Goal: Task Accomplishment & Management: Manage account settings

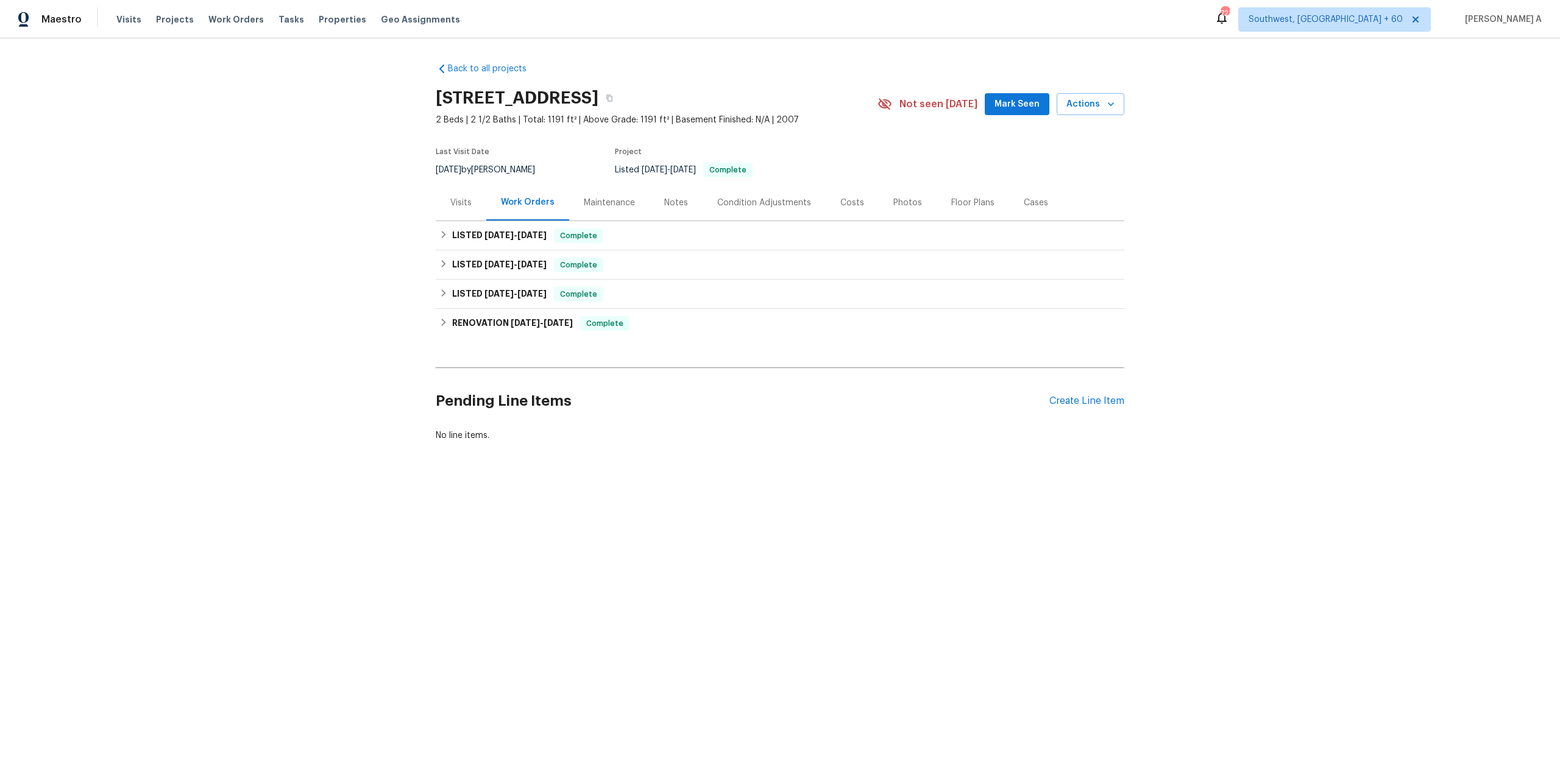
click at [458, 202] on div "Visits" at bounding box center [461, 203] width 21 height 12
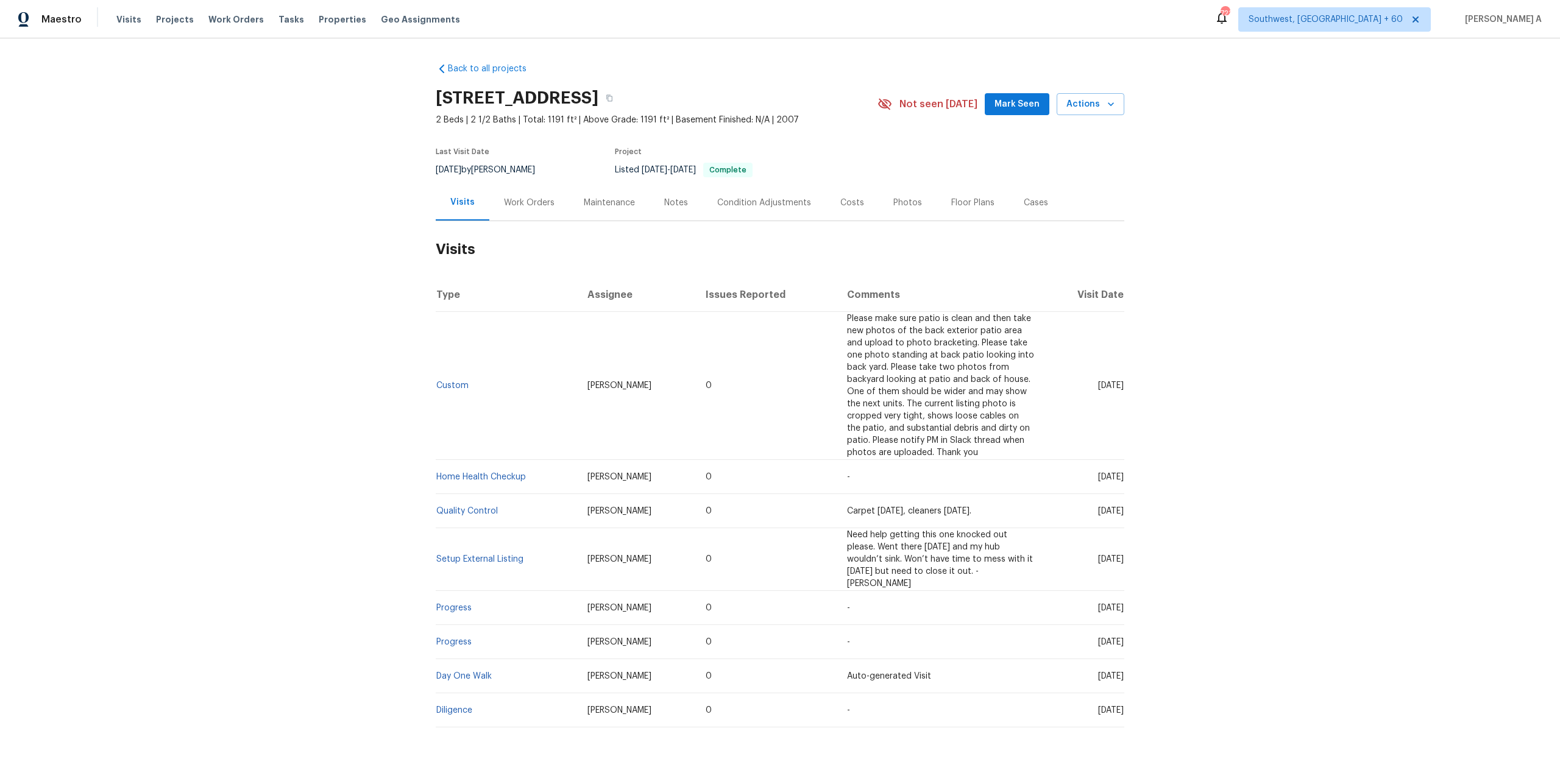
click at [529, 211] on div "Work Orders" at bounding box center [529, 202] width 80 height 36
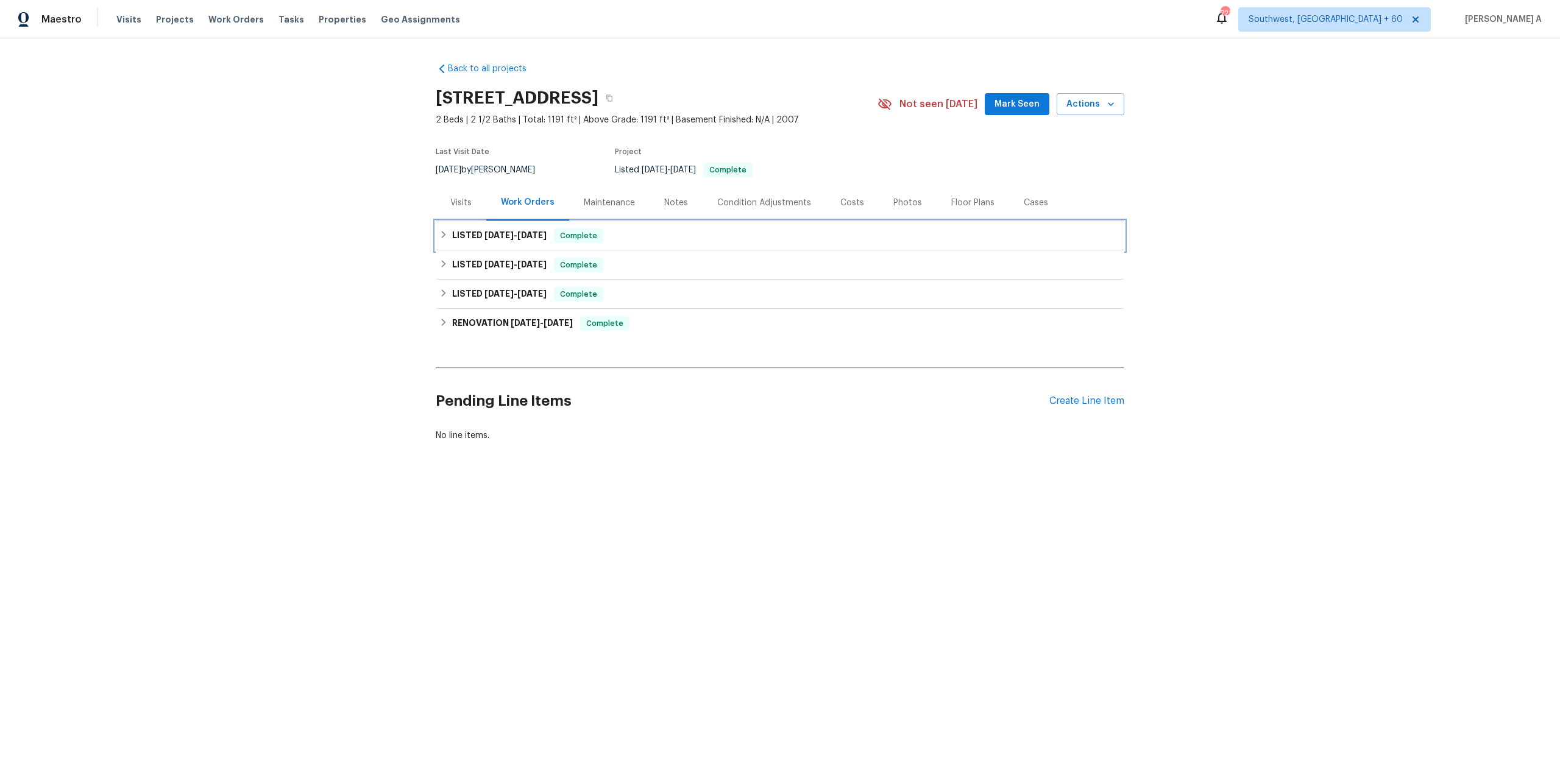
click at [556, 244] on div "LISTED 9/2/25 - 9/8/25 Complete" at bounding box center [780, 236] width 688 height 29
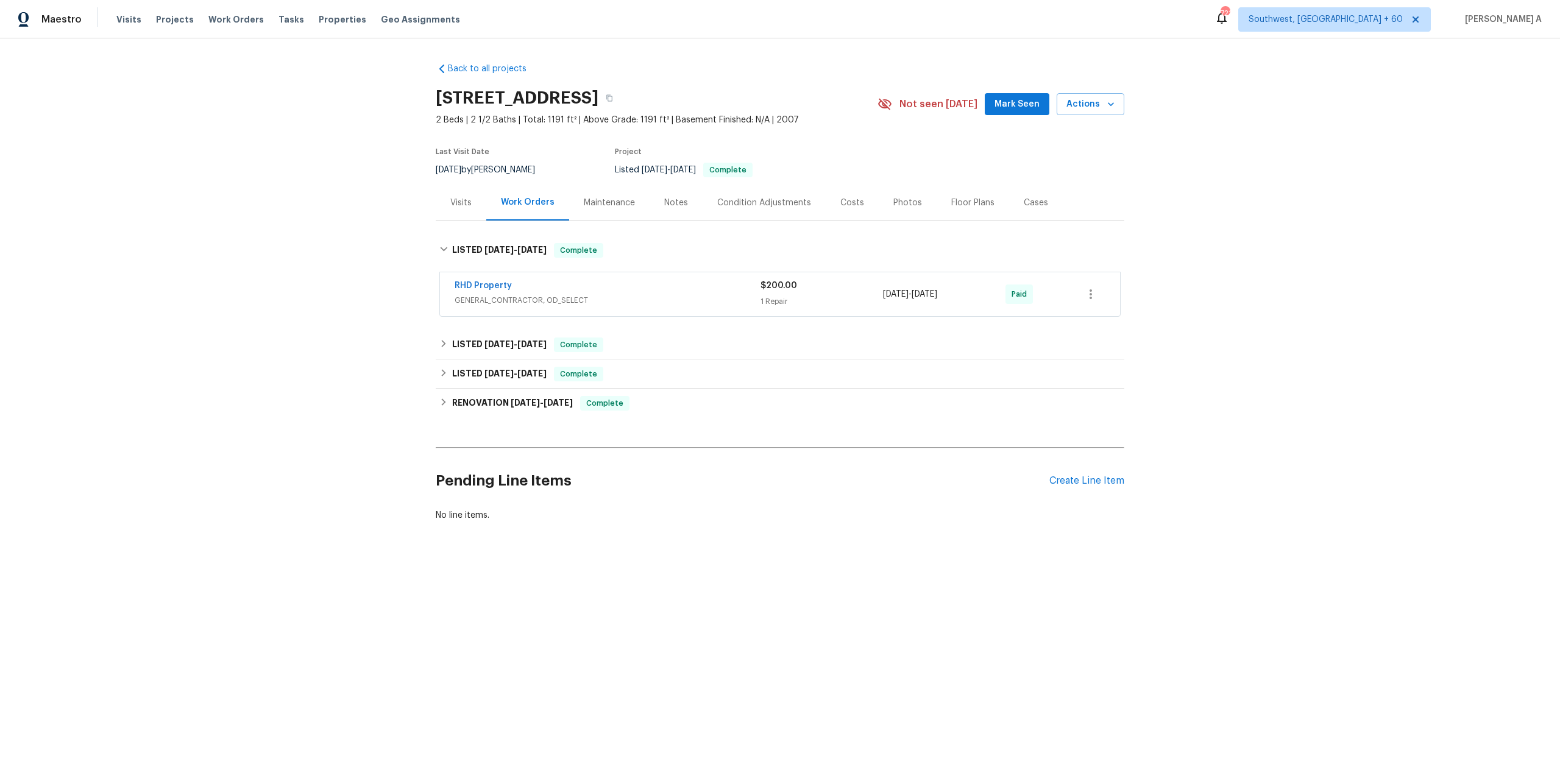
click at [571, 282] on div "RHD Property" at bounding box center [607, 287] width 306 height 15
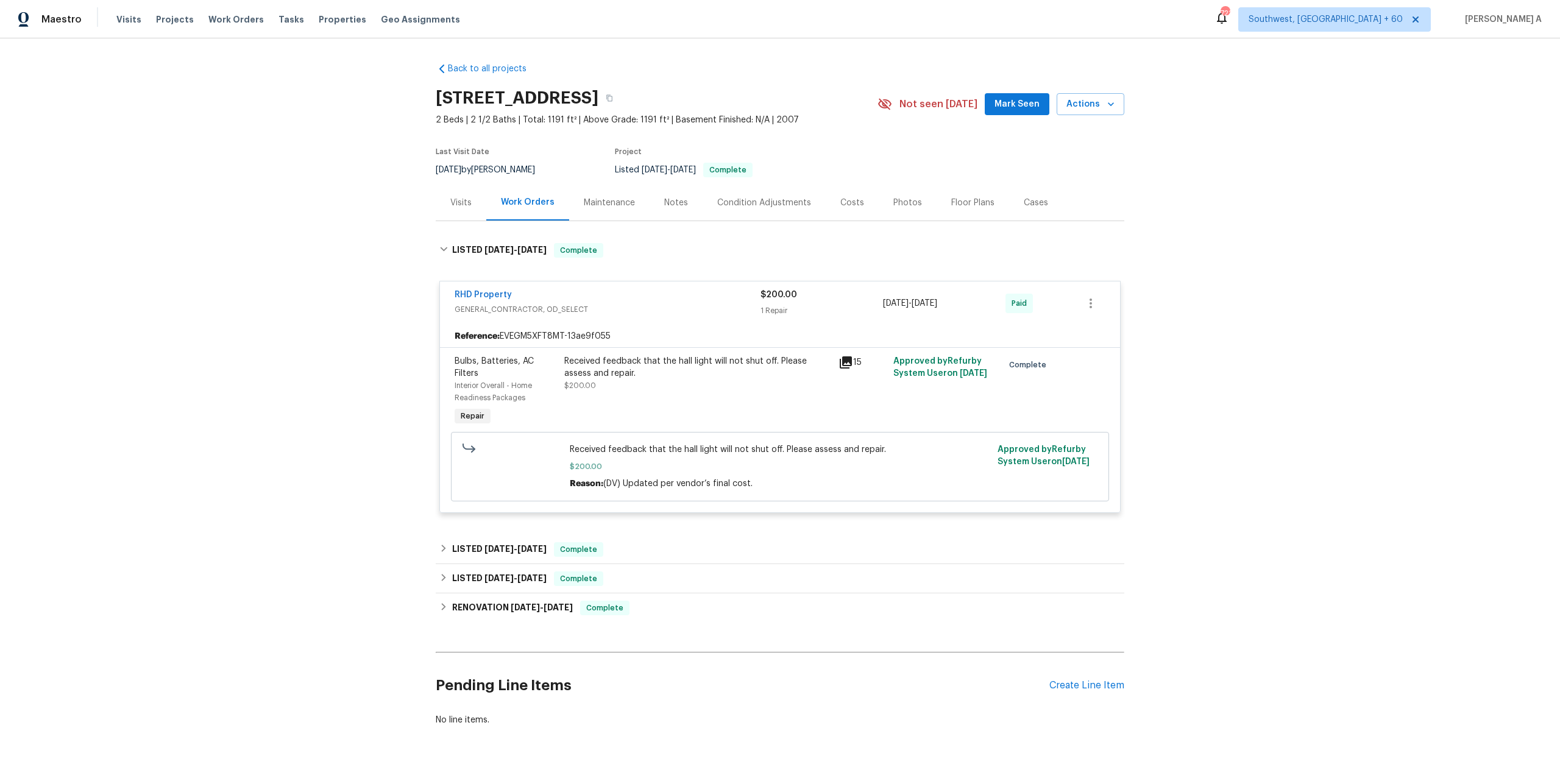
click at [585, 310] on span "GENERAL_CONTRACTOR, OD_SELECT" at bounding box center [607, 309] width 306 height 12
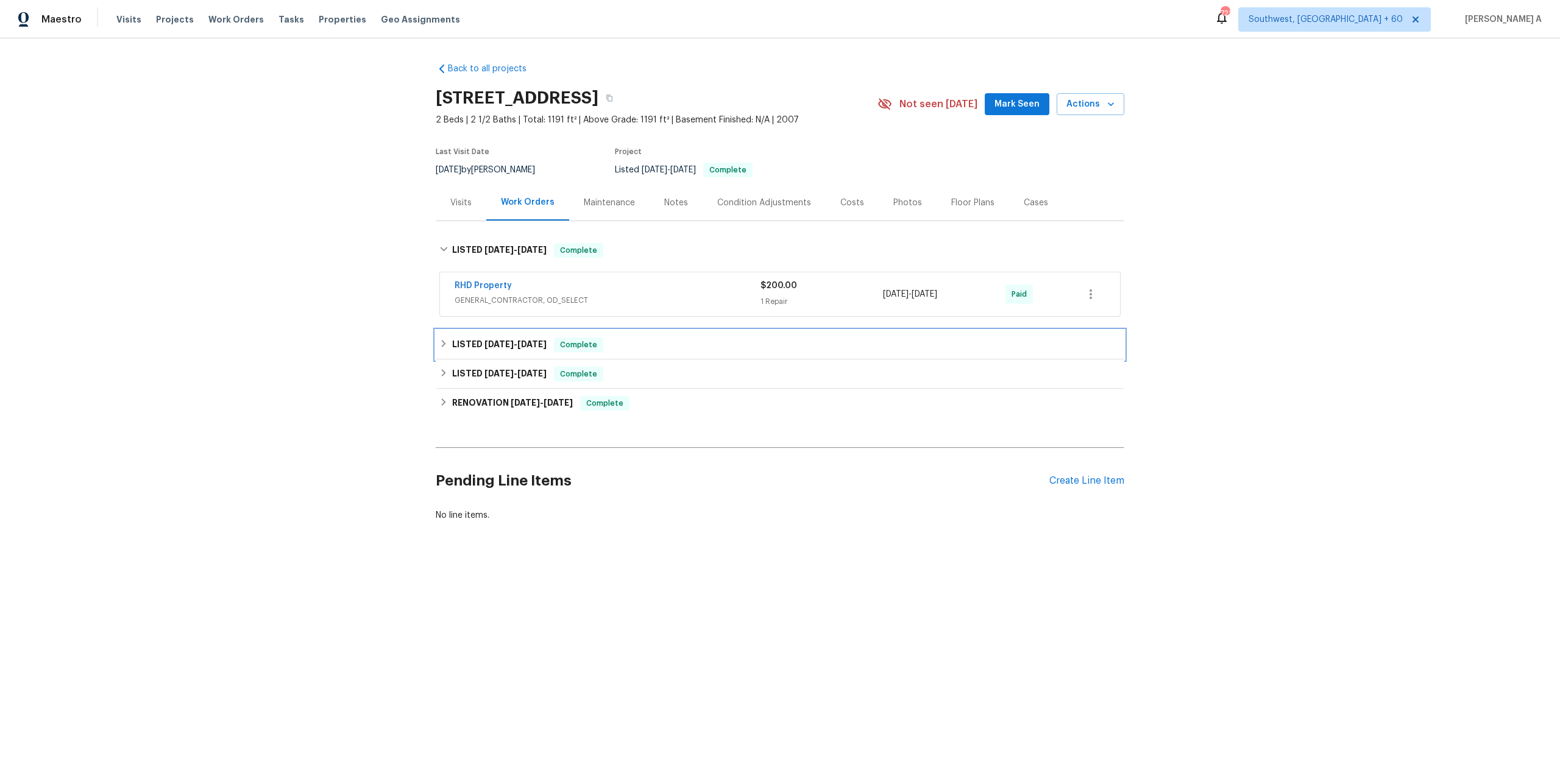
click at [590, 349] on span "Complete" at bounding box center [578, 345] width 47 height 12
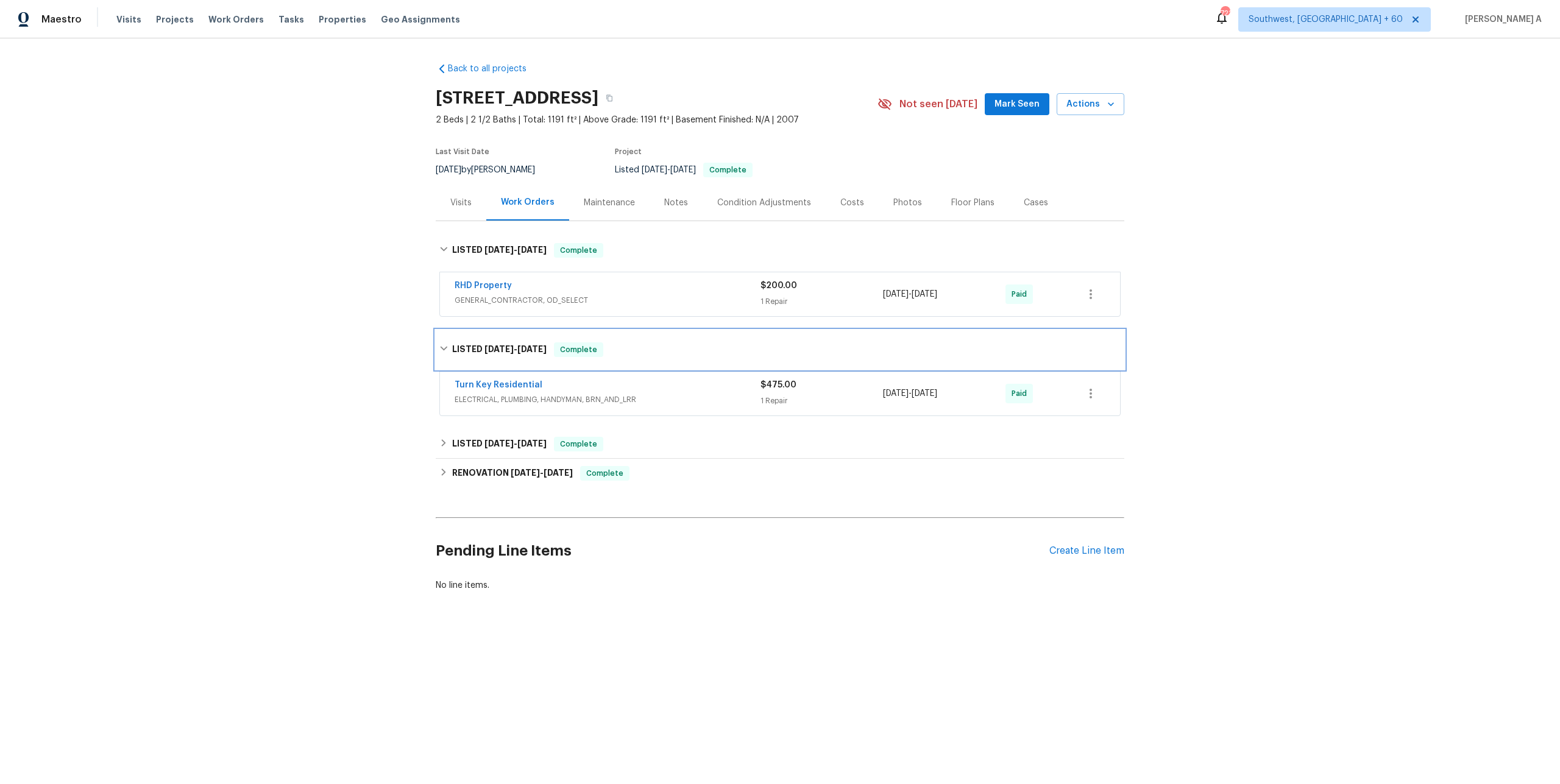
click at [590, 349] on span "Complete" at bounding box center [578, 349] width 47 height 12
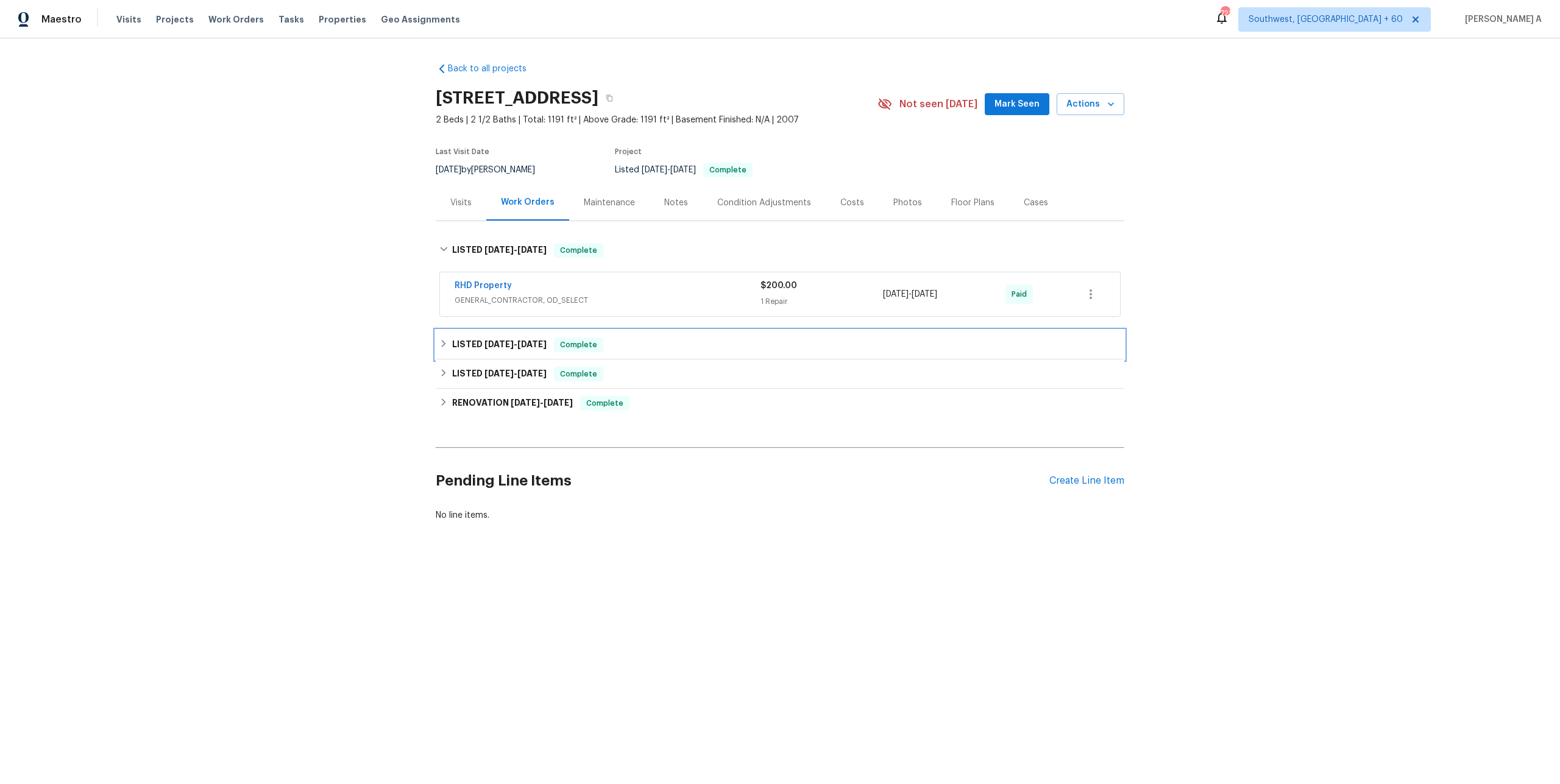
click at [590, 345] on span "Complete" at bounding box center [578, 345] width 47 height 12
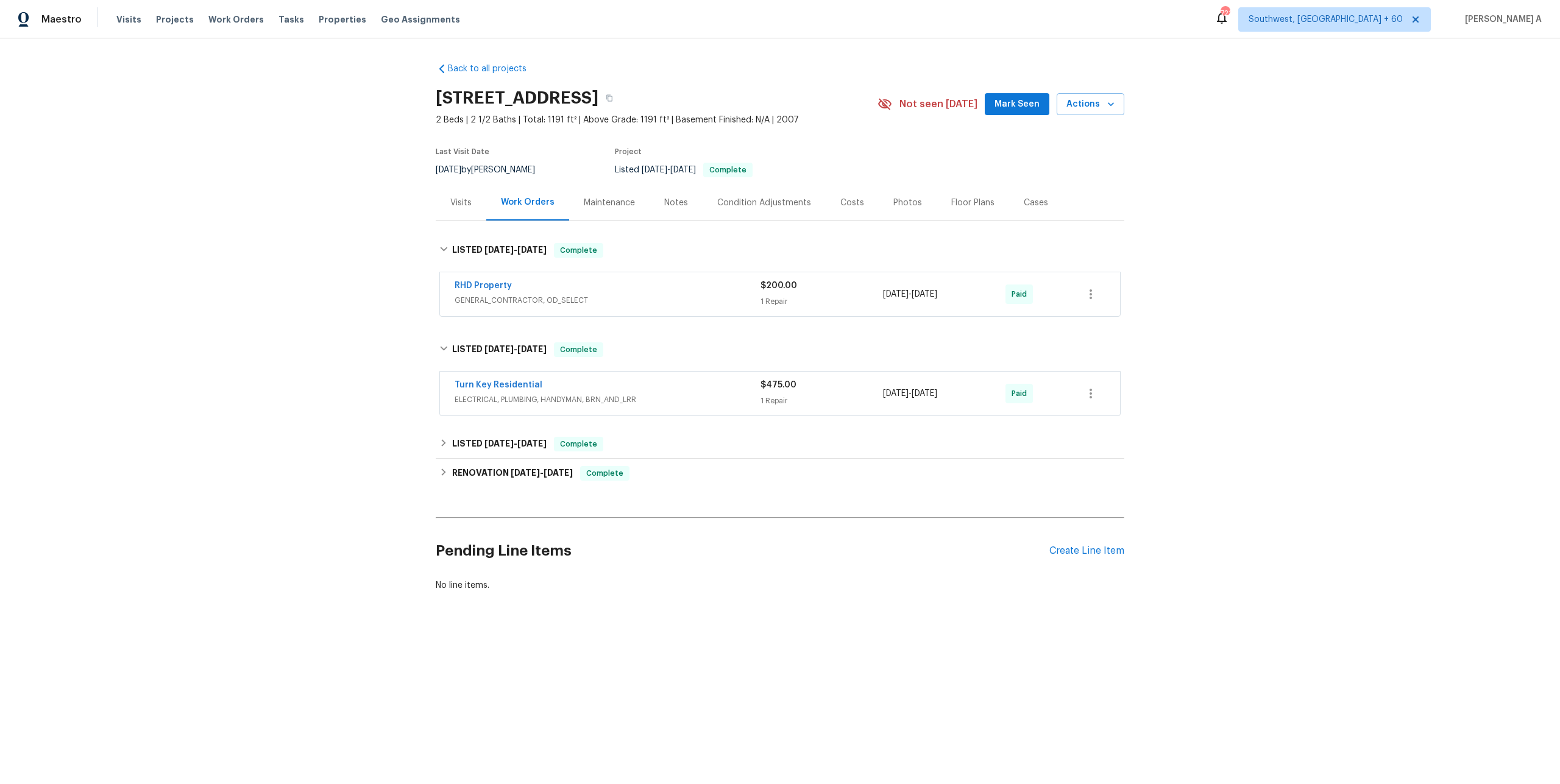
click at [590, 388] on div "Turn Key Residential" at bounding box center [607, 386] width 306 height 15
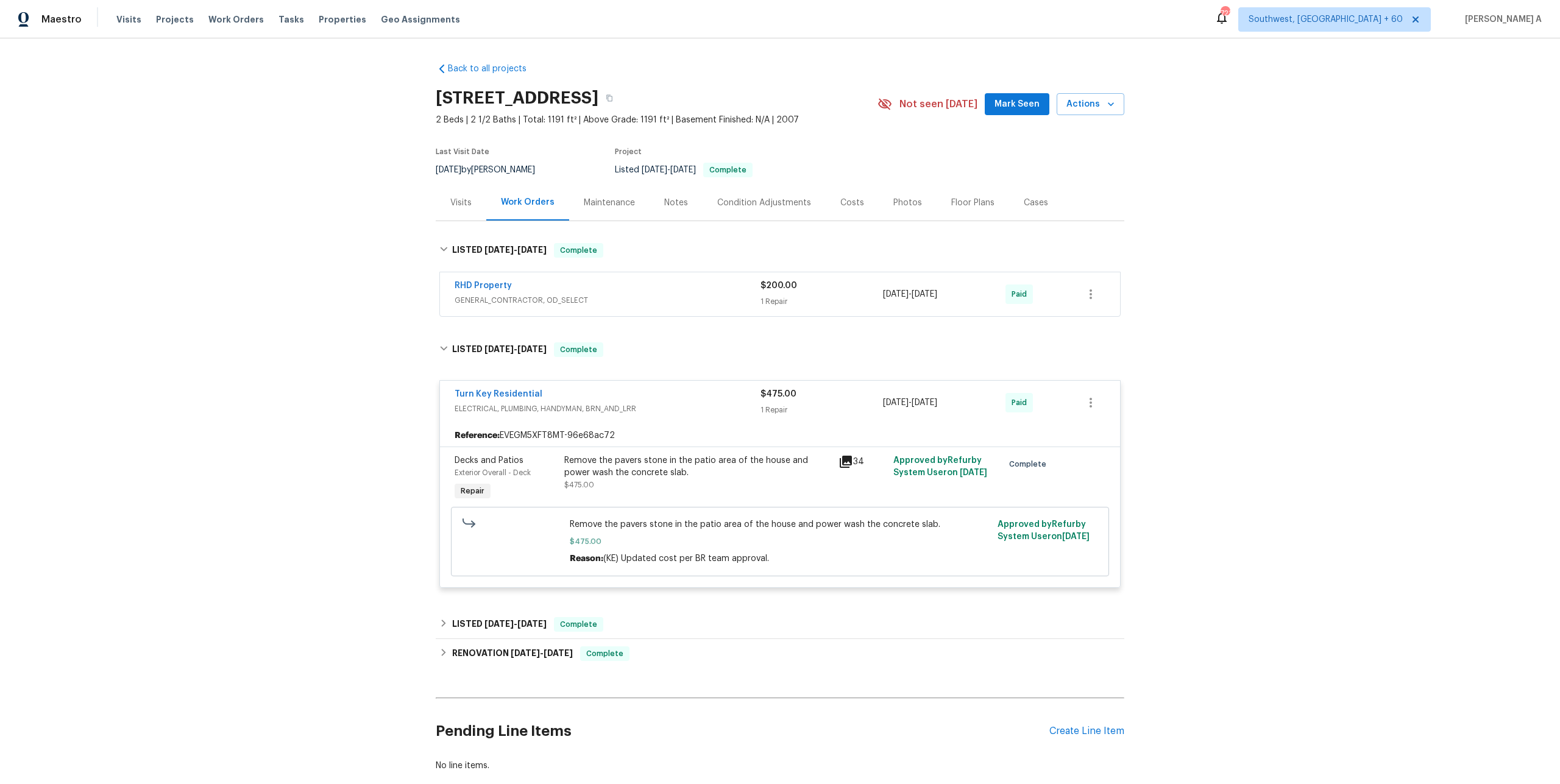
click at [590, 388] on div "Turn Key Residential" at bounding box center [607, 395] width 306 height 15
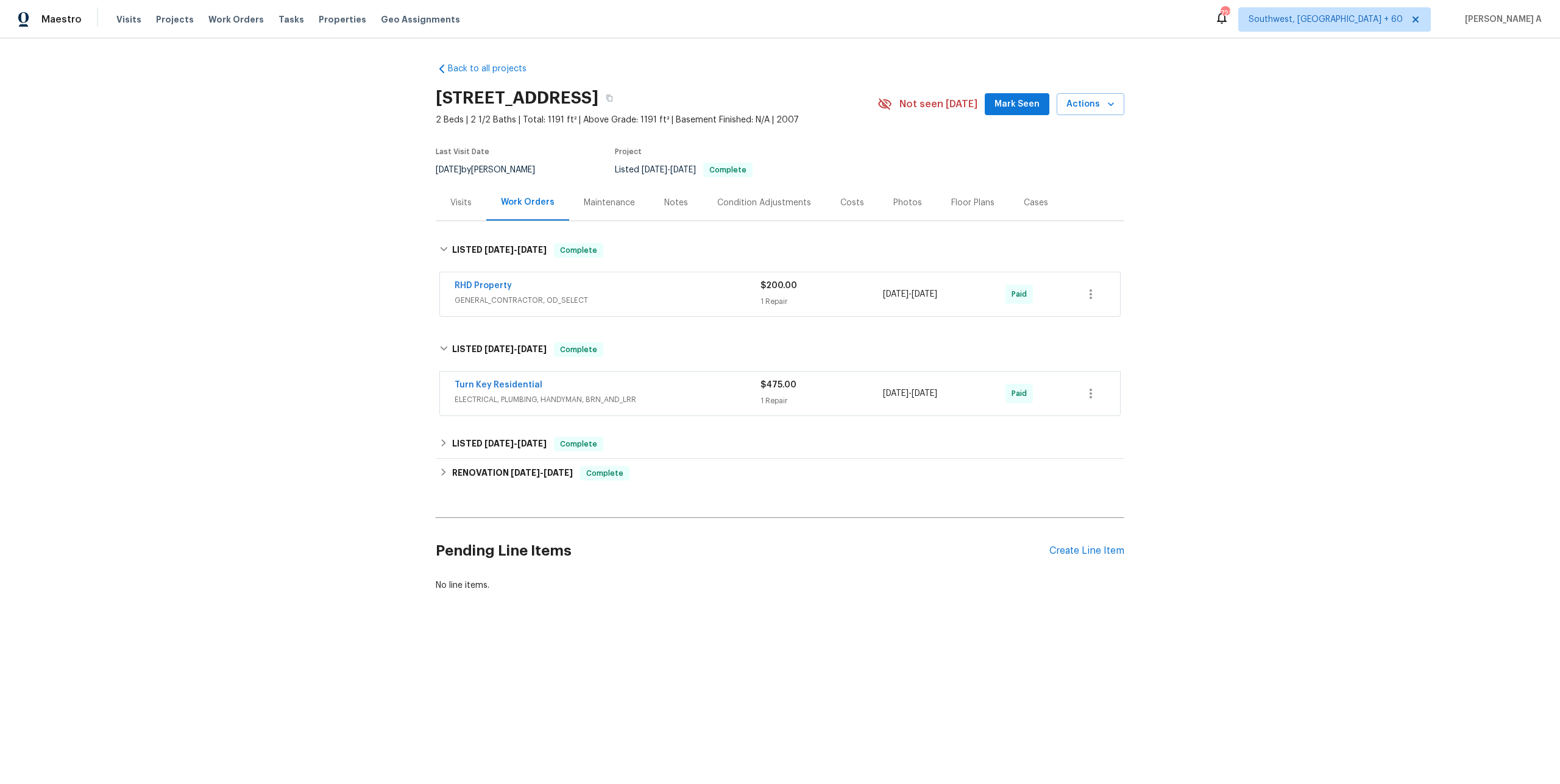
click at [591, 382] on div "Turn Key Residential" at bounding box center [607, 386] width 306 height 15
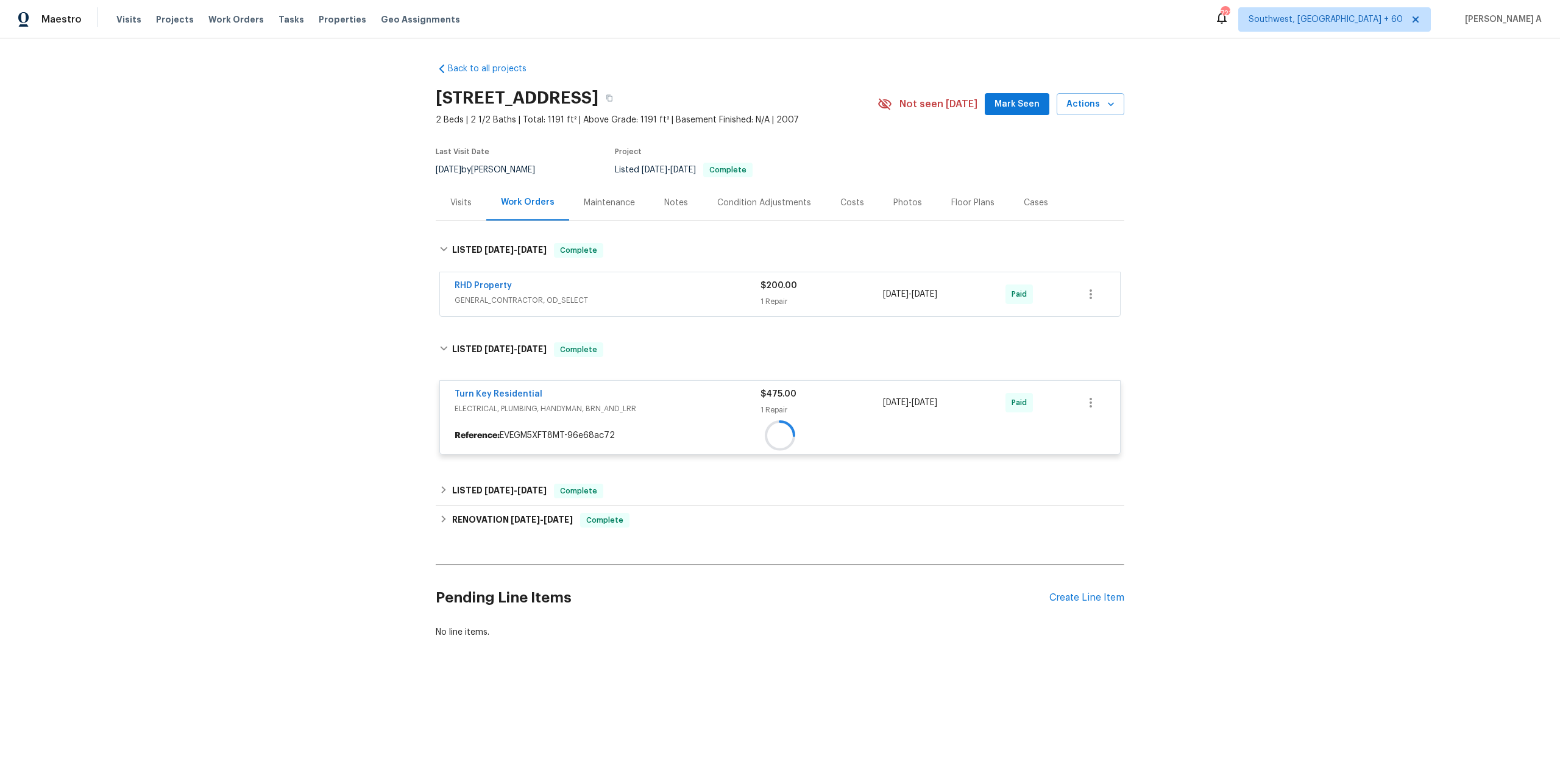
click at [591, 382] on div "Turn Key Residential ELECTRICAL, PLUMBING, HANDYMAN, BRN_AND_LRR $475.00 1 Repa…" at bounding box center [780, 402] width 680 height 44
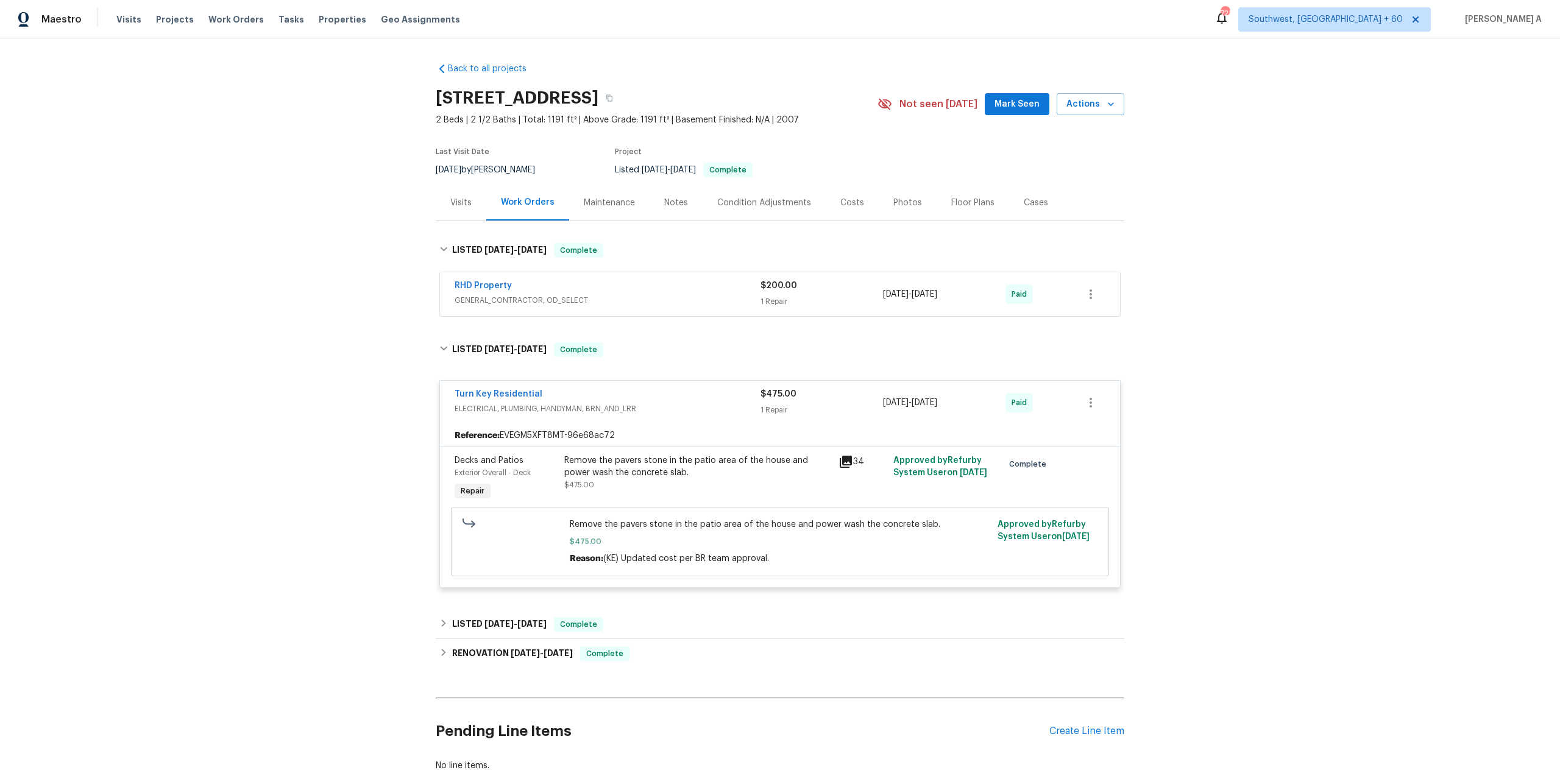
click at [591, 382] on div "Turn Key Residential ELECTRICAL, PLUMBING, HANDYMAN, BRN_AND_LRR $475.00 1 Repa…" at bounding box center [780, 402] width 680 height 44
click at [587, 356] on div "Complete" at bounding box center [578, 349] width 49 height 15
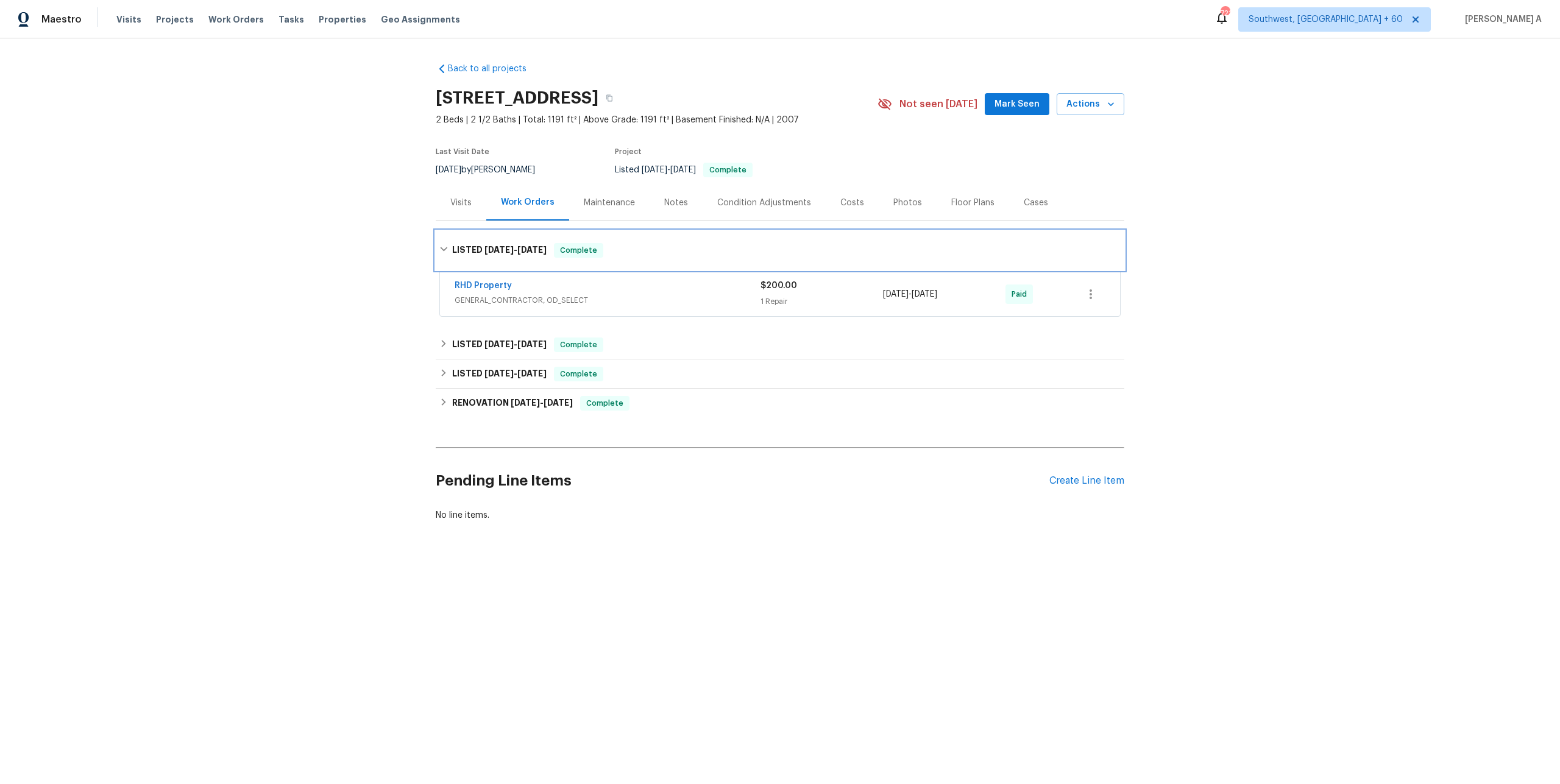
click at [567, 239] on div "LISTED 9/2/25 - 9/8/25 Complete" at bounding box center [780, 250] width 688 height 39
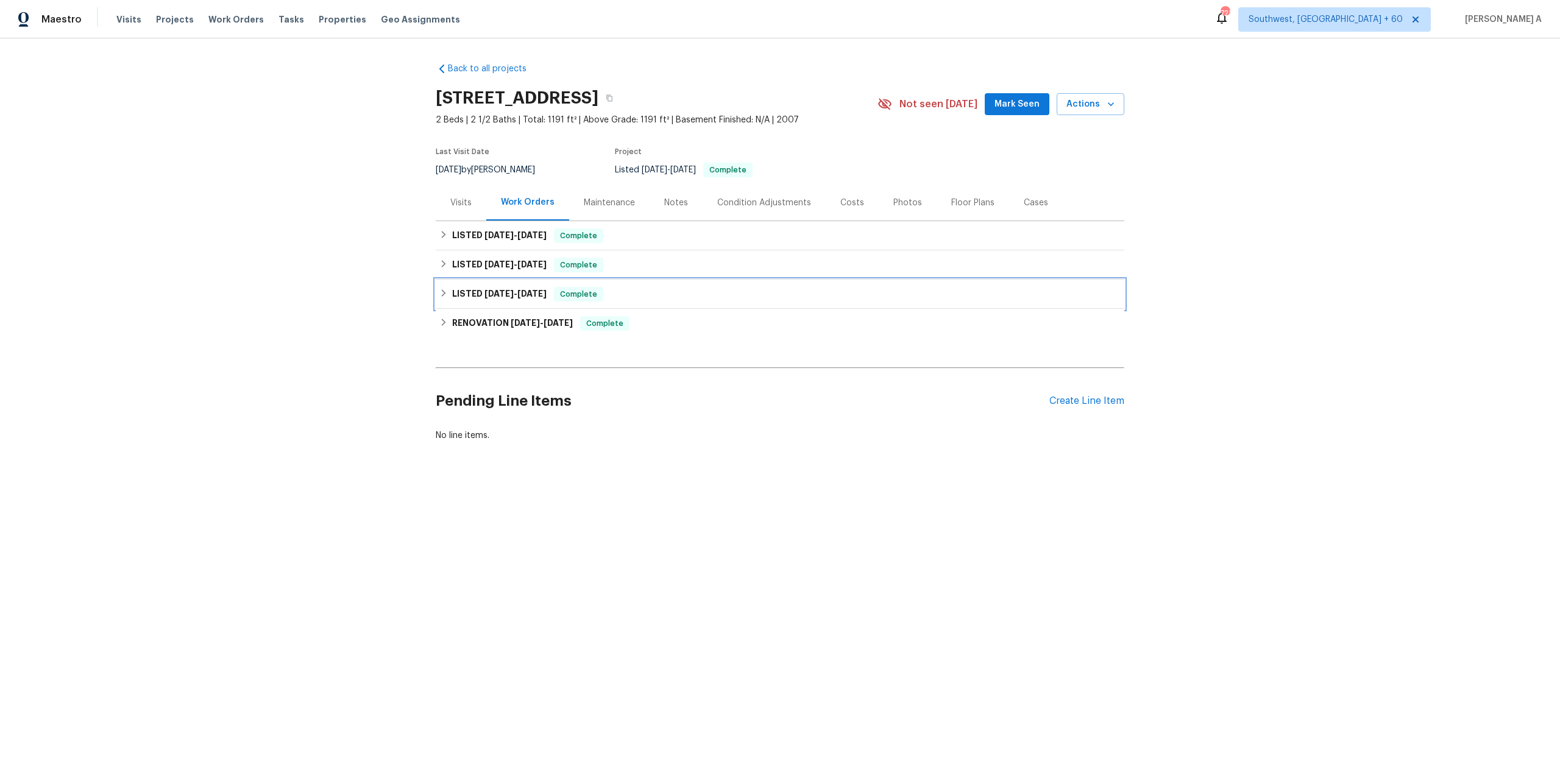
click at [588, 298] on span "Complete" at bounding box center [578, 294] width 47 height 12
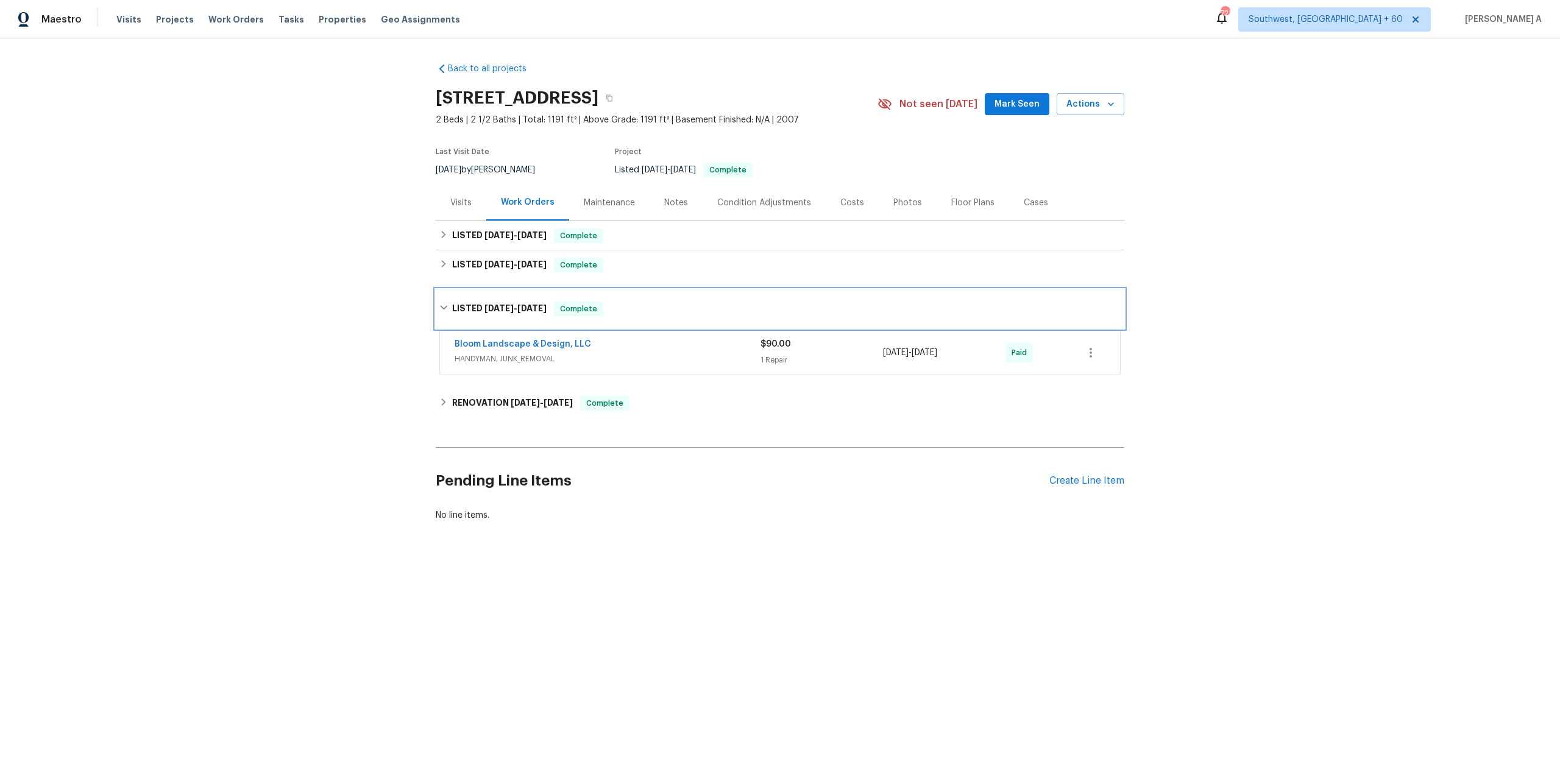
click at [588, 300] on div "LISTED 5/19/25 - 5/20/25 Complete" at bounding box center [780, 309] width 688 height 39
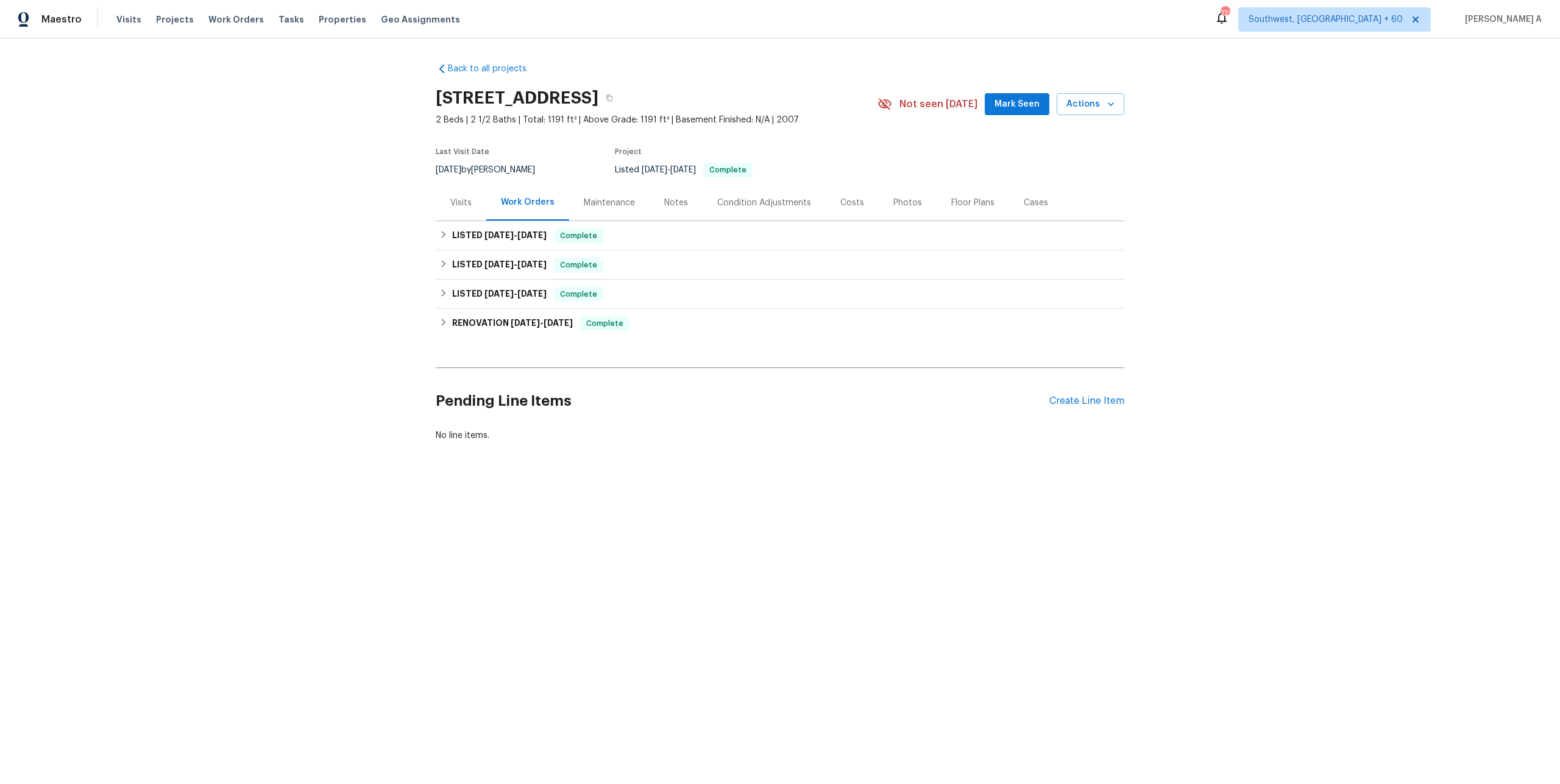
click at [472, 199] on div "Visits" at bounding box center [461, 202] width 50 height 36
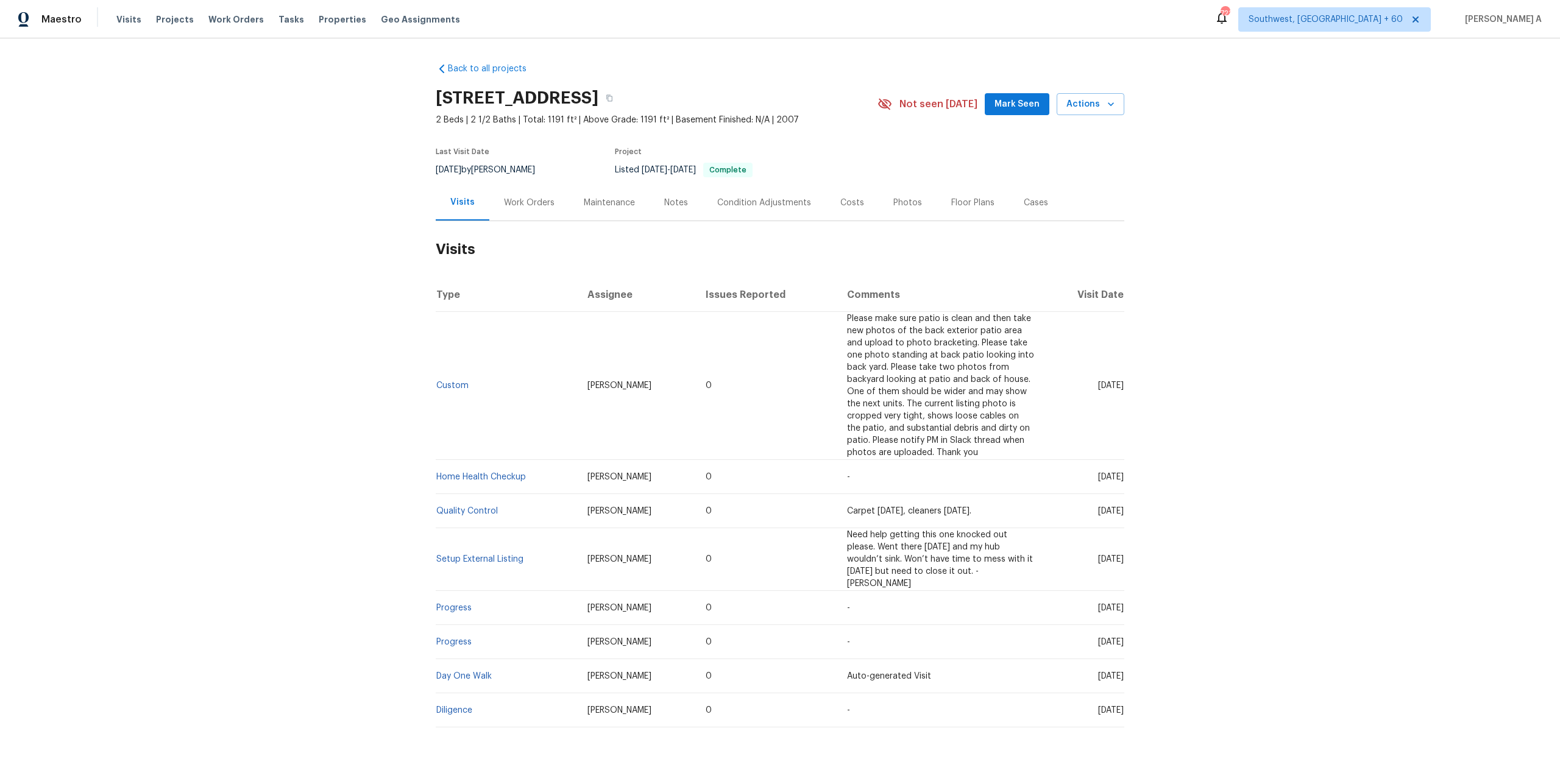
click at [515, 219] on div "Work Orders" at bounding box center [529, 202] width 80 height 36
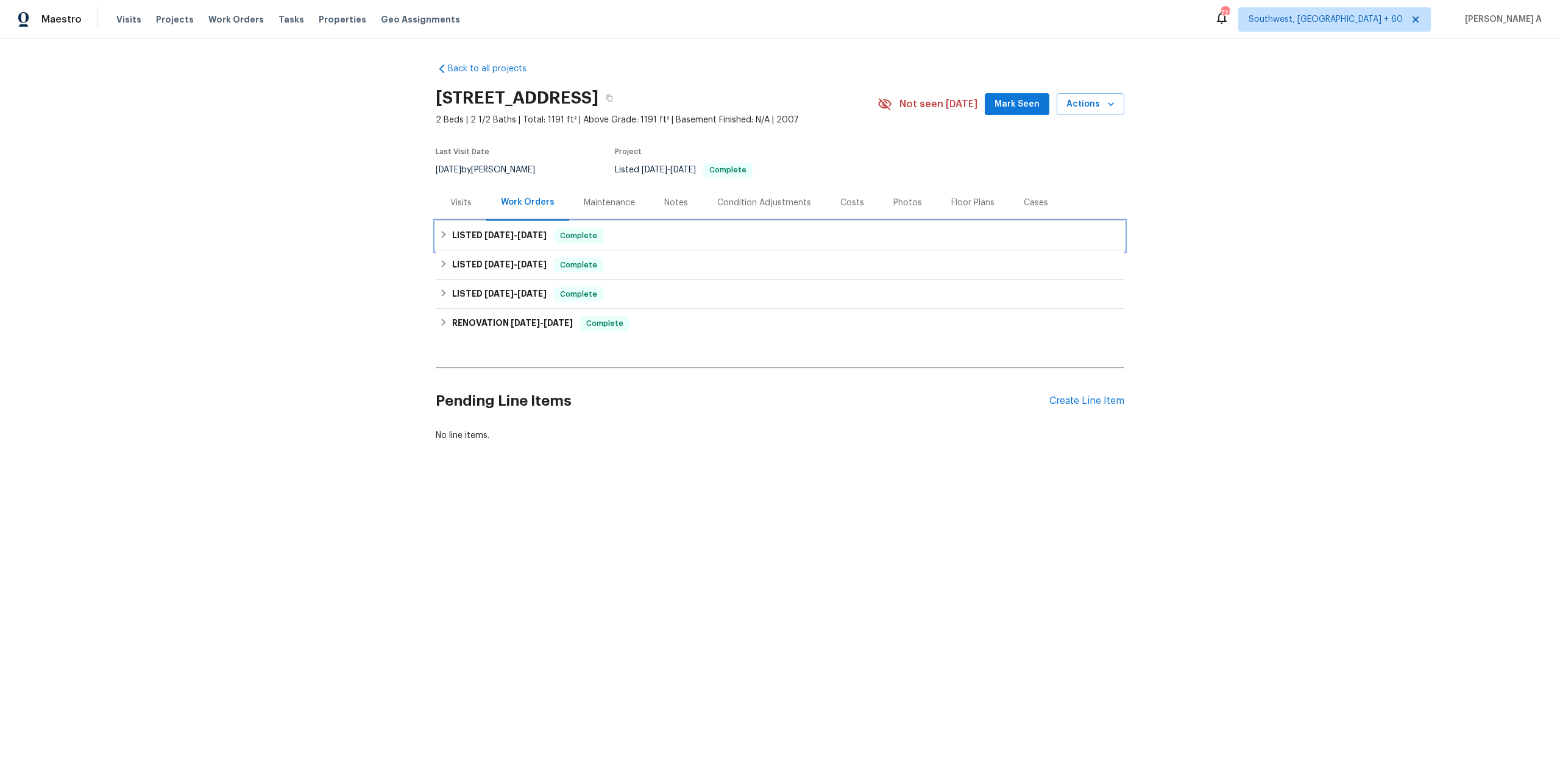
click at [526, 233] on span "9/8/25" at bounding box center [532, 235] width 29 height 9
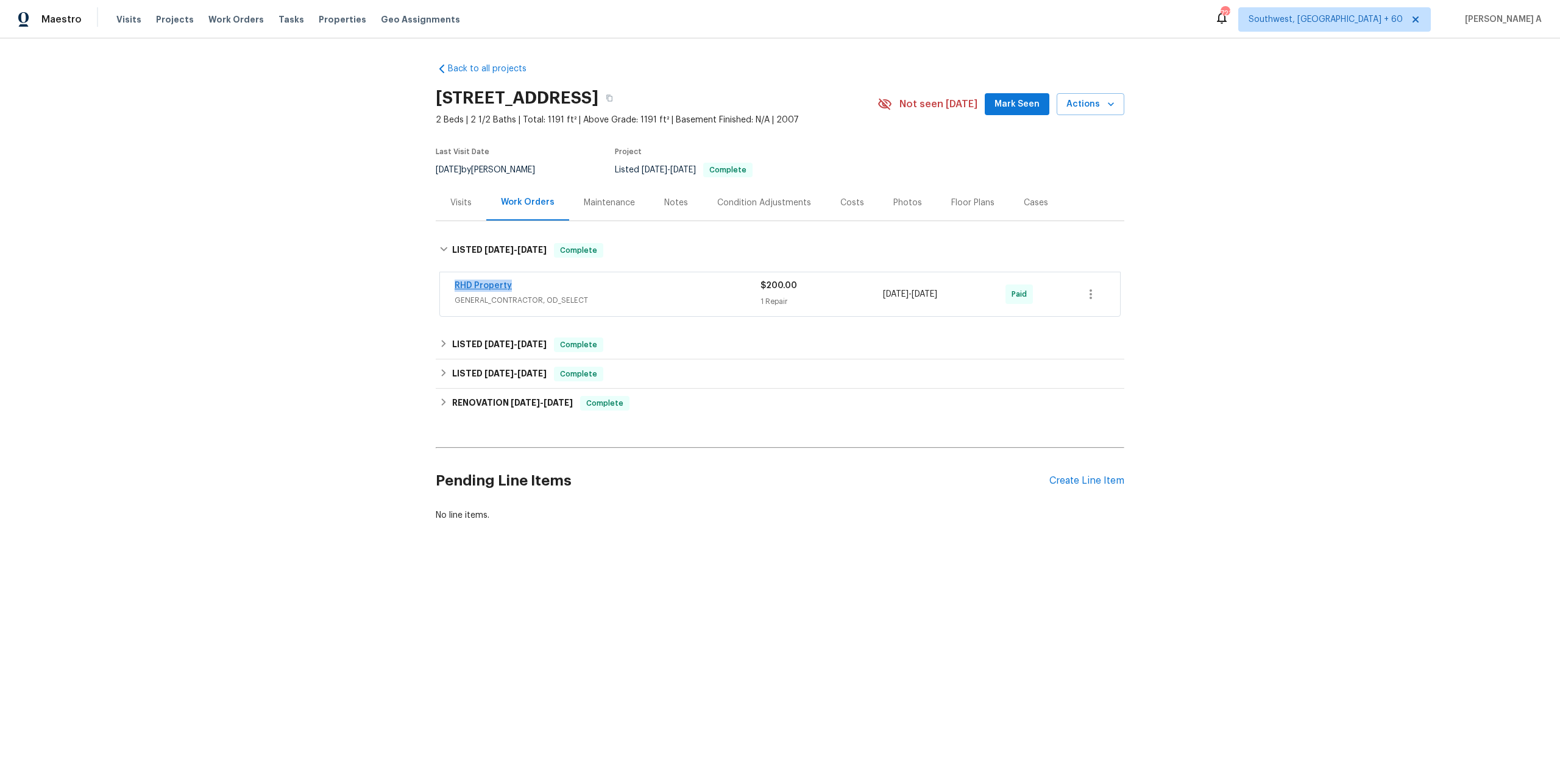
drag, startPoint x: 532, startPoint y: 282, endPoint x: 455, endPoint y: 284, distance: 77.0
click at [455, 284] on div "RHD Property" at bounding box center [607, 287] width 306 height 15
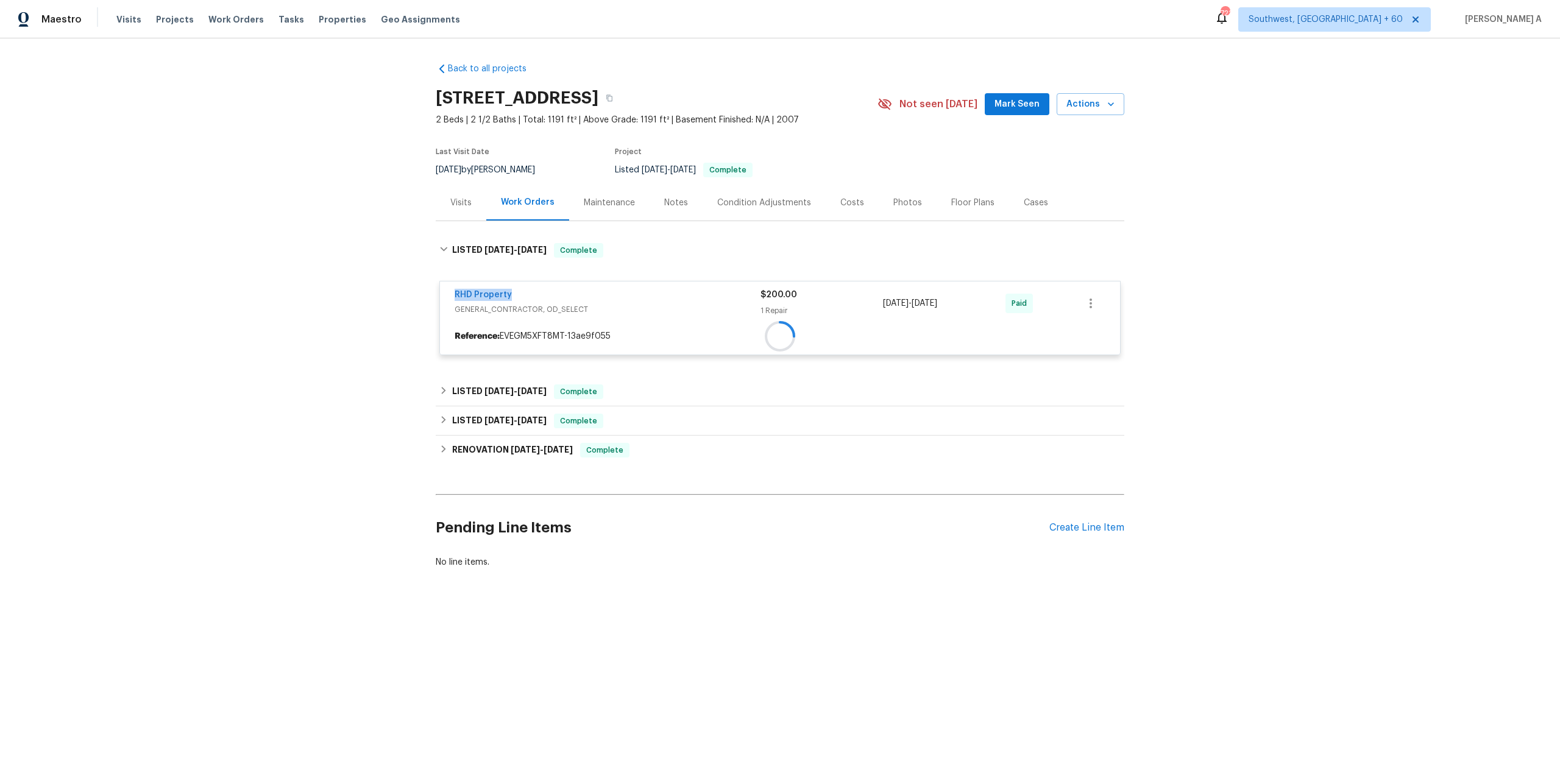
copy link "RHD Property"
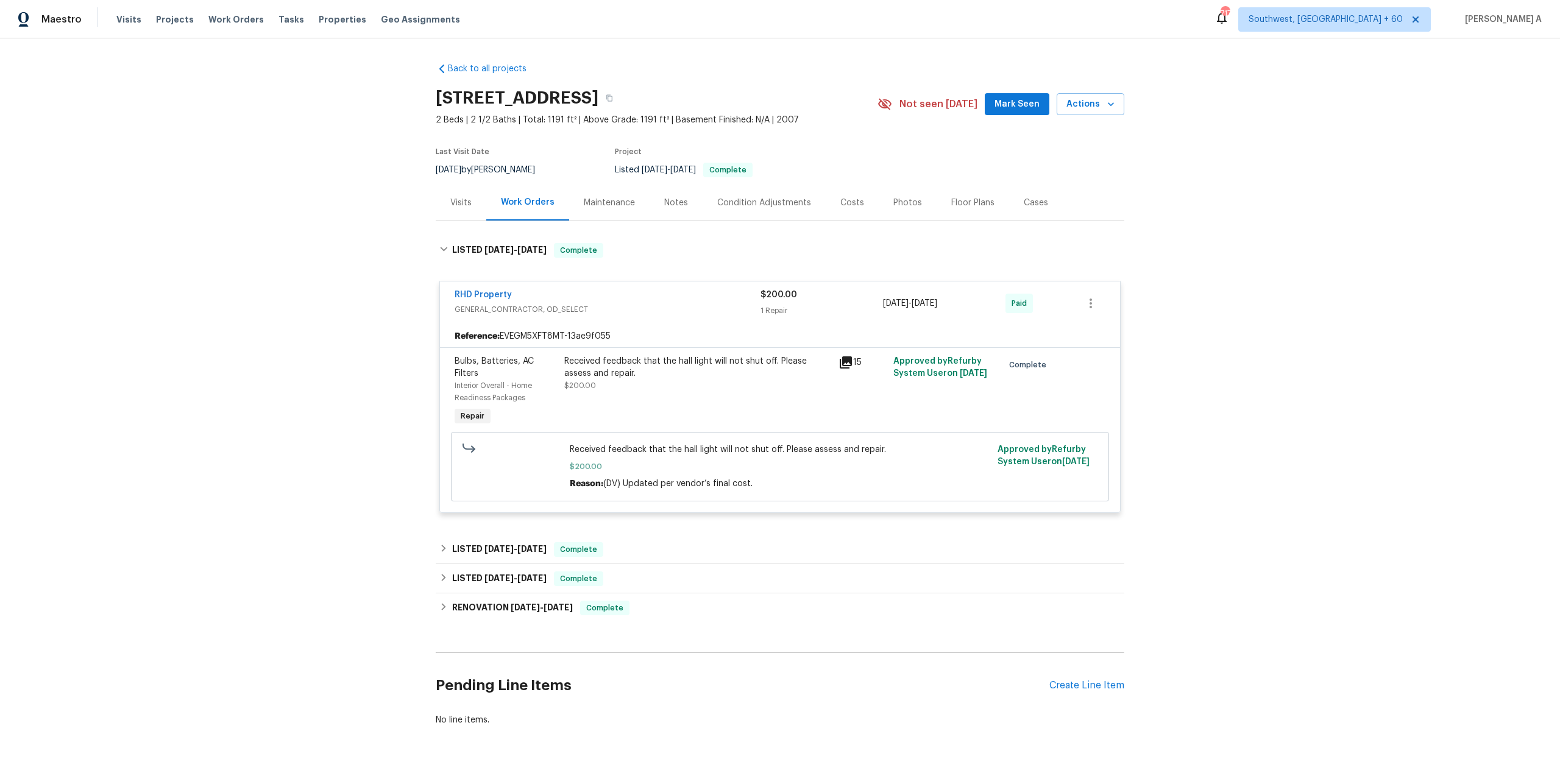
click at [441, 194] on div "Visits" at bounding box center [461, 202] width 50 height 36
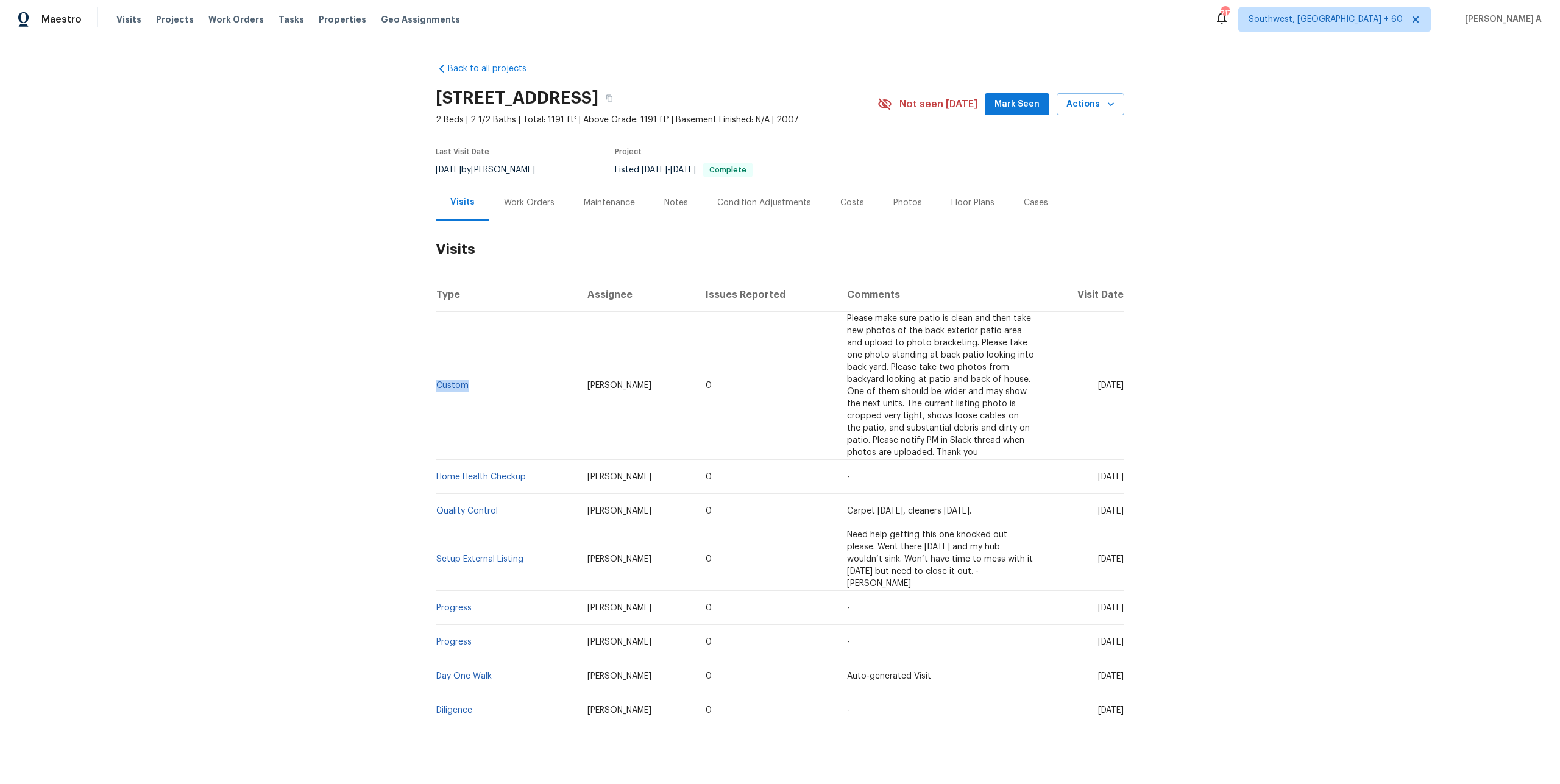
drag, startPoint x: 473, startPoint y: 385, endPoint x: 436, endPoint y: 383, distance: 37.1
click at [436, 383] on td "Custom" at bounding box center [507, 386] width 142 height 148
copy link "Custom"
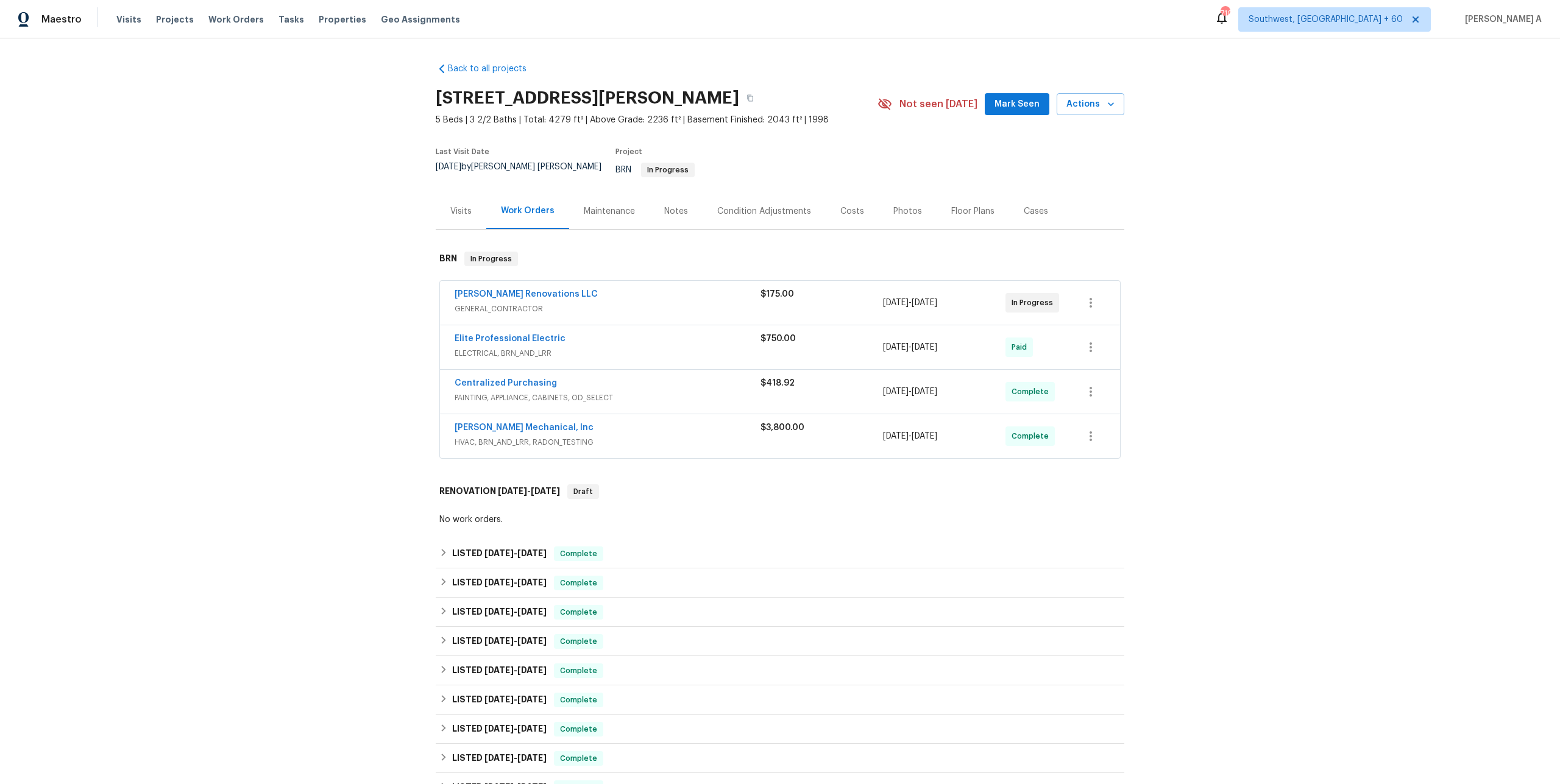
click at [589, 292] on div "[PERSON_NAME] Renovations LLC" at bounding box center [607, 296] width 306 height 15
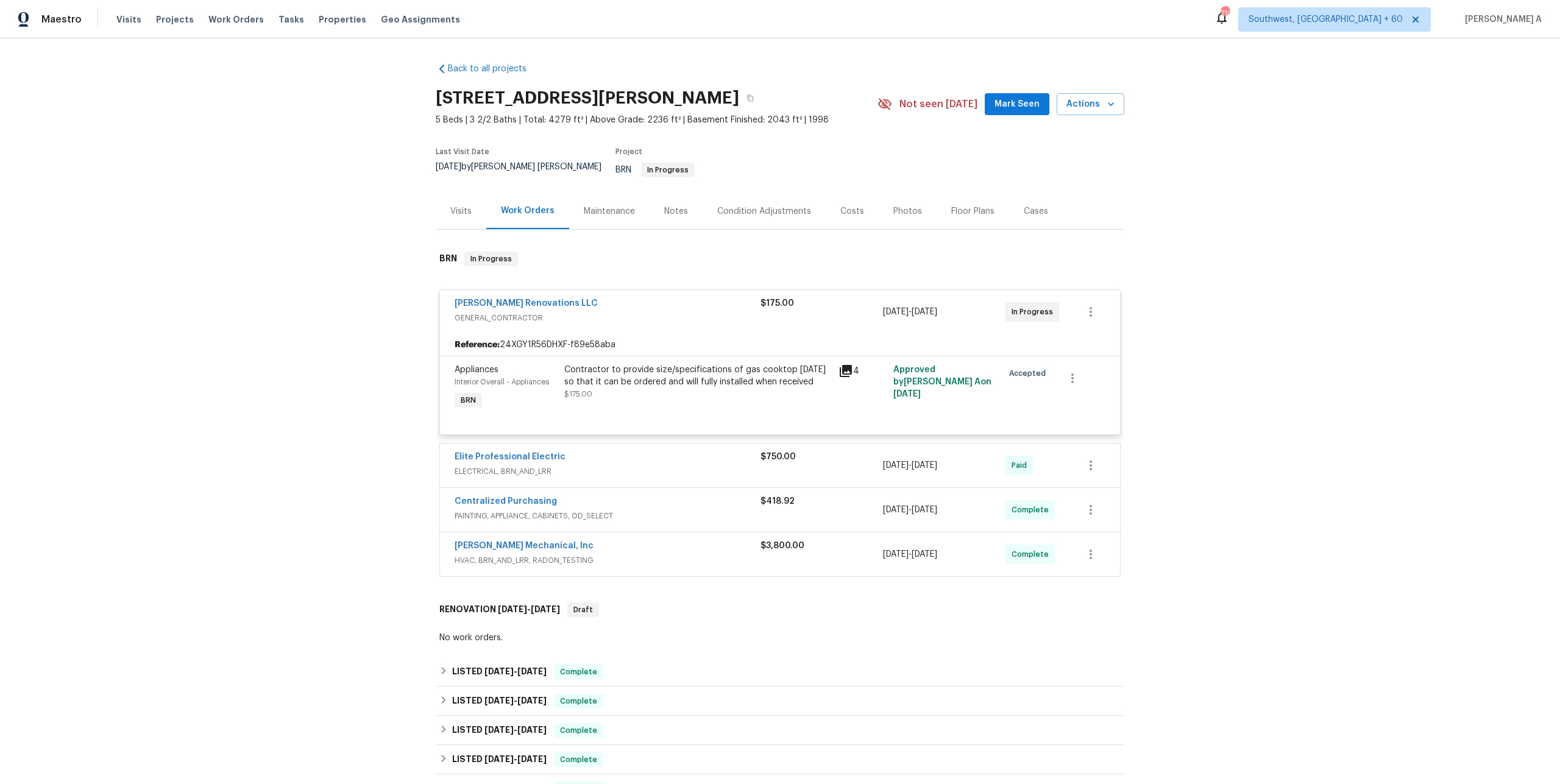
click at [589, 297] on div "Aseem Renovations LLC" at bounding box center [607, 304] width 306 height 15
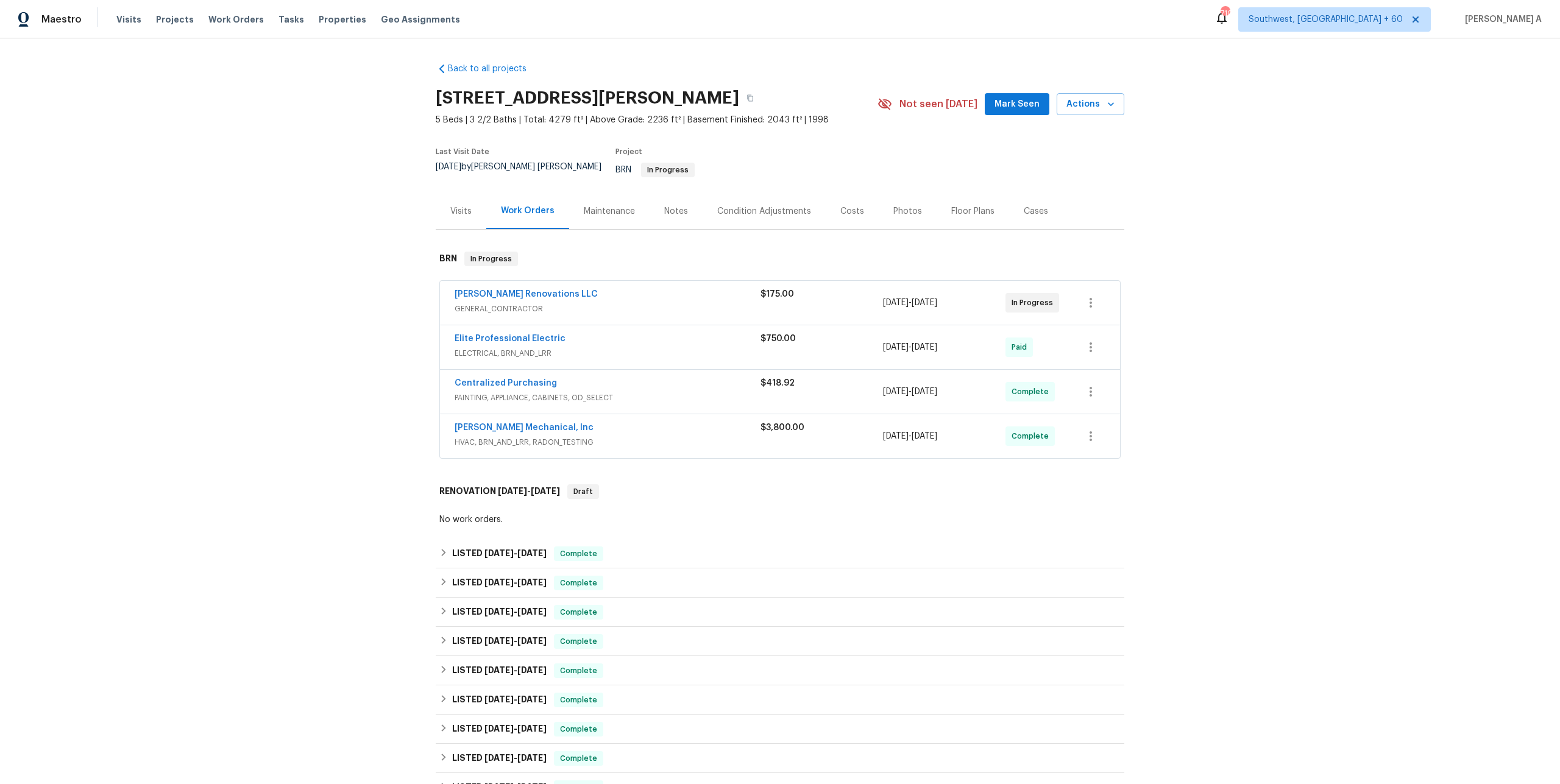
click at [608, 333] on div "Elite Professional Electric" at bounding box center [607, 340] width 306 height 15
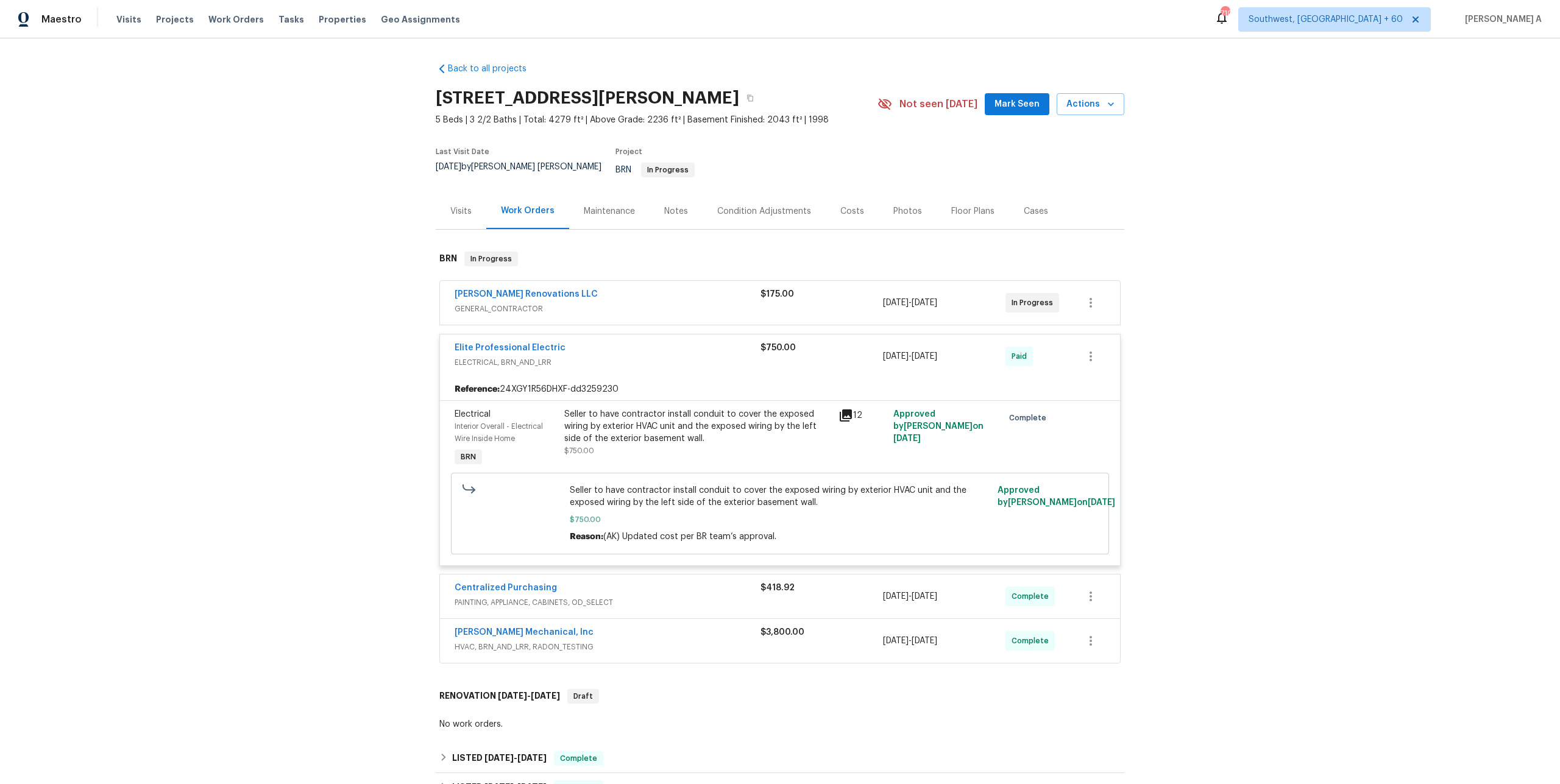
click at [610, 342] on div "Elite Professional Electric" at bounding box center [607, 349] width 306 height 15
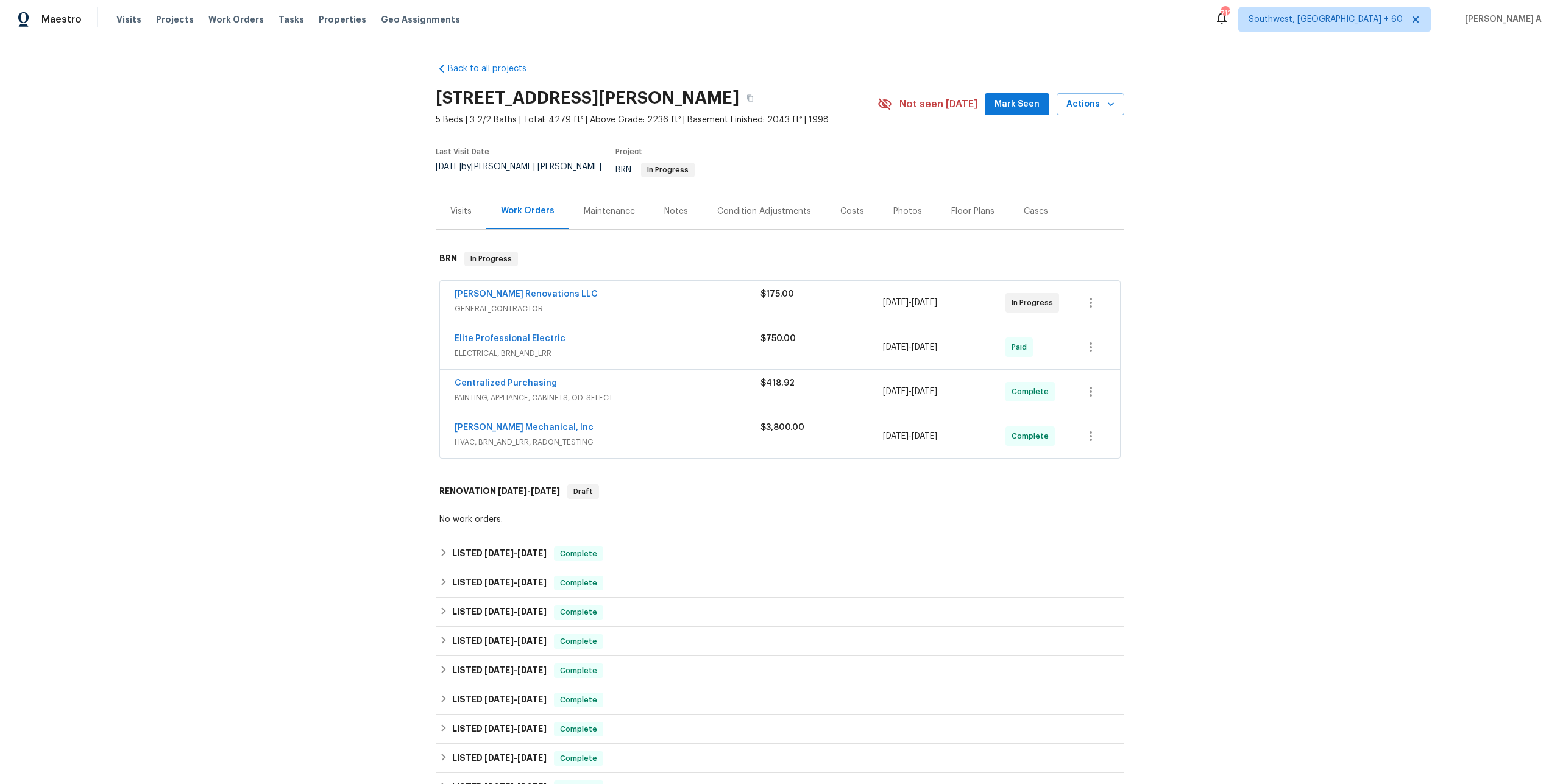
click at [424, 194] on div "Back to all projects 105 Laurel Ridge Ct, Fayetteville, GA 30215 5 Beds | 3 2/2…" at bounding box center [780, 411] width 1560 height 746
click at [448, 205] on div "Visits" at bounding box center [461, 211] width 50 height 36
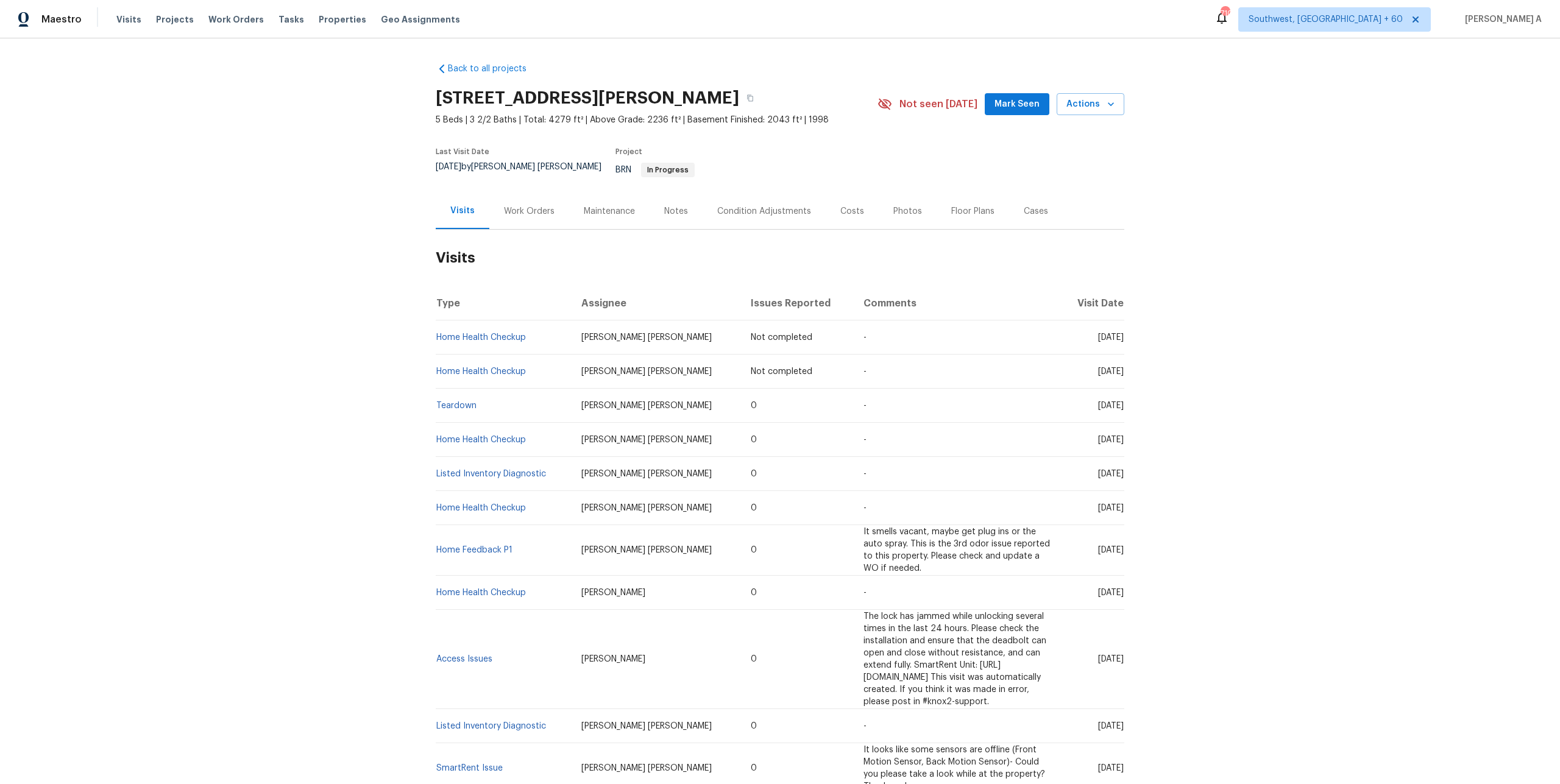
click at [483, 193] on div "Visits" at bounding box center [462, 211] width 54 height 36
click at [504, 205] on div "Work Orders" at bounding box center [529, 211] width 50 height 12
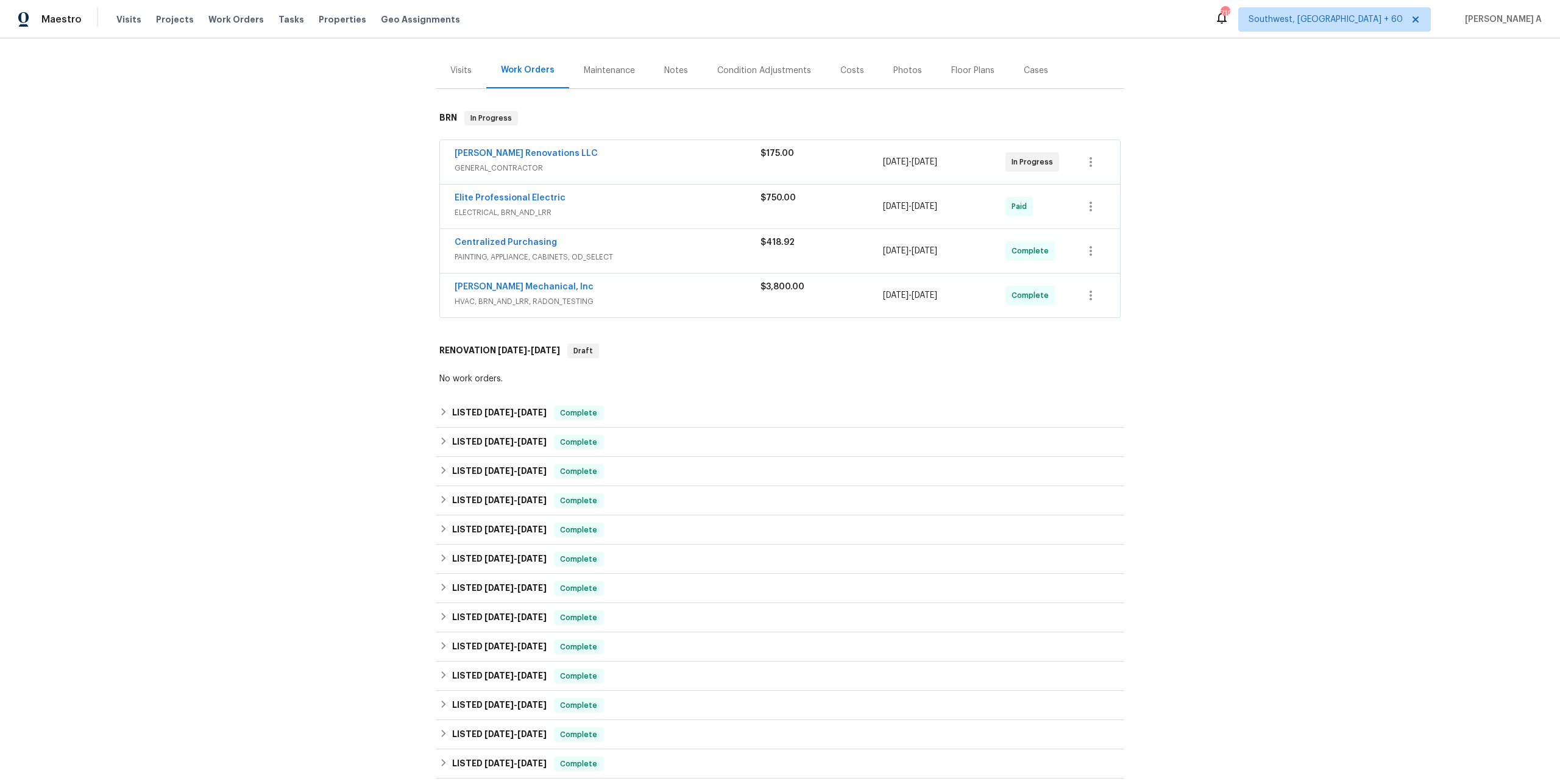
scroll to position [166, 0]
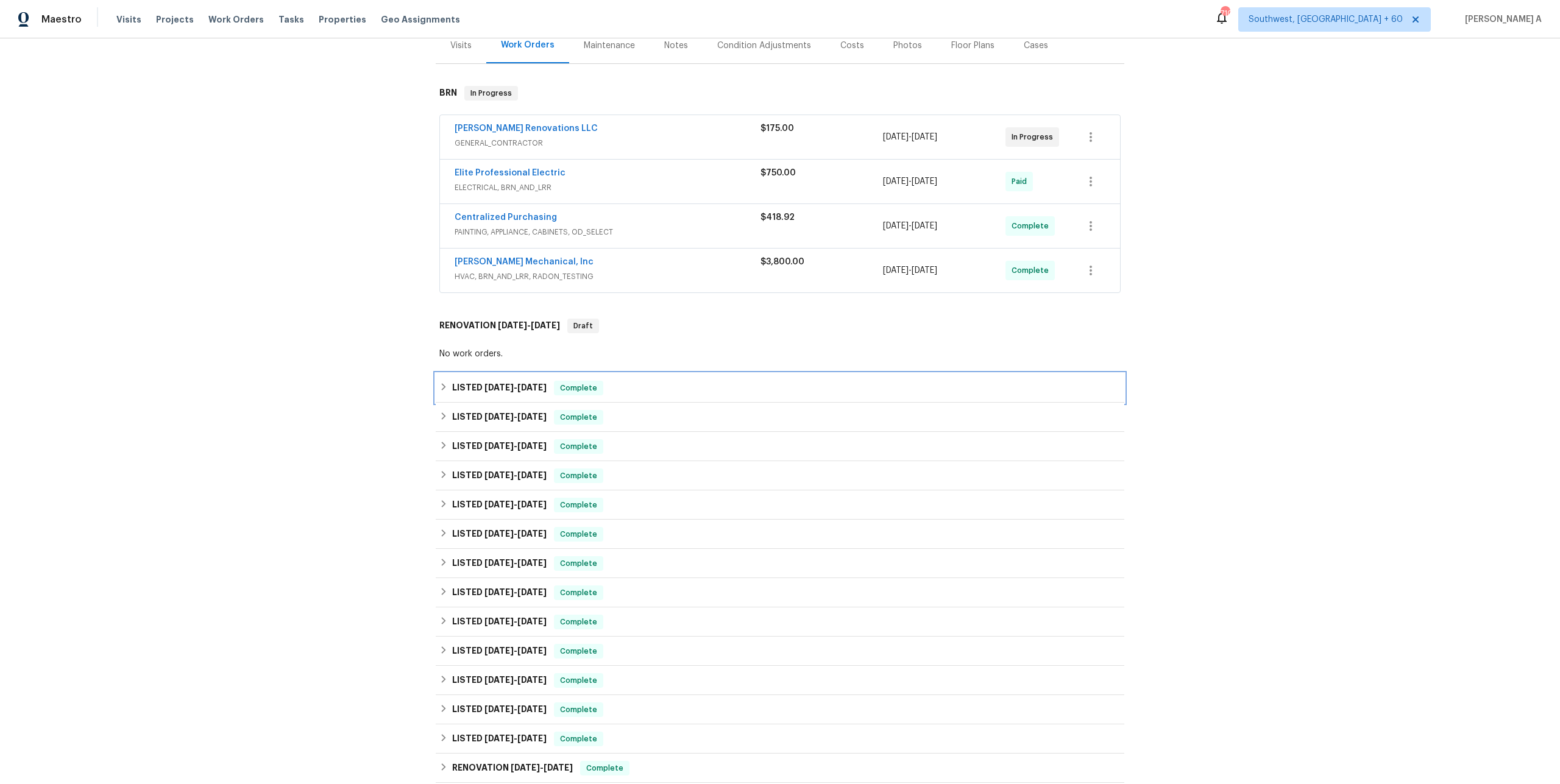
click at [550, 380] on div "LISTED 8/28/25 - 9/5/25 Complete" at bounding box center [780, 388] width 681 height 15
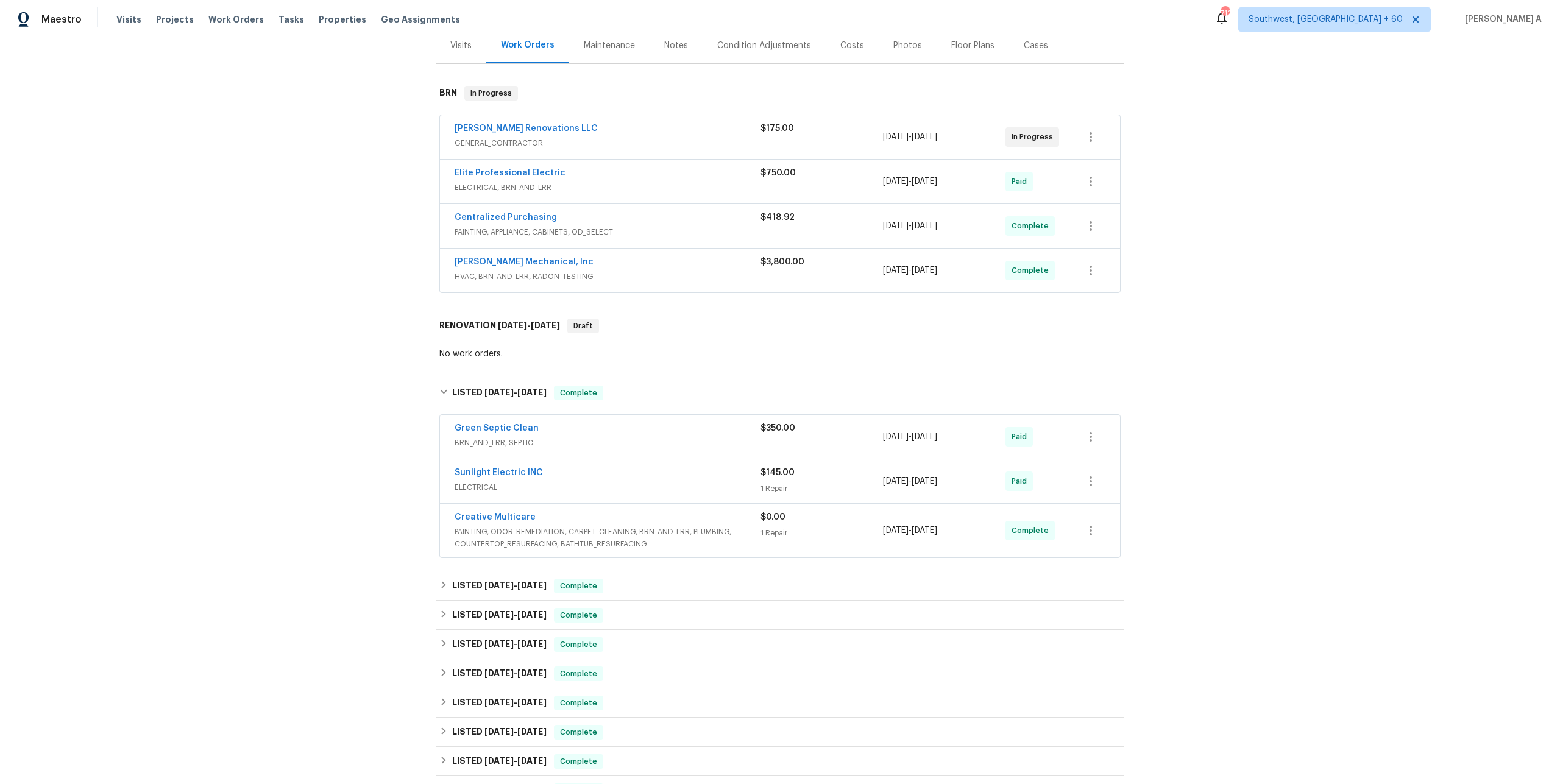
click at [610, 481] on span "ELECTRICAL" at bounding box center [607, 487] width 306 height 12
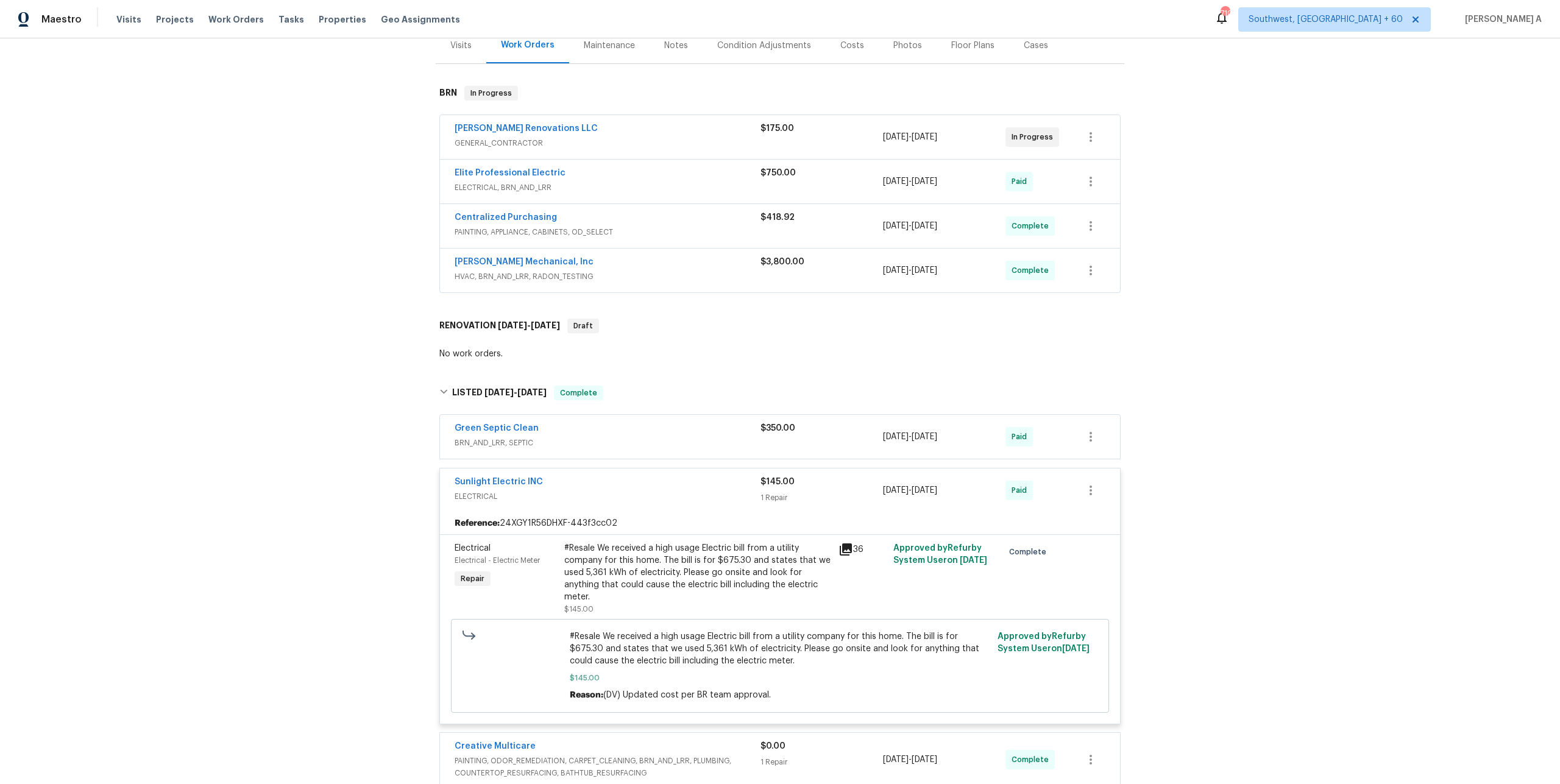
click at [704, 490] on span "ELECTRICAL" at bounding box center [607, 496] width 306 height 12
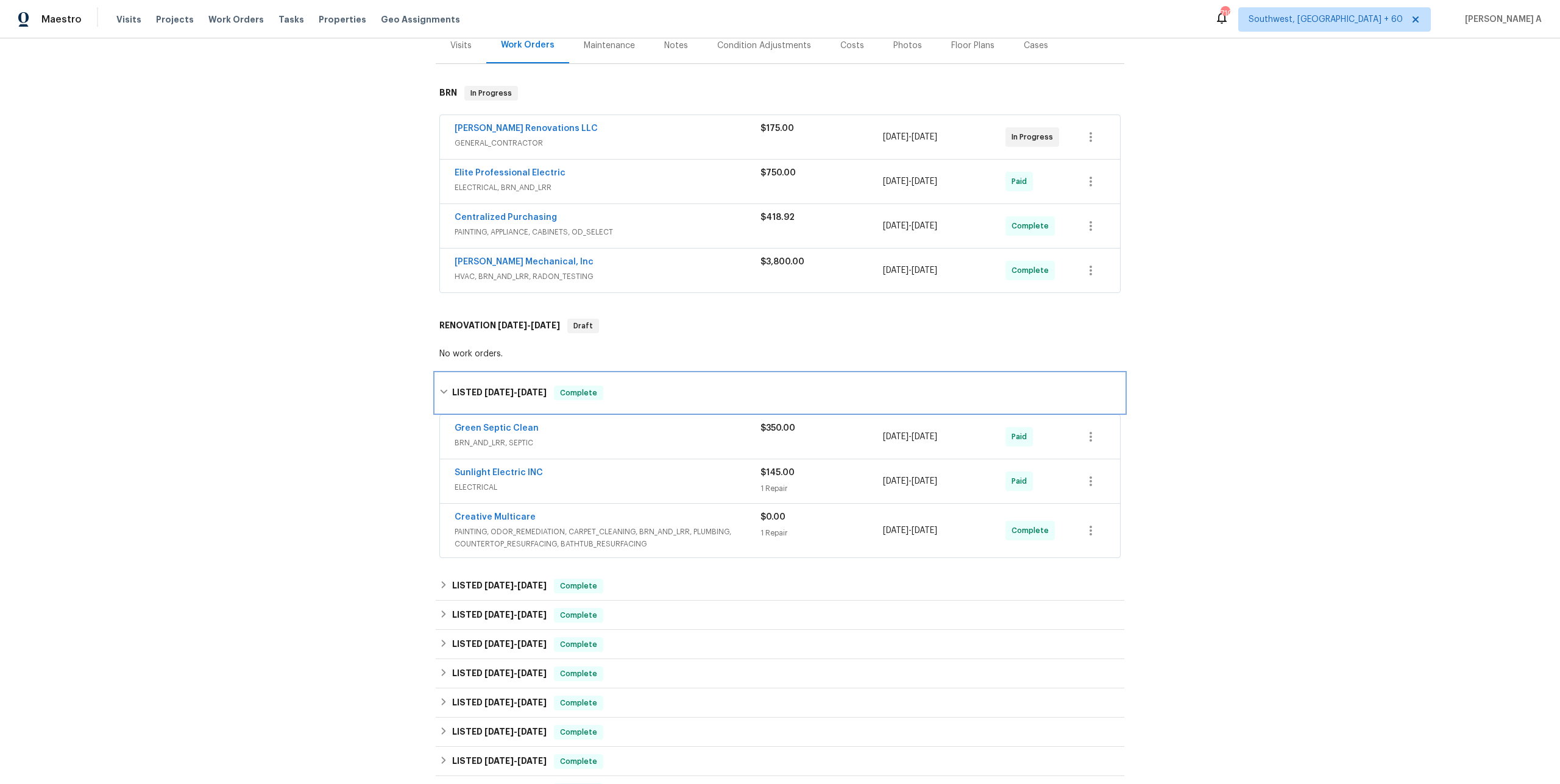
click at [579, 387] on span "Complete" at bounding box center [578, 393] width 47 height 12
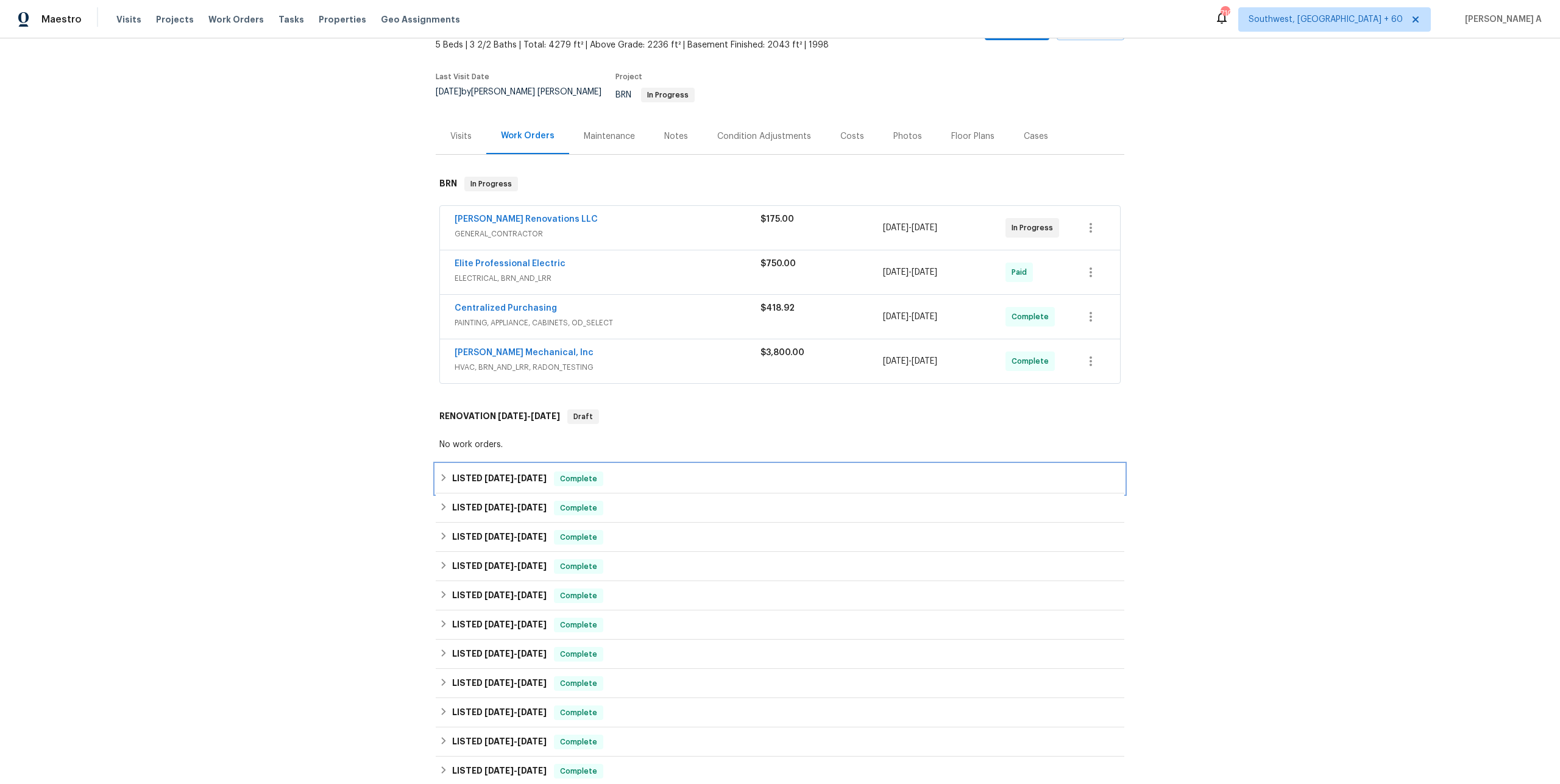
scroll to position [49, 0]
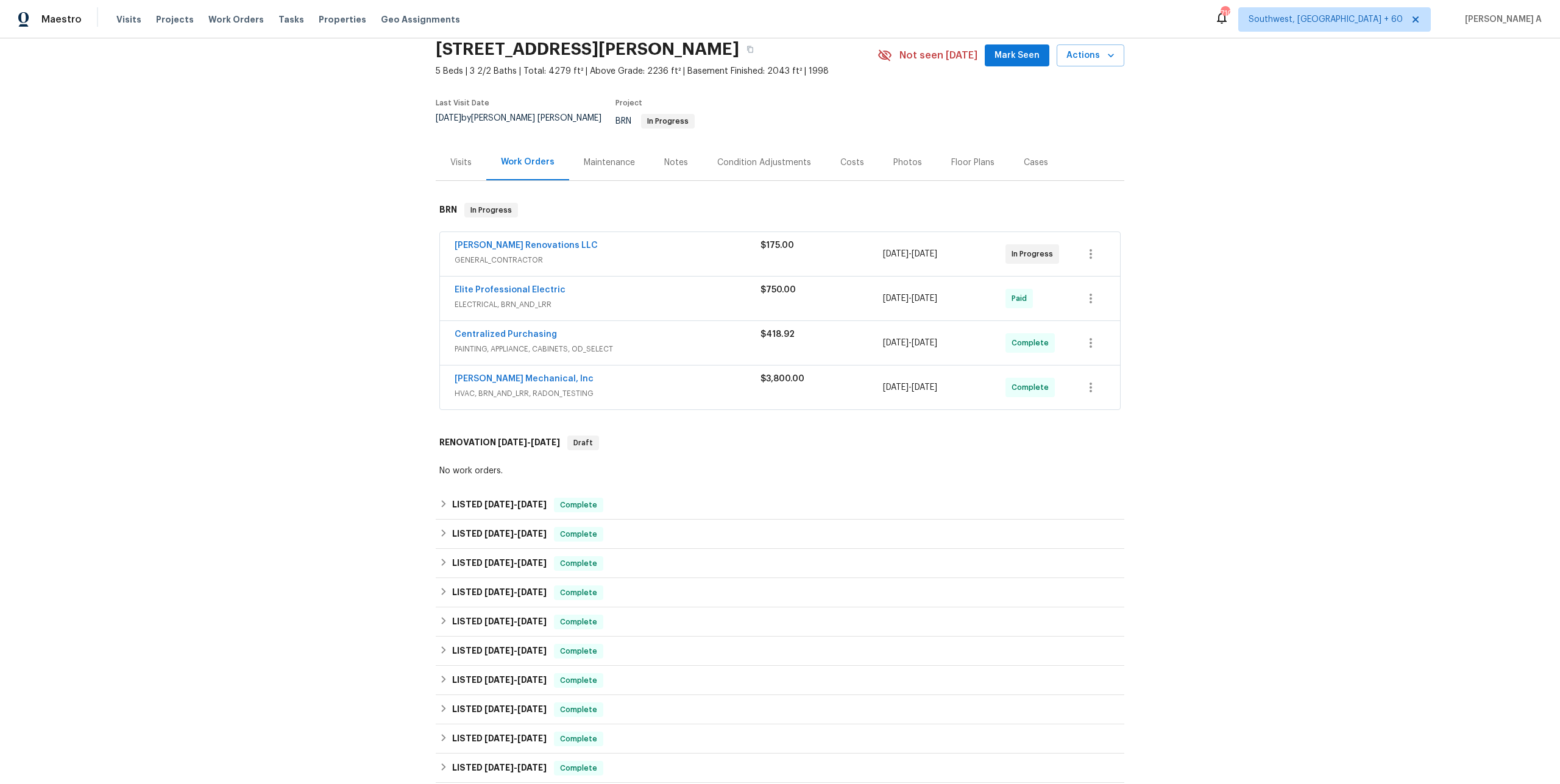
click at [463, 144] on div "Visits" at bounding box center [461, 162] width 50 height 36
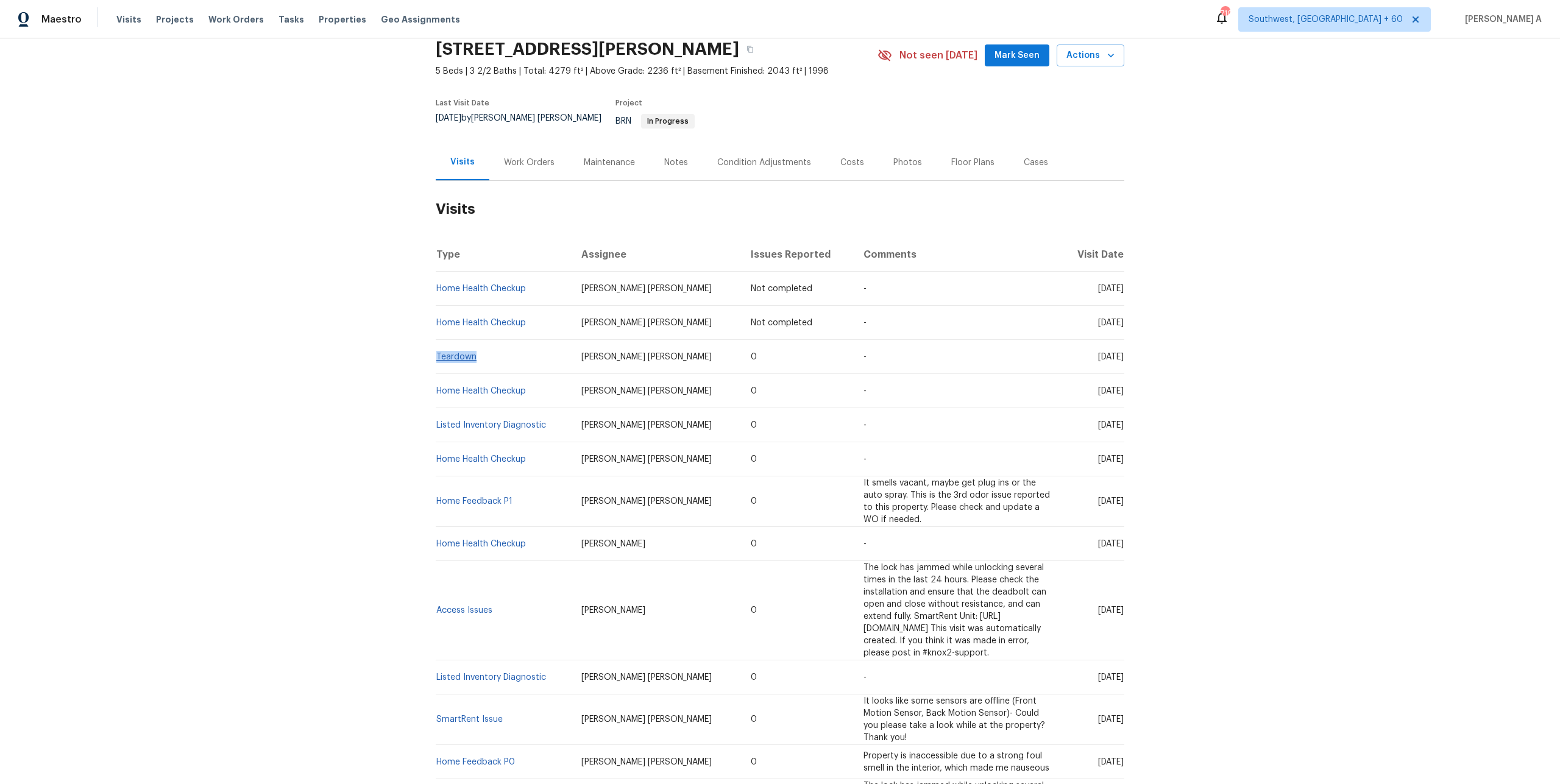
drag, startPoint x: 488, startPoint y: 357, endPoint x: 438, endPoint y: 356, distance: 50.0
click at [438, 356] on td "Teardown" at bounding box center [503, 357] width 136 height 34
copy link "Teardown"
click at [512, 160] on div "Work Orders" at bounding box center [529, 162] width 80 height 36
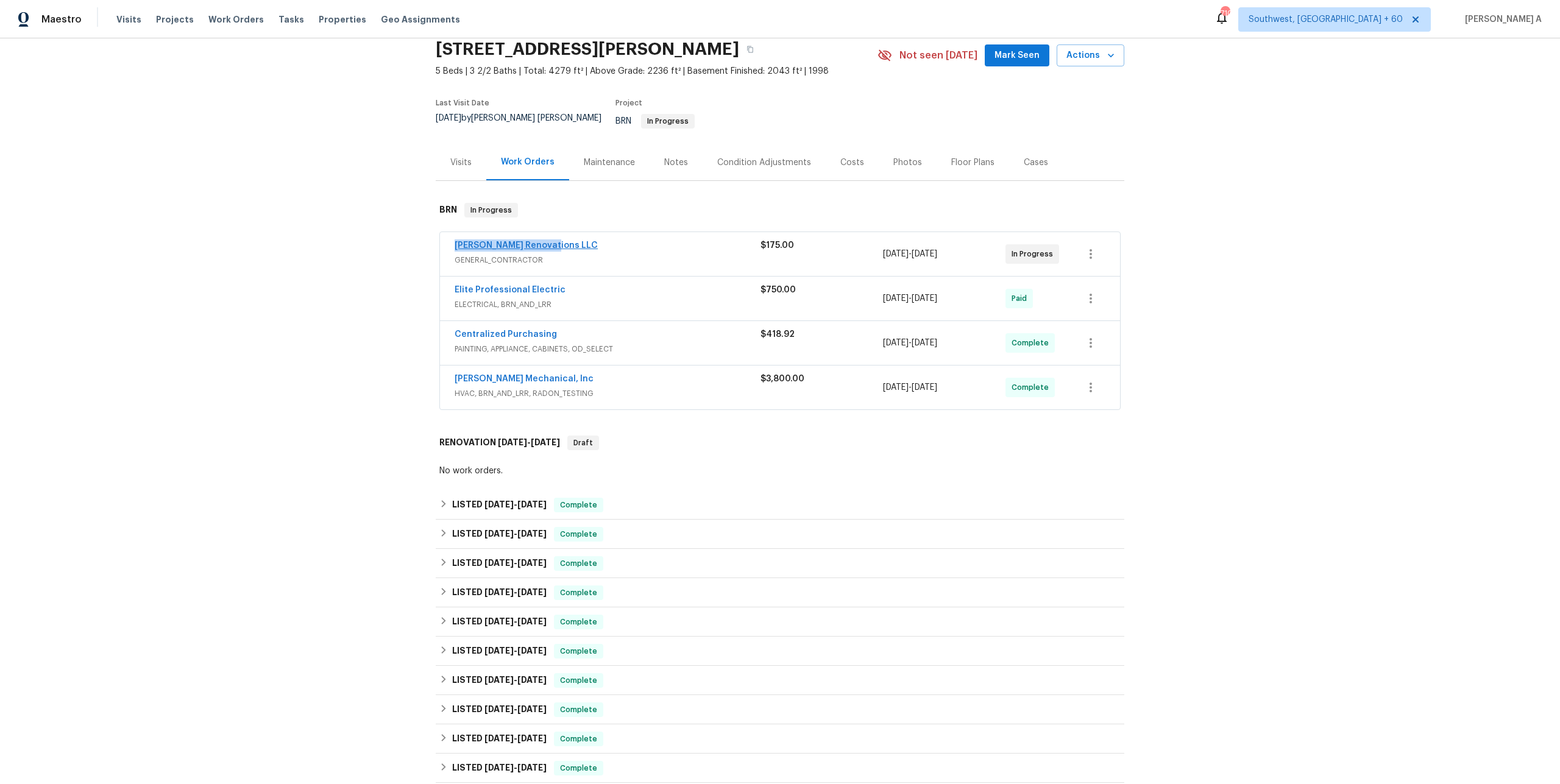
drag, startPoint x: 564, startPoint y: 239, endPoint x: 456, endPoint y: 239, distance: 108.0
click at [456, 239] on div "Aseem Renovations LLC" at bounding box center [607, 247] width 306 height 15
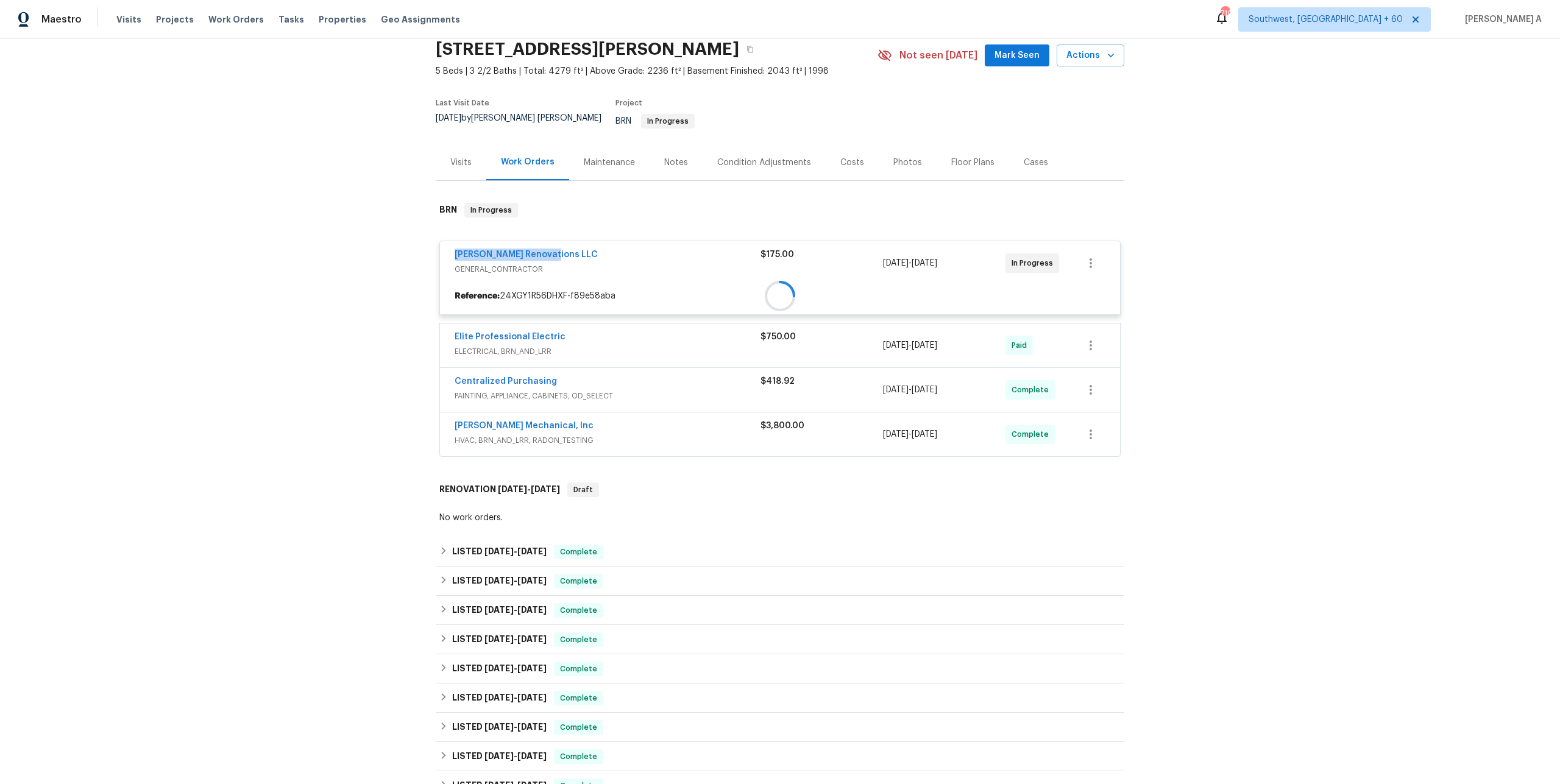
copy link "Aseem Renovations LLC"
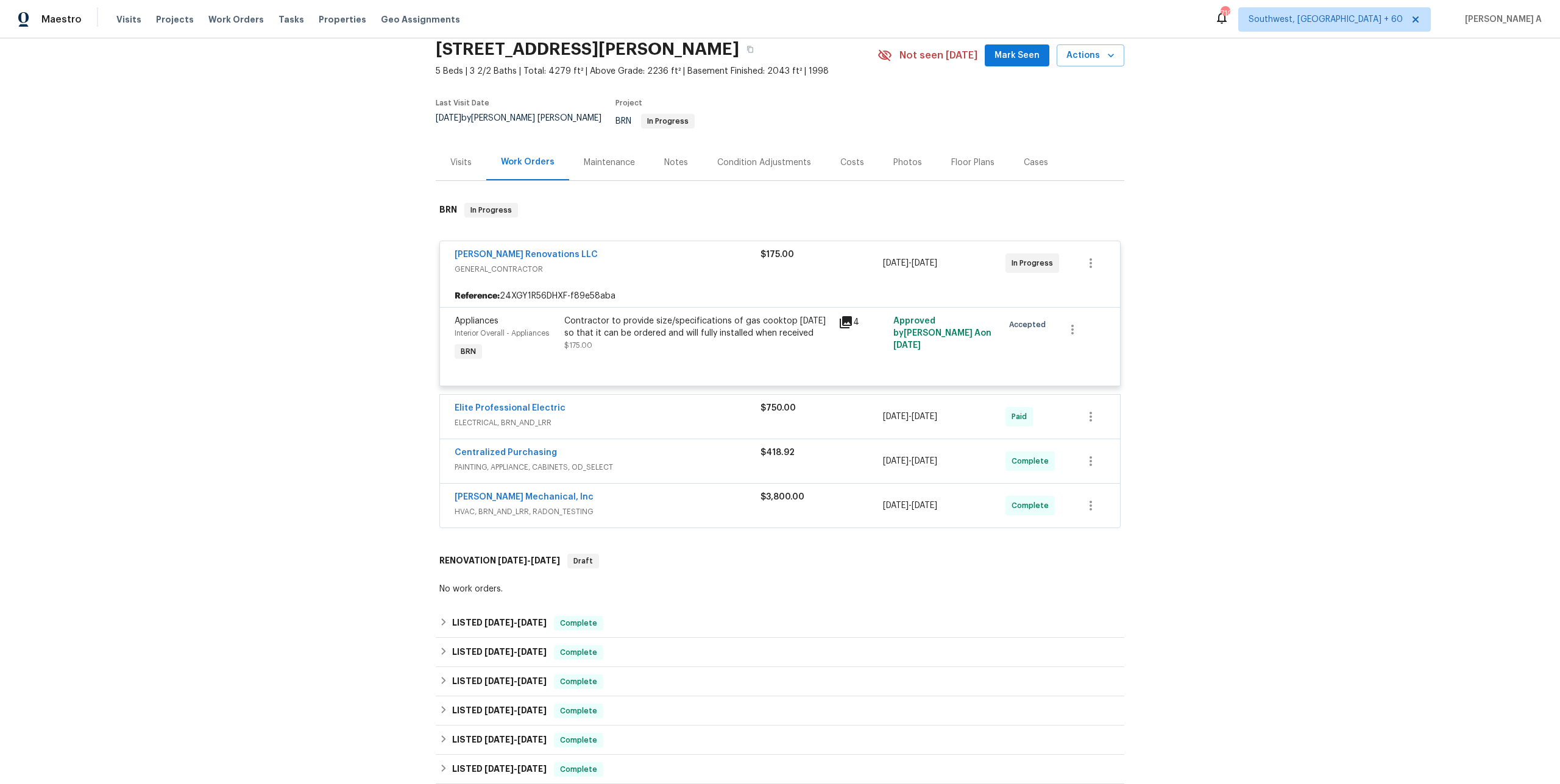
click at [461, 144] on div "Visits" at bounding box center [461, 162] width 50 height 36
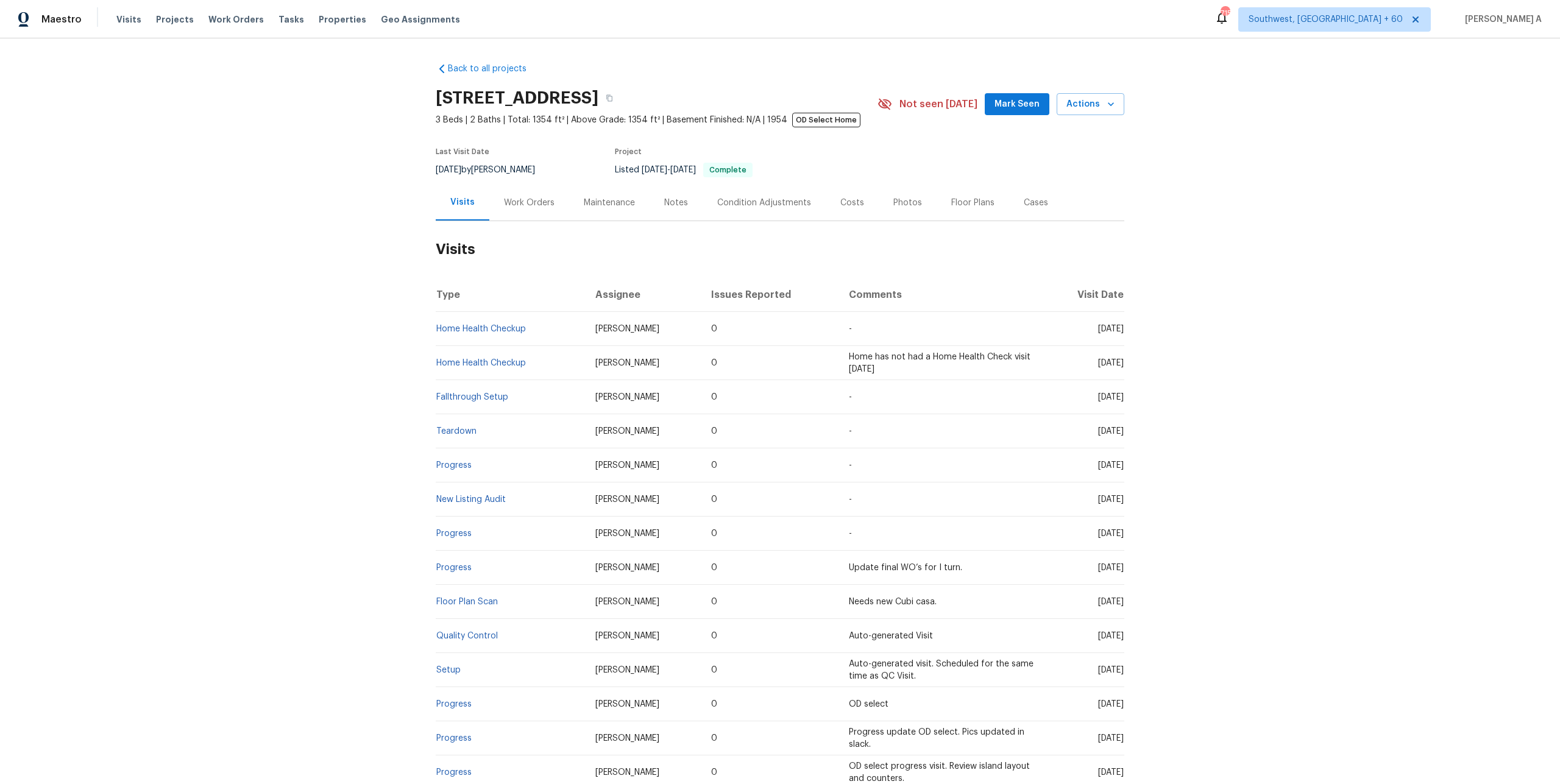
click at [538, 211] on div "Work Orders" at bounding box center [529, 202] width 80 height 36
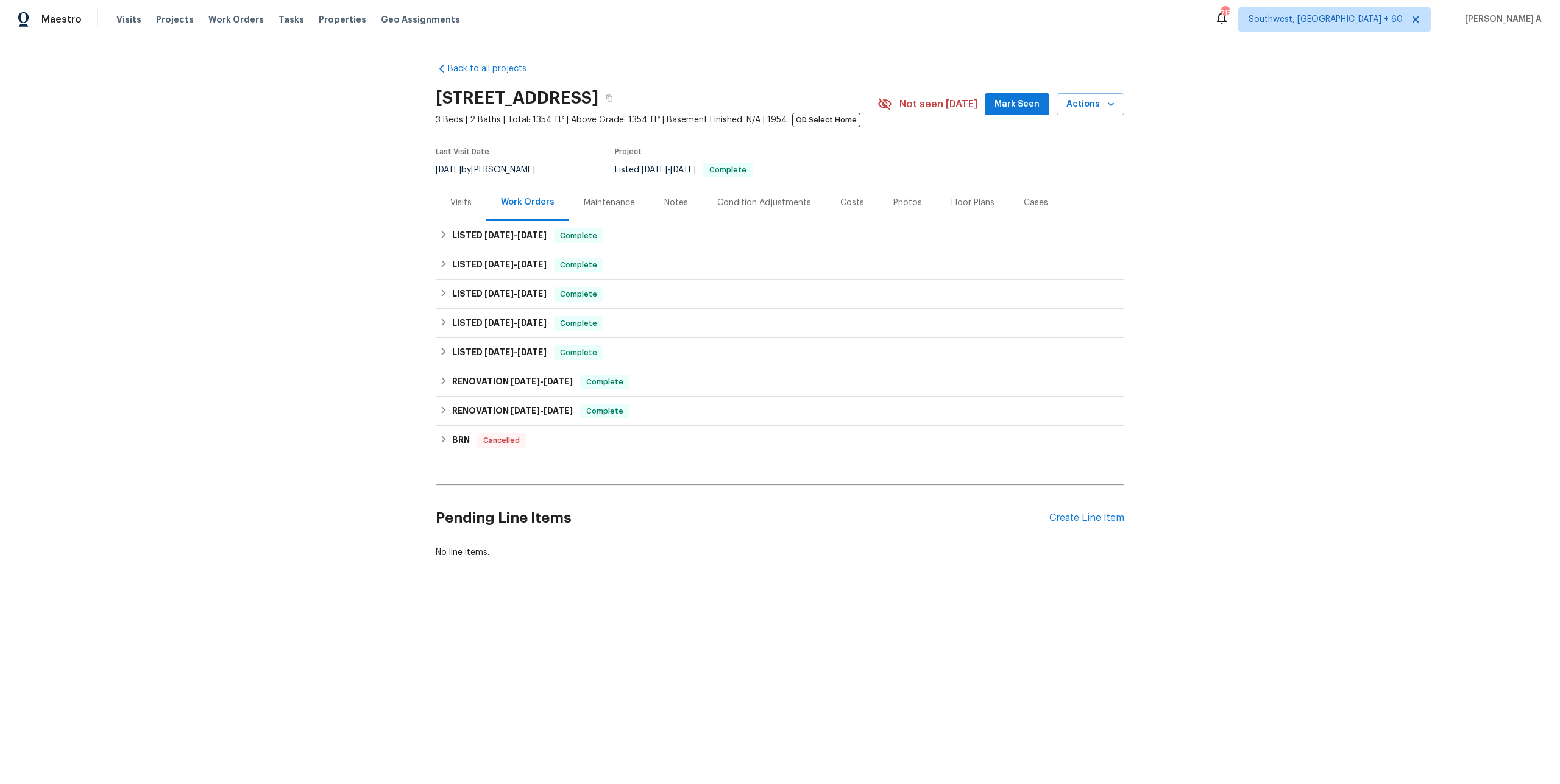
click at [474, 214] on div "Visits" at bounding box center [461, 202] width 50 height 36
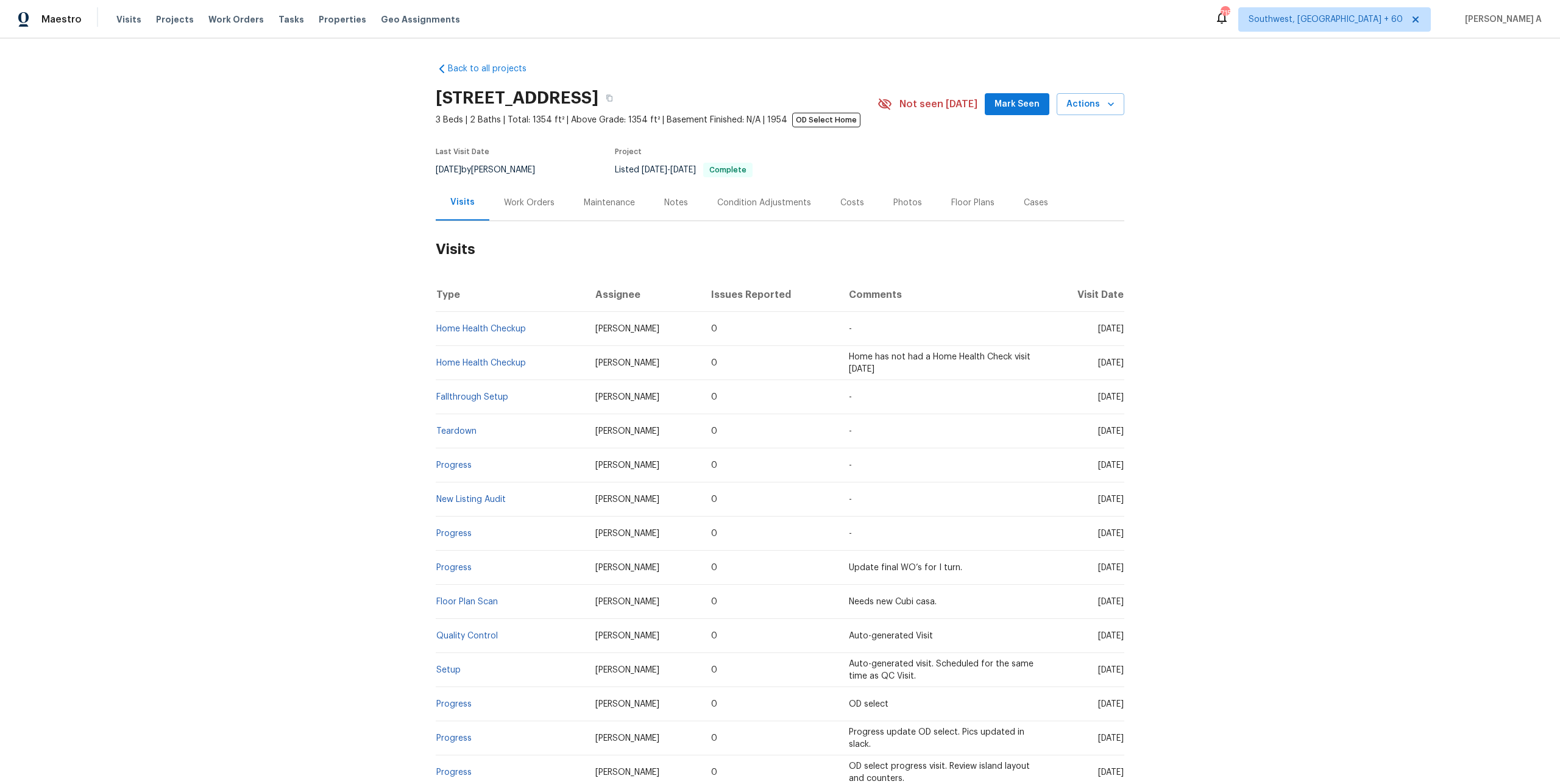
click at [505, 205] on div "Work Orders" at bounding box center [529, 203] width 50 height 12
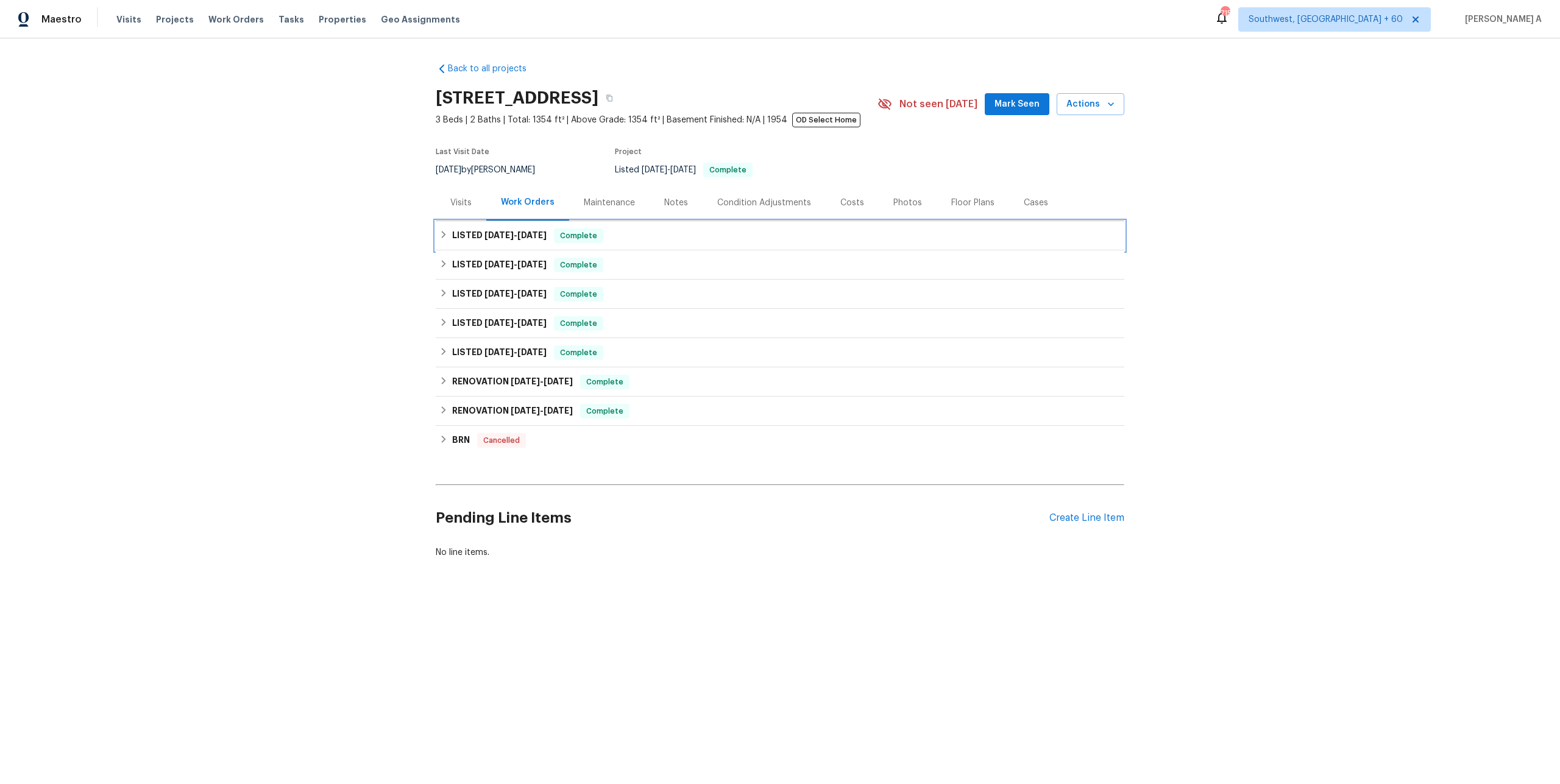
click at [533, 237] on span "8/19/25" at bounding box center [532, 235] width 29 height 9
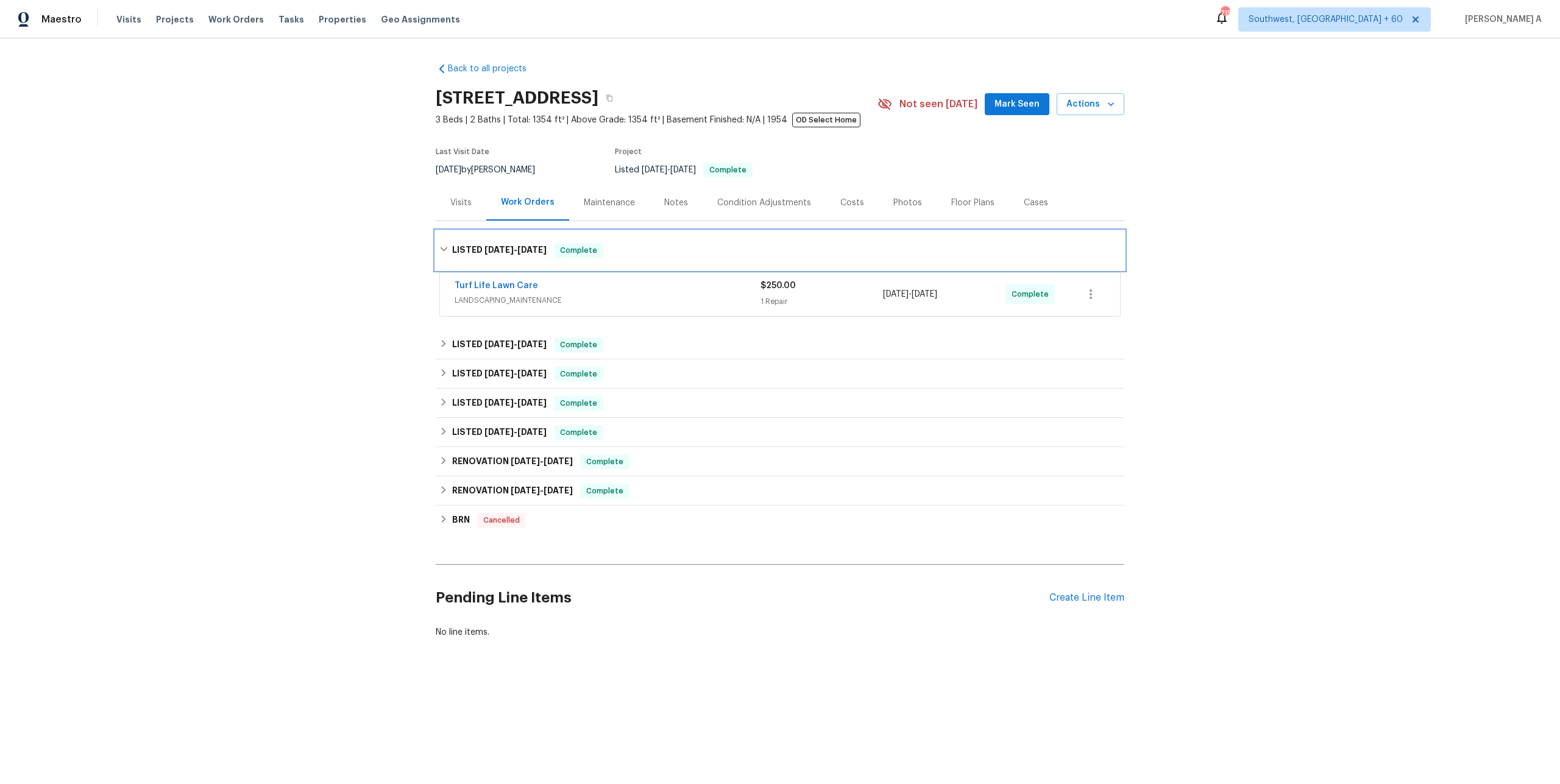
click at [542, 258] on div "LISTED 8/14/25 - 8/19/25 Complete" at bounding box center [780, 250] width 688 height 39
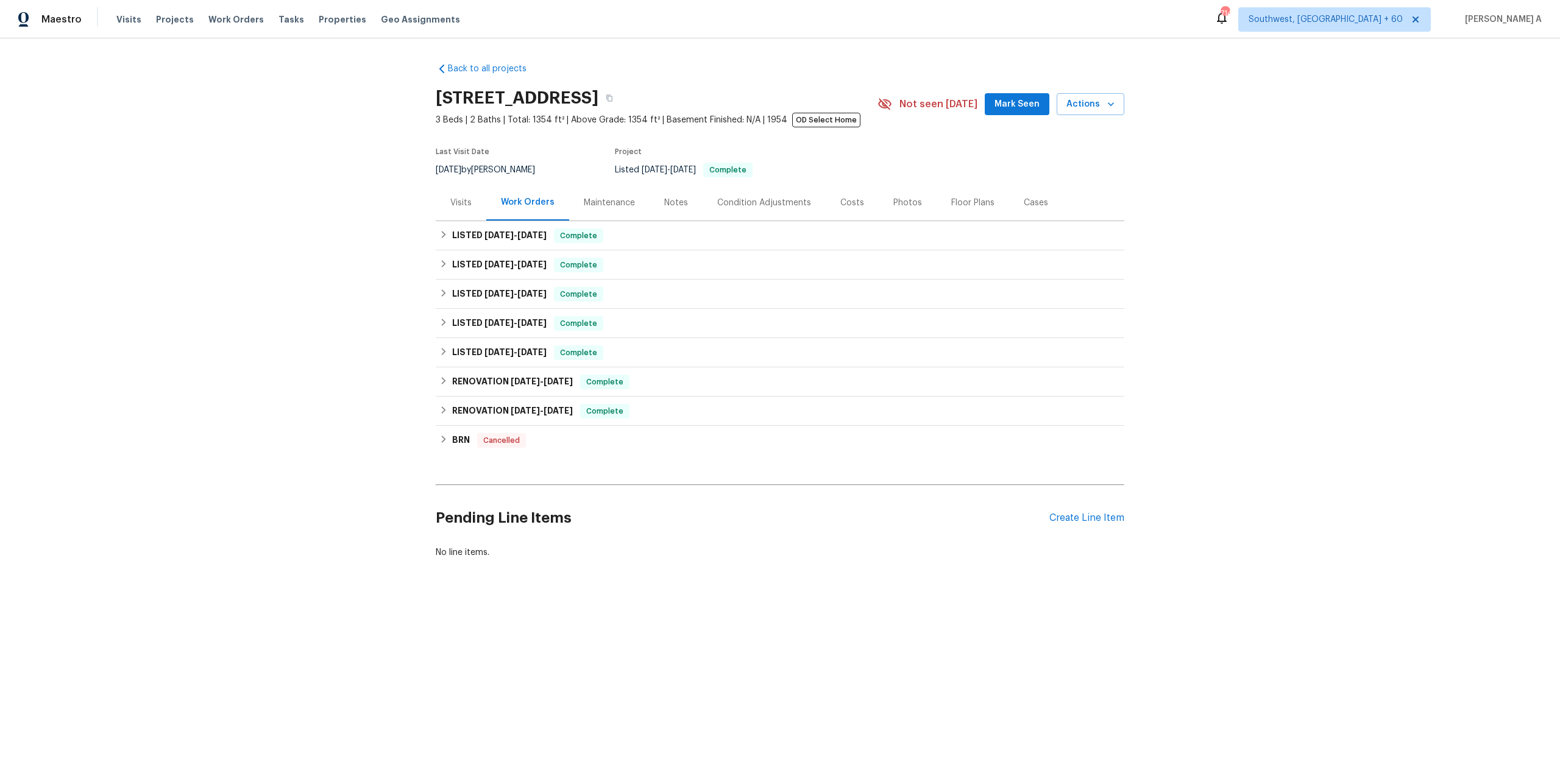
click at [470, 199] on div "Visits" at bounding box center [461, 203] width 21 height 12
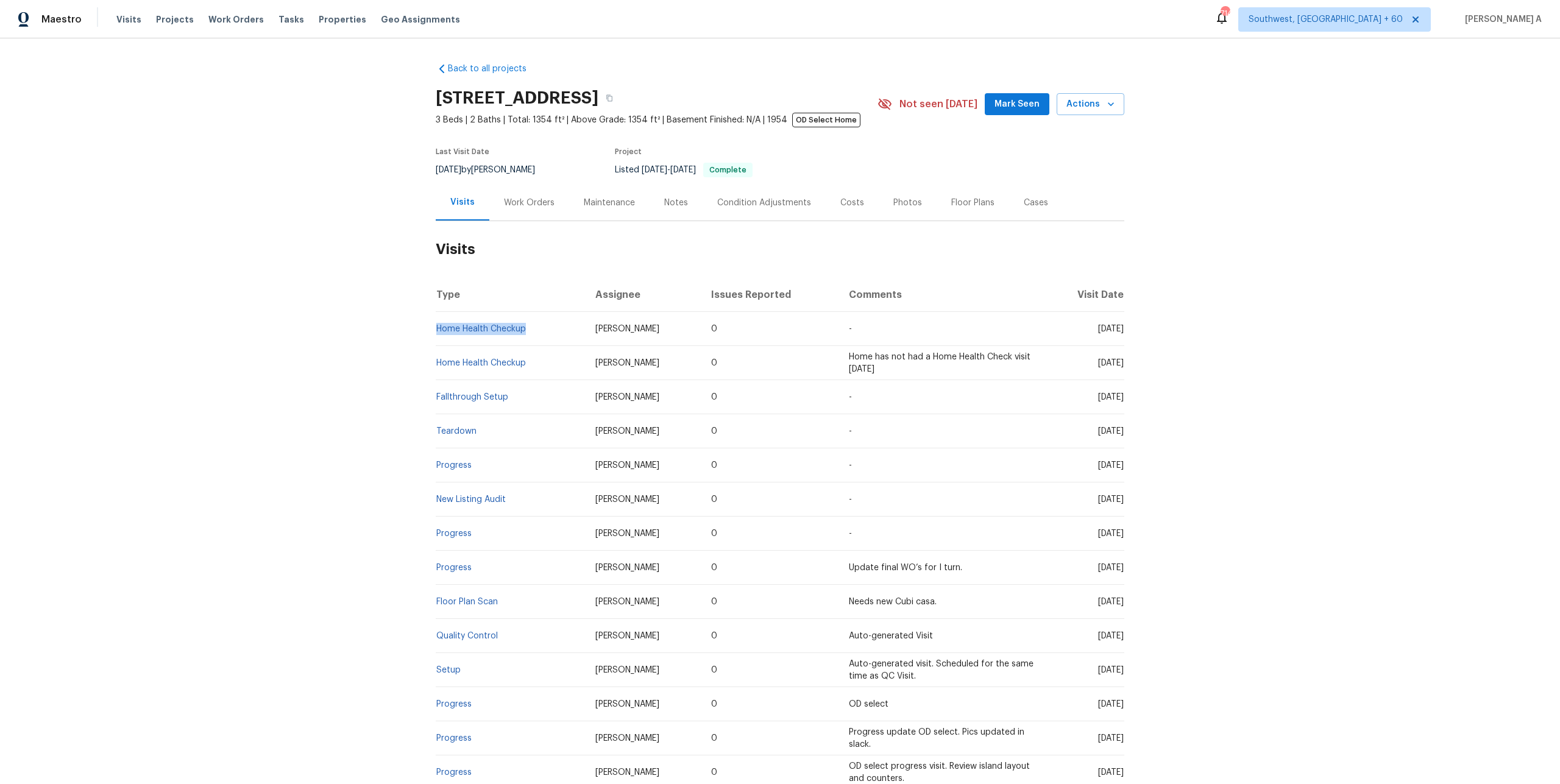
drag, startPoint x: 530, startPoint y: 333, endPoint x: 440, endPoint y: 333, distance: 90.0
click at [440, 333] on td "Home Health Checkup" at bounding box center [510, 329] width 150 height 34
copy link "Home Health Checkup"
click at [495, 207] on div "Work Orders" at bounding box center [529, 202] width 80 height 36
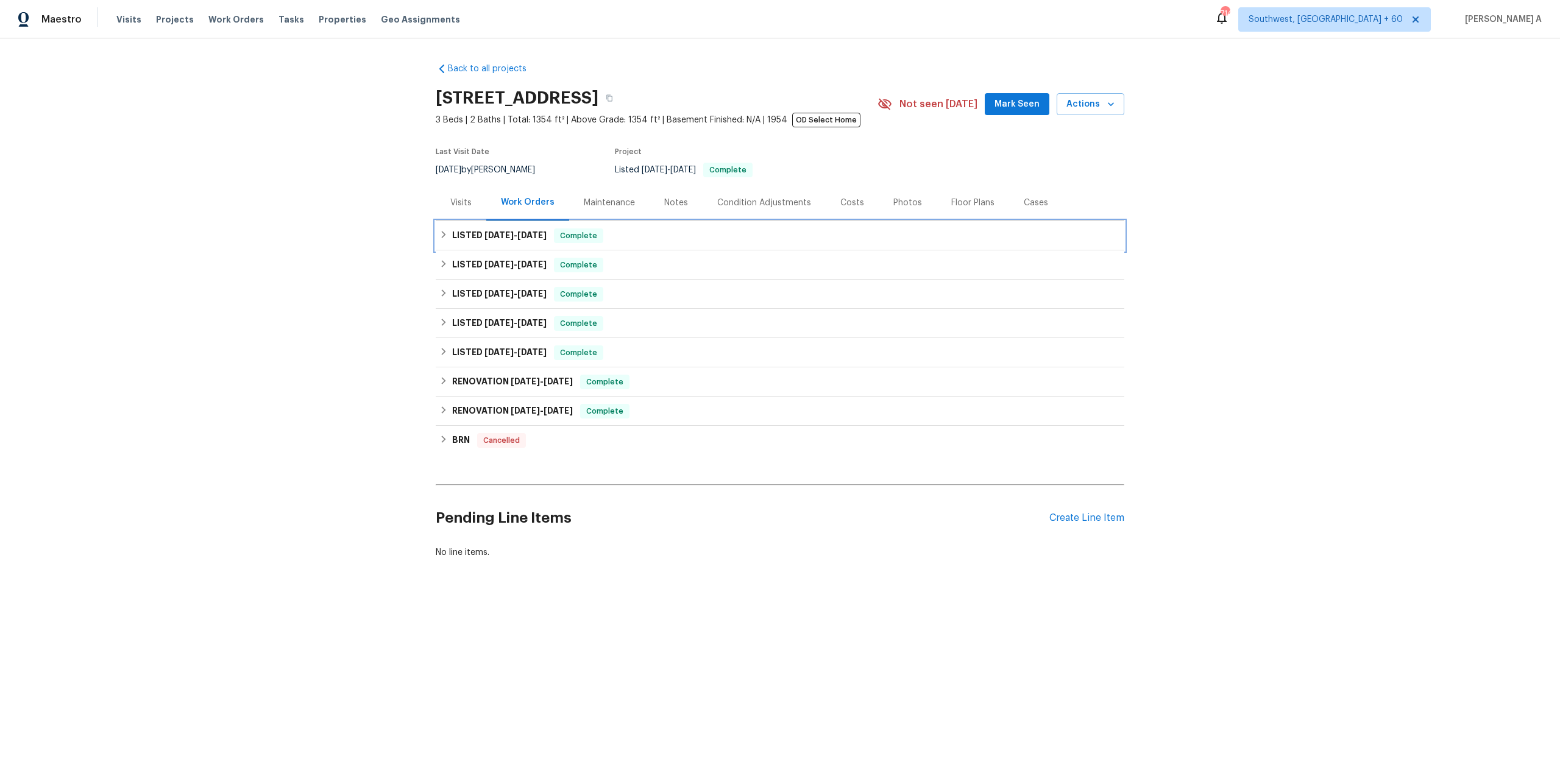
click at [502, 239] on span "8/14/25" at bounding box center [499, 235] width 29 height 9
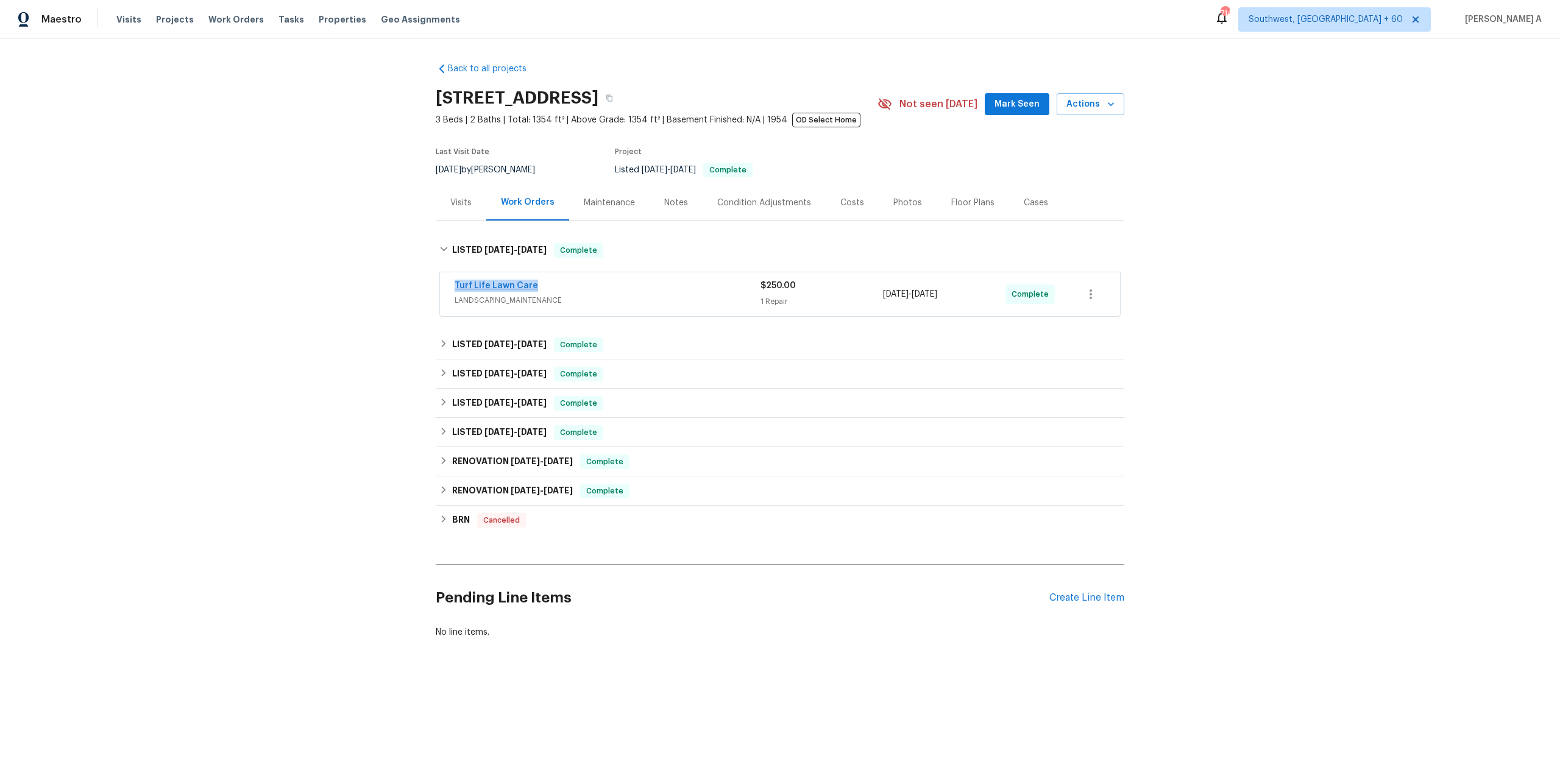
drag, startPoint x: 540, startPoint y: 290, endPoint x: 455, endPoint y: 290, distance: 85.0
click at [455, 290] on div "Turf Life Lawn Care" at bounding box center [607, 287] width 306 height 15
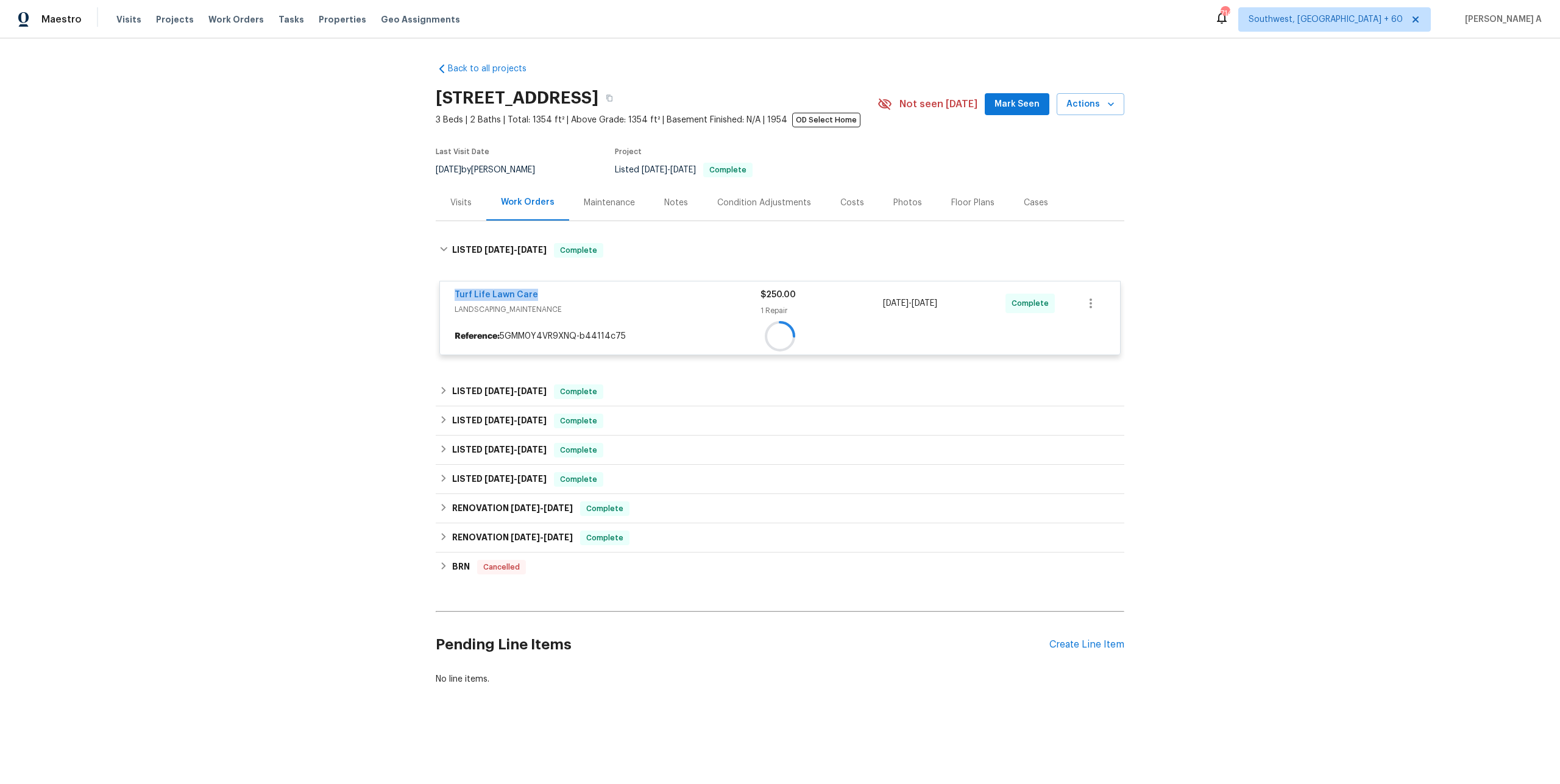
copy link "Turf Life Lawn Care"
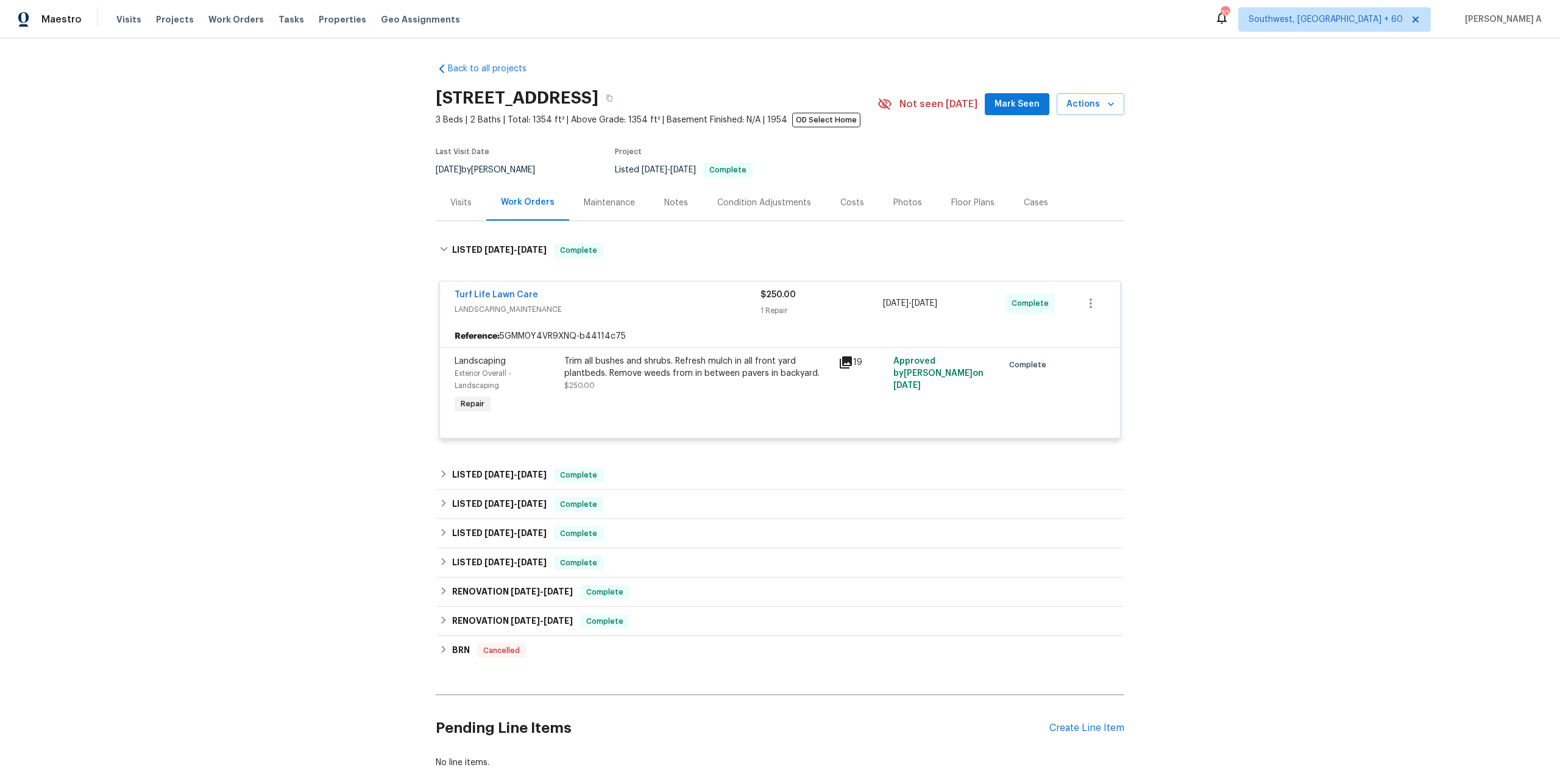
click at [455, 204] on div "Visits" at bounding box center [461, 203] width 21 height 12
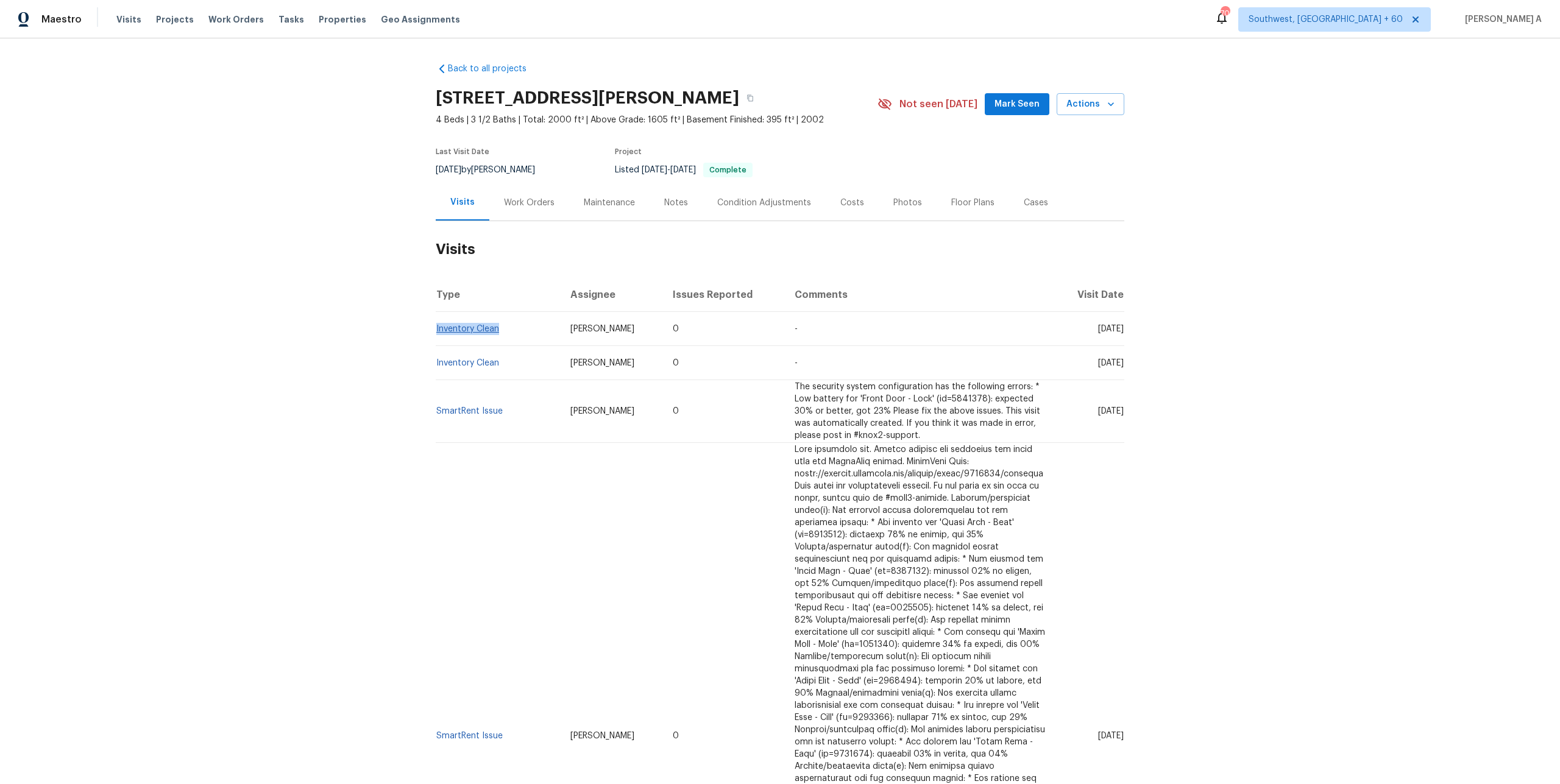
drag, startPoint x: 507, startPoint y: 331, endPoint x: 437, endPoint y: 329, distance: 70.0
click at [437, 329] on td "Inventory Clean" at bounding box center [498, 329] width 125 height 34
copy link "Inventory Clean"
click at [529, 203] on div "Work Orders" at bounding box center [529, 203] width 50 height 12
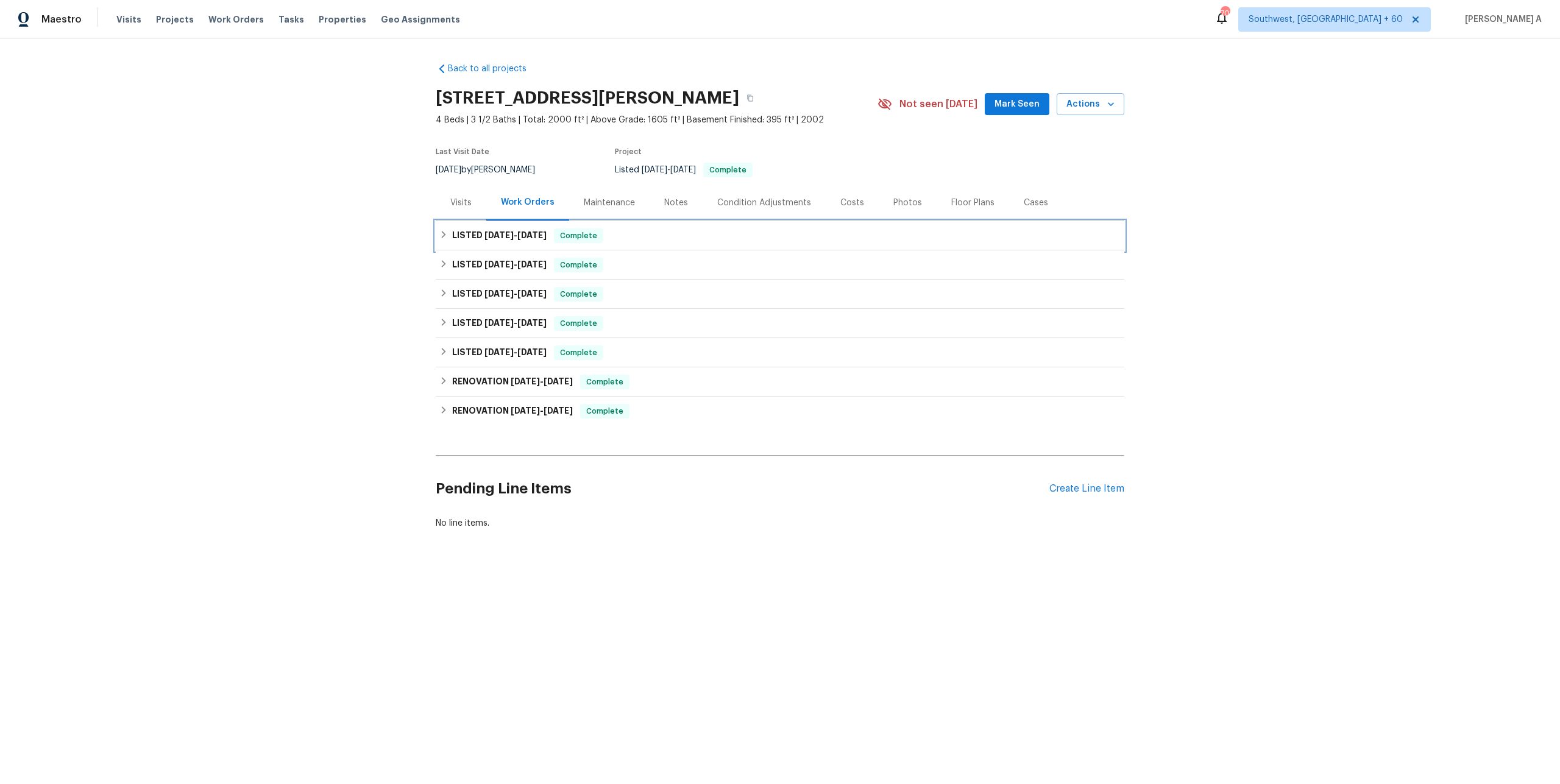
click at [542, 240] on h6 "LISTED 9/28/25 - 10/3/25" at bounding box center [499, 236] width 94 height 15
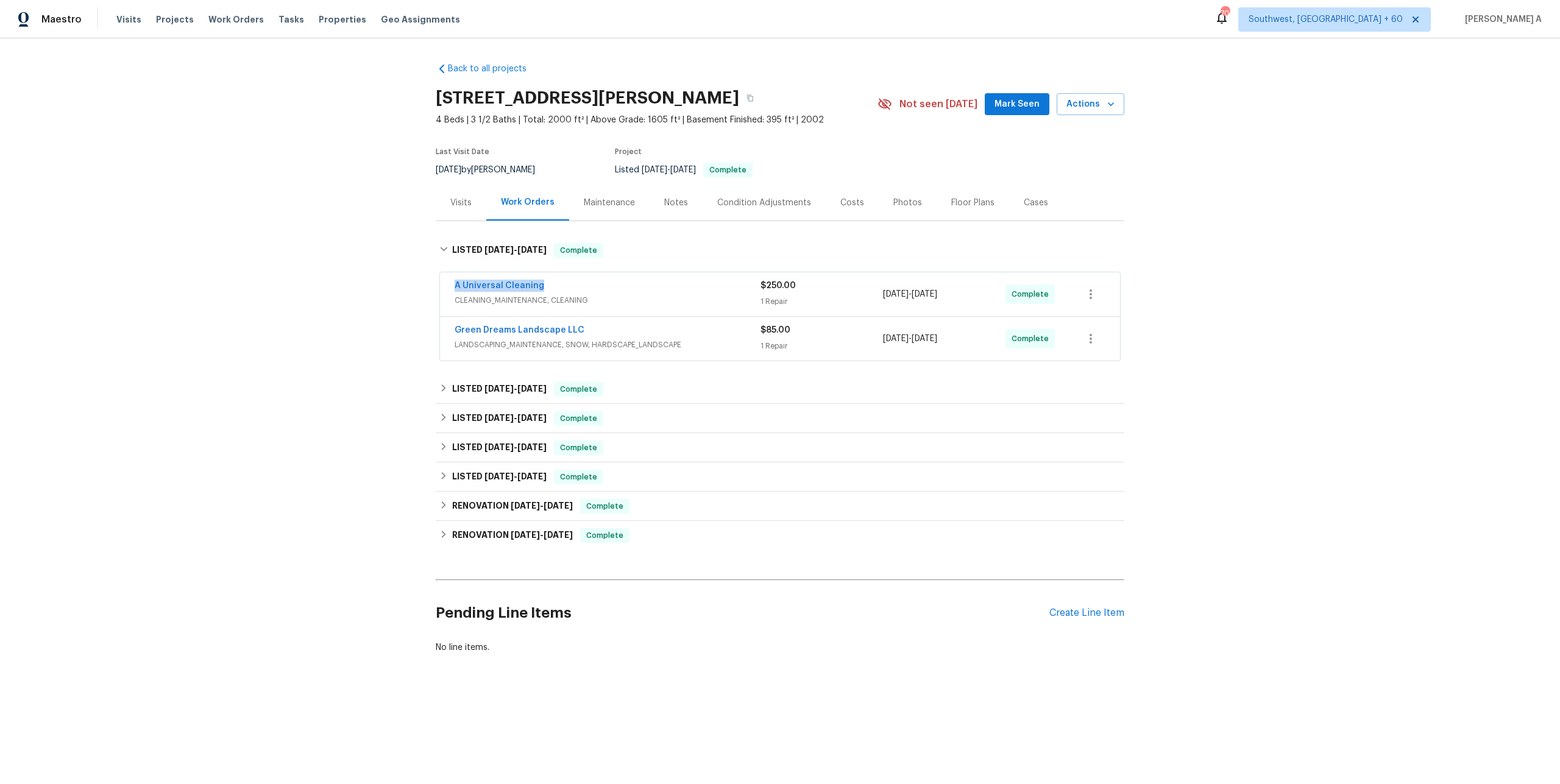
drag, startPoint x: 550, startPoint y: 287, endPoint x: 454, endPoint y: 290, distance: 96.0
click at [455, 290] on div "A Universal Cleaning" at bounding box center [607, 287] width 306 height 15
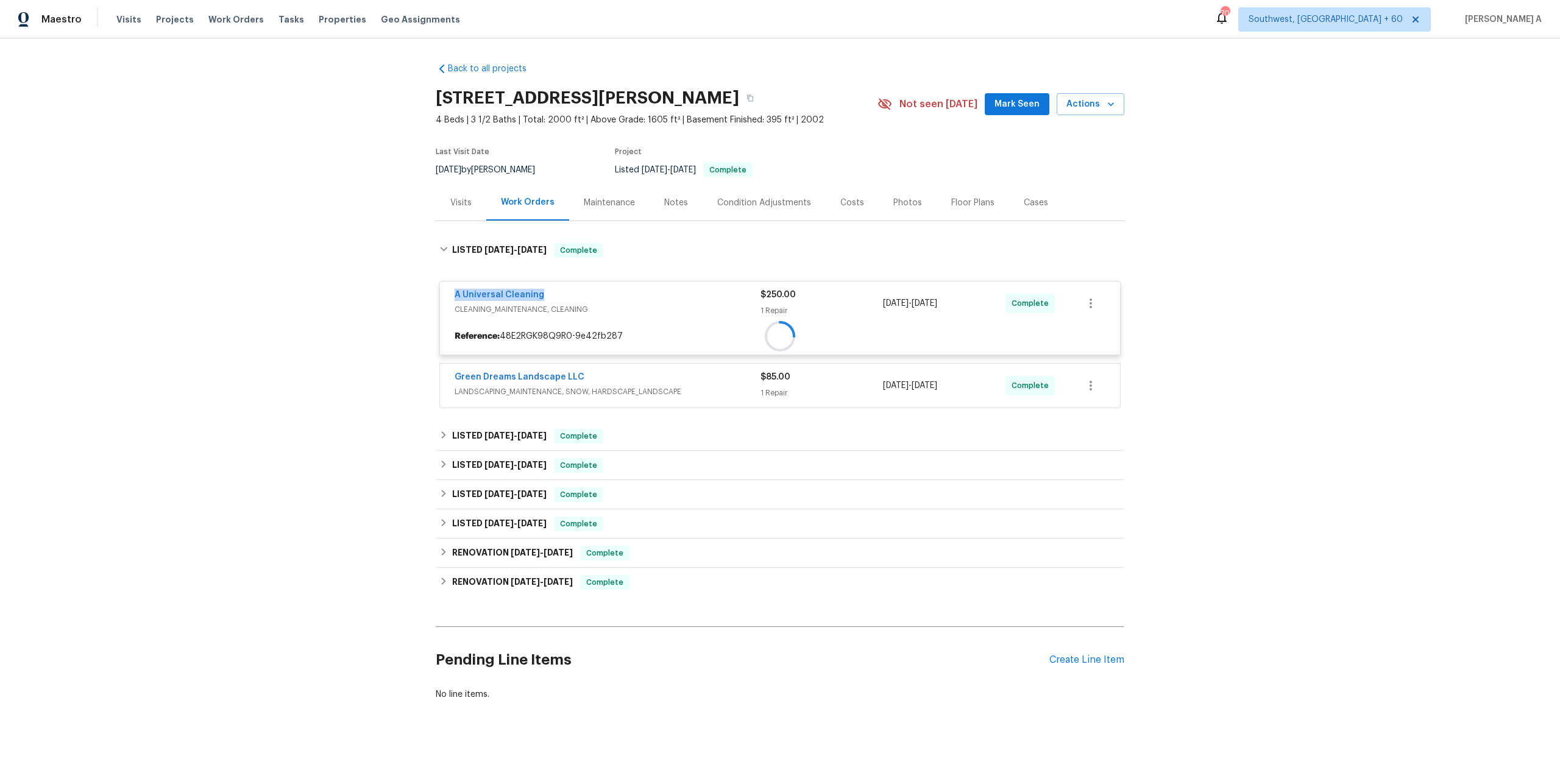
copy link "A Universal Cleaning"
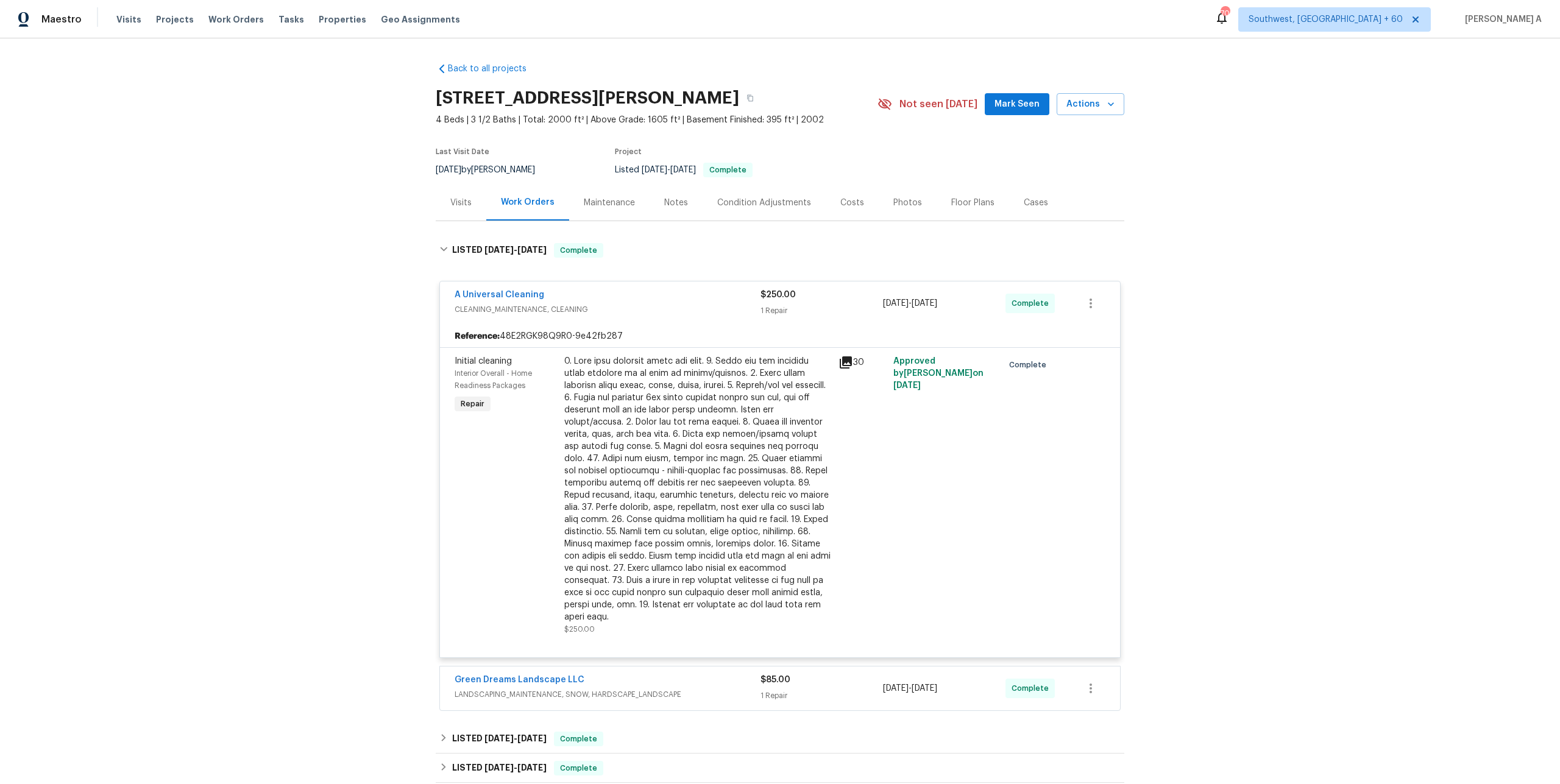
click at [649, 313] on span "CLEANING_MAINTENANCE, CLEANING" at bounding box center [607, 309] width 306 height 12
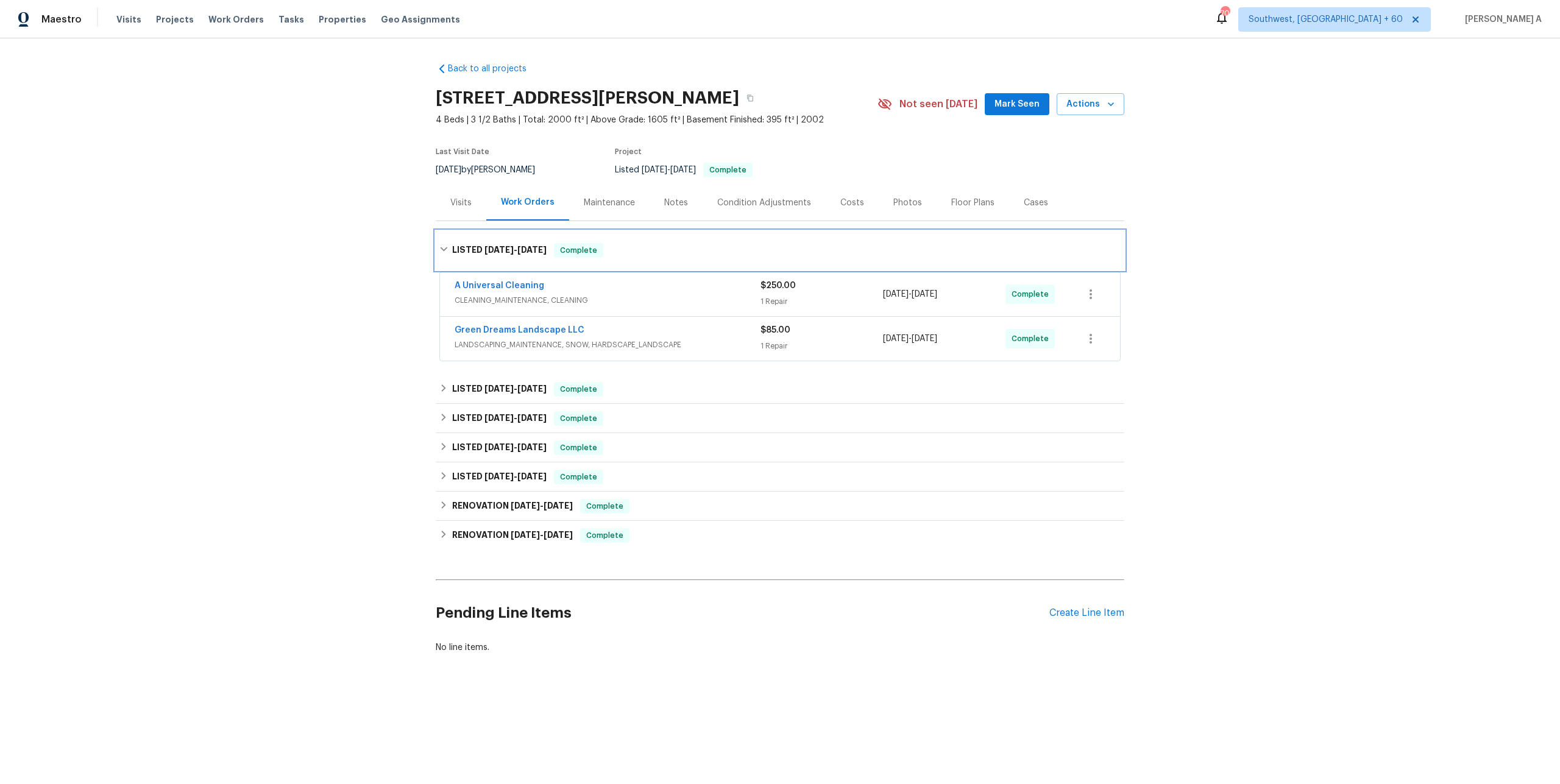
click at [478, 259] on div "LISTED 9/28/25 - 10/3/25 Complete" at bounding box center [780, 250] width 688 height 39
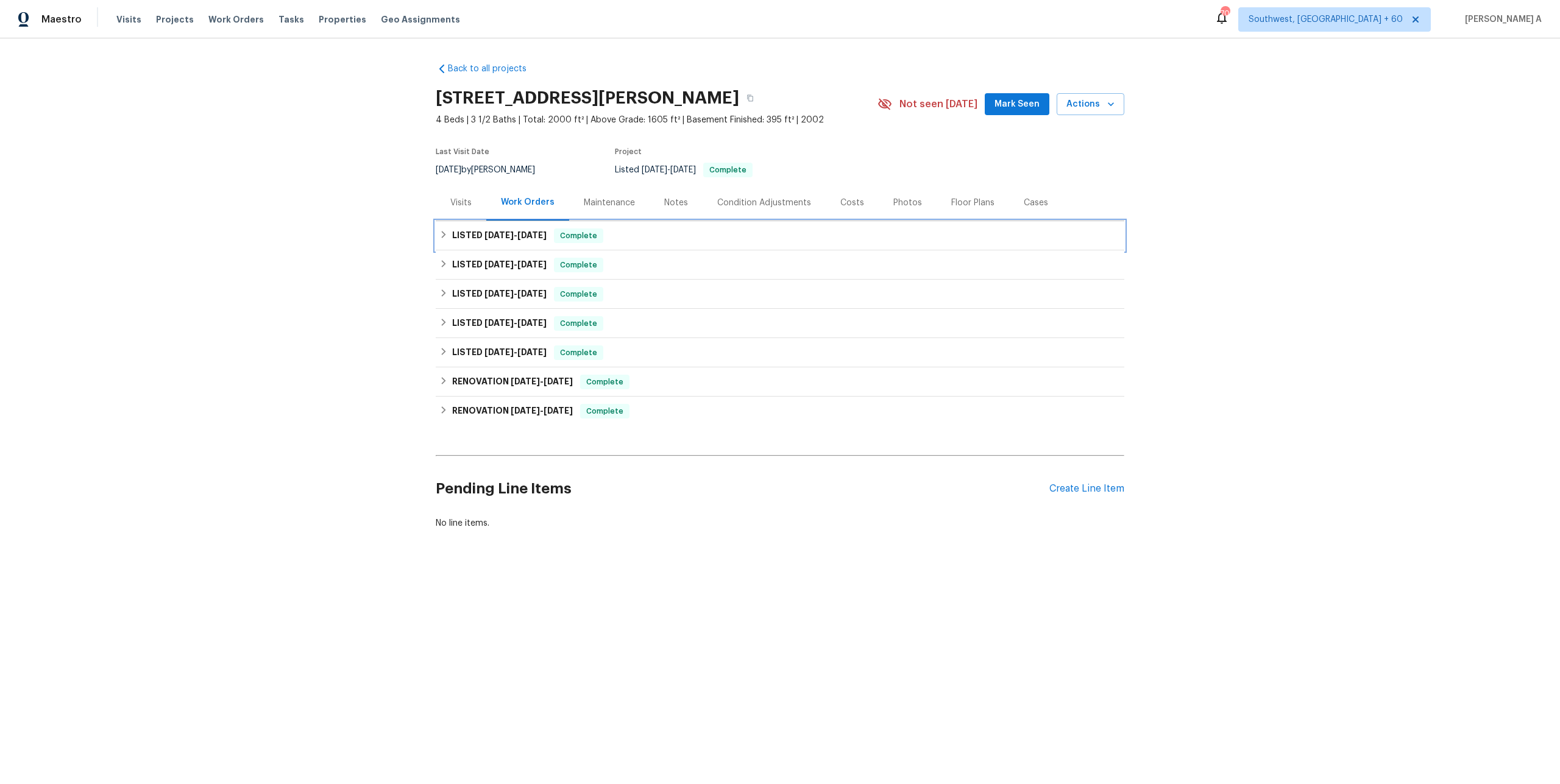
click at [461, 243] on h6 "LISTED 9/28/25 - 10/3/25" at bounding box center [499, 236] width 94 height 15
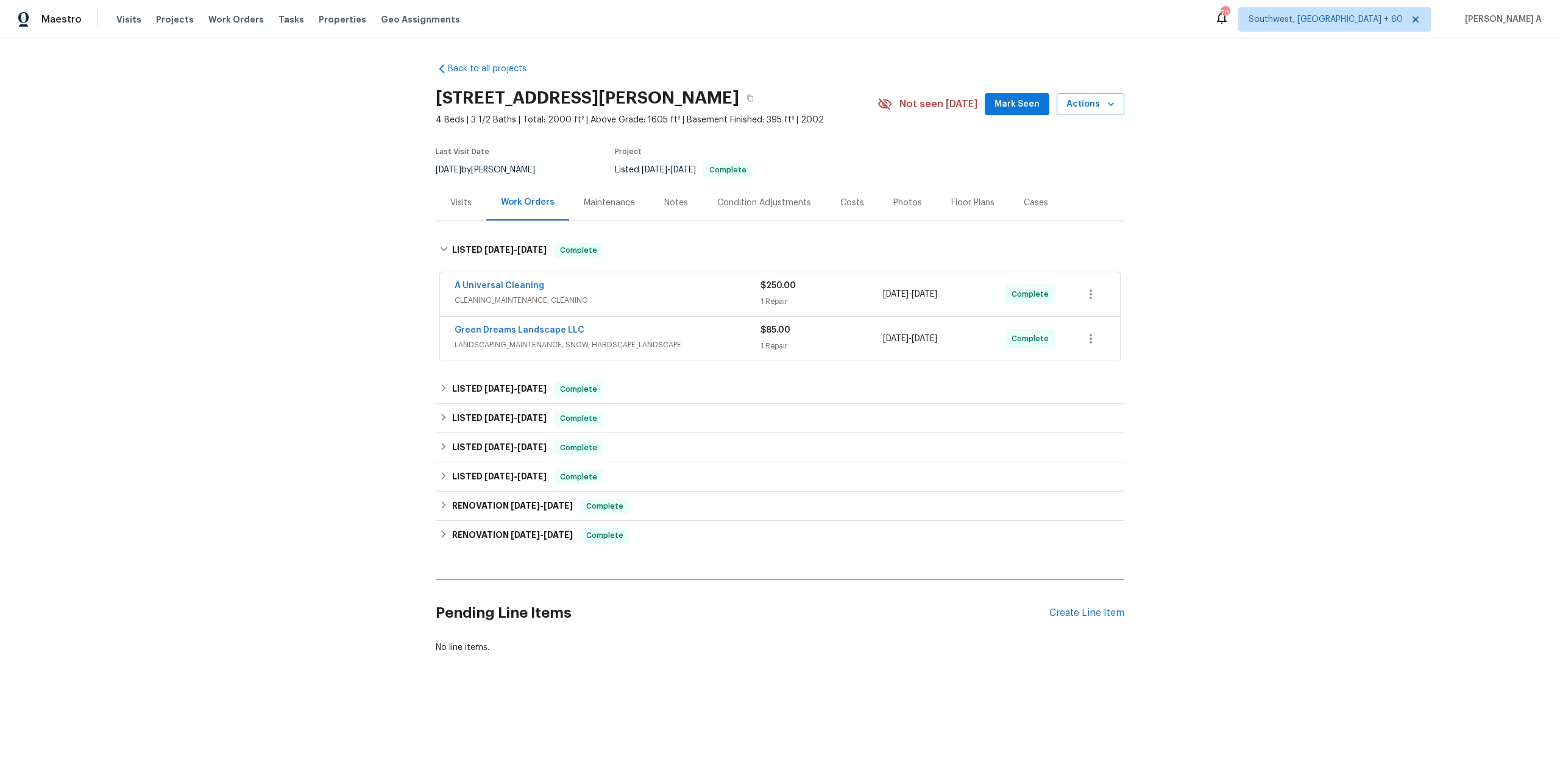
click at [459, 197] on div "Visits" at bounding box center [461, 203] width 21 height 12
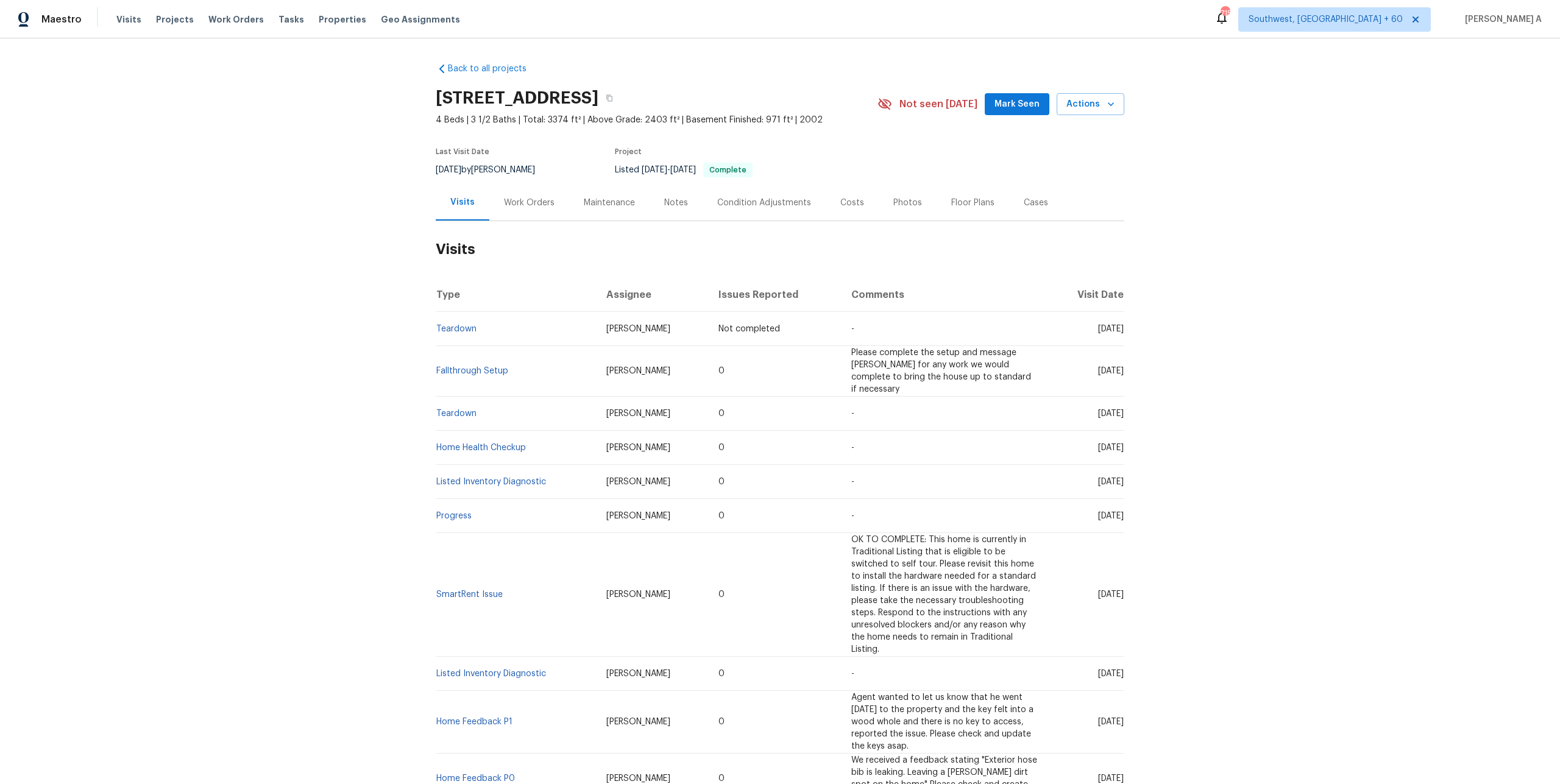
click at [555, 207] on div "Work Orders" at bounding box center [529, 202] width 80 height 36
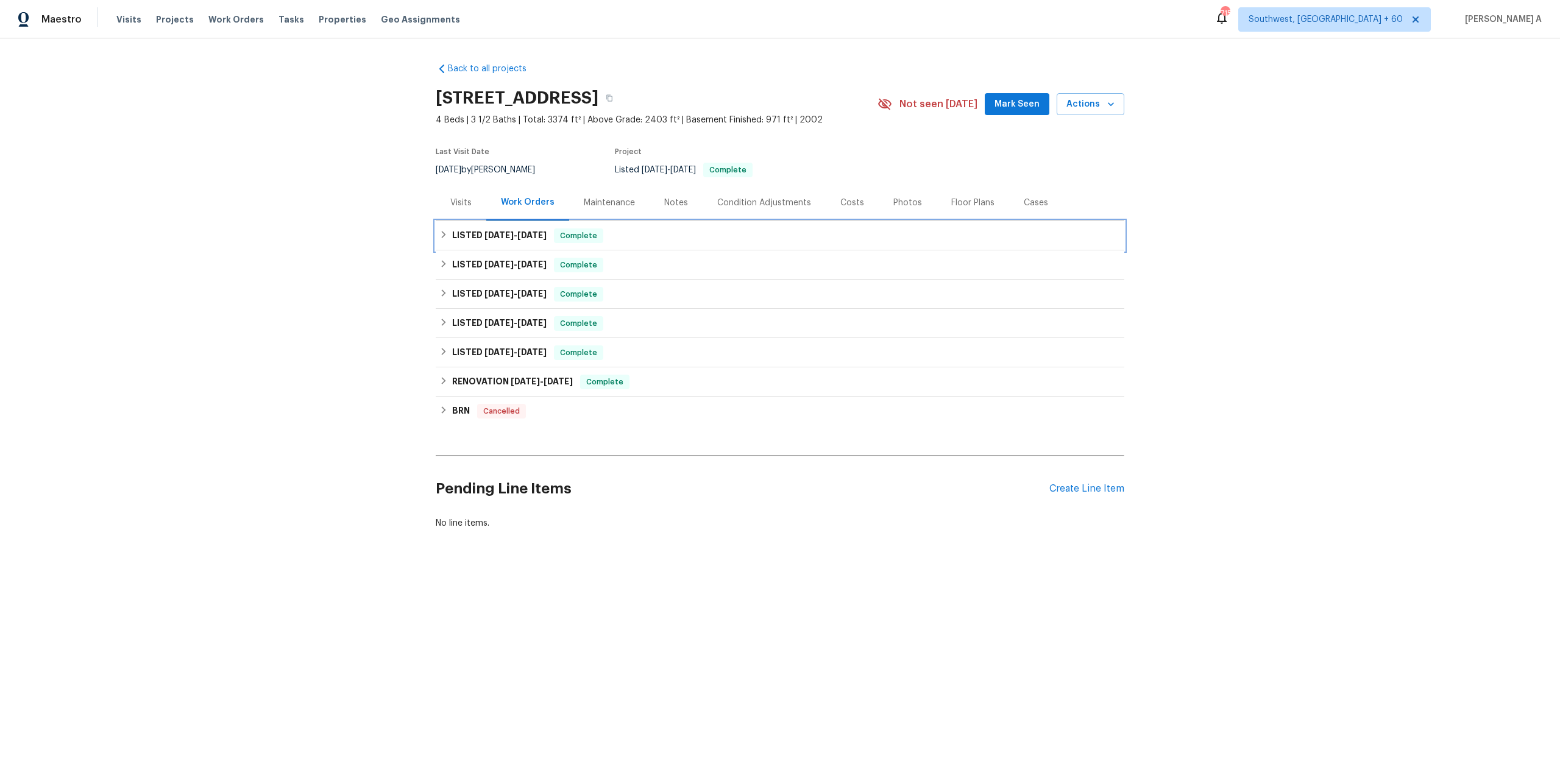
click at [564, 233] on span "Complete" at bounding box center [578, 235] width 47 height 12
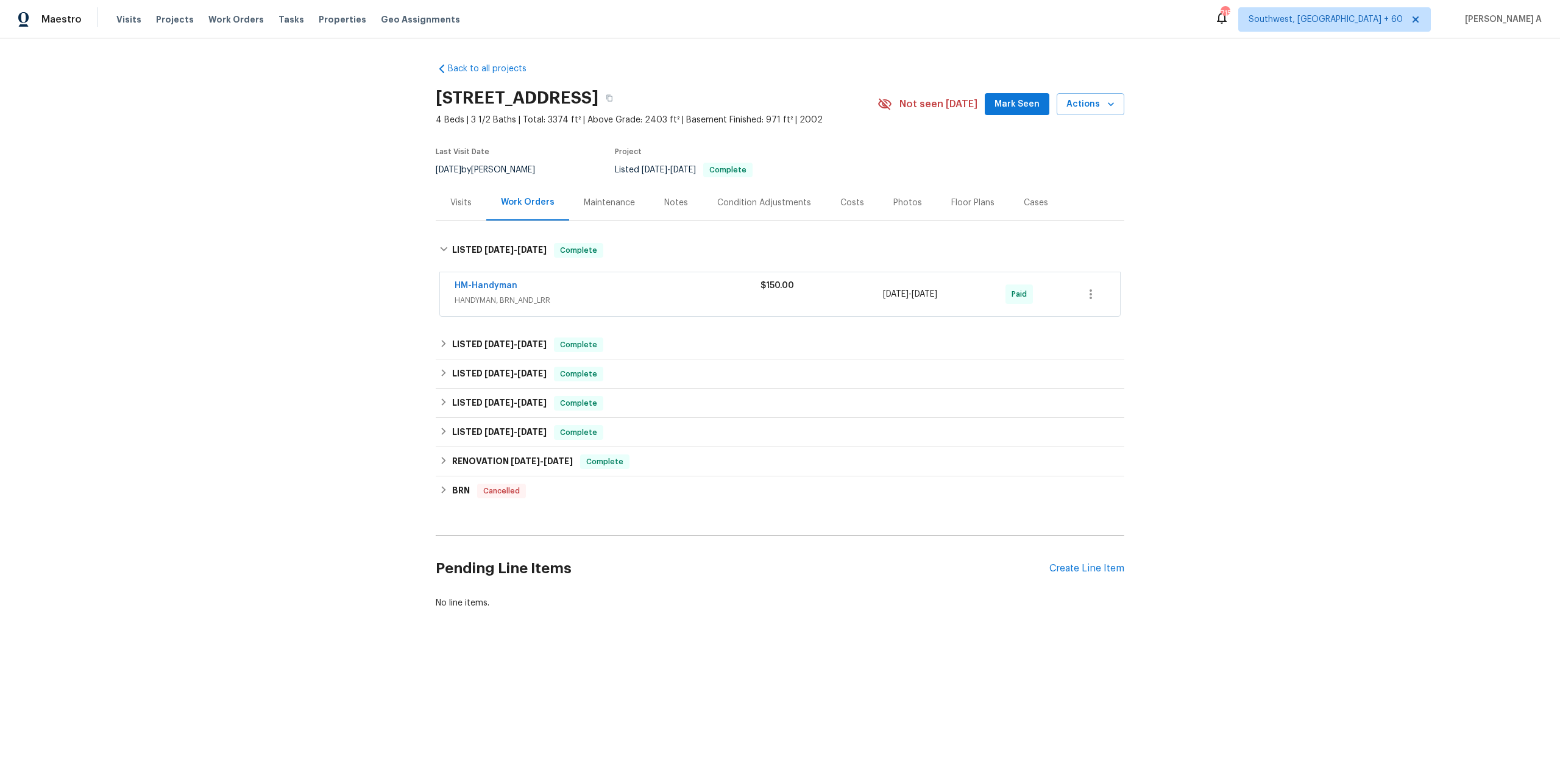
click at [572, 301] on span "HANDYMAN, BRN_AND_LRR" at bounding box center [607, 300] width 306 height 12
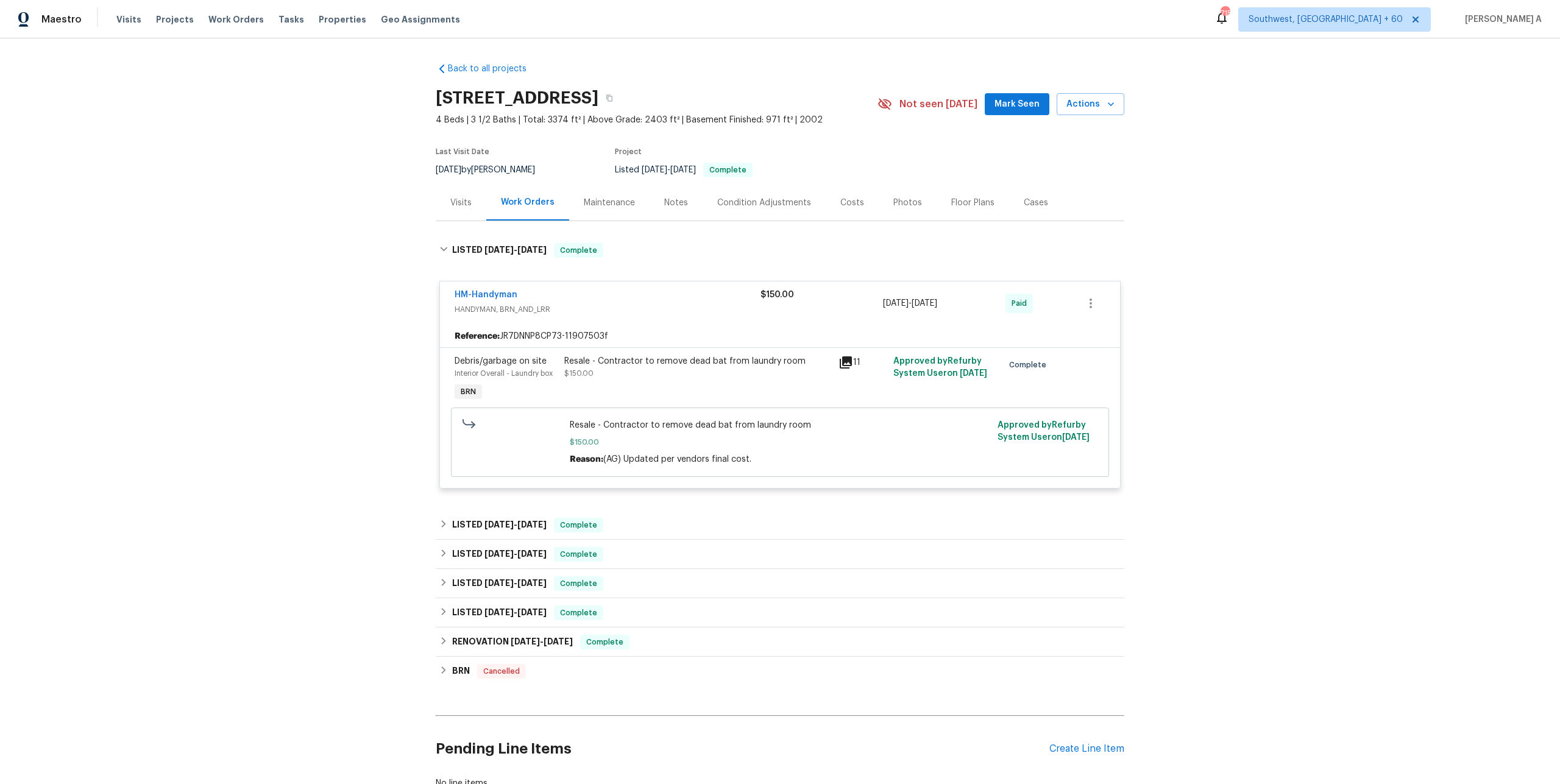
click at [572, 301] on div "HM-Handyman" at bounding box center [607, 296] width 306 height 15
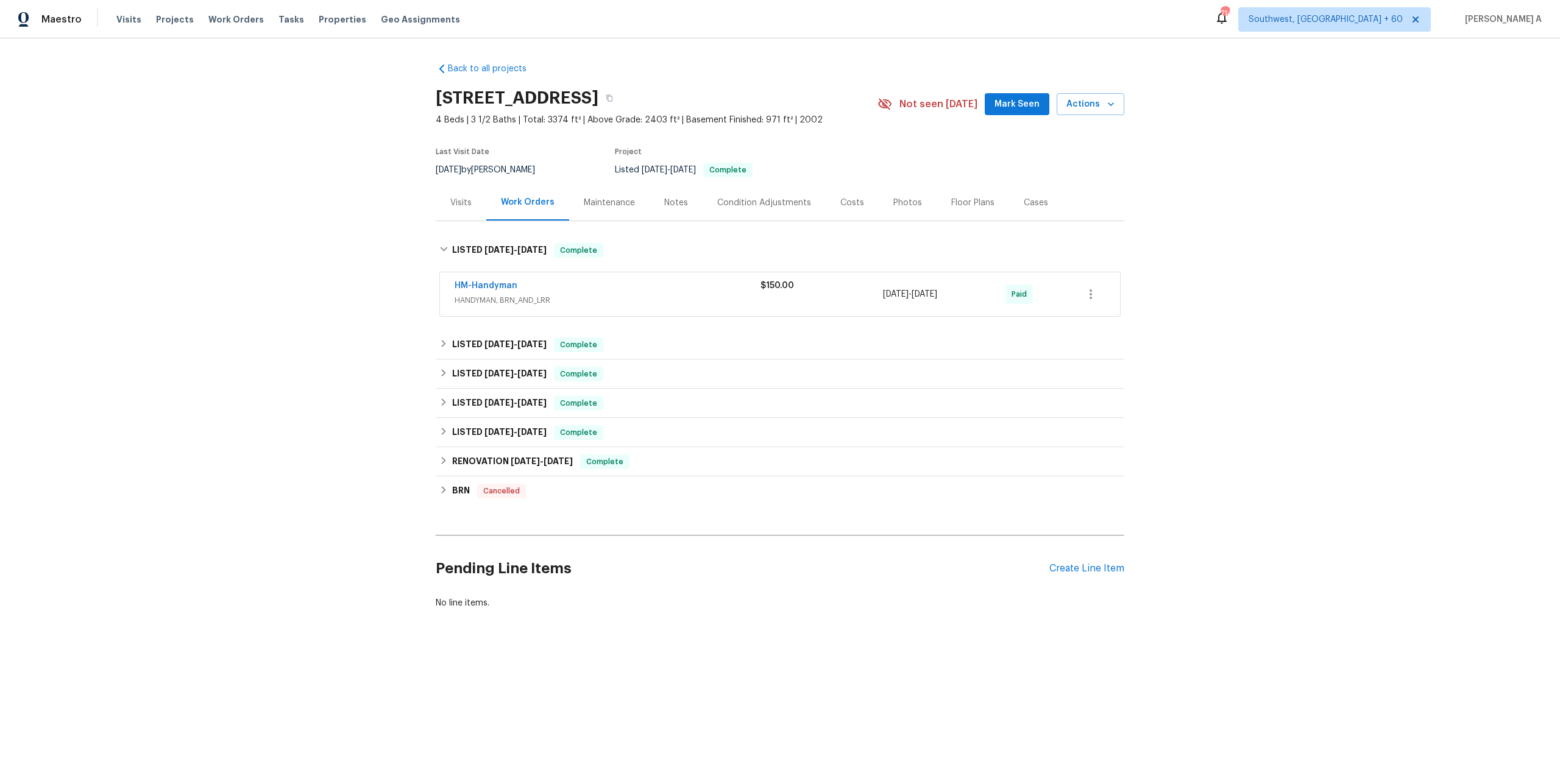
click at [460, 205] on div "Visits" at bounding box center [461, 203] width 21 height 12
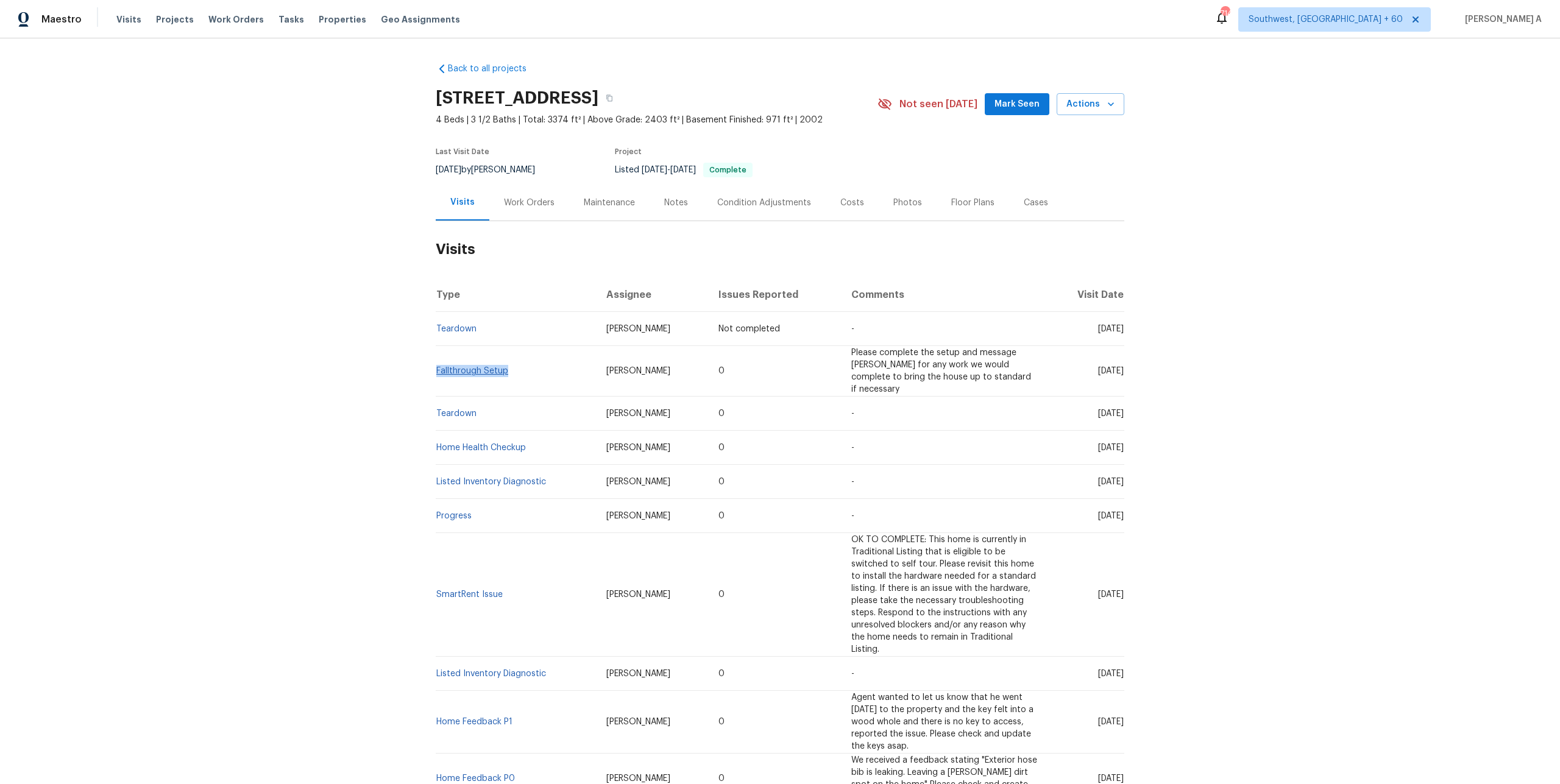
drag, startPoint x: 512, startPoint y: 364, endPoint x: 438, endPoint y: 364, distance: 74.0
click at [438, 364] on td "Fallthrough Setup" at bounding box center [516, 371] width 161 height 50
copy link "Fallthrough Setup"
click at [520, 203] on div "Work Orders" at bounding box center [529, 203] width 50 height 12
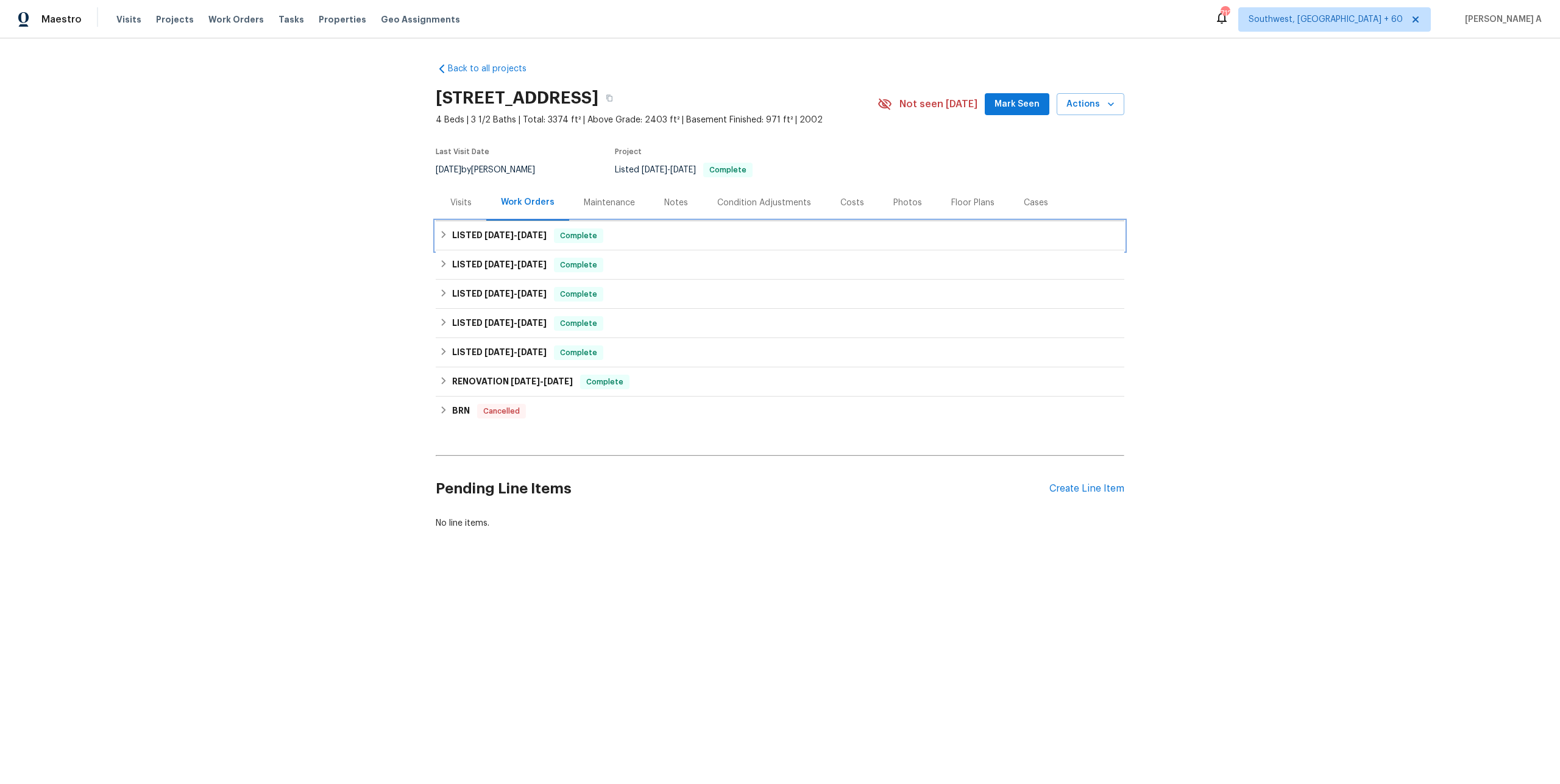
click at [523, 239] on span "[DATE]" at bounding box center [532, 235] width 29 height 9
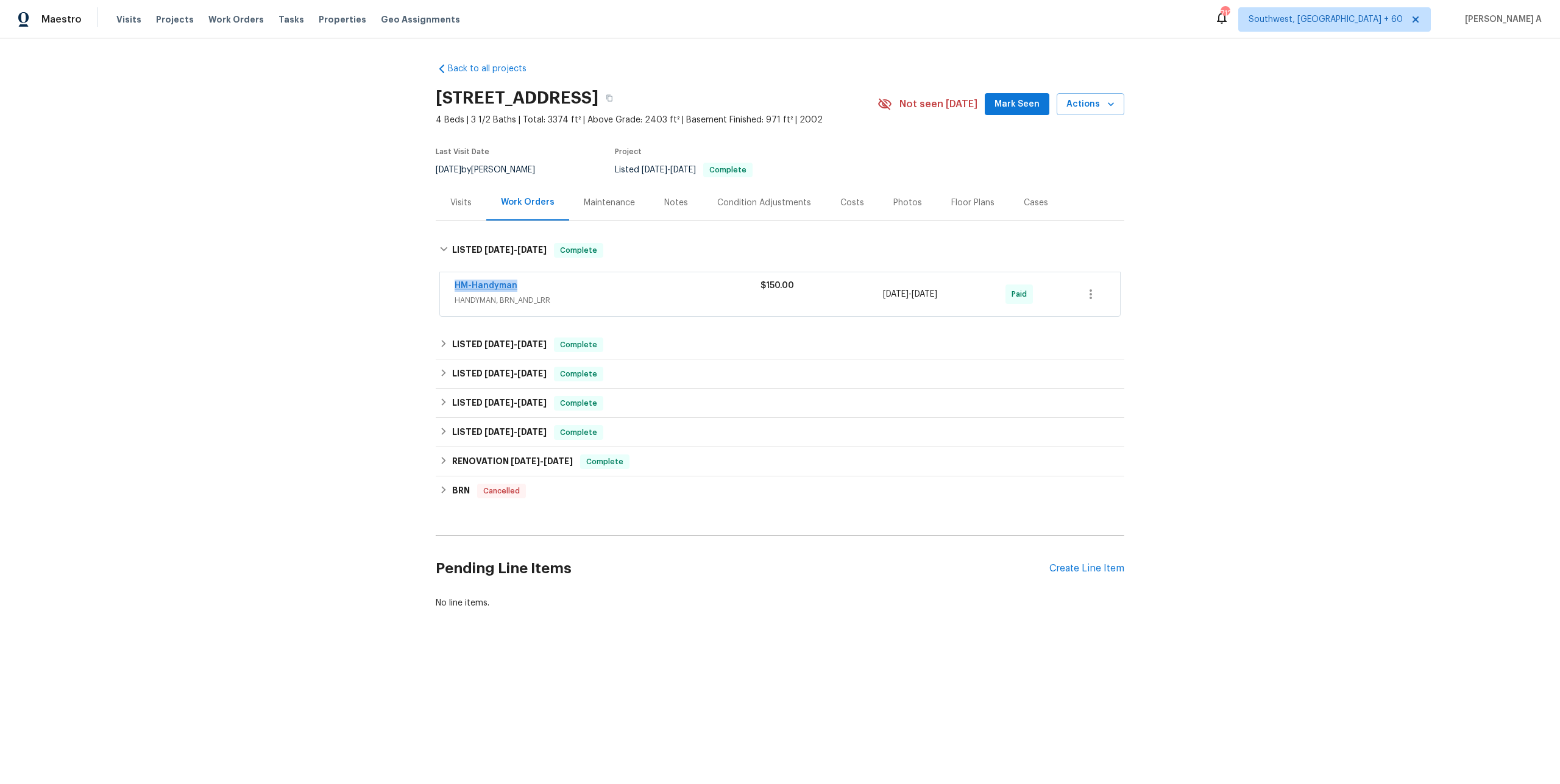
drag, startPoint x: 526, startPoint y: 283, endPoint x: 456, endPoint y: 286, distance: 70.1
click at [456, 286] on div "HM-Handyman" at bounding box center [607, 287] width 306 height 15
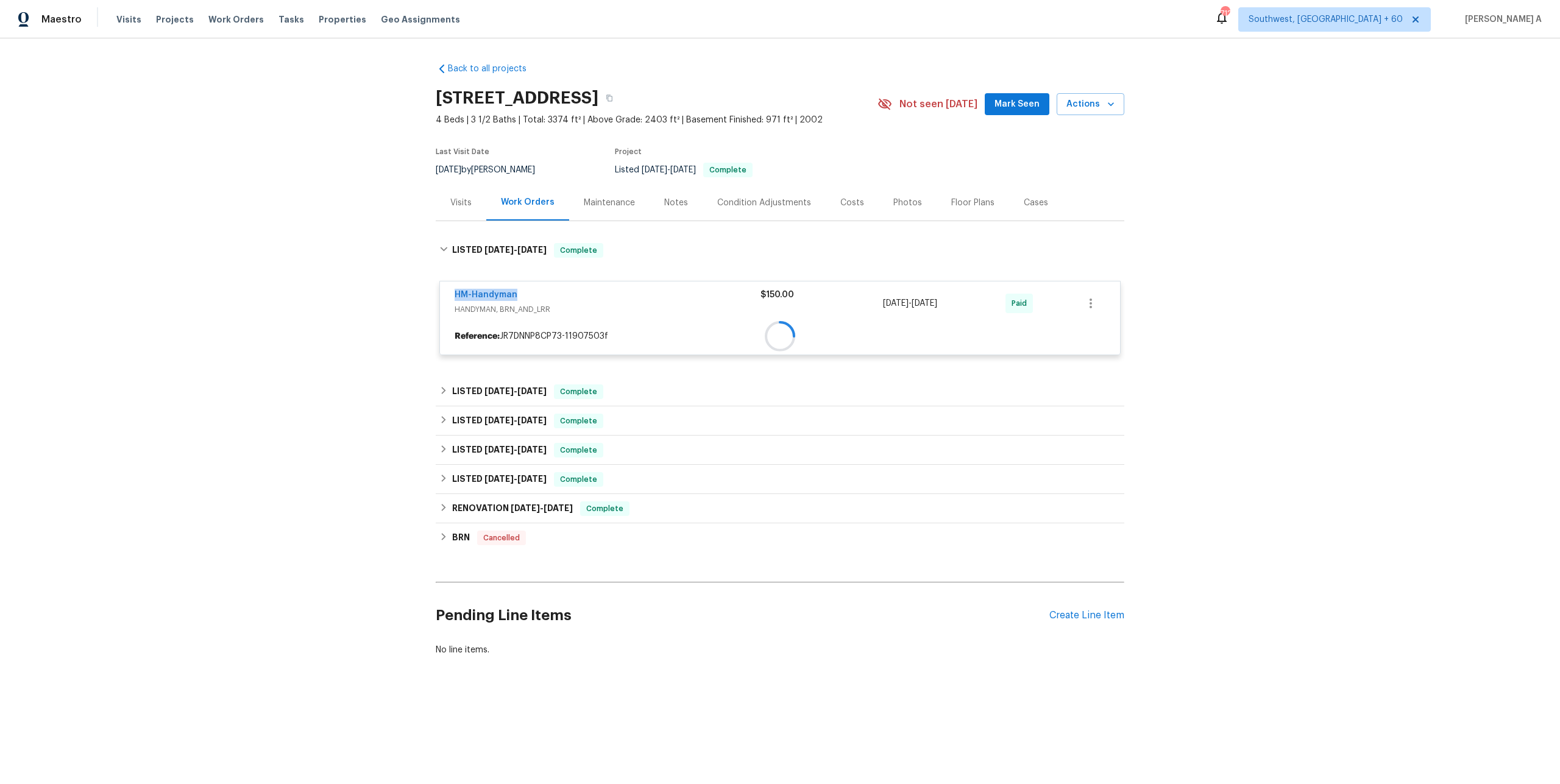
copy link "HM-Handyman"
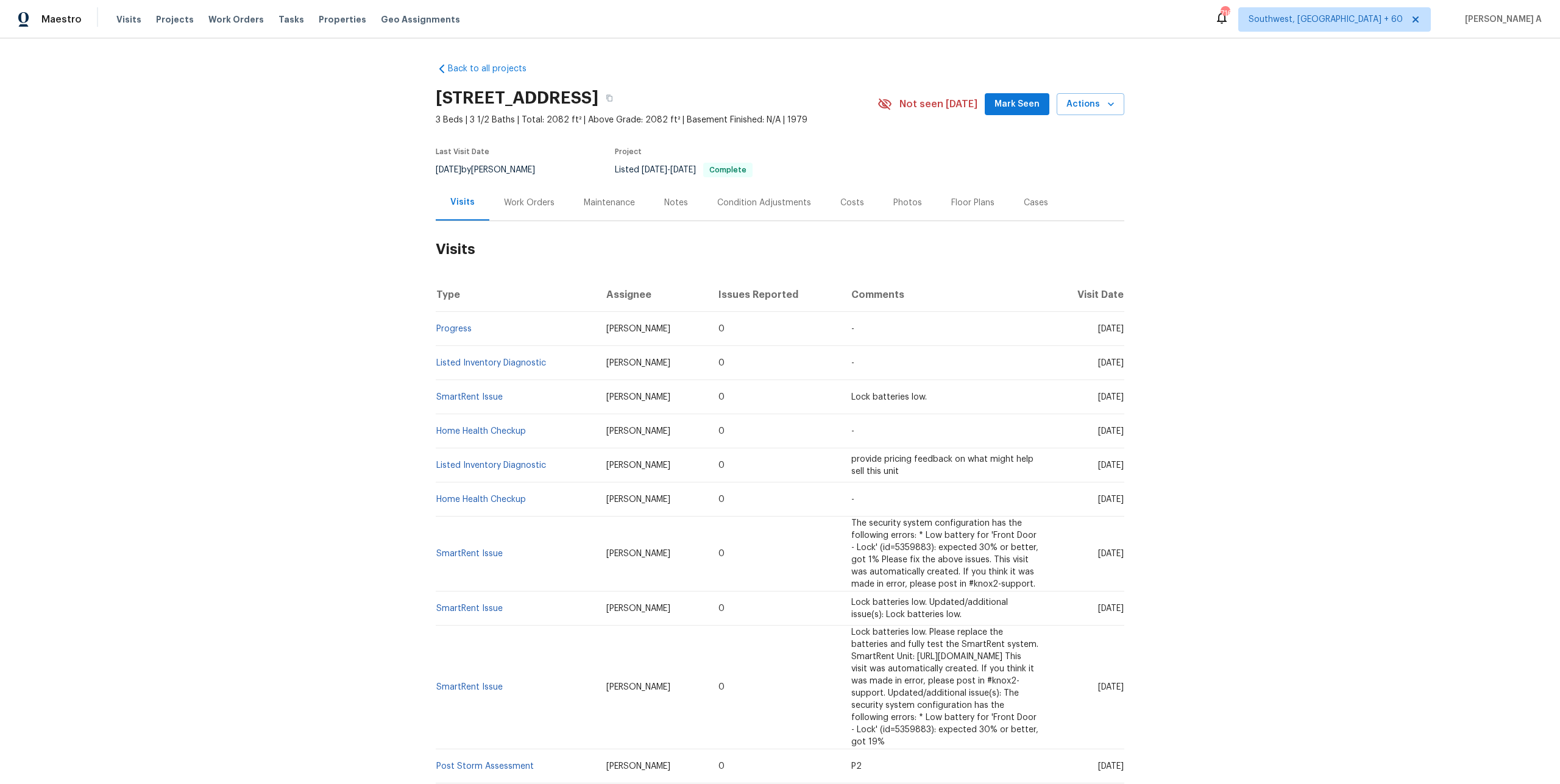
click at [525, 221] on h2 "Visits" at bounding box center [780, 249] width 688 height 56
click at [524, 215] on div "Work Orders" at bounding box center [529, 202] width 80 height 36
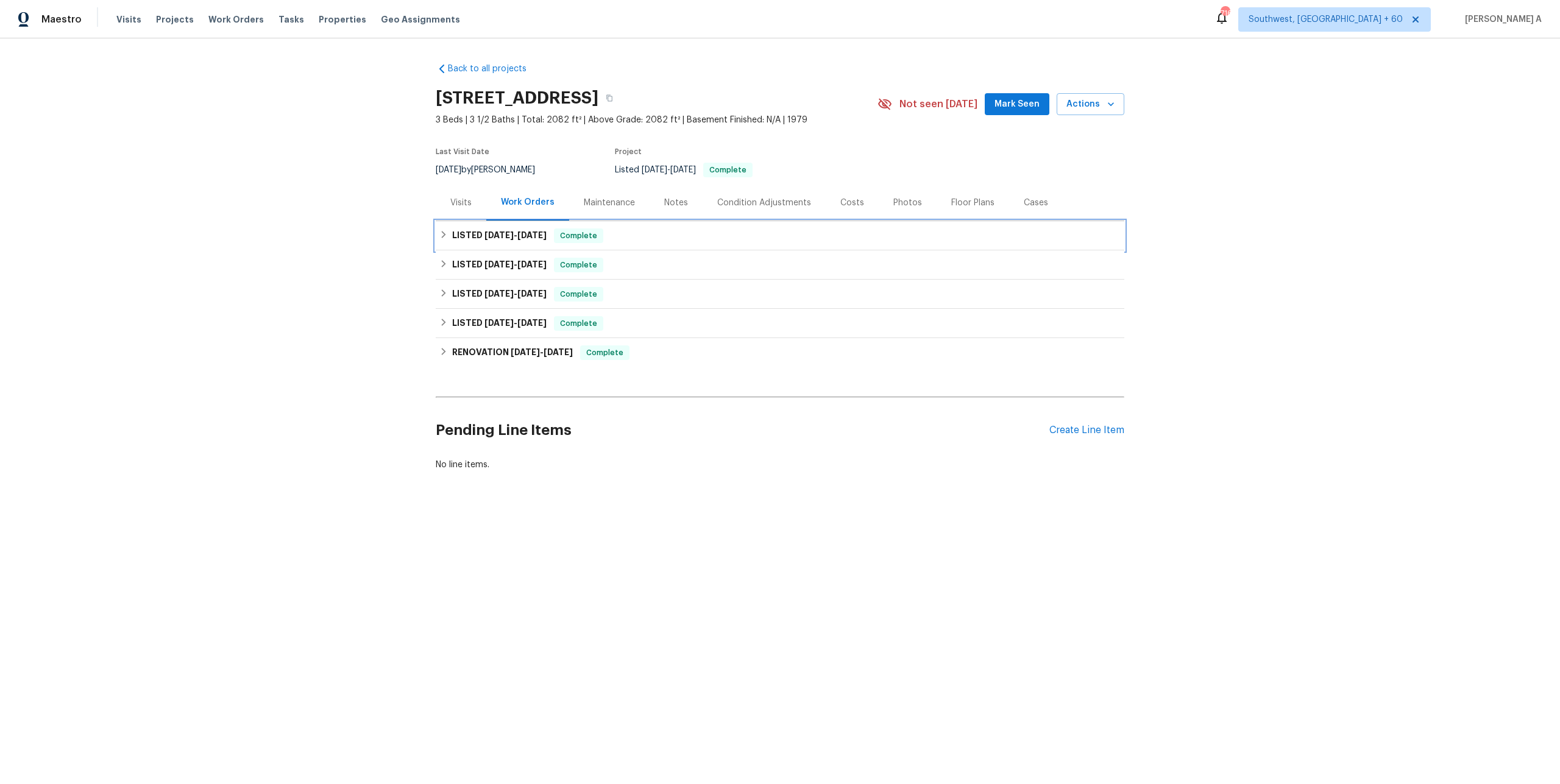
click at [530, 245] on div "LISTED [DATE] - [DATE] Complete" at bounding box center [780, 236] width 688 height 29
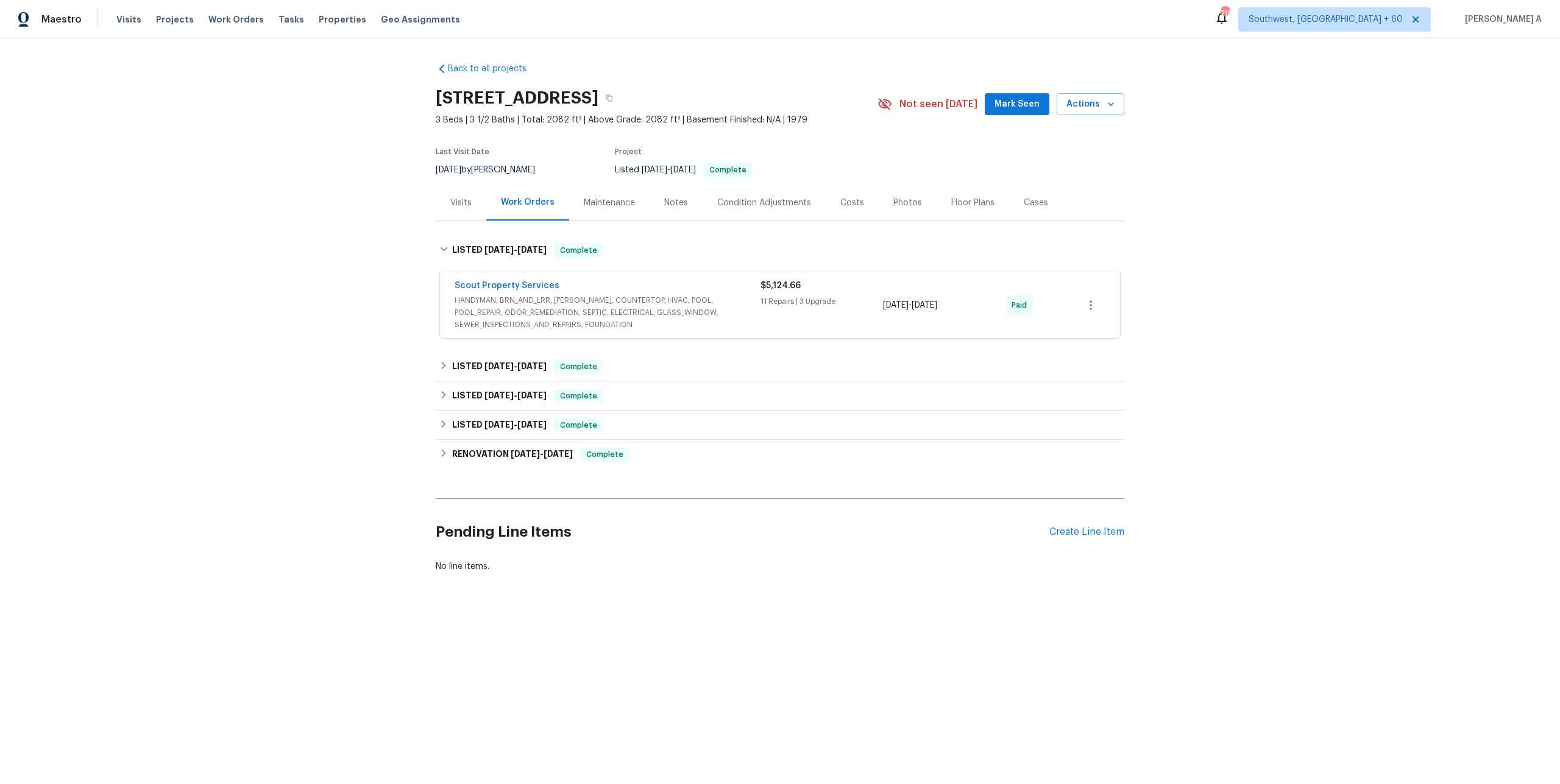
click at [546, 309] on span "HANDYMAN, BRN_AND_LRR, [PERSON_NAME], COUNTERTOP, HVAC, POOL, POOL_REPAIR, ODOR…" at bounding box center [607, 312] width 306 height 36
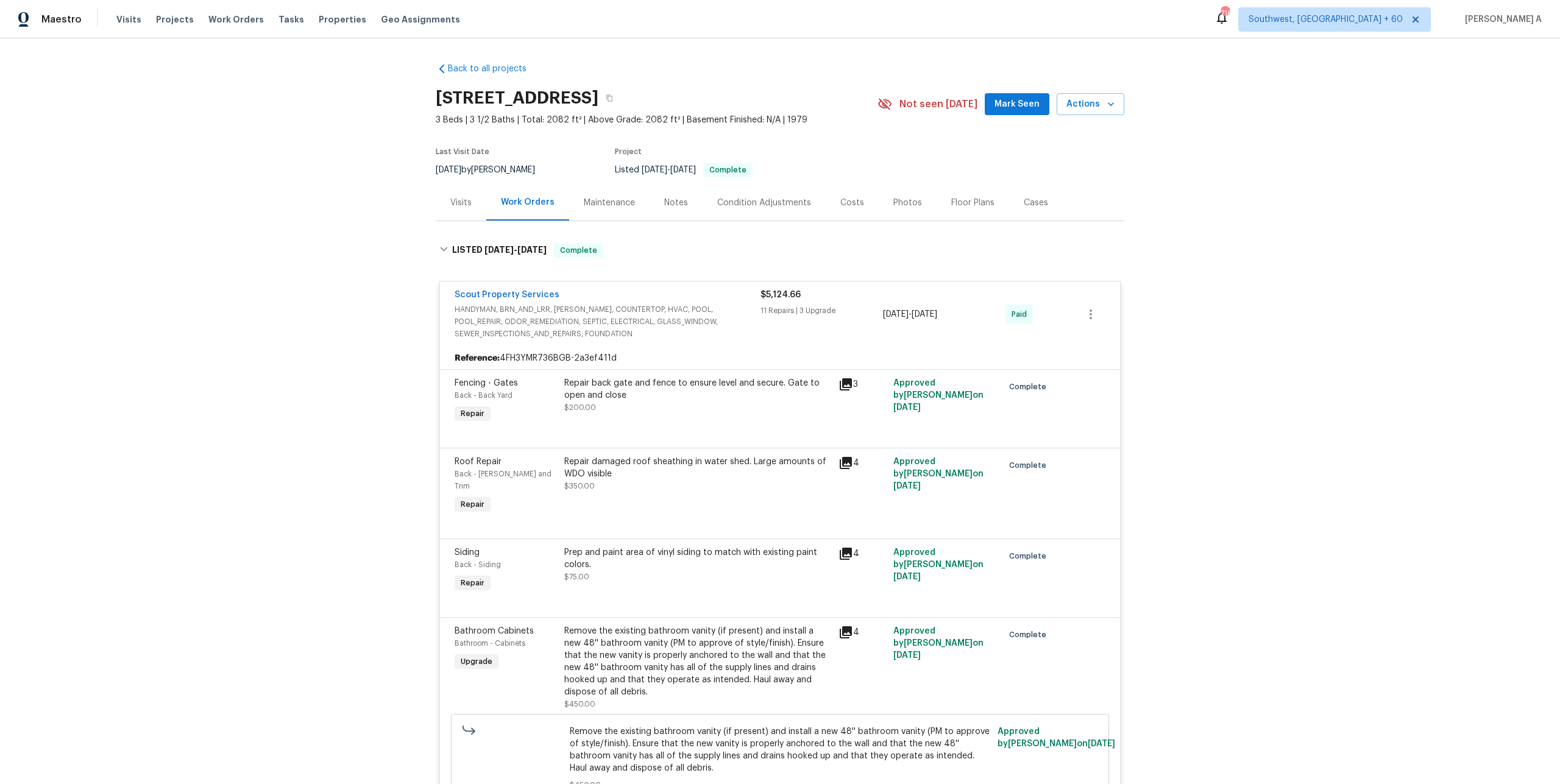
click at [583, 298] on div "Scout Property Services" at bounding box center [607, 296] width 306 height 15
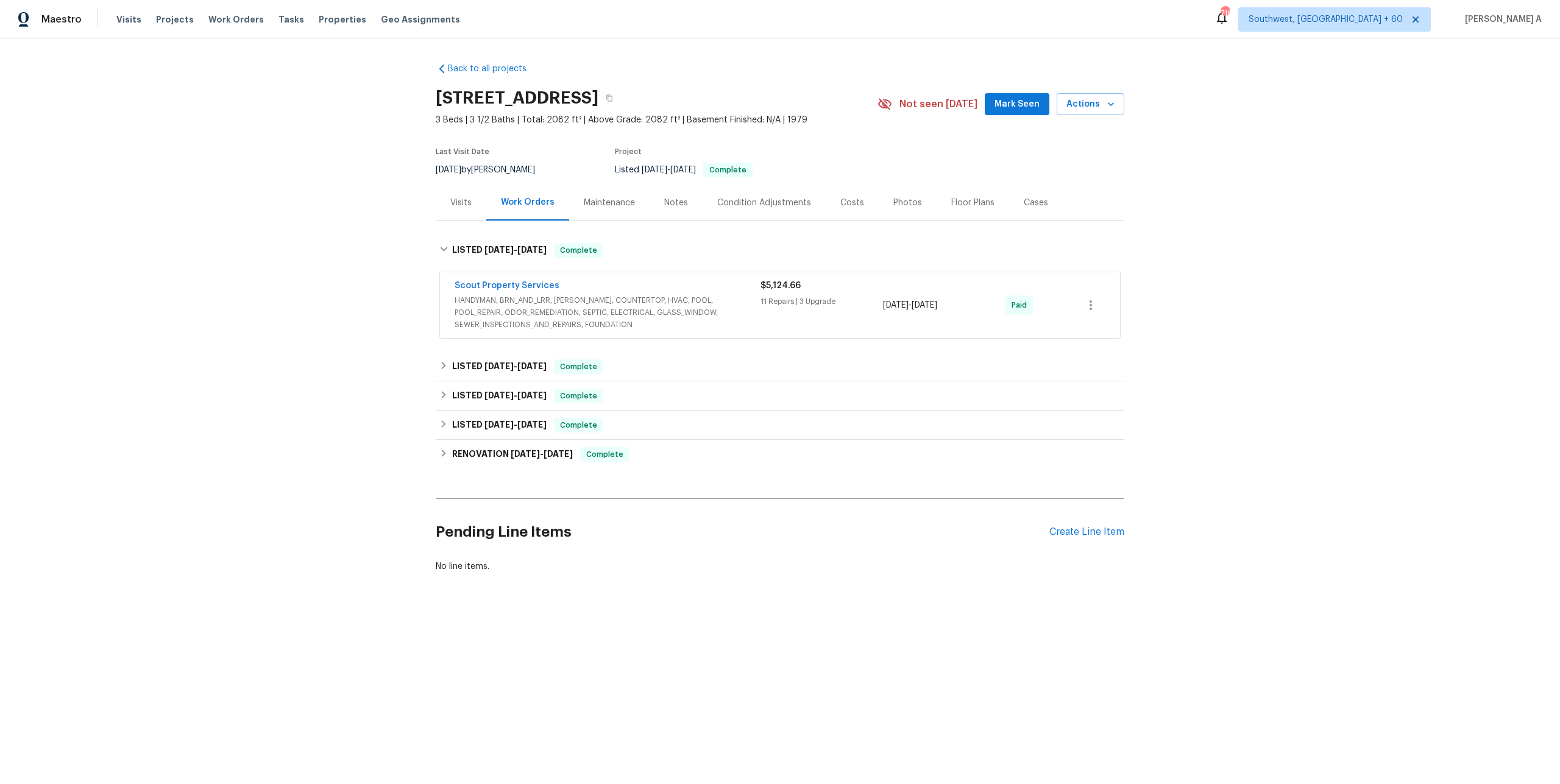
click at [451, 206] on div "Visits" at bounding box center [461, 203] width 21 height 12
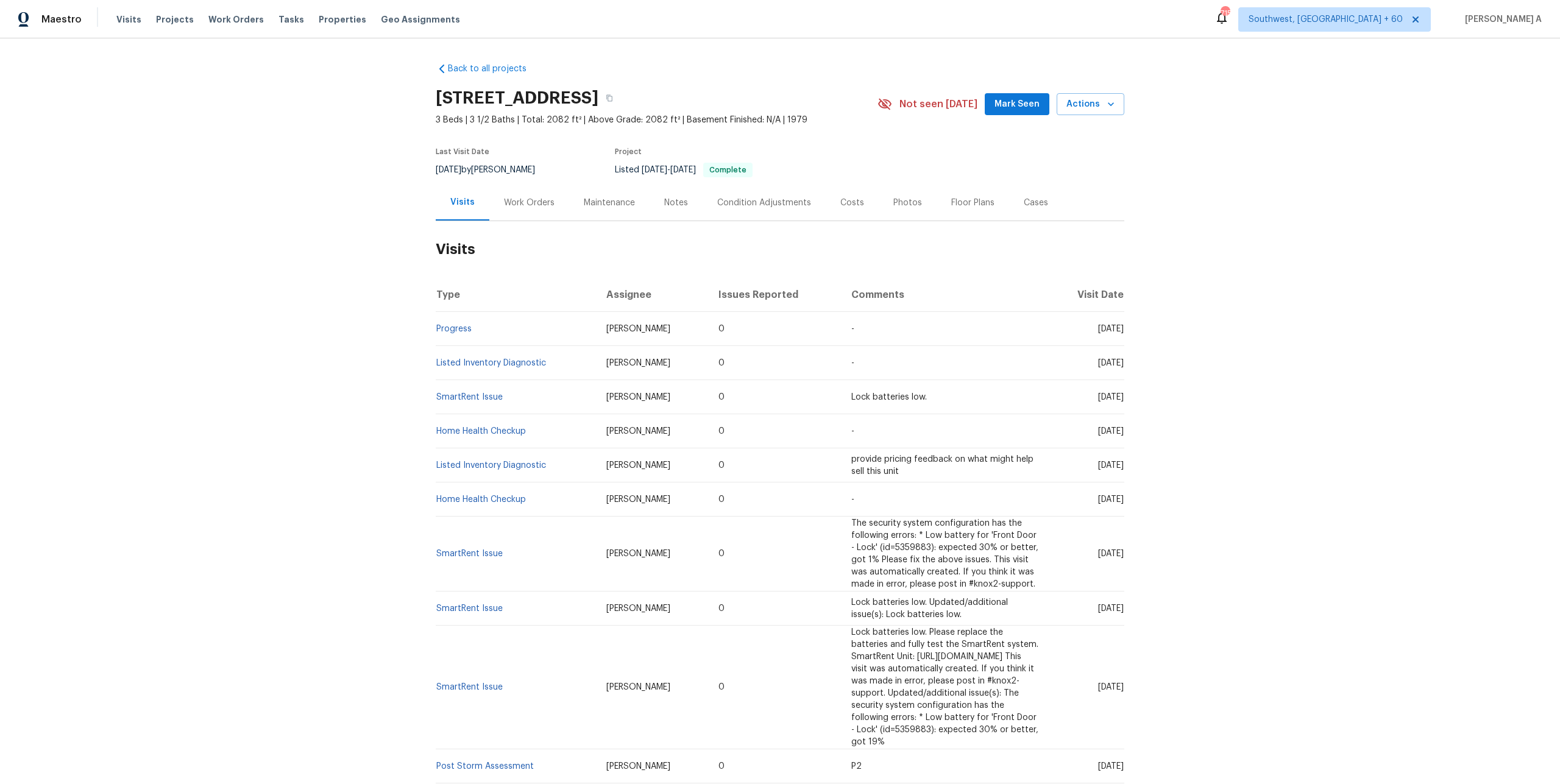
click at [508, 209] on div "Work Orders" at bounding box center [529, 202] width 80 height 36
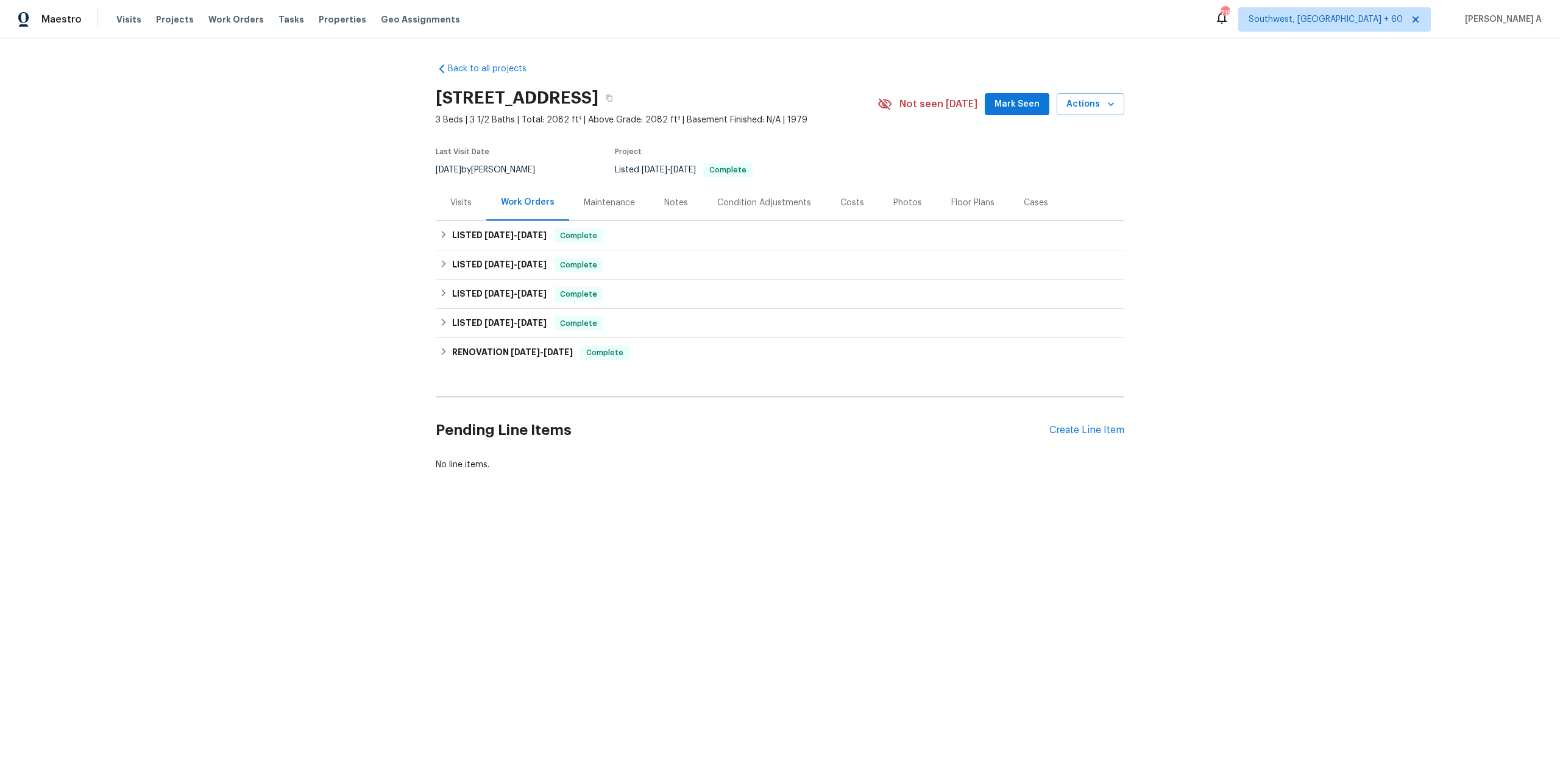
click at [461, 209] on div "Visits" at bounding box center [461, 202] width 50 height 36
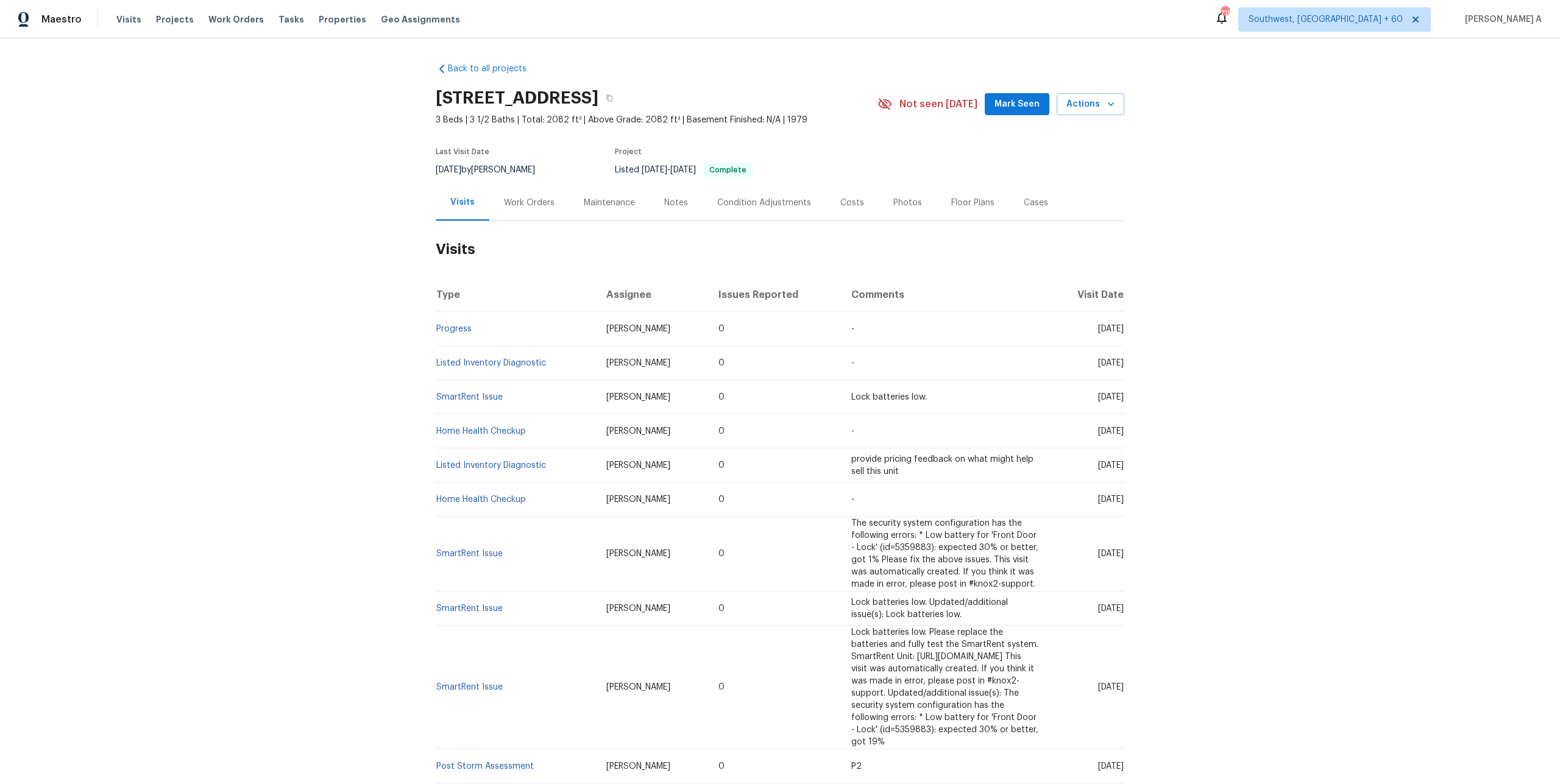
click at [524, 217] on div "Work Orders" at bounding box center [529, 202] width 80 height 36
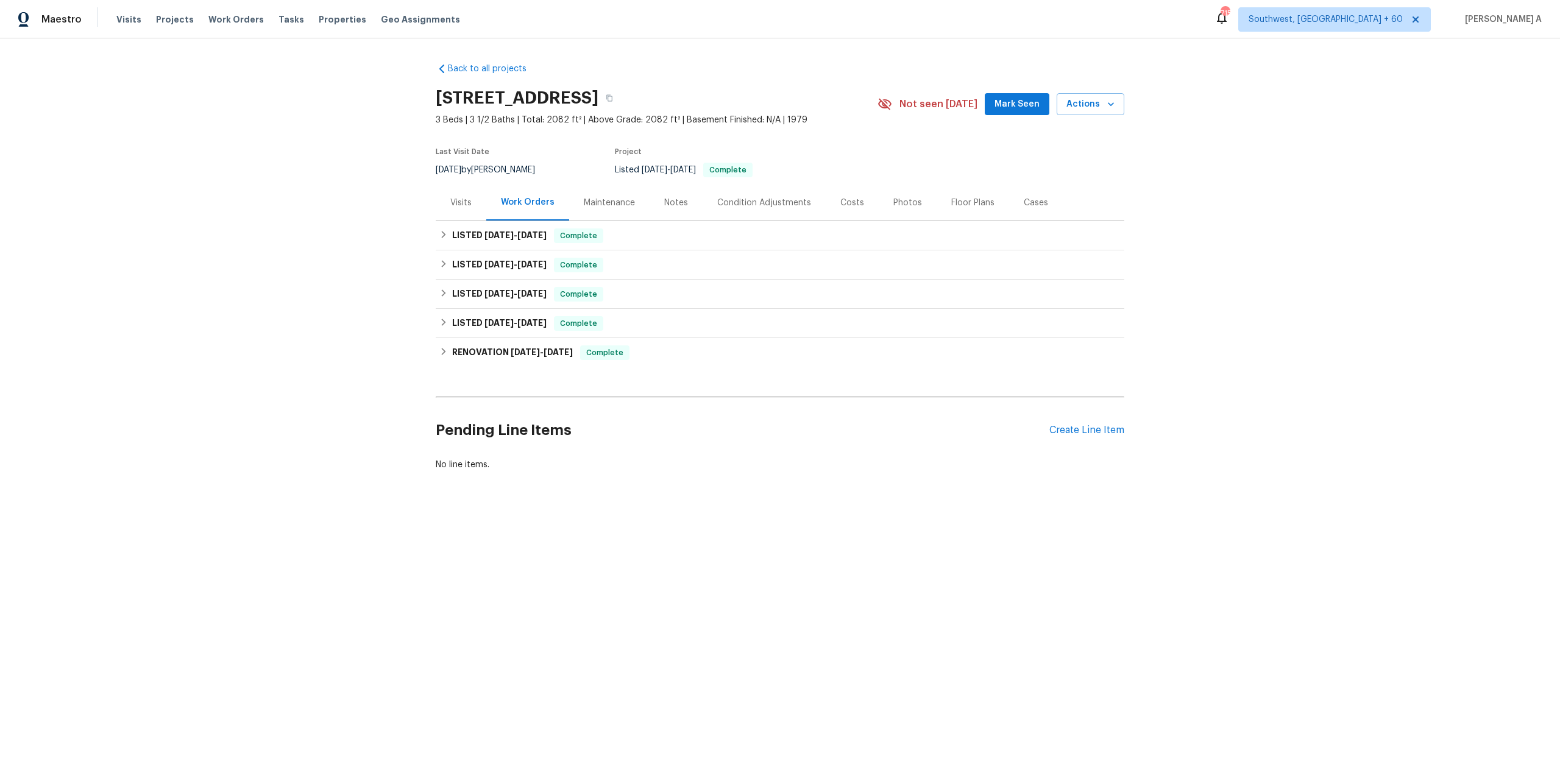
click at [471, 204] on div "Visits" at bounding box center [461, 202] width 50 height 36
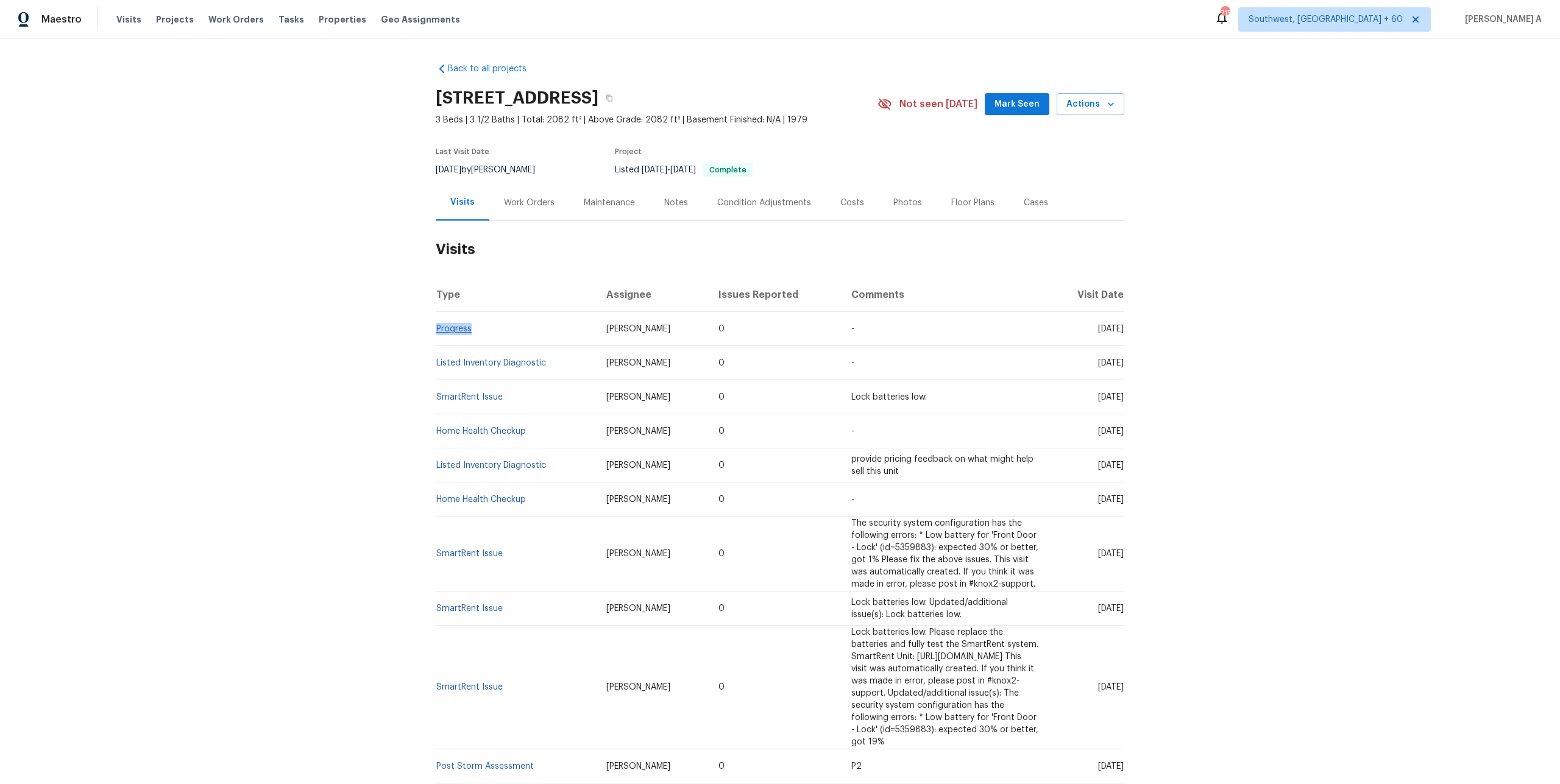
drag, startPoint x: 483, startPoint y: 325, endPoint x: 438, endPoint y: 327, distance: 45.0
click at [438, 327] on td "Progress" at bounding box center [516, 329] width 161 height 34
copy link "Progress"
click at [522, 204] on div "Work Orders" at bounding box center [529, 203] width 50 height 12
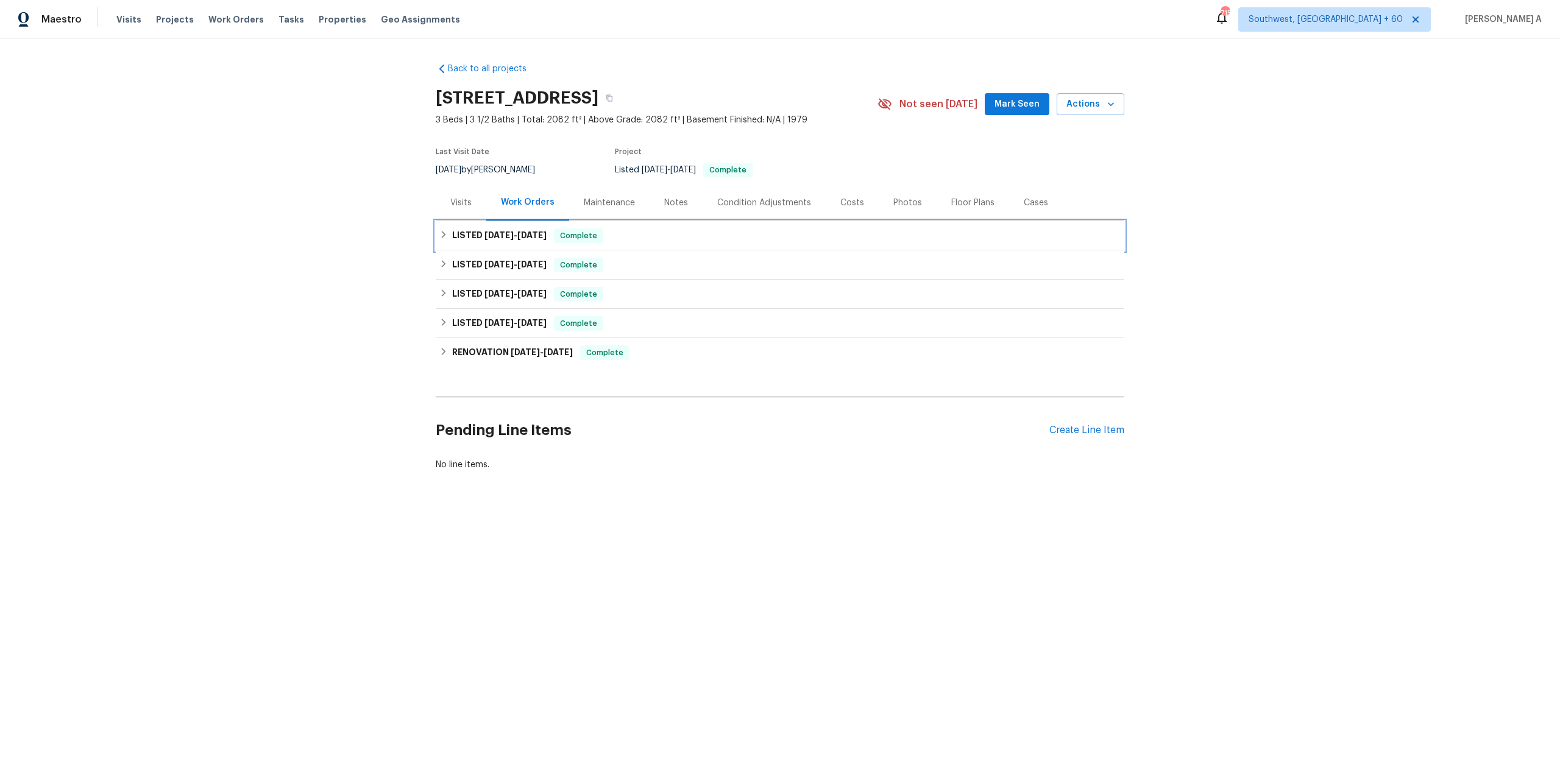
click at [530, 241] on h6 "LISTED 9/11/25 - 9/15/25" at bounding box center [499, 236] width 94 height 15
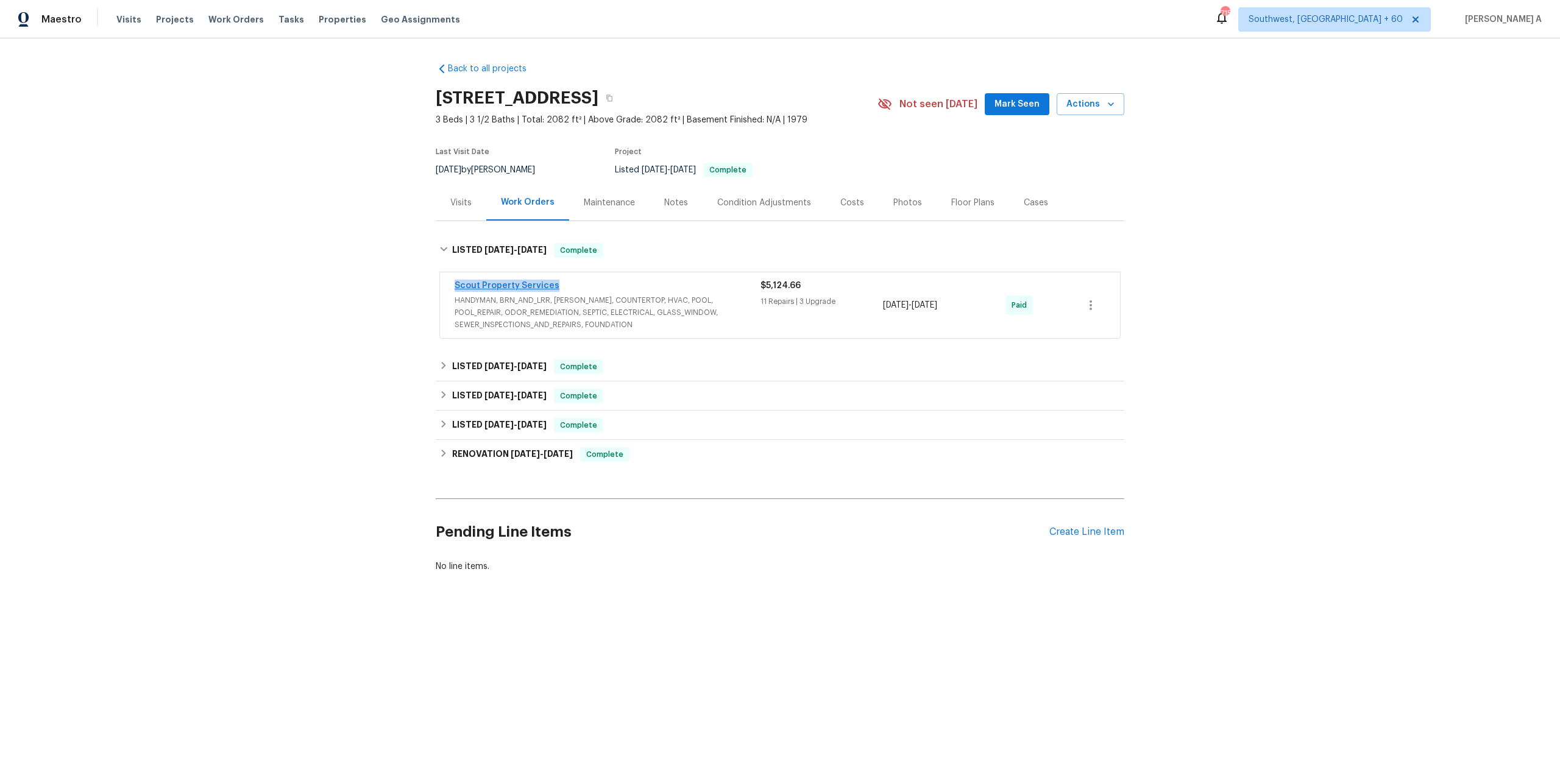
drag, startPoint x: 558, startPoint y: 282, endPoint x: 455, endPoint y: 282, distance: 103.0
click at [455, 282] on div "Scout Property Services" at bounding box center [607, 287] width 306 height 15
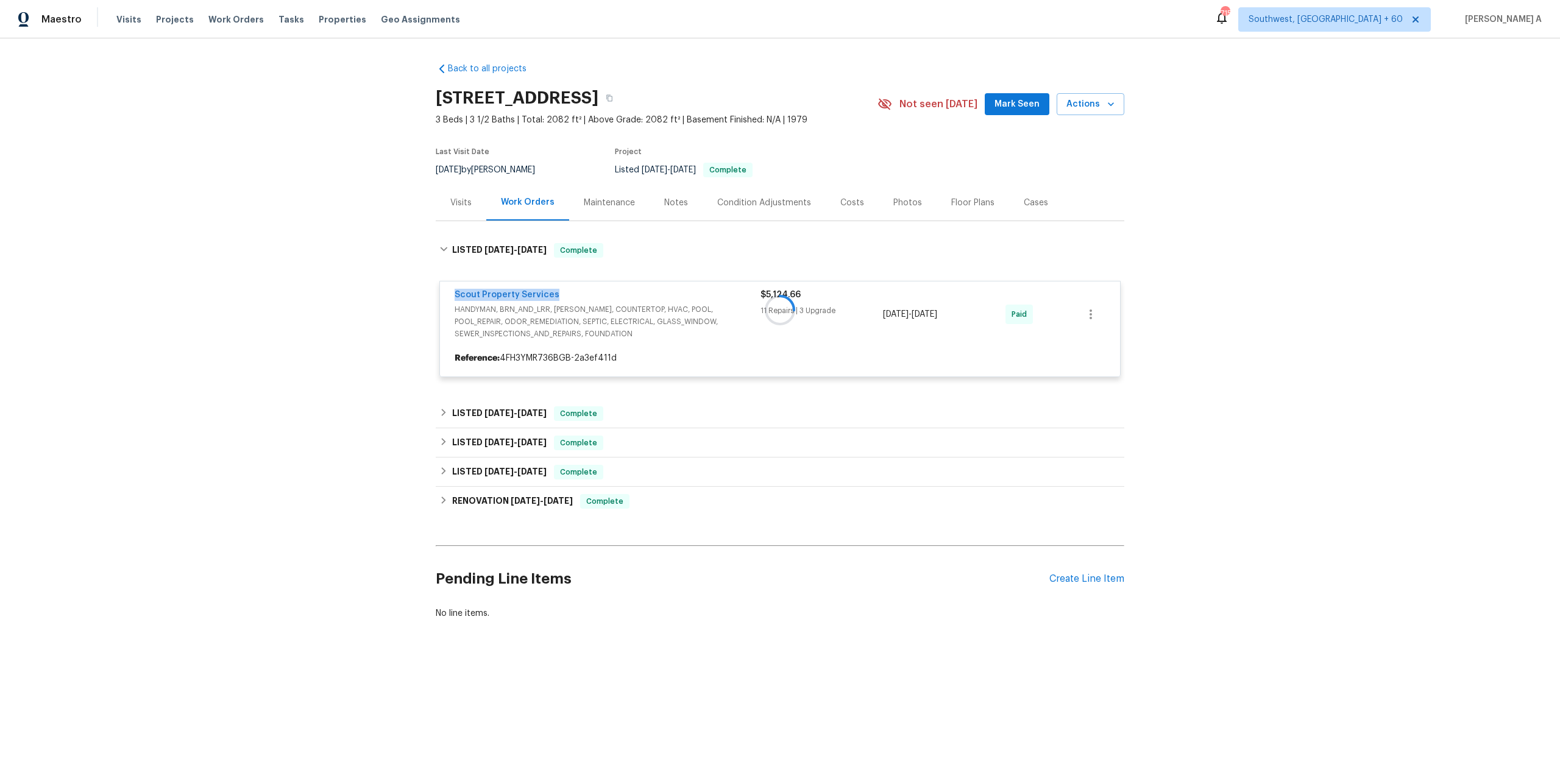
copy link "Scout Property Services"
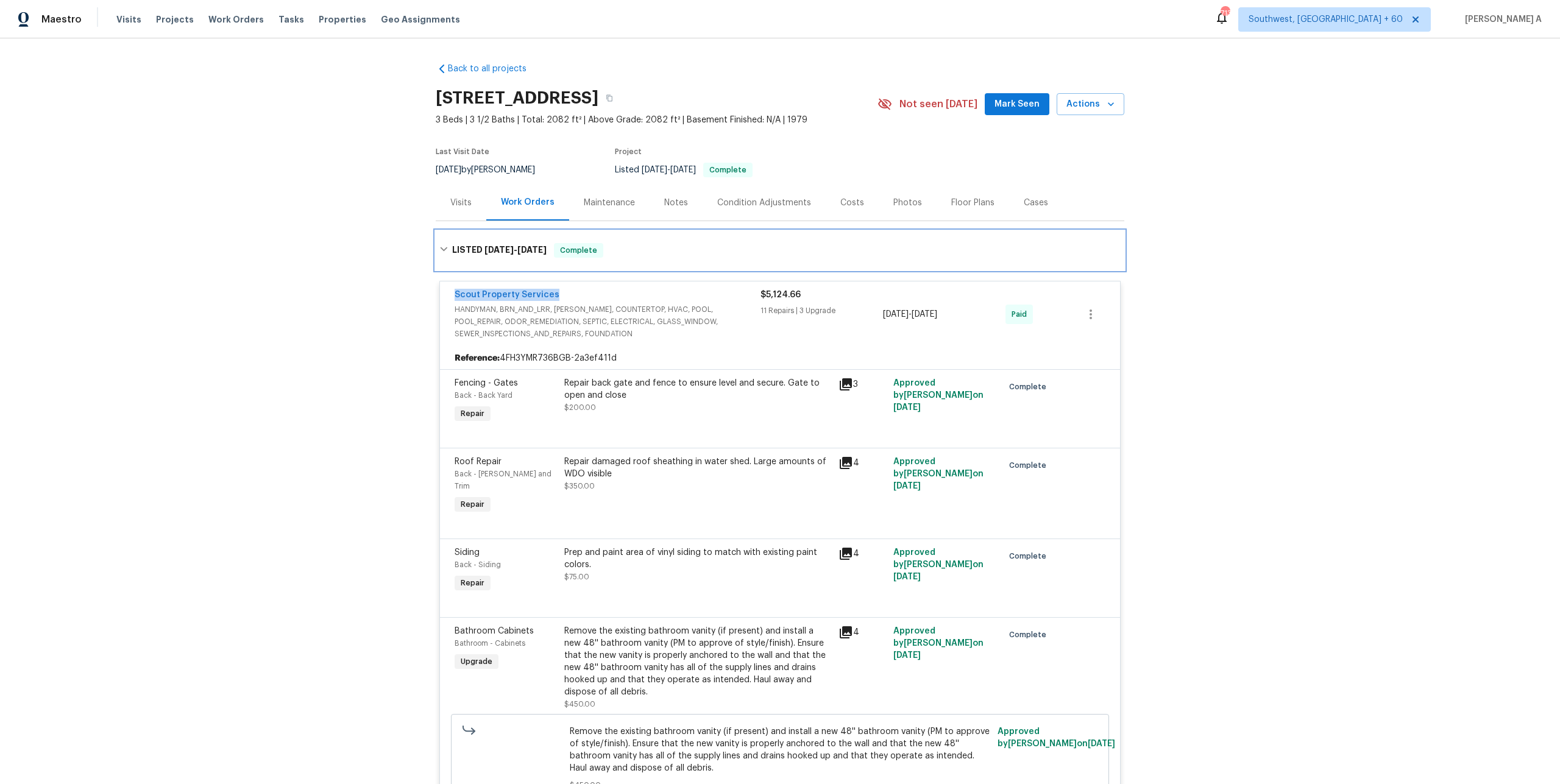
click at [546, 251] on span "9/15/25" at bounding box center [532, 249] width 29 height 9
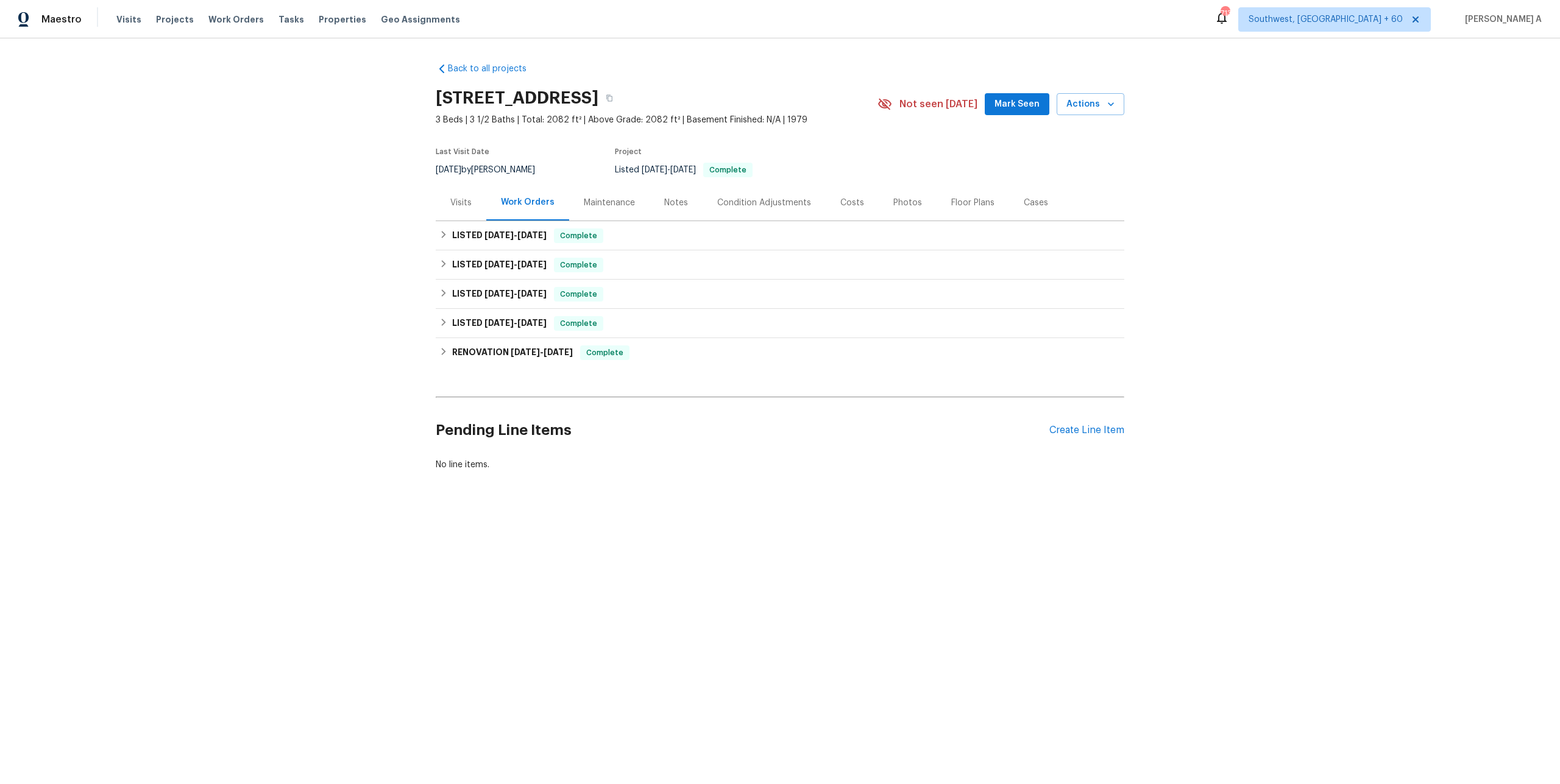
click at [475, 213] on div "Visits" at bounding box center [461, 202] width 50 height 36
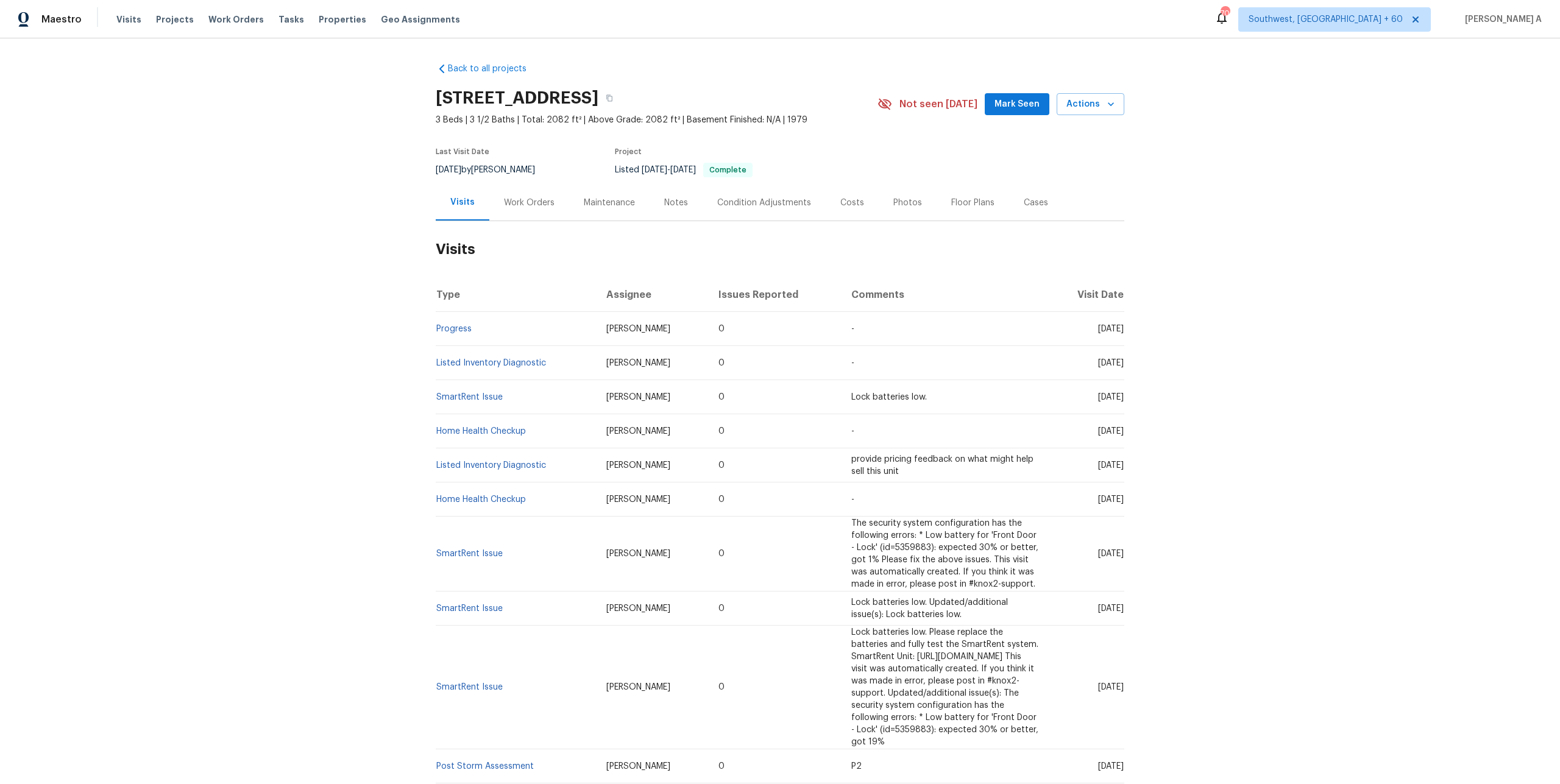
click at [546, 353] on td "Listed Inventory Diagnostic" at bounding box center [516, 363] width 161 height 34
click at [509, 206] on div "Work Orders" at bounding box center [529, 203] width 50 height 12
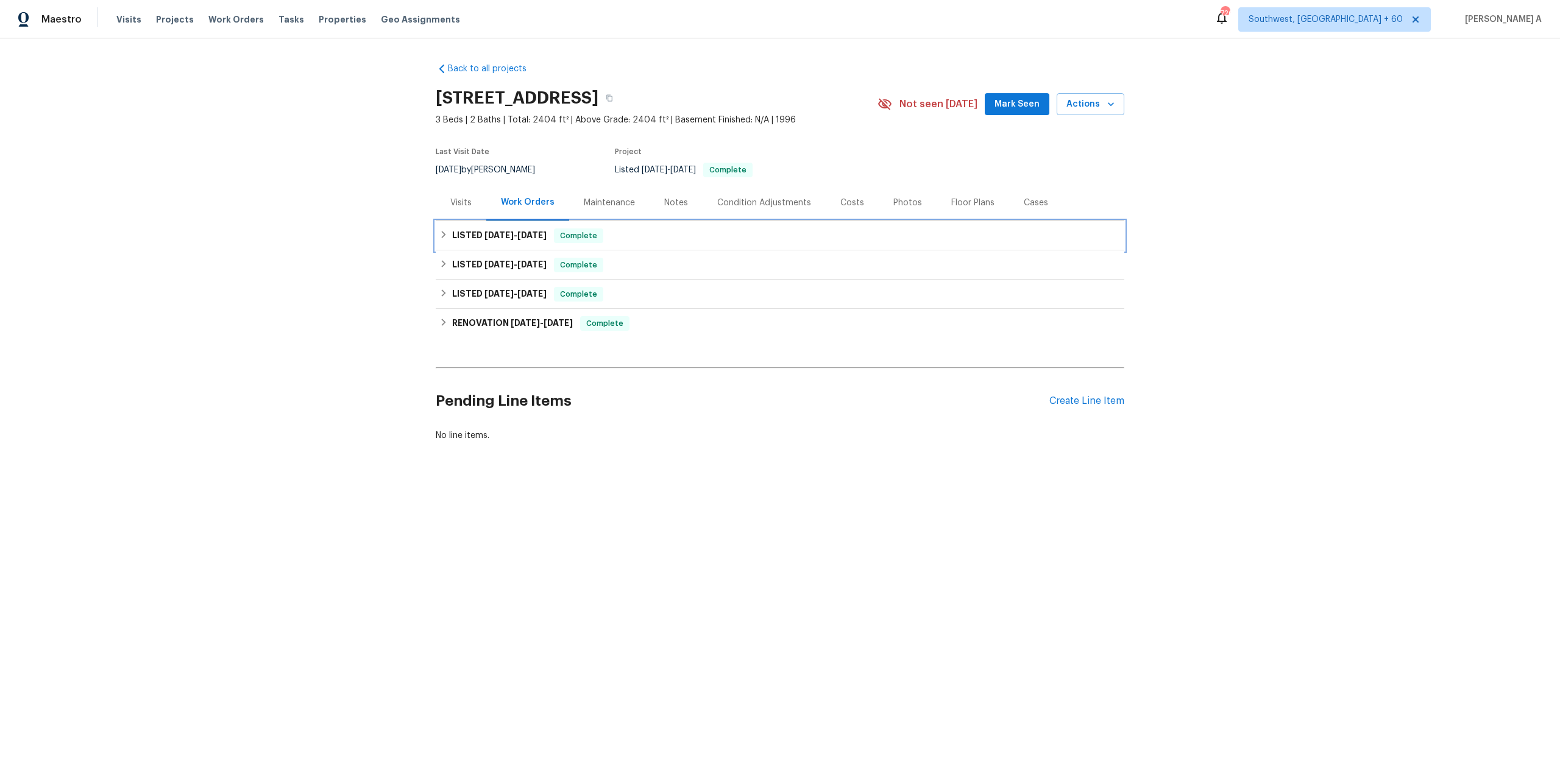
click at [533, 240] on h6 "LISTED [DATE] - [DATE]" at bounding box center [499, 236] width 94 height 15
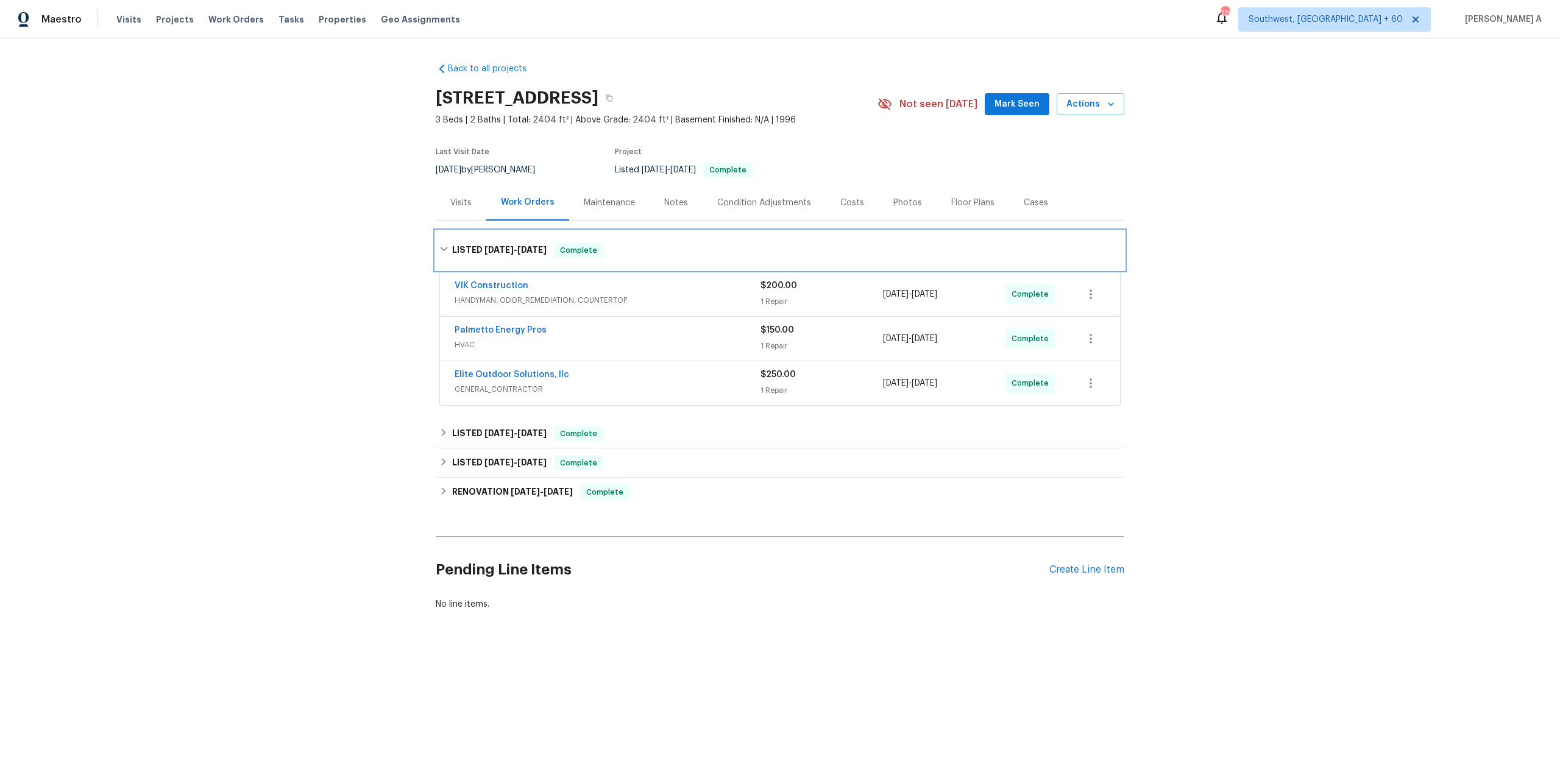
click at [535, 242] on div "LISTED [DATE] - [DATE] Complete" at bounding box center [780, 250] width 688 height 39
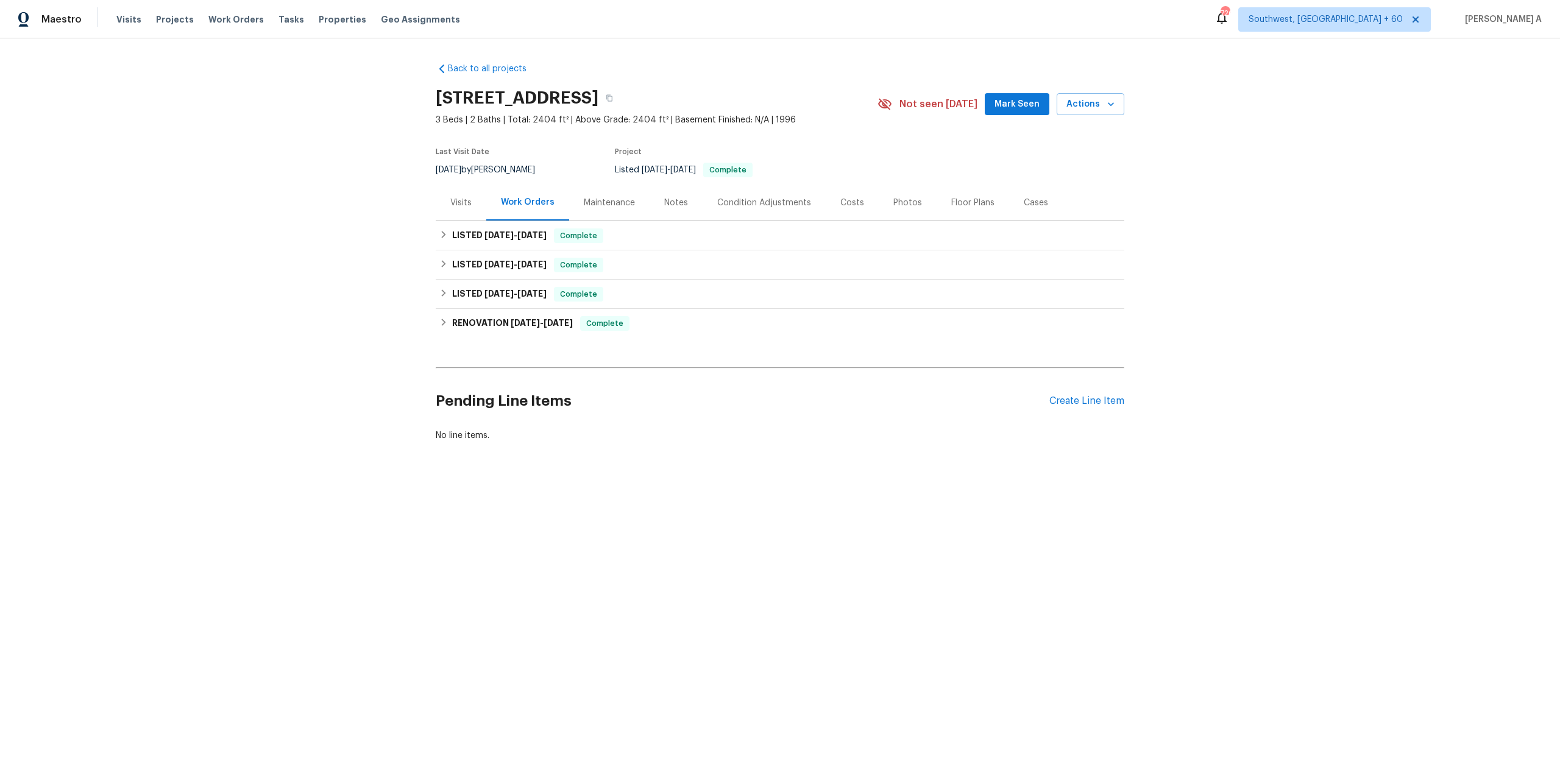
click at [464, 210] on div "Visits" at bounding box center [461, 202] width 50 height 36
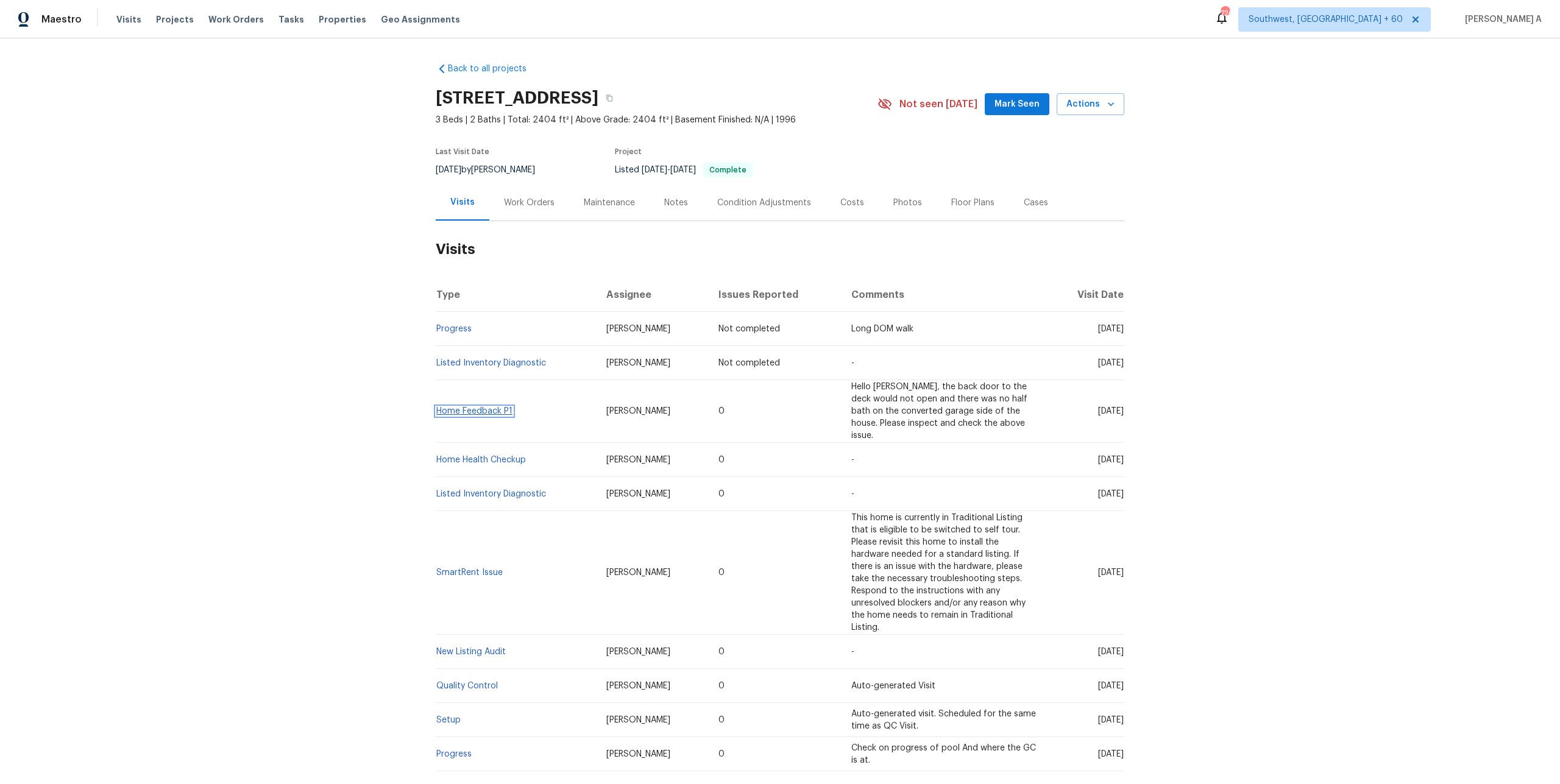
click at [493, 407] on link "Home Feedback P1" at bounding box center [474, 411] width 76 height 9
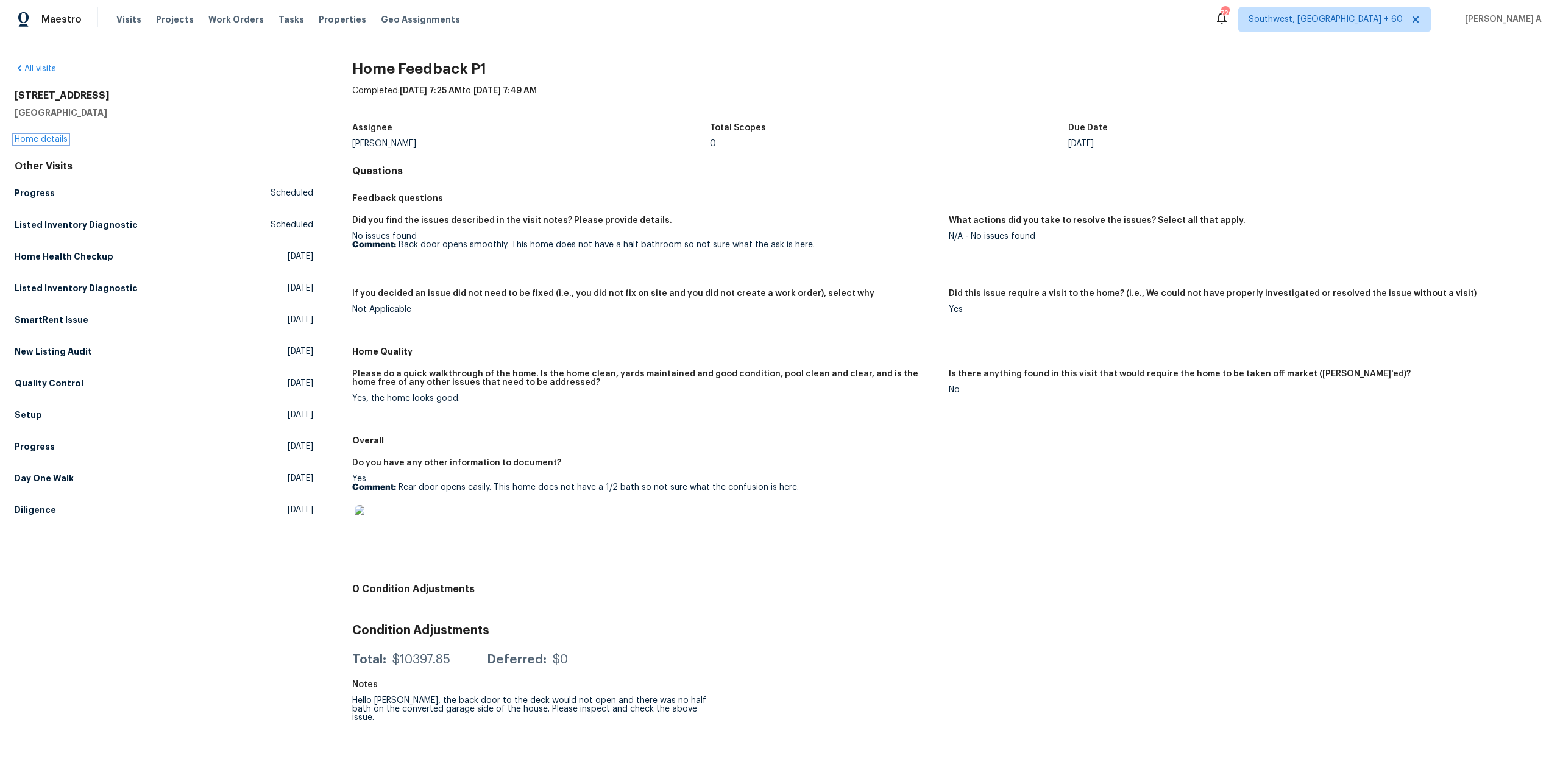
click at [44, 135] on link "Home details" at bounding box center [41, 139] width 53 height 9
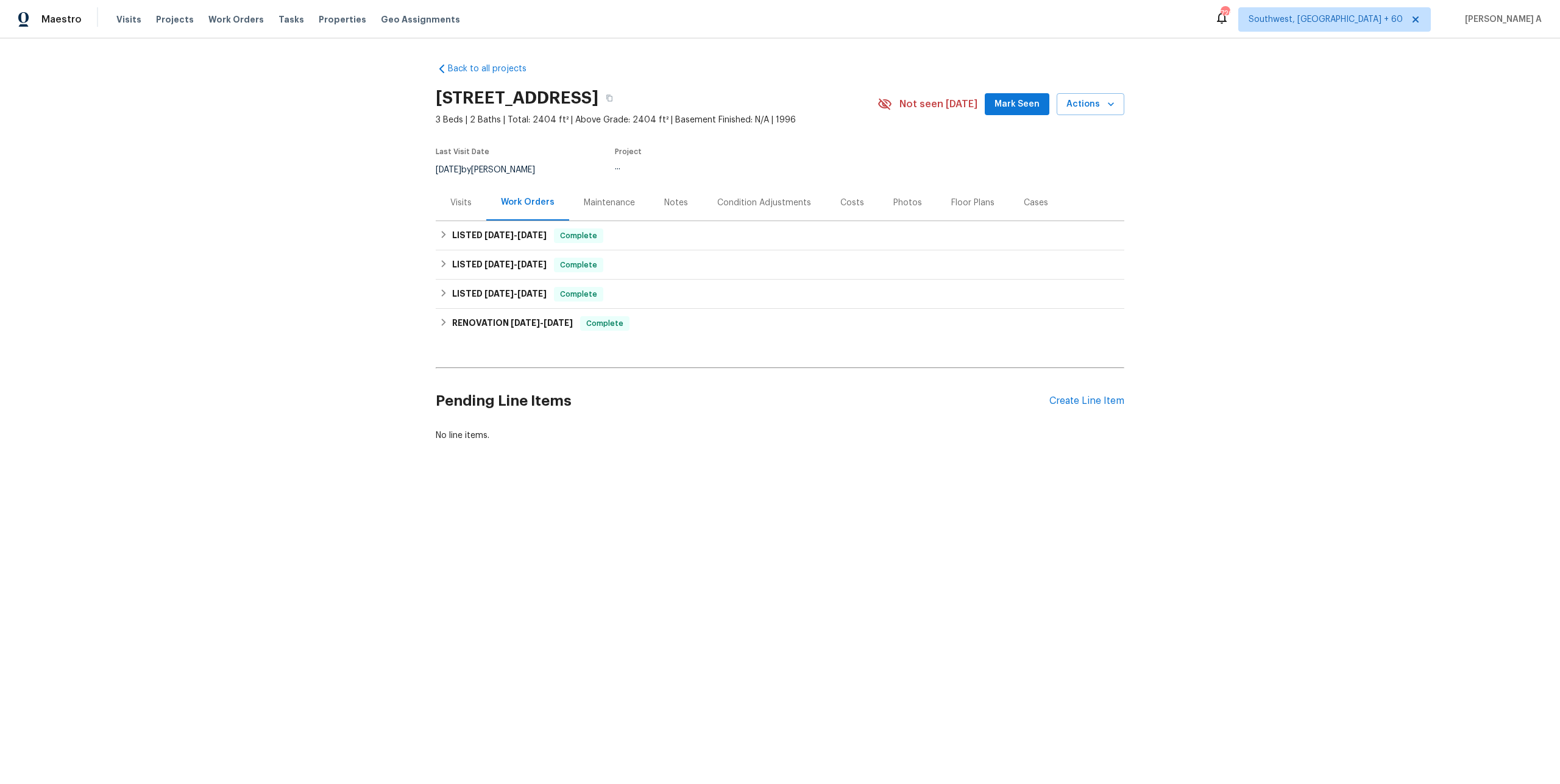
click at [472, 207] on div "Visits" at bounding box center [461, 202] width 50 height 36
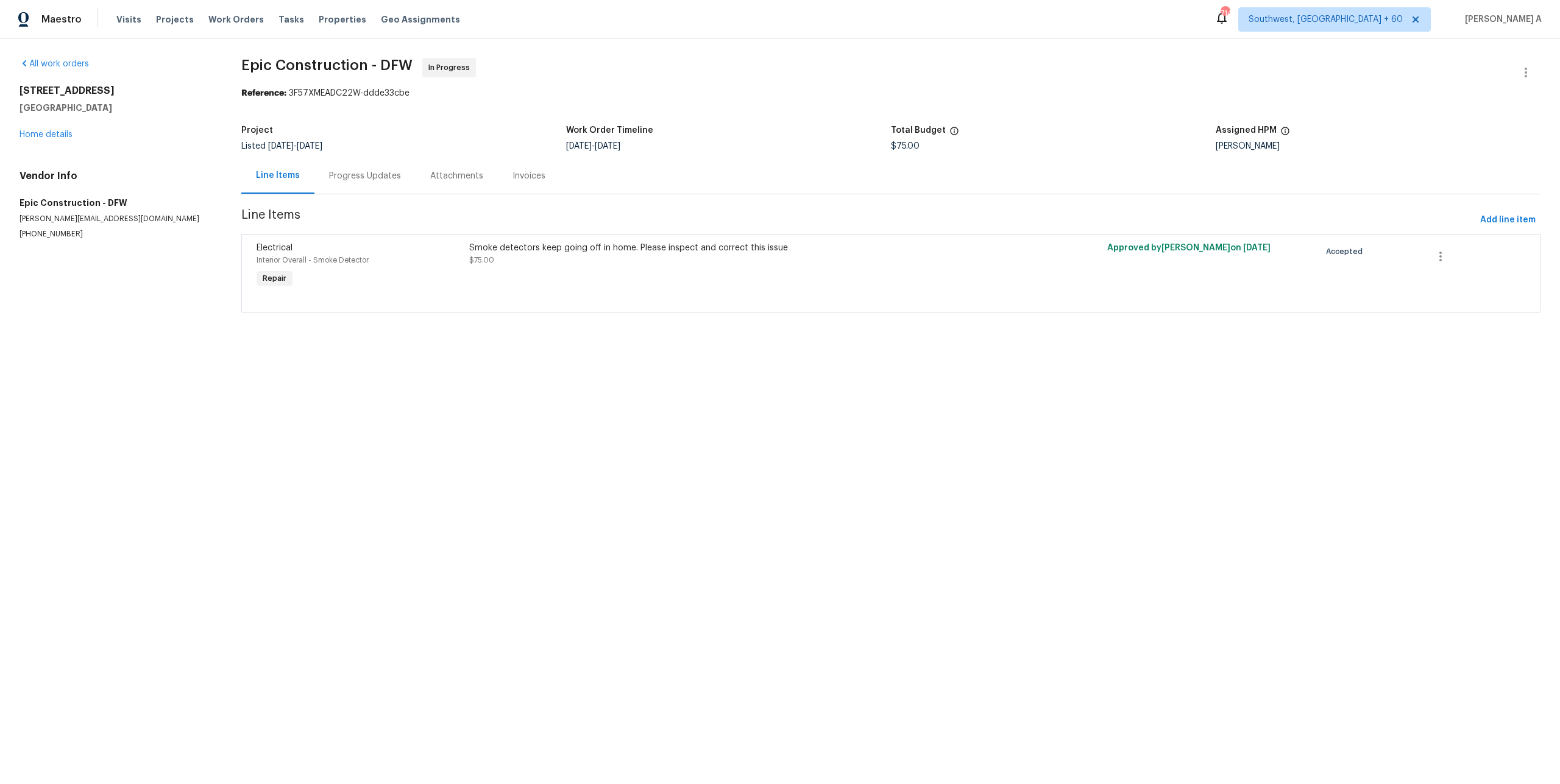
click at [385, 180] on div "Progress Updates" at bounding box center [365, 176] width 72 height 12
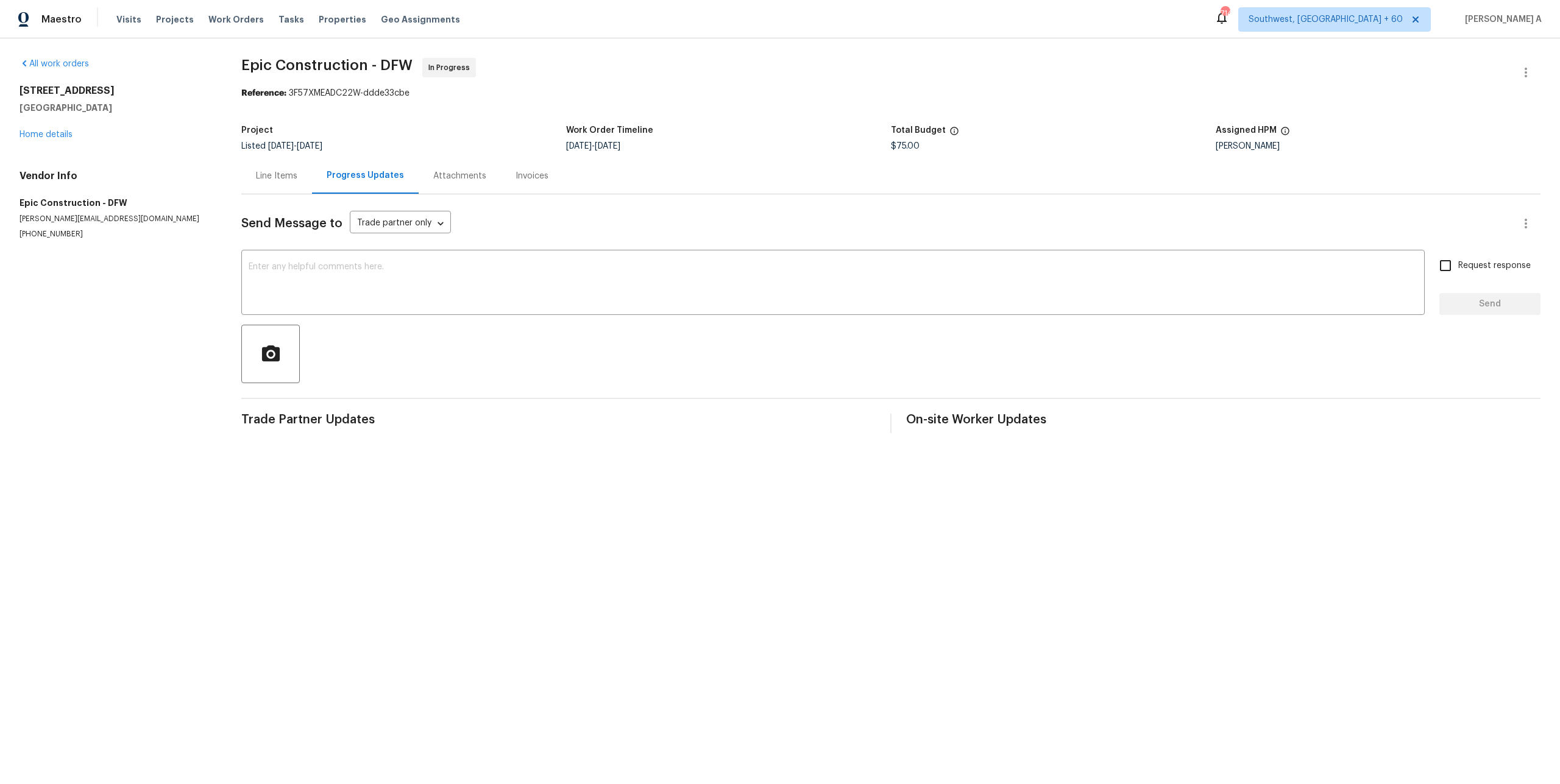
click at [274, 179] on div "Line Items" at bounding box center [276, 176] width 41 height 12
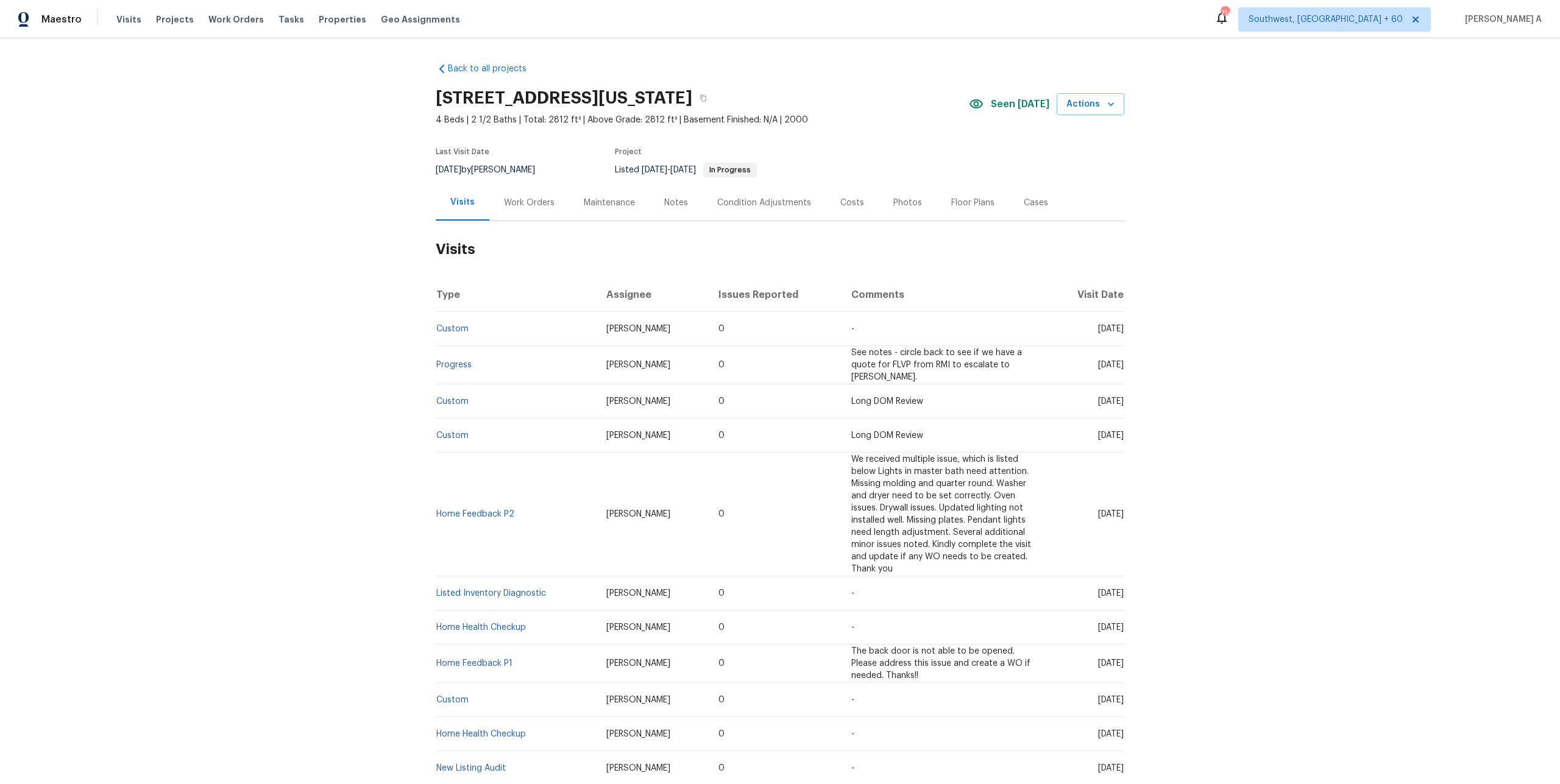
click at [520, 188] on div "Work Orders" at bounding box center [529, 202] width 80 height 36
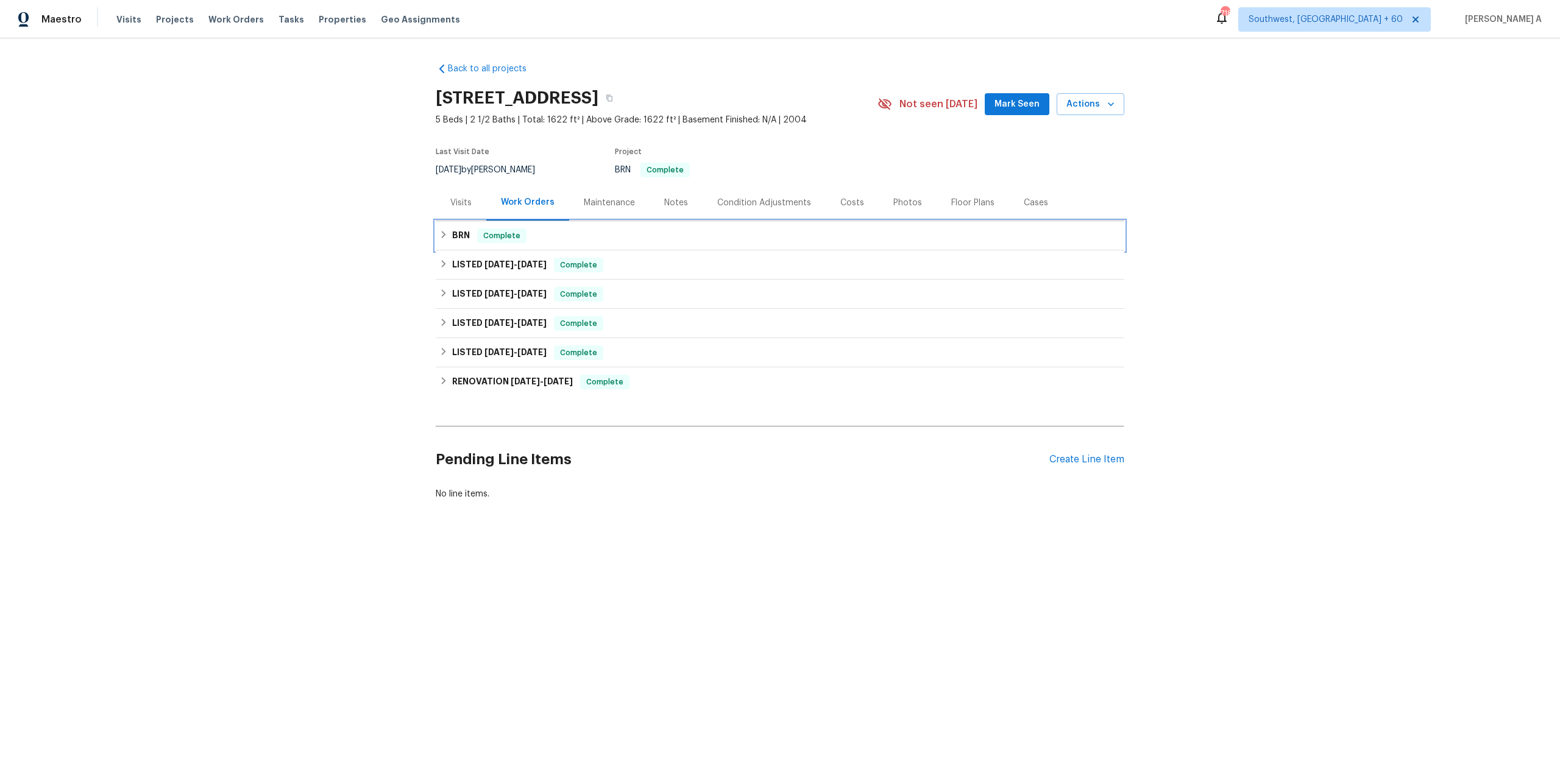
click at [522, 243] on div "BRN Complete" at bounding box center [780, 236] width 681 height 15
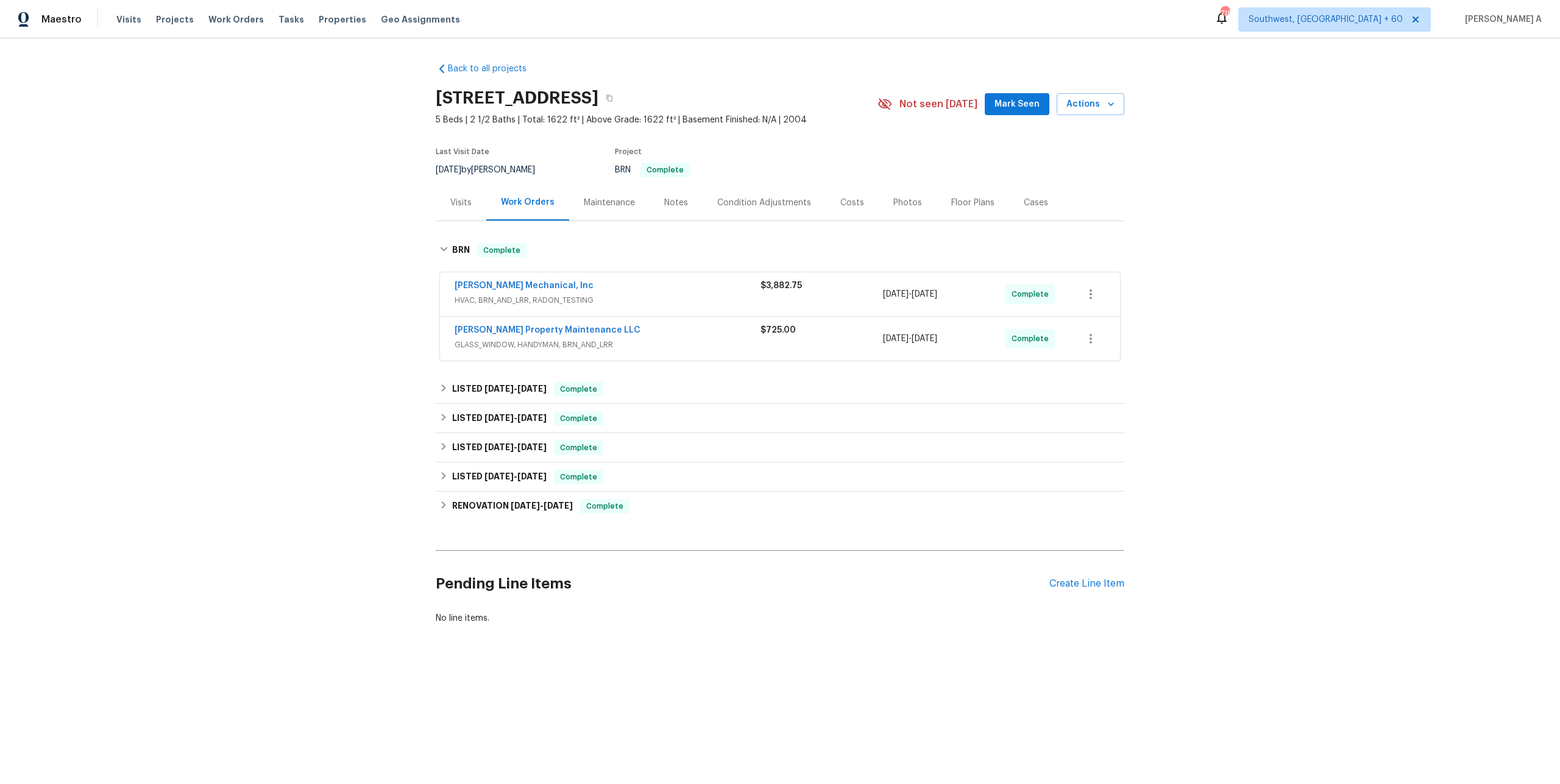
click at [597, 367] on div "Back to all projects [STREET_ADDRESS] 5 Beds | 2 1/2 Baths | Total: 1622 ft² | …" at bounding box center [780, 343] width 688 height 581
click at [597, 387] on span "Complete" at bounding box center [578, 389] width 47 height 12
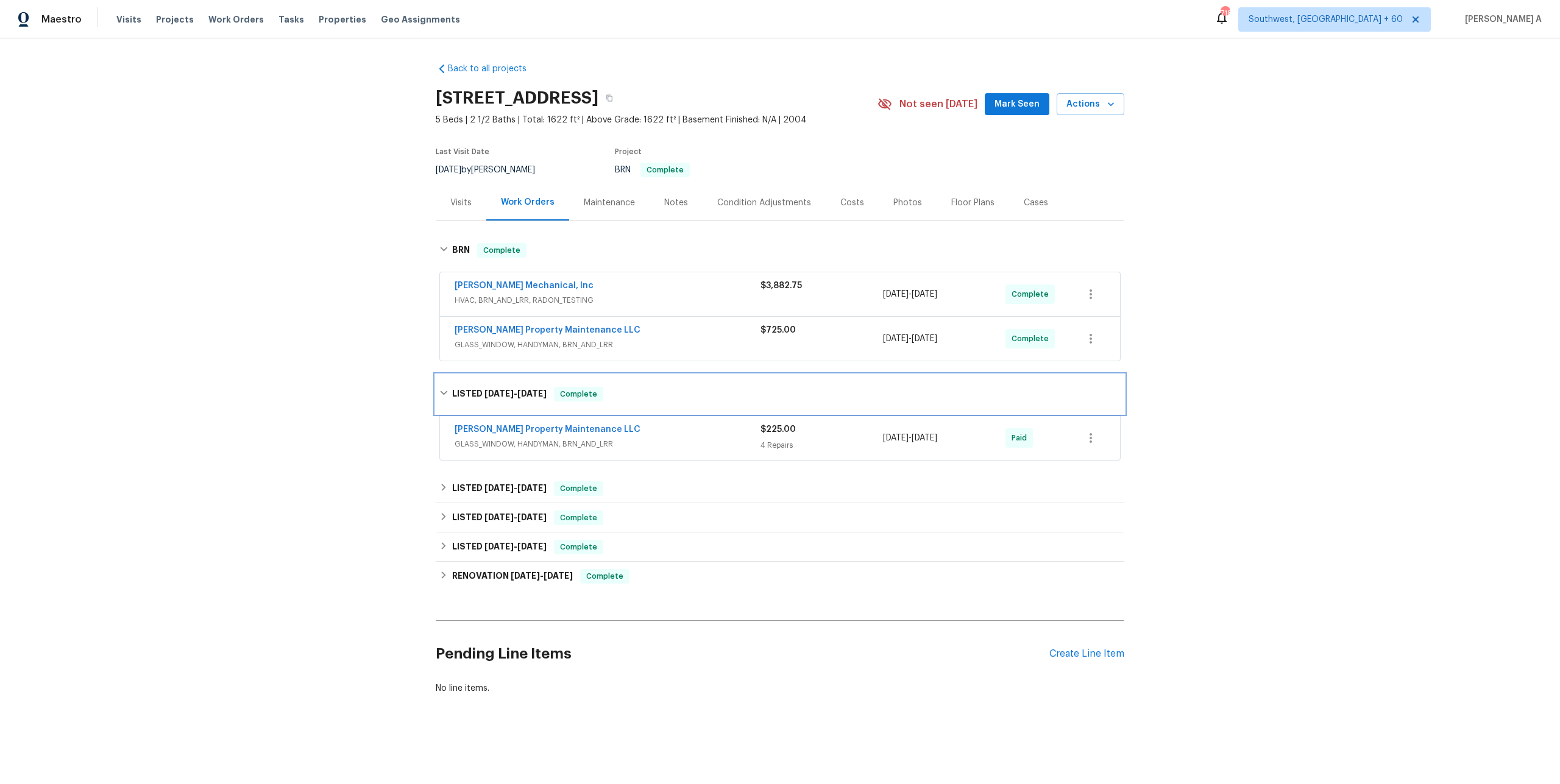
click at [597, 388] on span "Complete" at bounding box center [578, 394] width 47 height 12
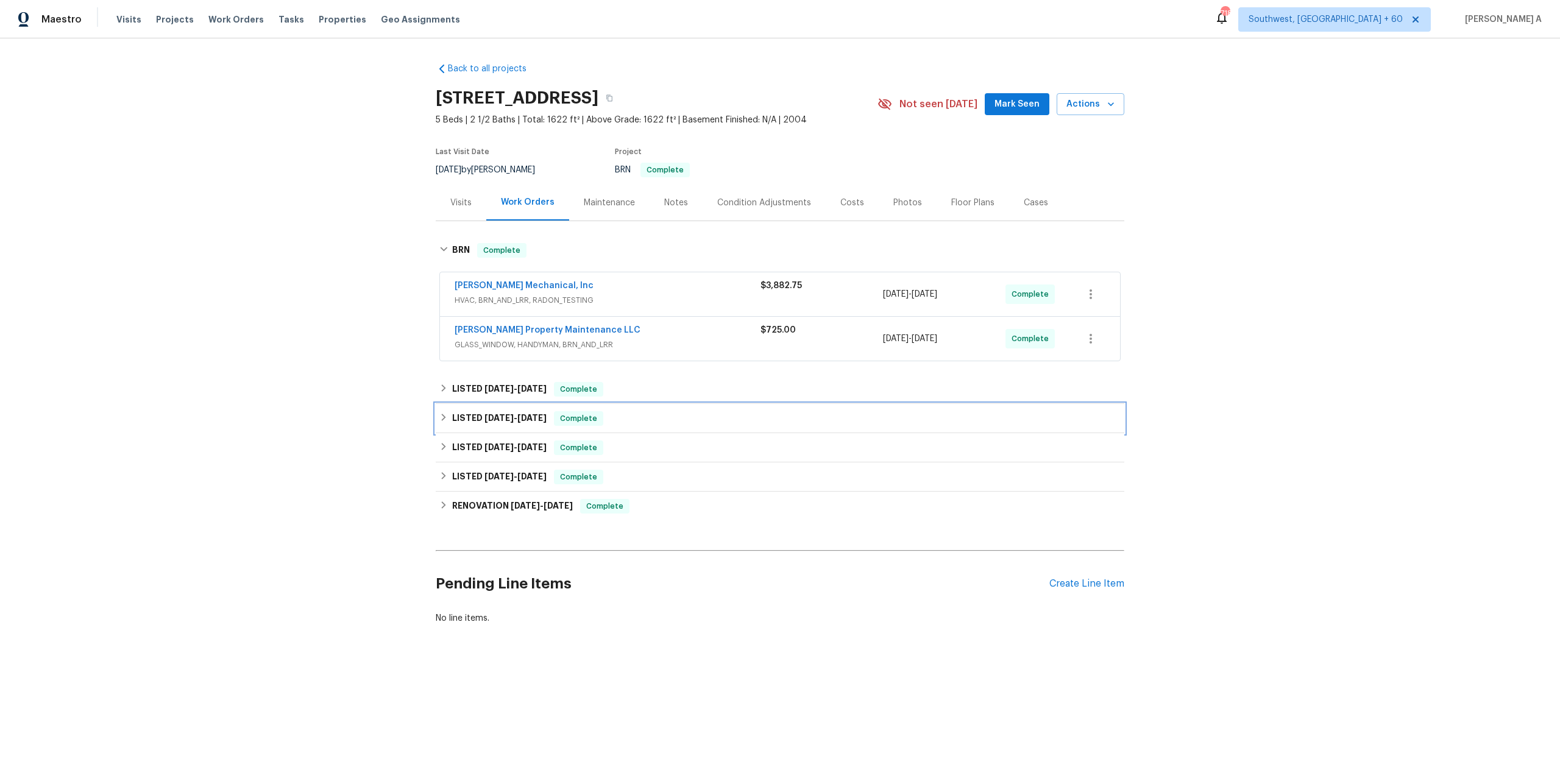
click at [602, 415] on span "Complete" at bounding box center [578, 418] width 47 height 12
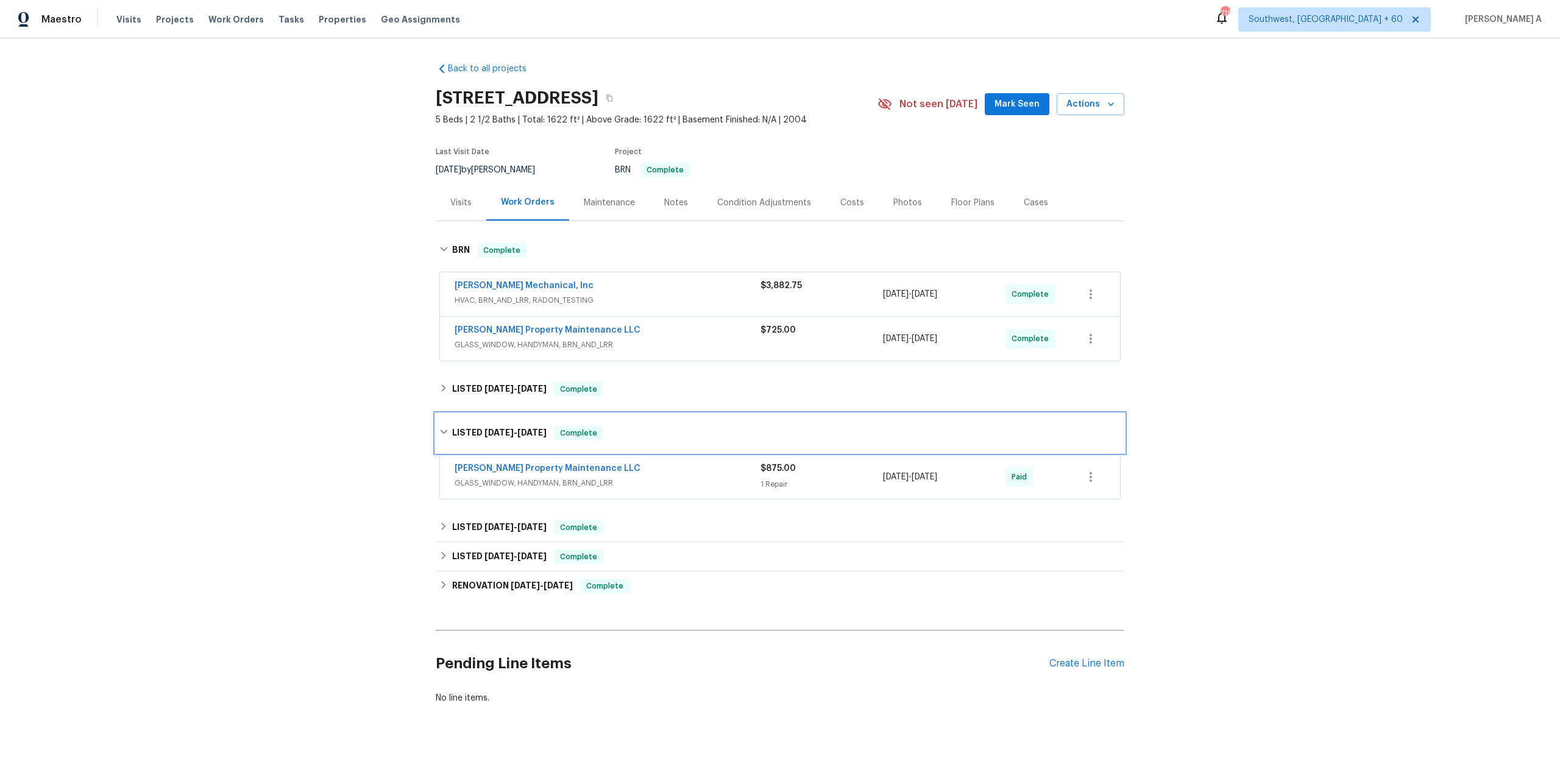
scroll to position [3, 0]
click at [602, 415] on div "LISTED 7/14/25 - 7/16/25 Complete" at bounding box center [780, 429] width 688 height 39
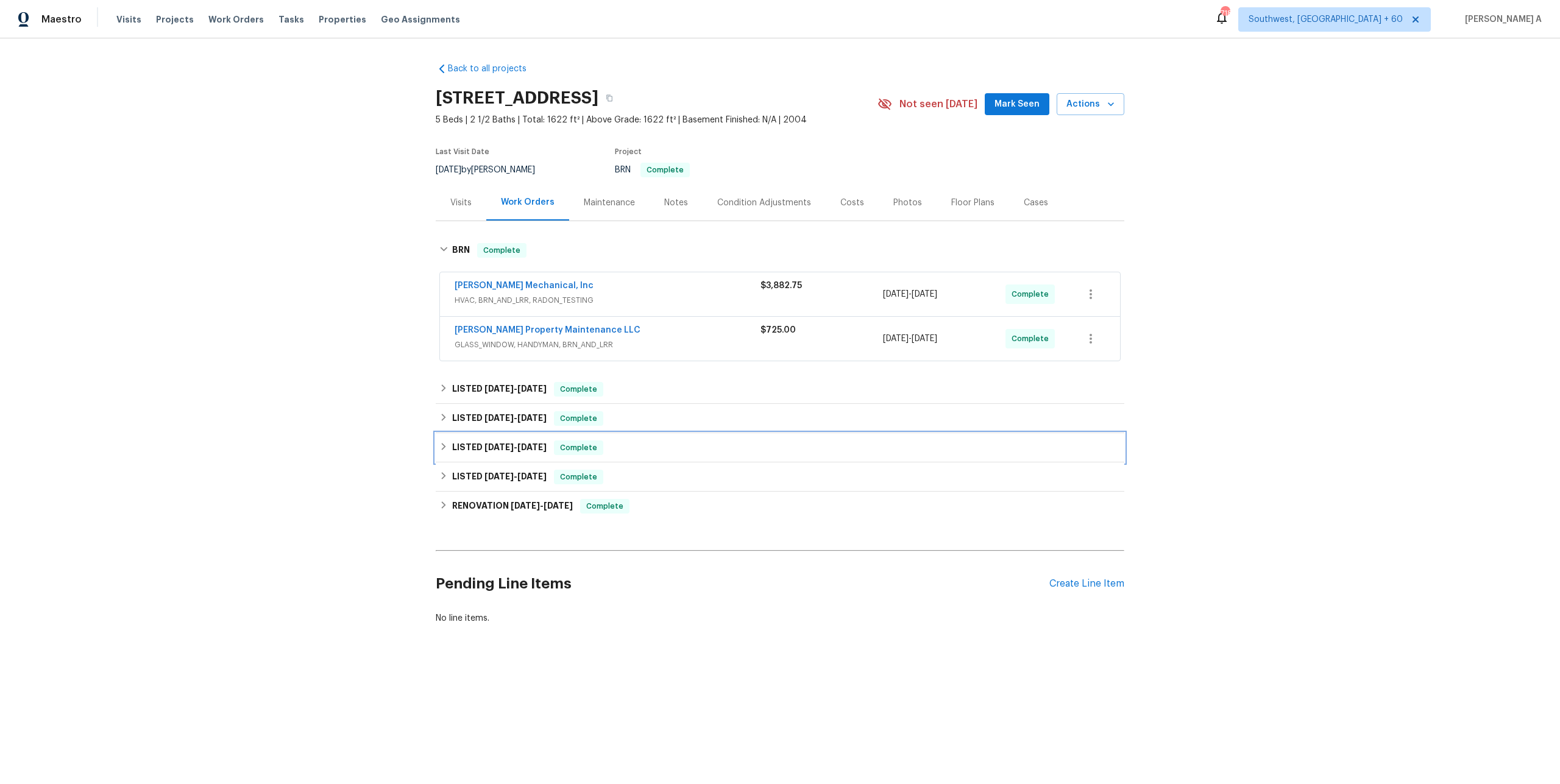
click at [602, 443] on div "LISTED 4/2/25 - 5/1/25 Complete" at bounding box center [780, 447] width 681 height 15
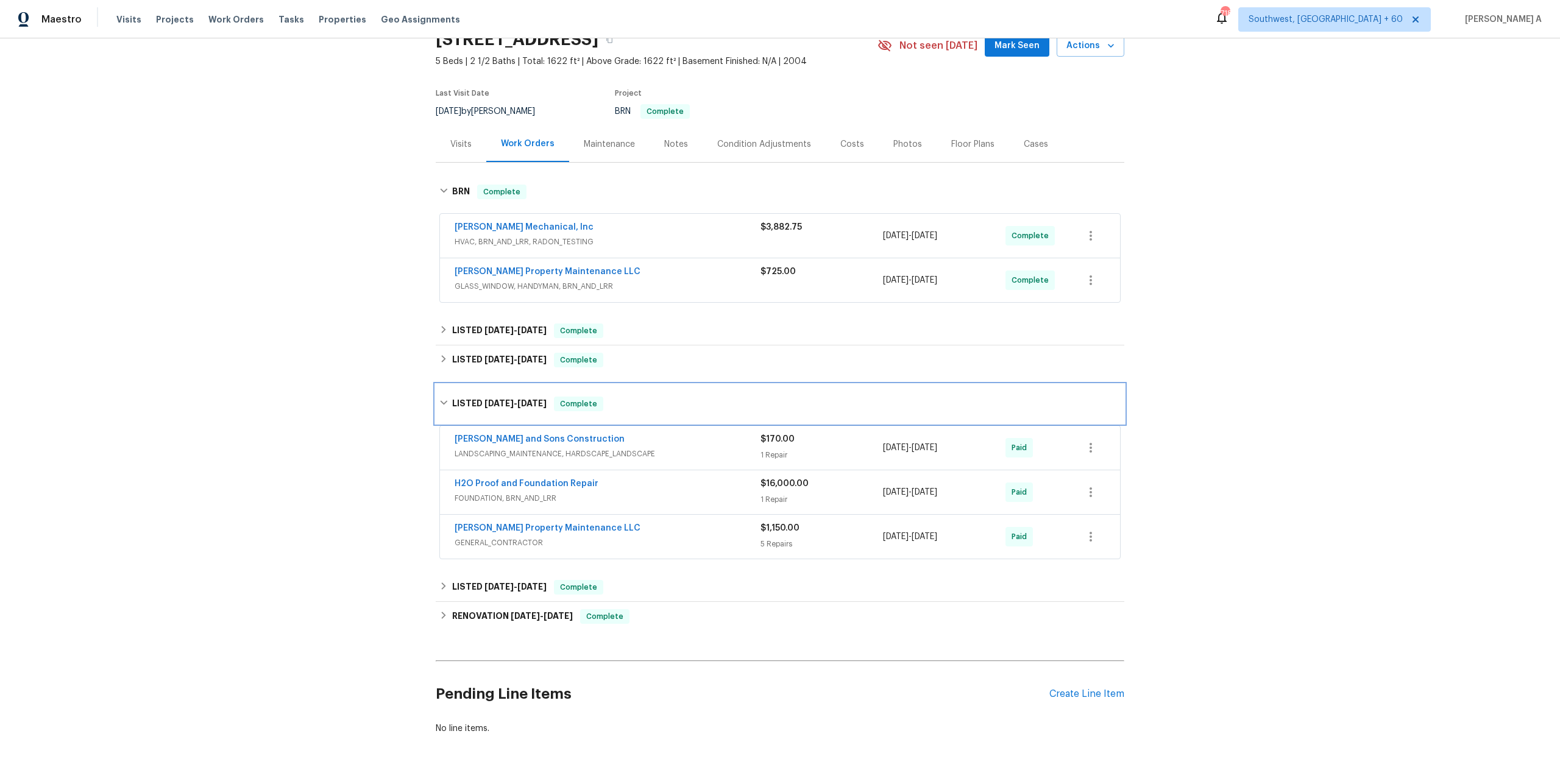
scroll to position [79, 0]
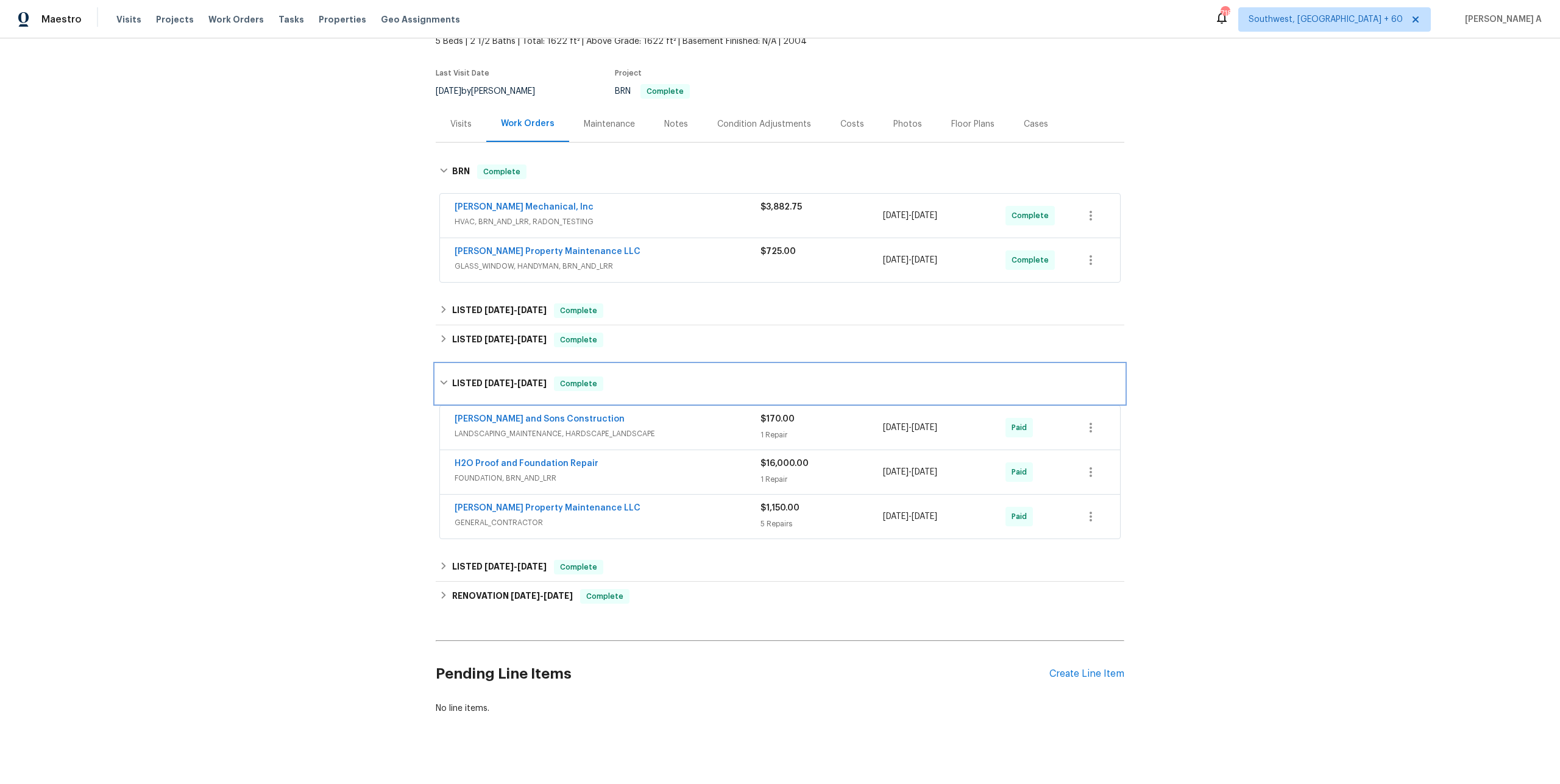
click at [602, 392] on div "LISTED 4/2/25 - 5/1/25 Complete" at bounding box center [780, 384] width 688 height 39
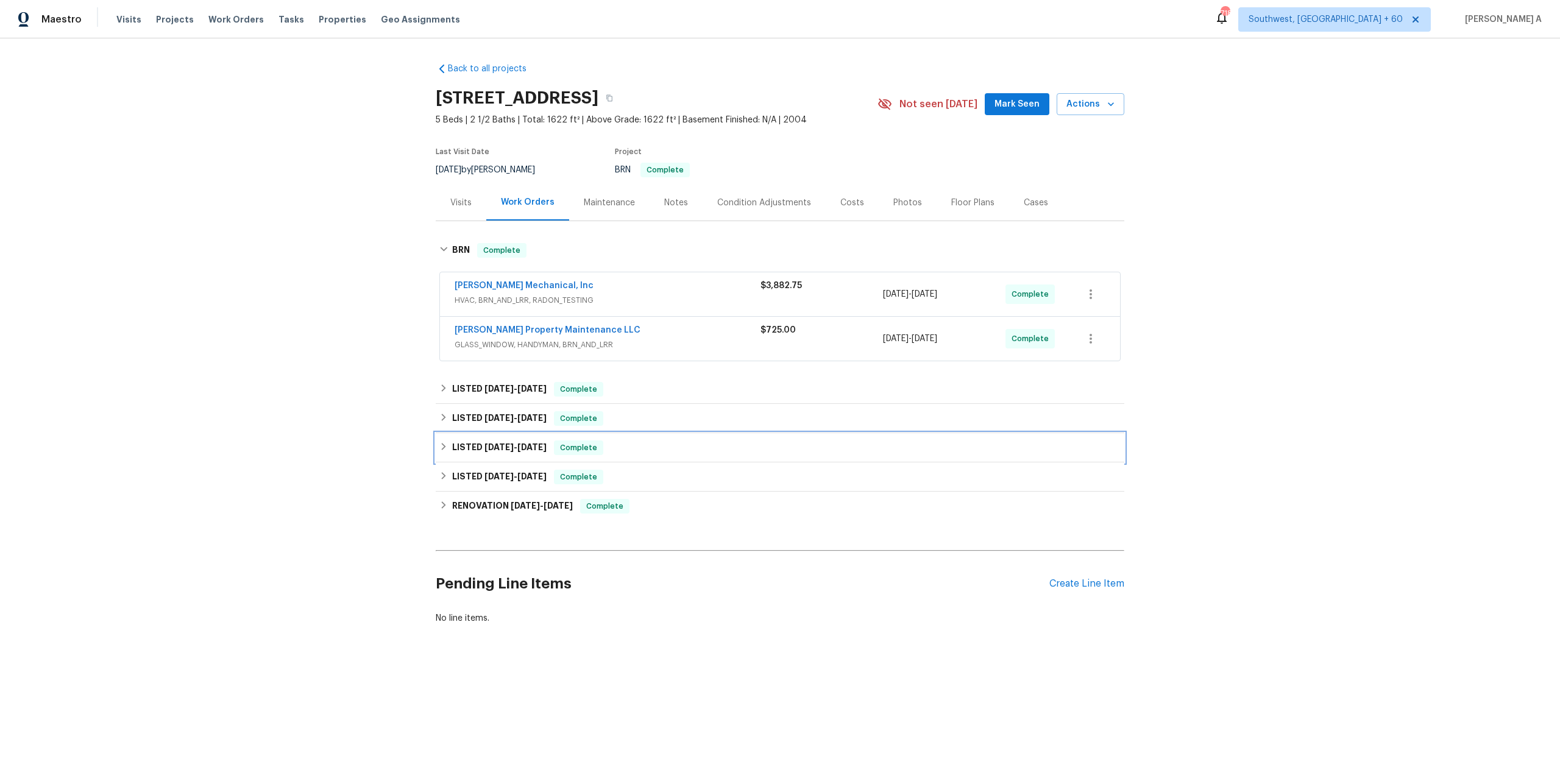
scroll to position [0, 0]
click at [613, 471] on div "LISTED 3/7/25 - 3/8/25 Complete" at bounding box center [780, 477] width 681 height 15
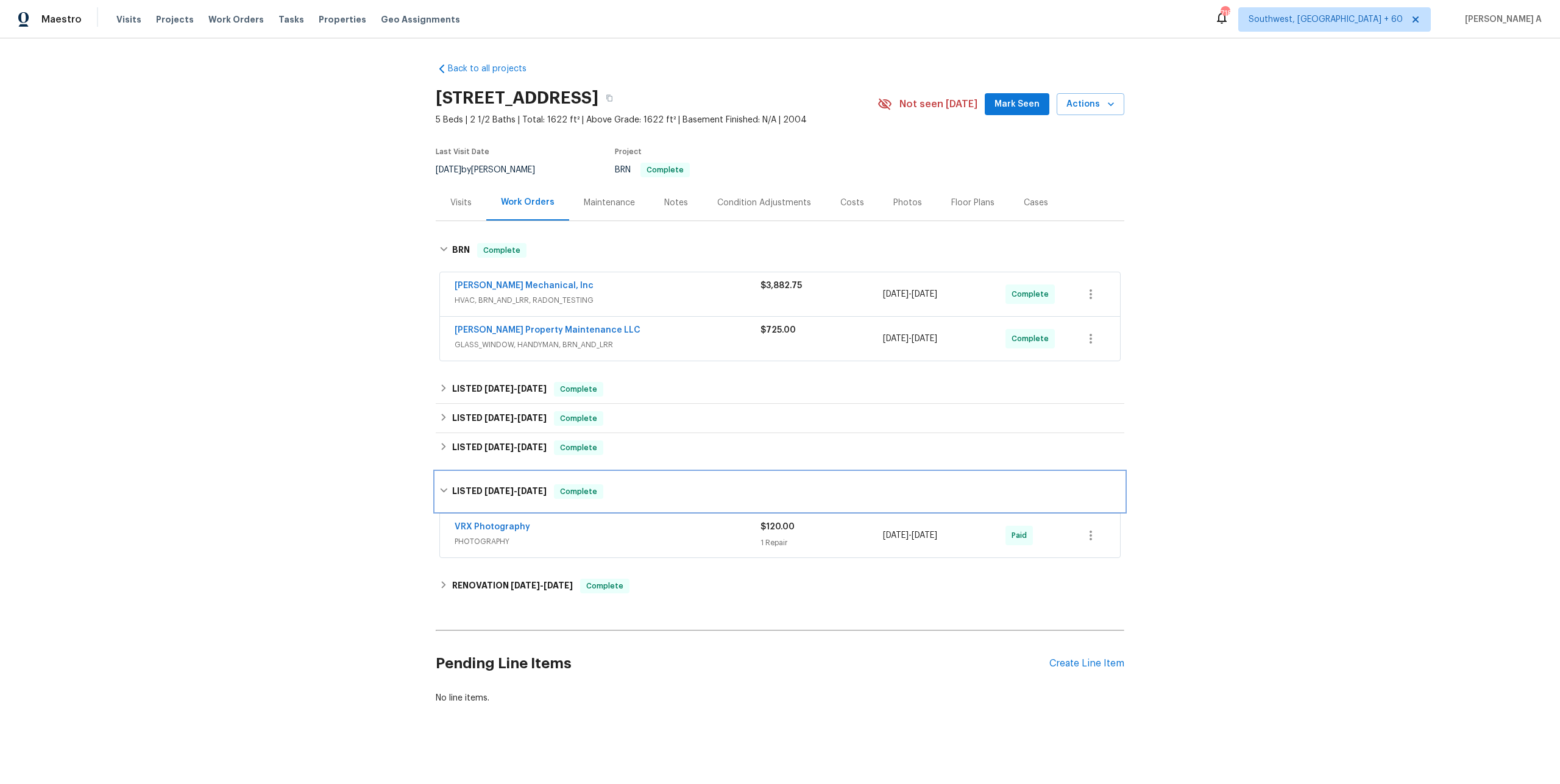
click at [614, 479] on div "LISTED 3/7/25 - 3/8/25 Complete" at bounding box center [780, 491] width 688 height 39
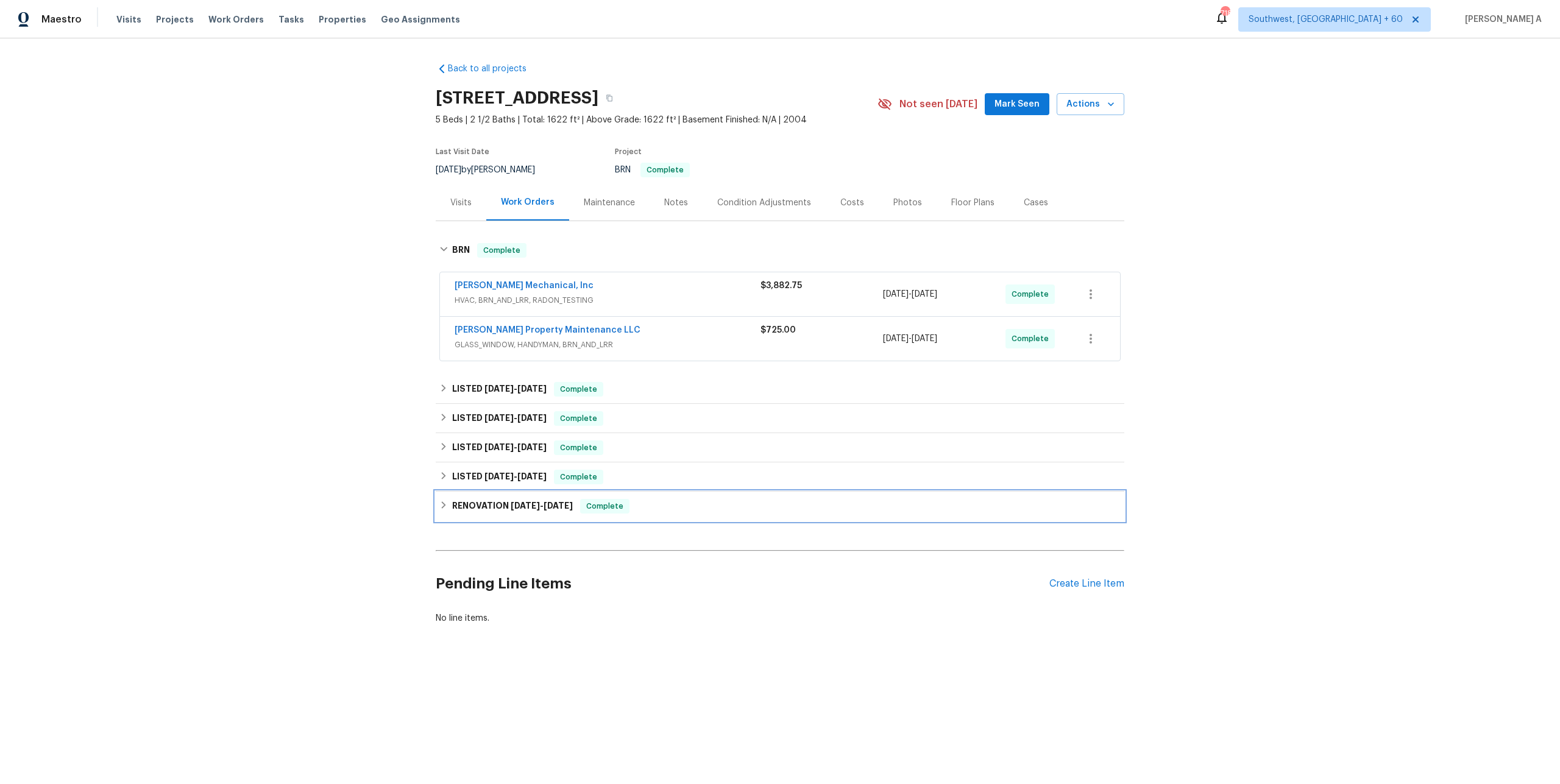
click at [625, 514] on div "RENOVATION 1/3/25 - 1/16/25 Complete" at bounding box center [780, 506] width 688 height 29
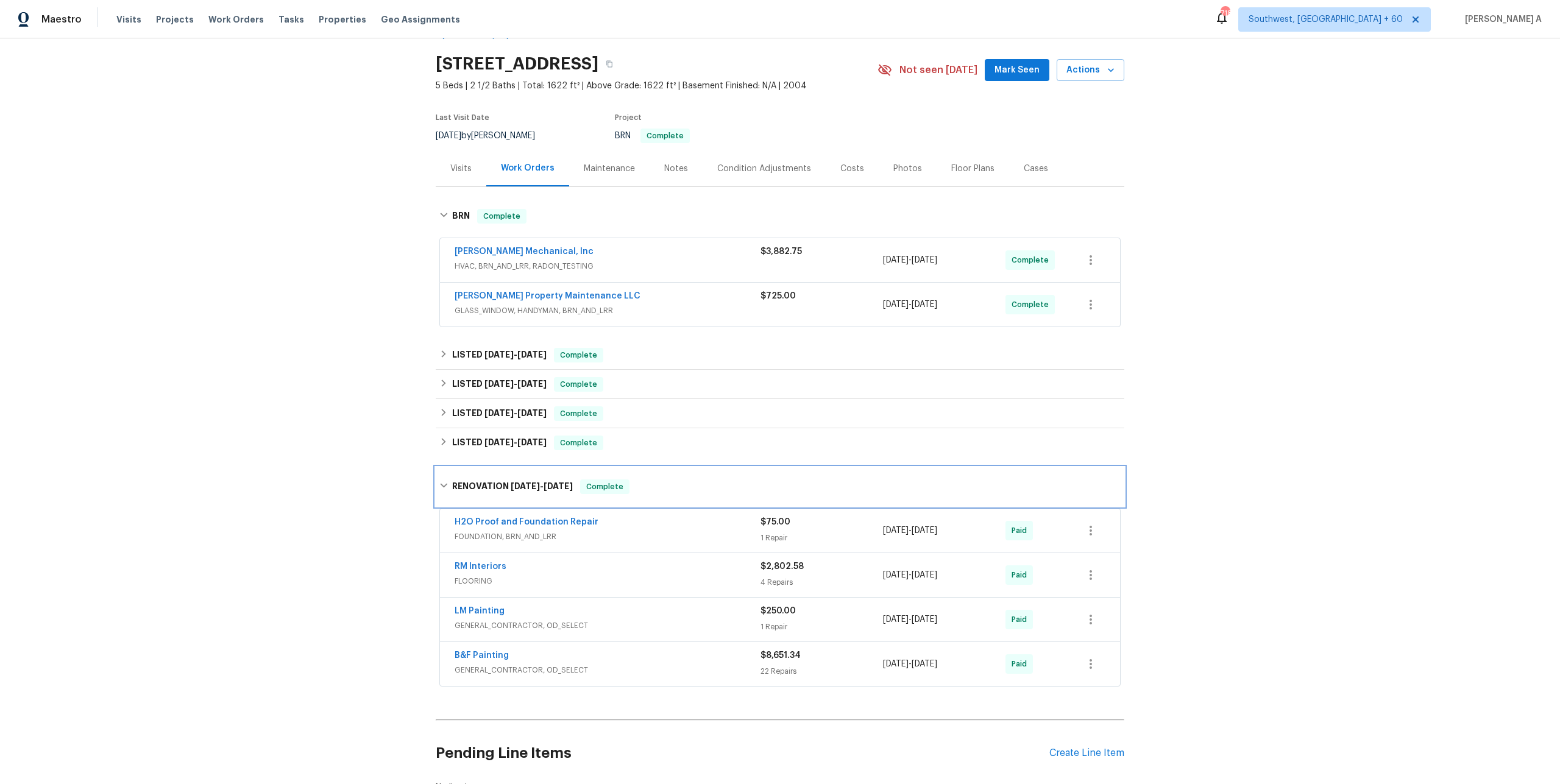
scroll to position [127, 0]
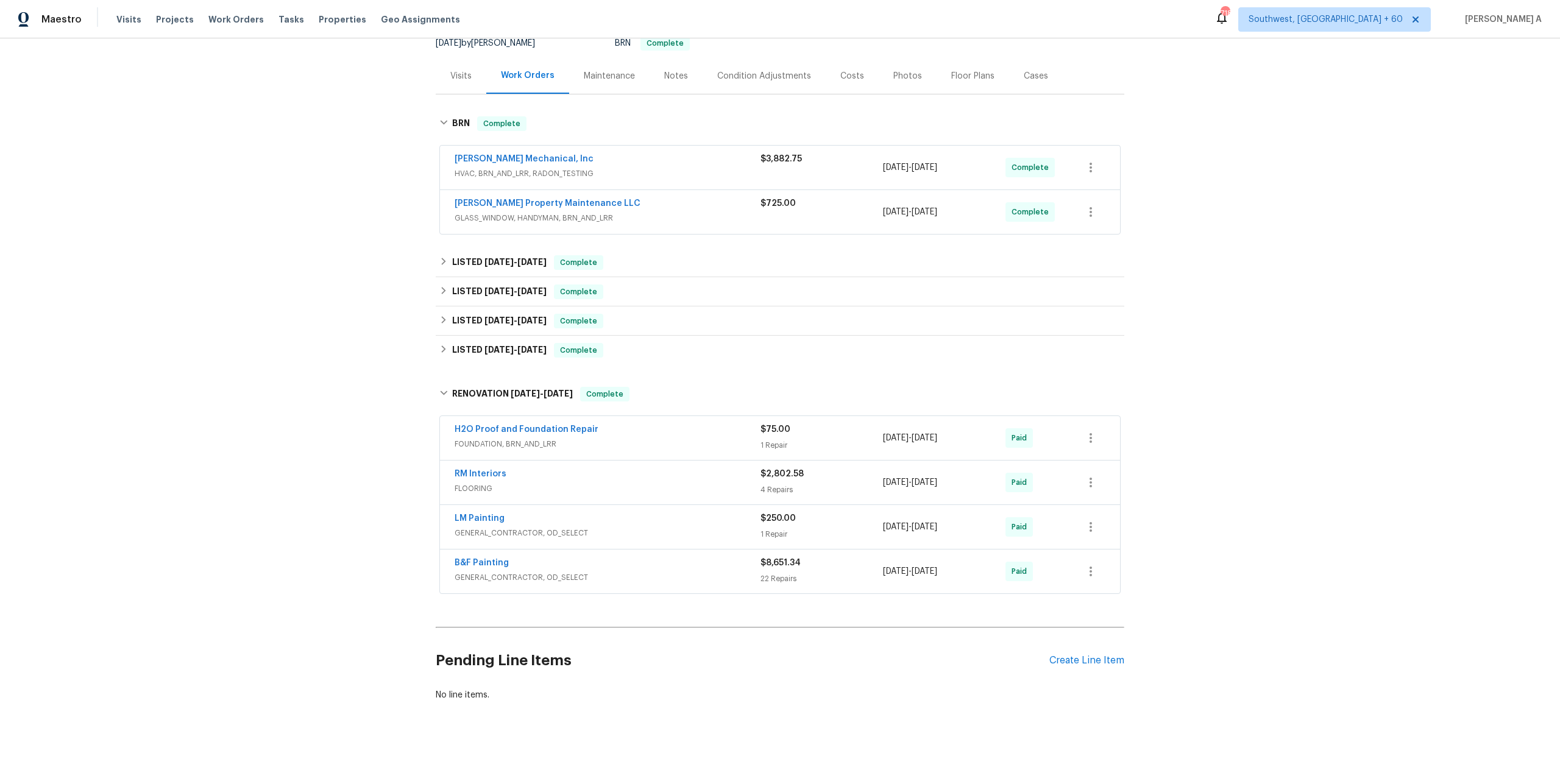
click at [642, 566] on div "B&F Painting" at bounding box center [607, 564] width 306 height 15
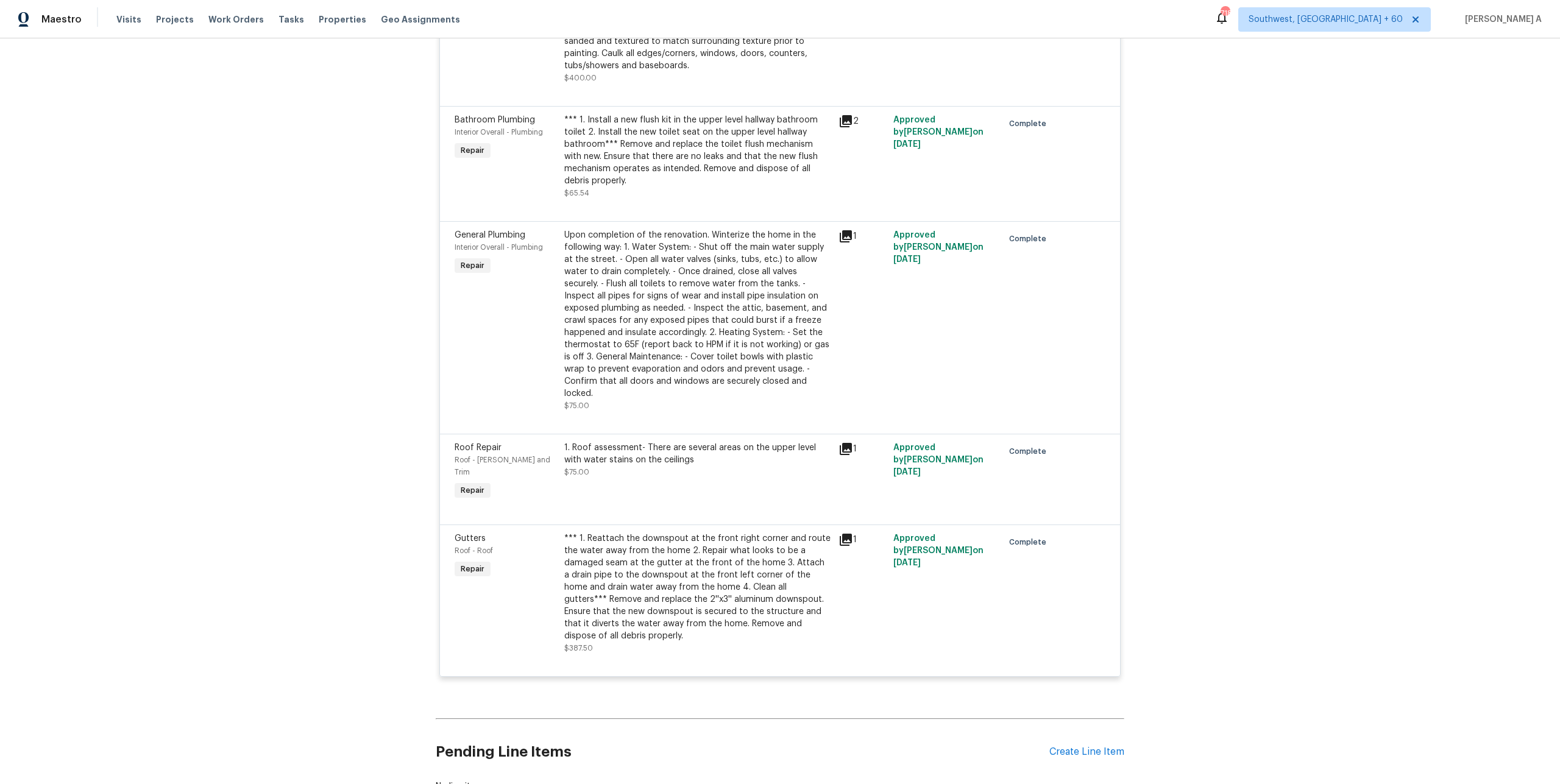
scroll to position [3707, 0]
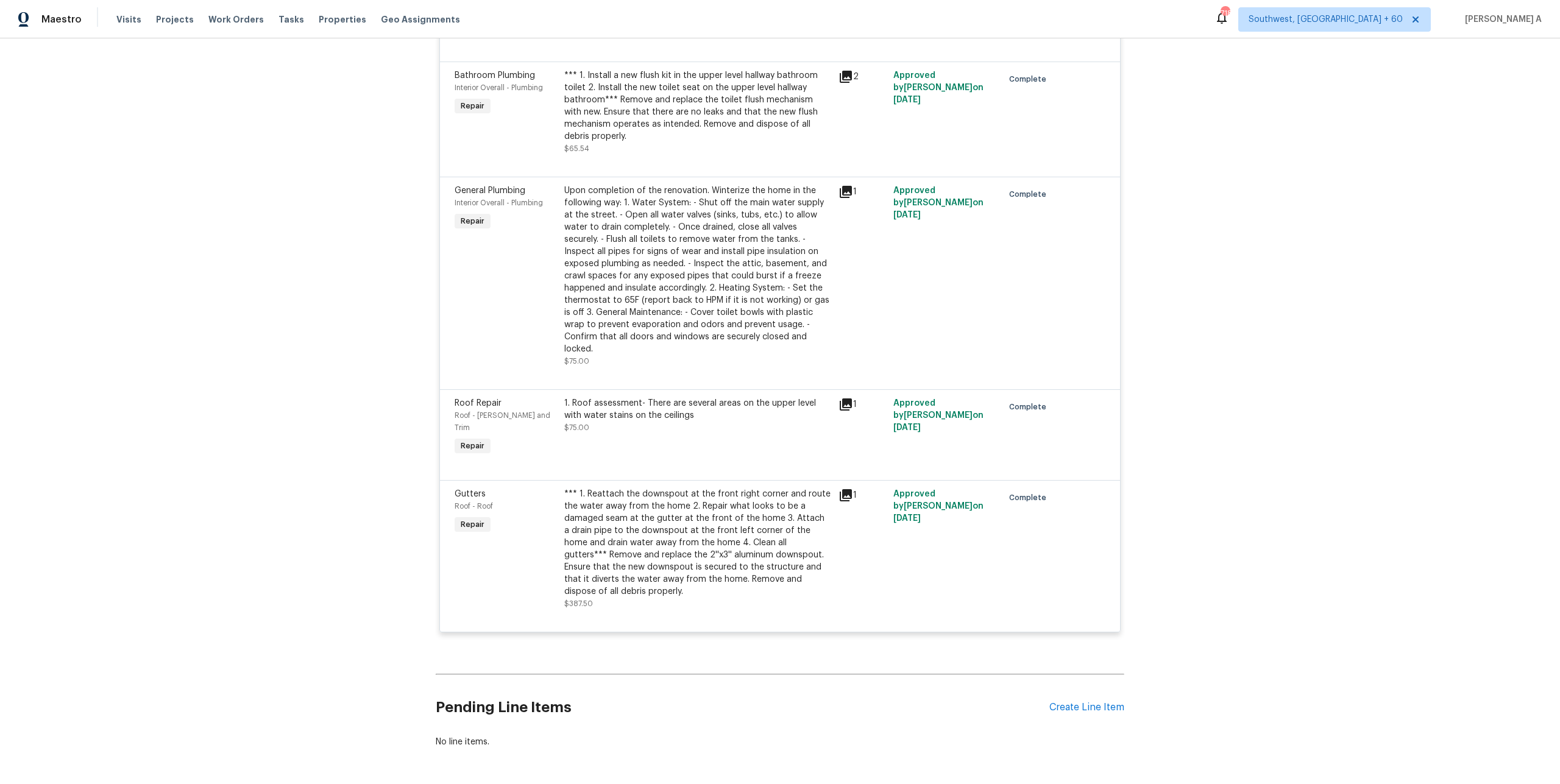
click at [731, 397] on div "1. Roof assessment- There are several areas on the upper level with water stain…" at bounding box center [697, 409] width 267 height 25
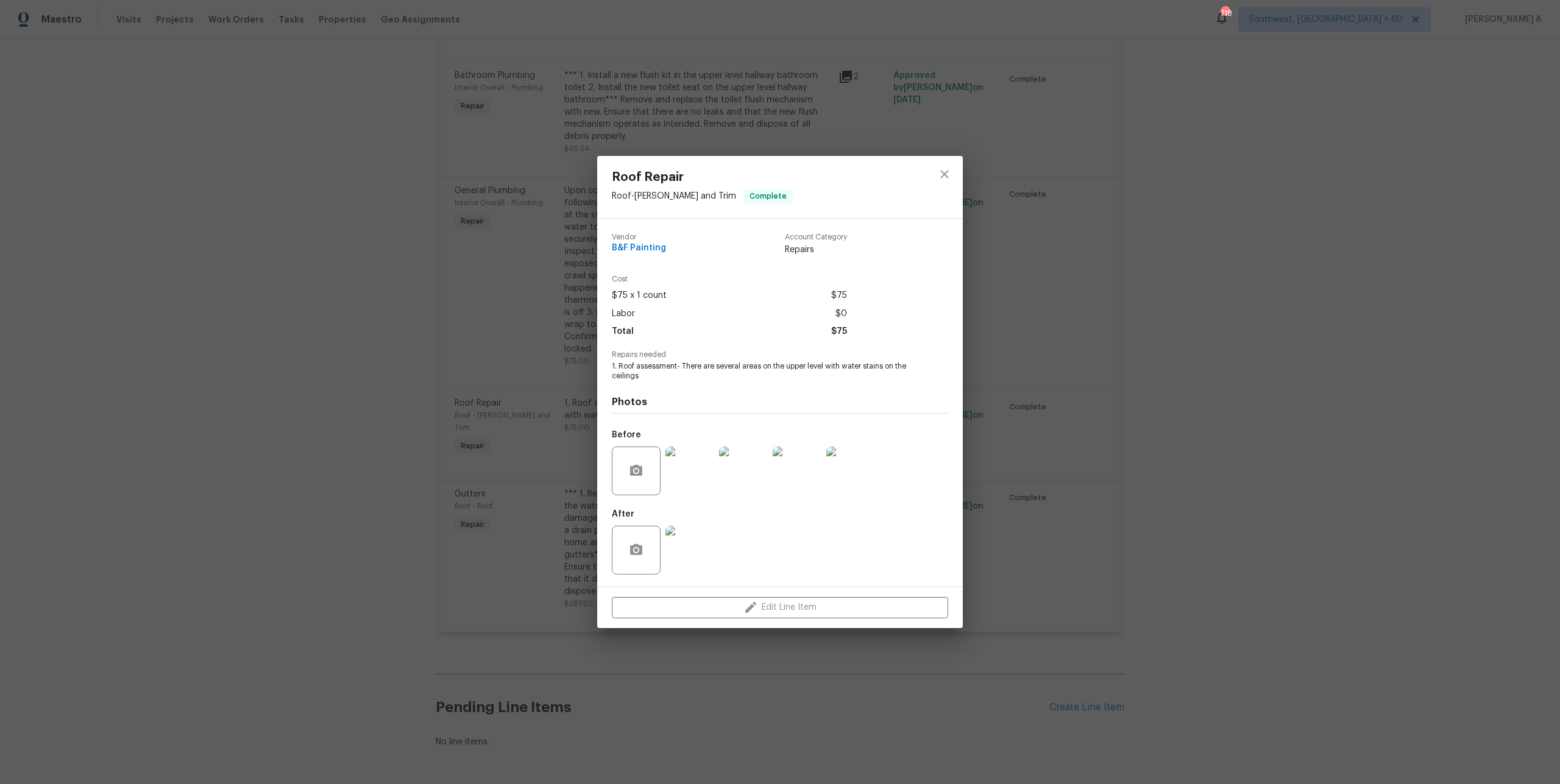
click at [697, 474] on img at bounding box center [690, 471] width 49 height 49
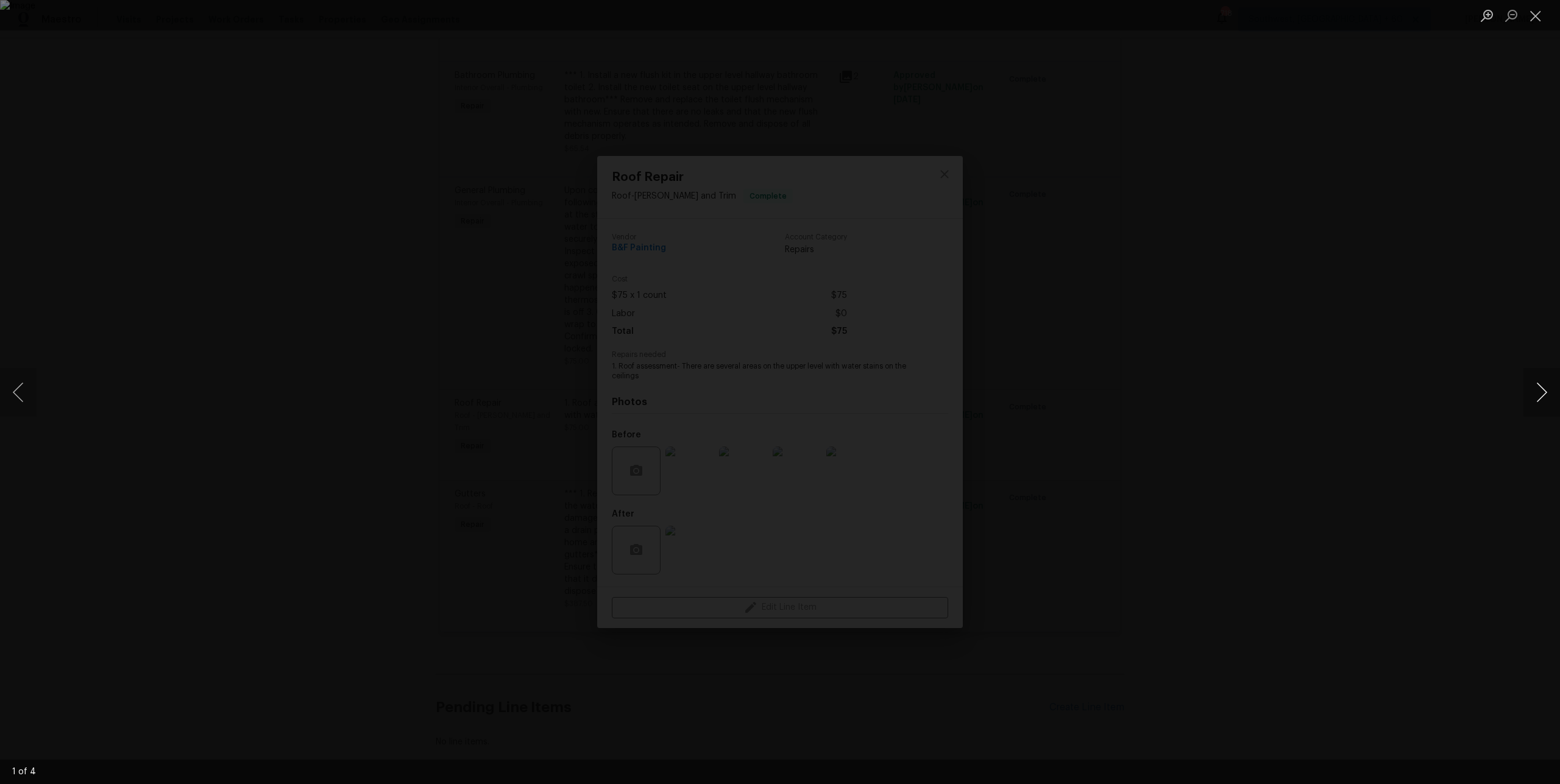
click at [1539, 385] on button "Next image" at bounding box center [1541, 392] width 36 height 49
click at [1539, 384] on button "Next image" at bounding box center [1541, 392] width 36 height 49
click at [1461, 281] on div "Lightbox" at bounding box center [780, 392] width 1560 height 784
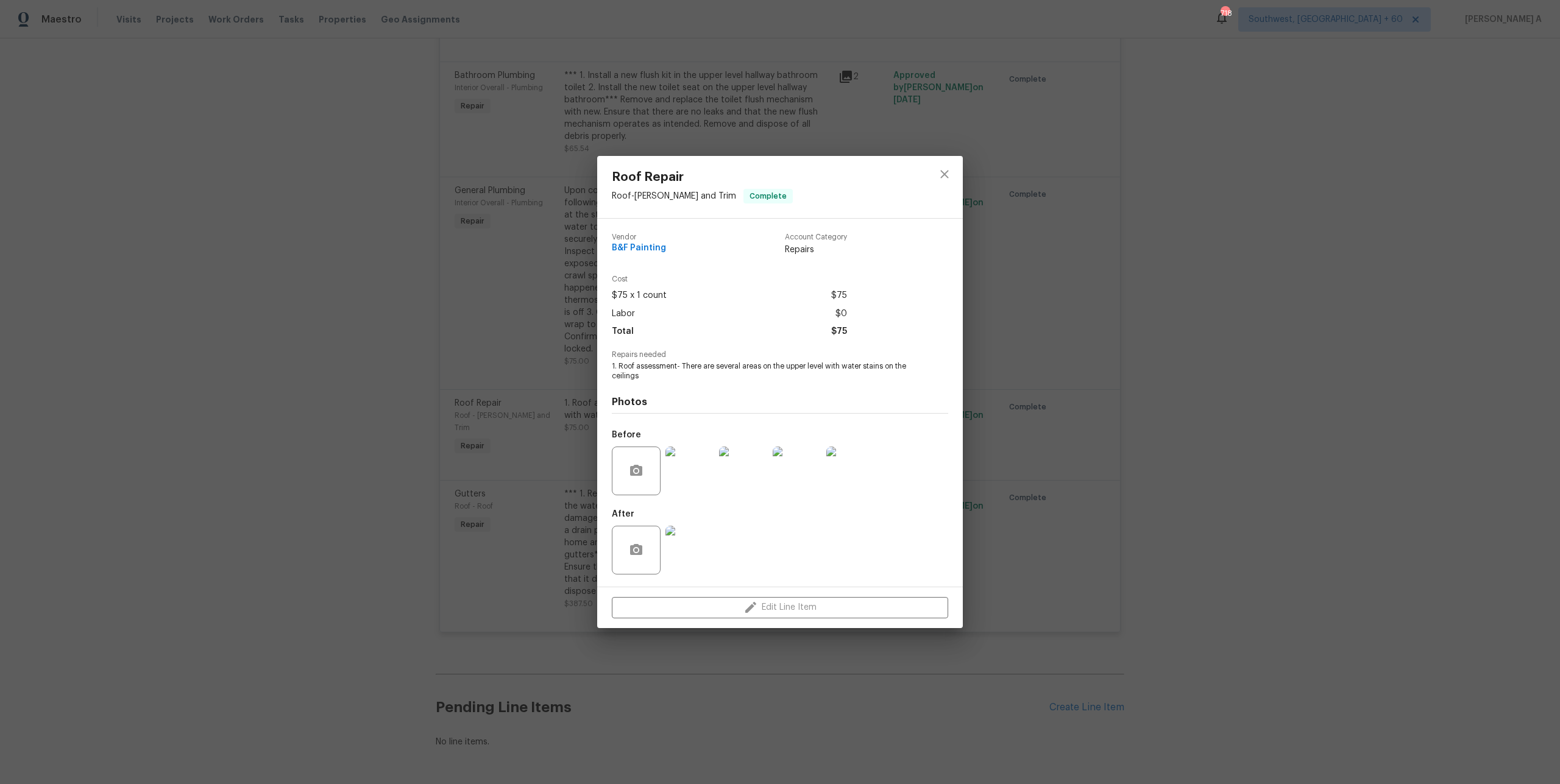
click at [695, 553] on img at bounding box center [690, 550] width 49 height 49
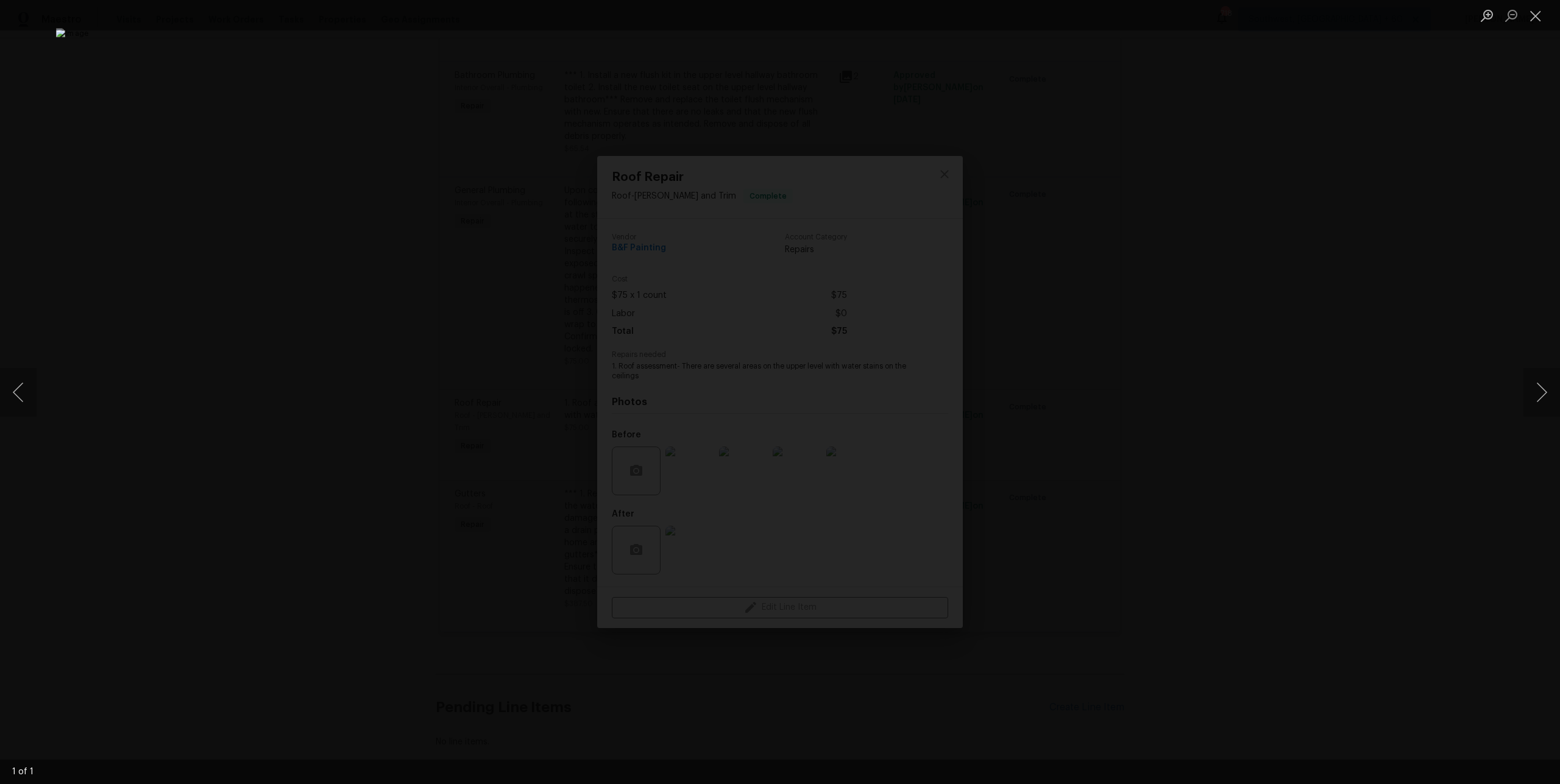
click at [1109, 432] on div "Lightbox" at bounding box center [780, 392] width 1560 height 784
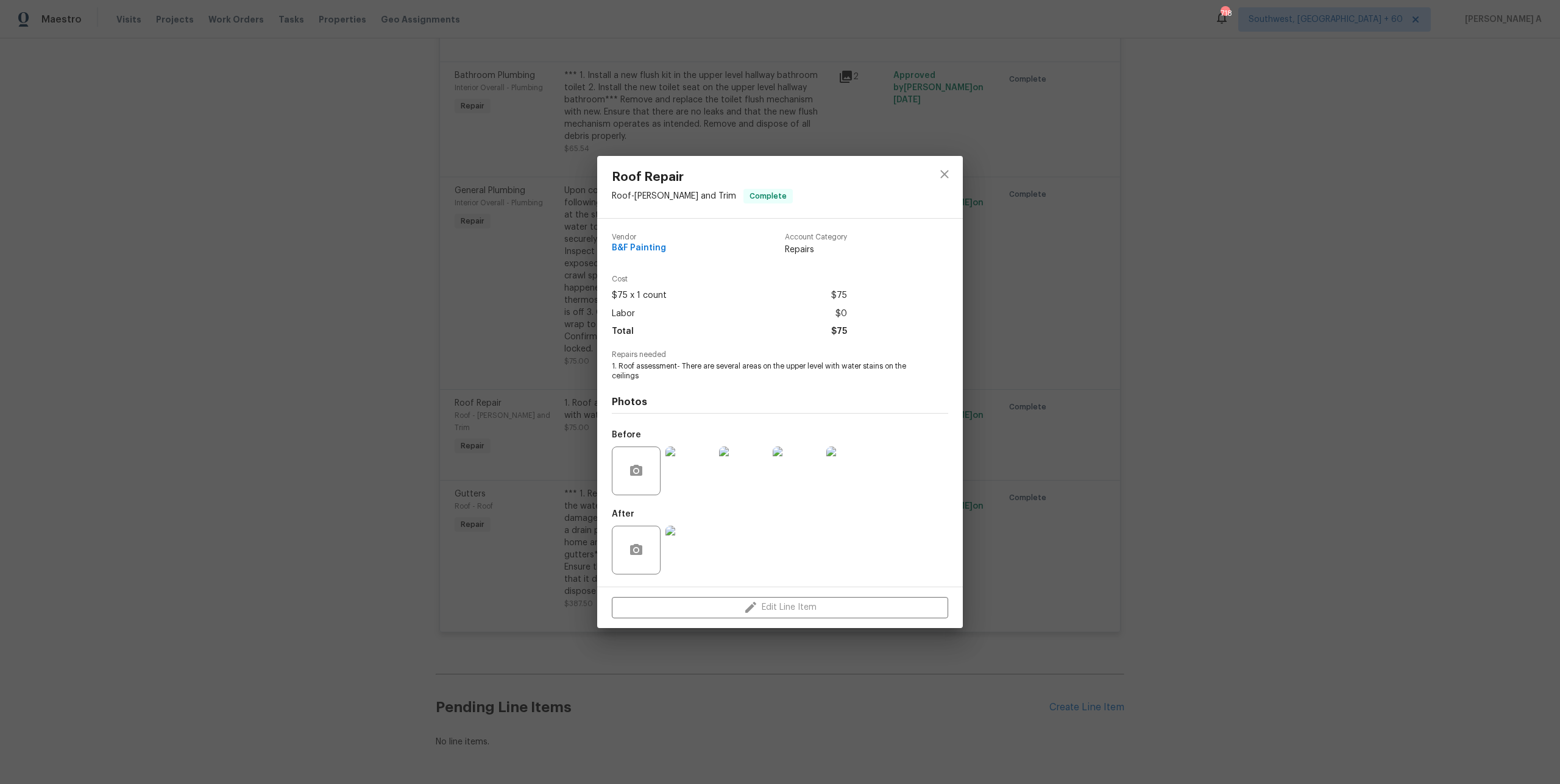
click at [1109, 432] on div "Roof Repair Roof - Eaves and Trim Complete Vendor B&F Painting Account Category…" at bounding box center [780, 392] width 1560 height 784
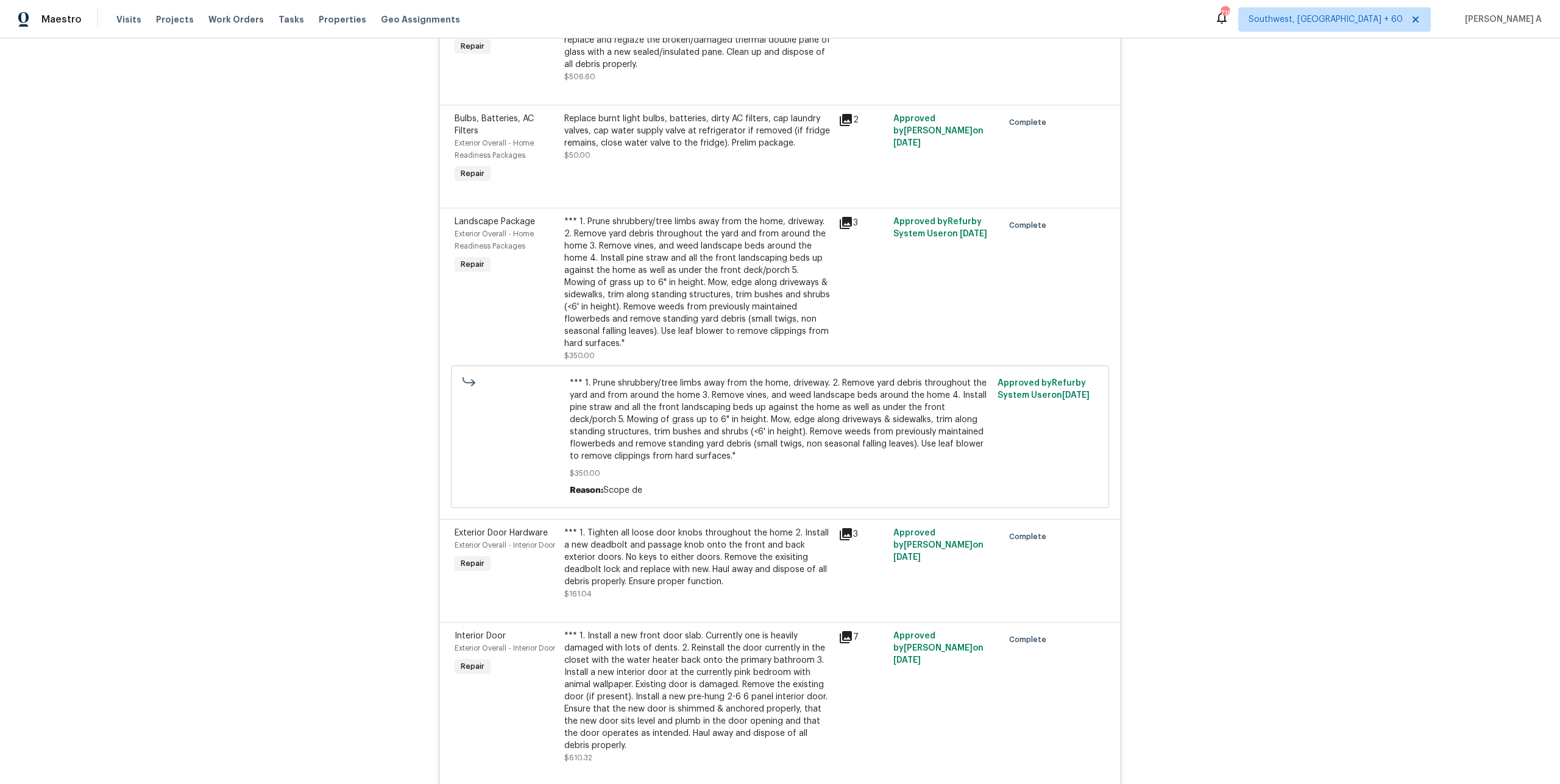
scroll to position [489, 0]
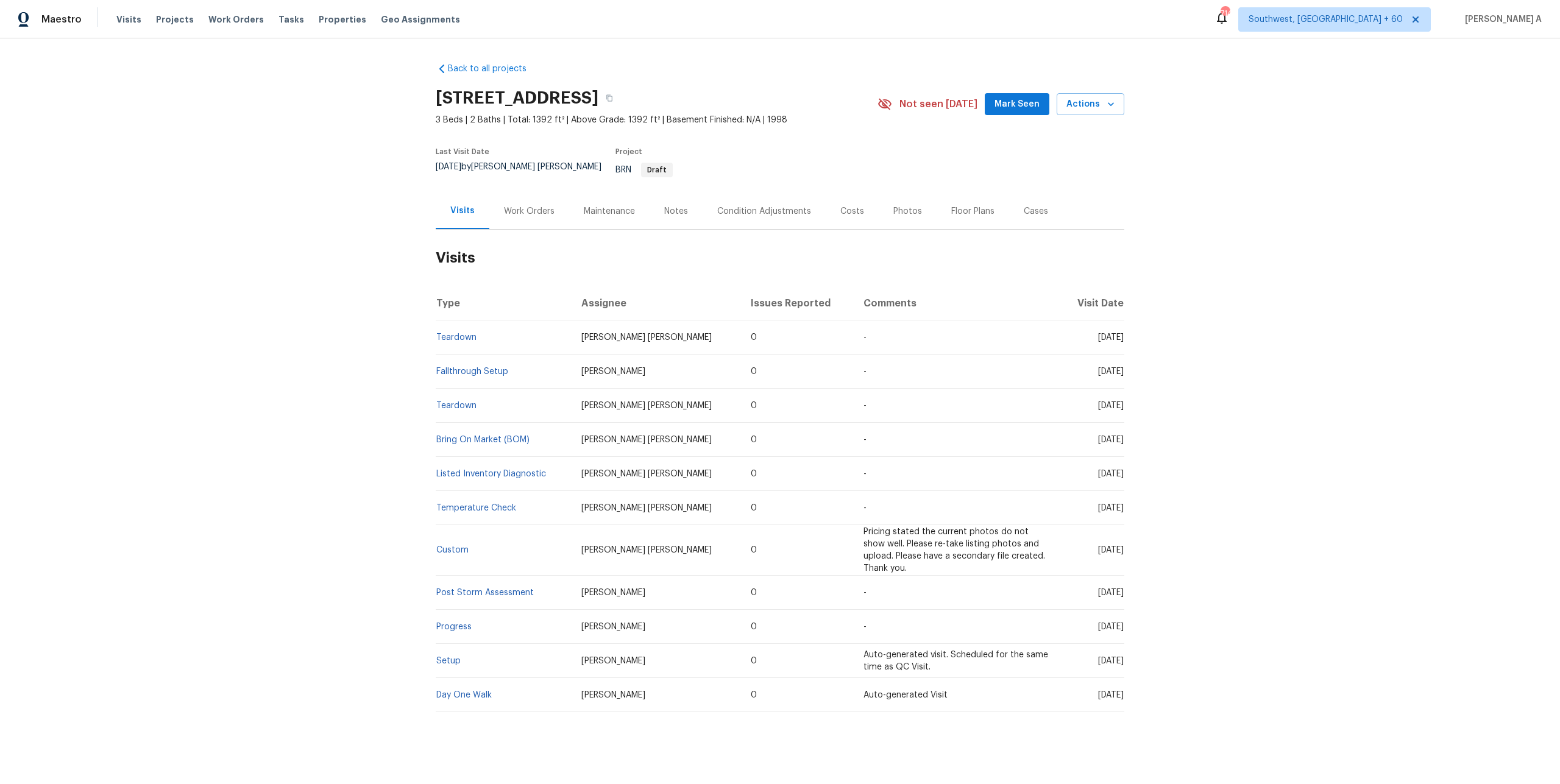
click at [507, 205] on div "Work Orders" at bounding box center [529, 211] width 50 height 12
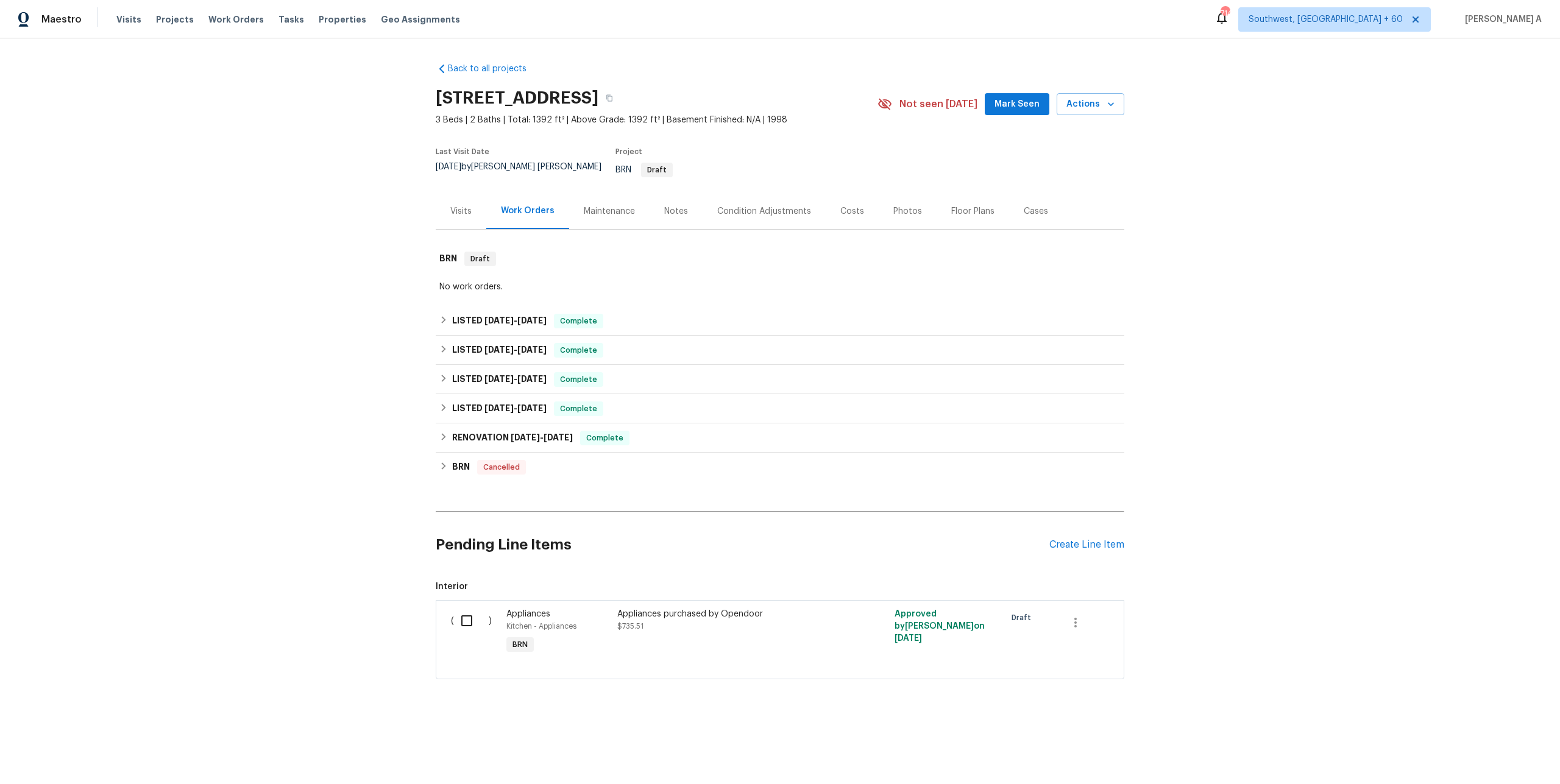
click at [459, 205] on div "Visits" at bounding box center [461, 211] width 21 height 12
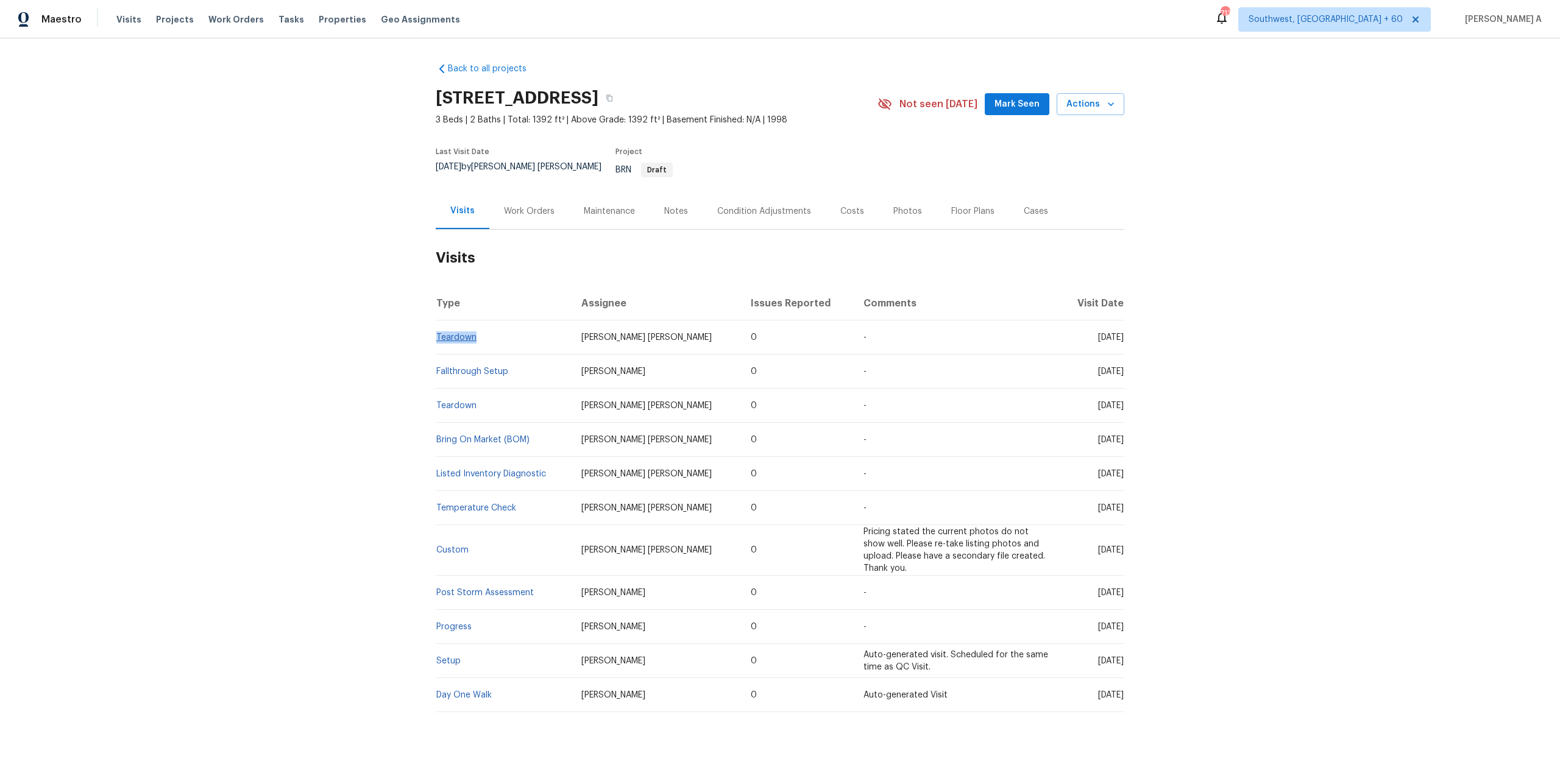
drag, startPoint x: 495, startPoint y: 332, endPoint x: 438, endPoint y: 329, distance: 57.1
click at [438, 329] on td "Teardown" at bounding box center [503, 337] width 136 height 34
copy link "Teardown"
click at [522, 206] on div "Work Orders" at bounding box center [529, 211] width 50 height 12
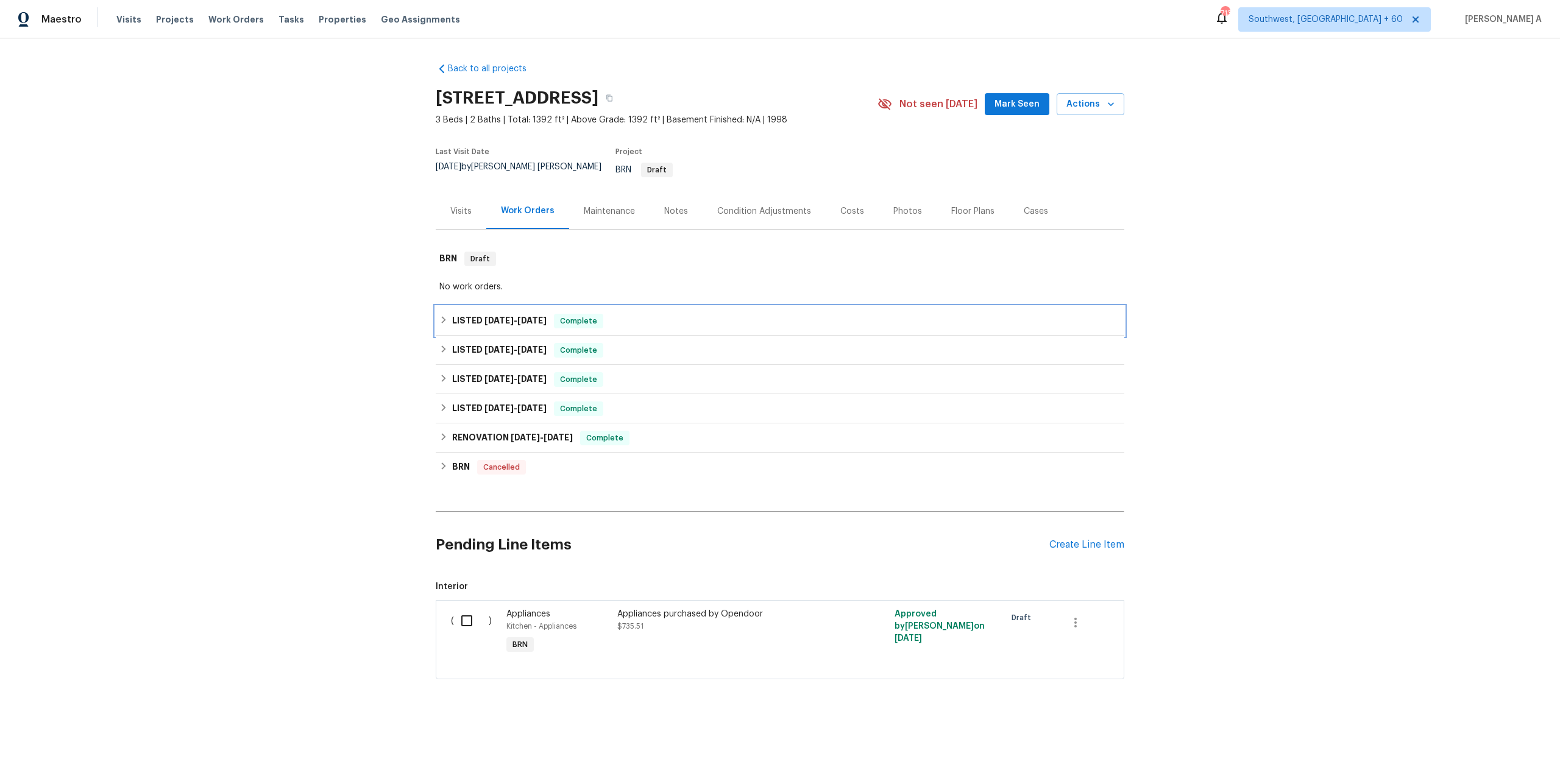
click at [558, 315] on div "LISTED 4/30/25 - 5/14/25 Complete" at bounding box center [780, 321] width 681 height 15
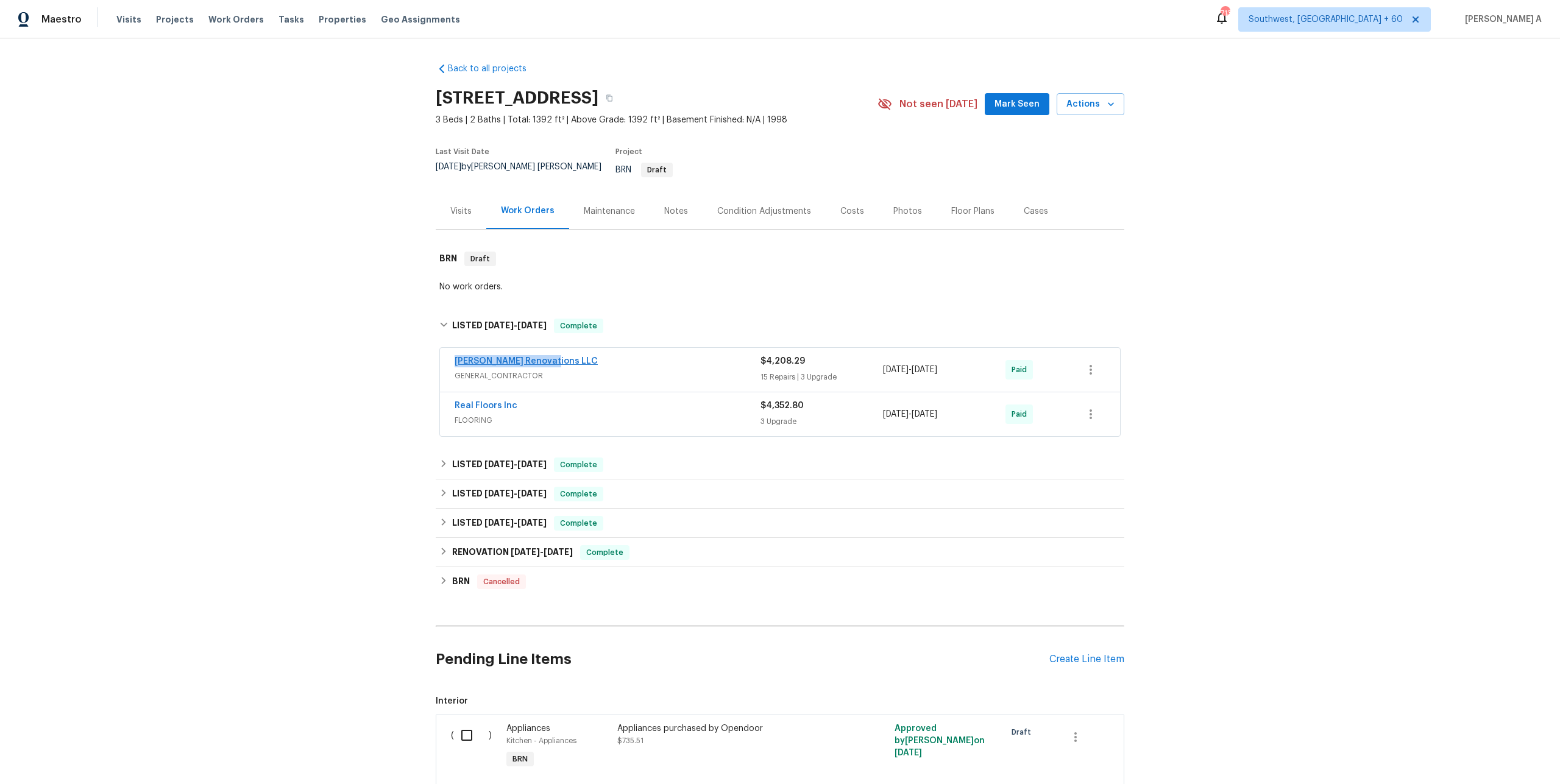
drag, startPoint x: 566, startPoint y: 351, endPoint x: 455, endPoint y: 357, distance: 111.2
click at [455, 357] on div "Aseem Renovations LLC" at bounding box center [607, 363] width 306 height 15
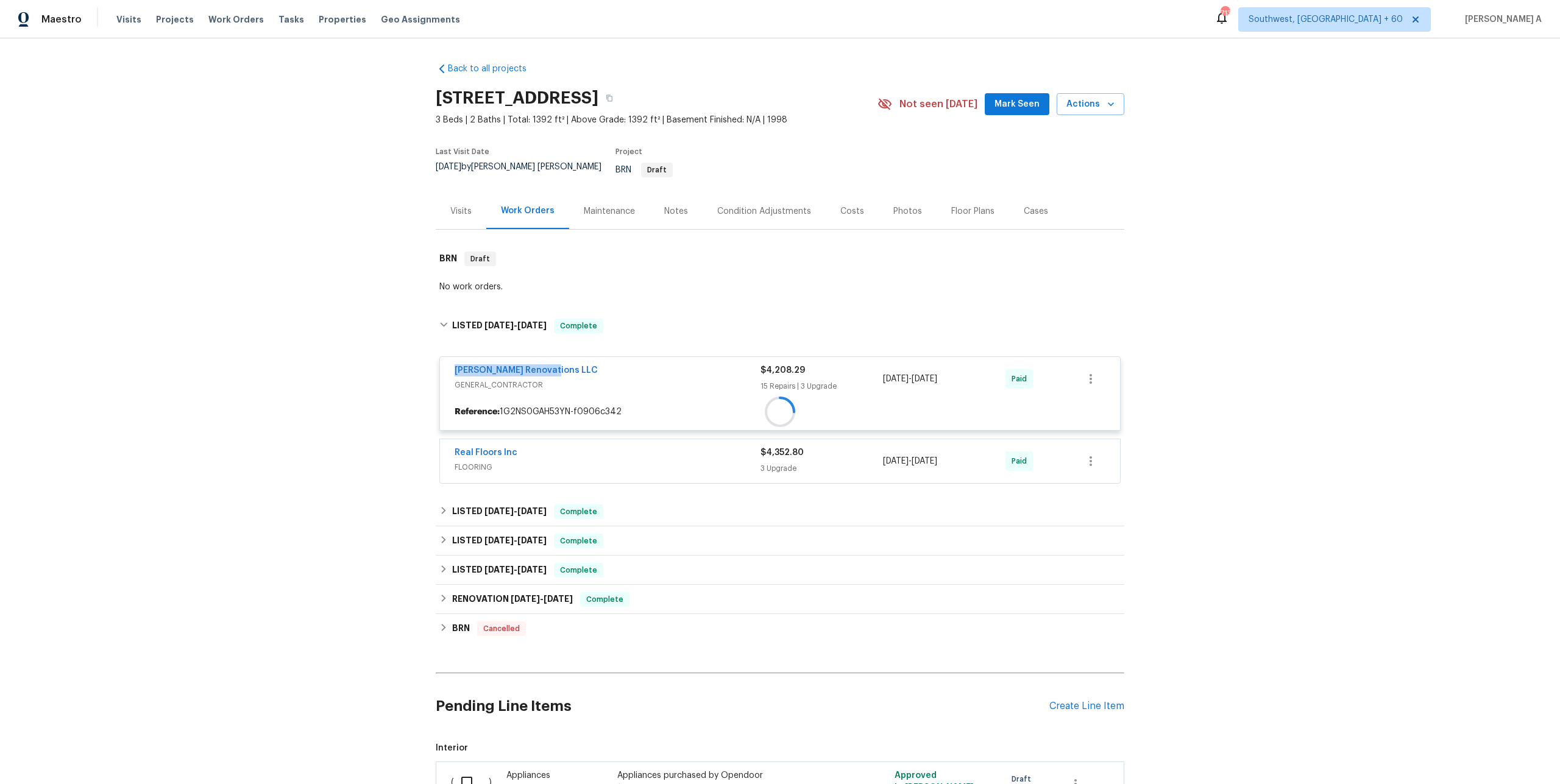
copy link "Aseem Renovations LLC"
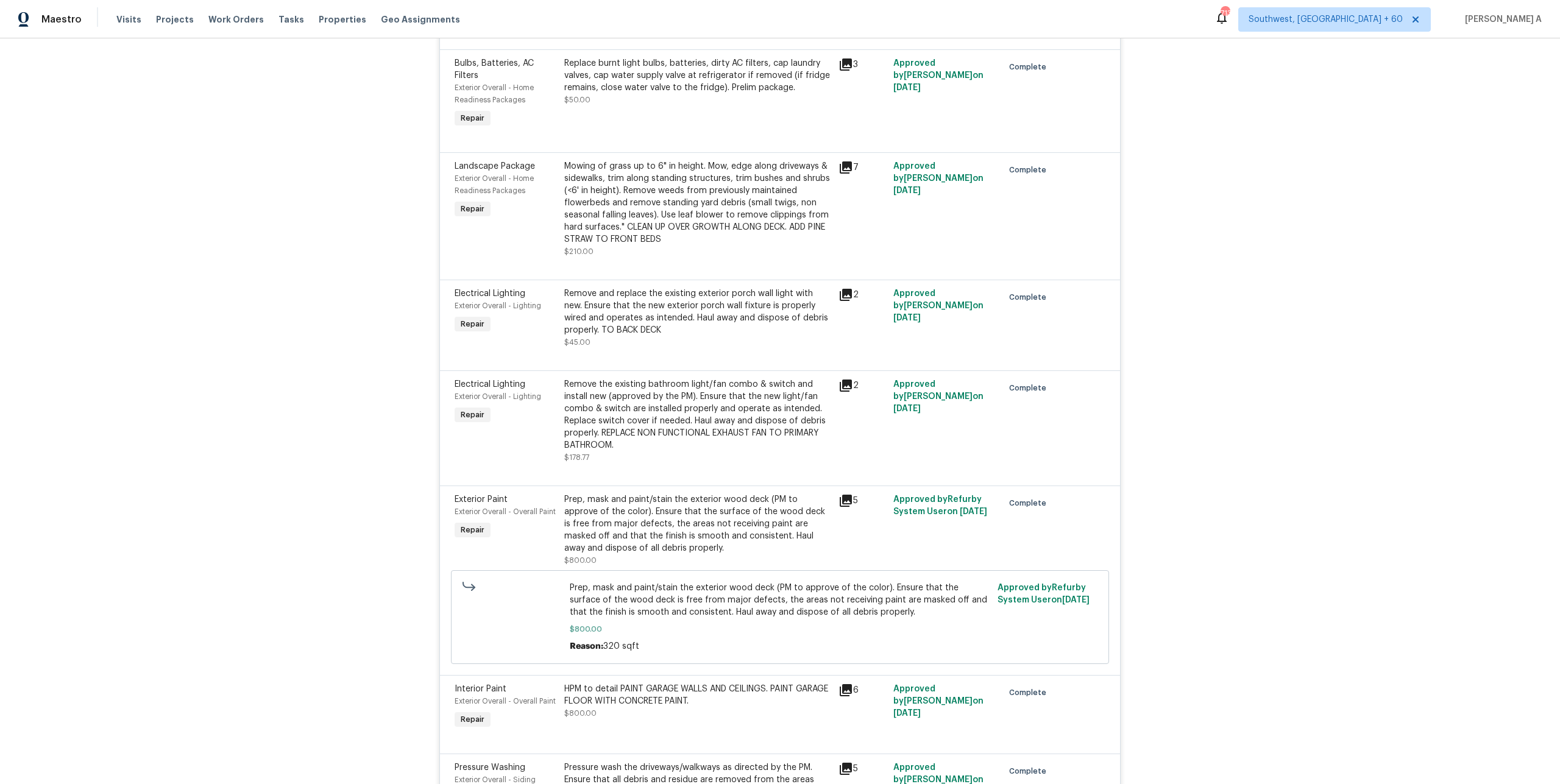
scroll to position [584, 0]
